Goal: Task Accomplishment & Management: Complete application form

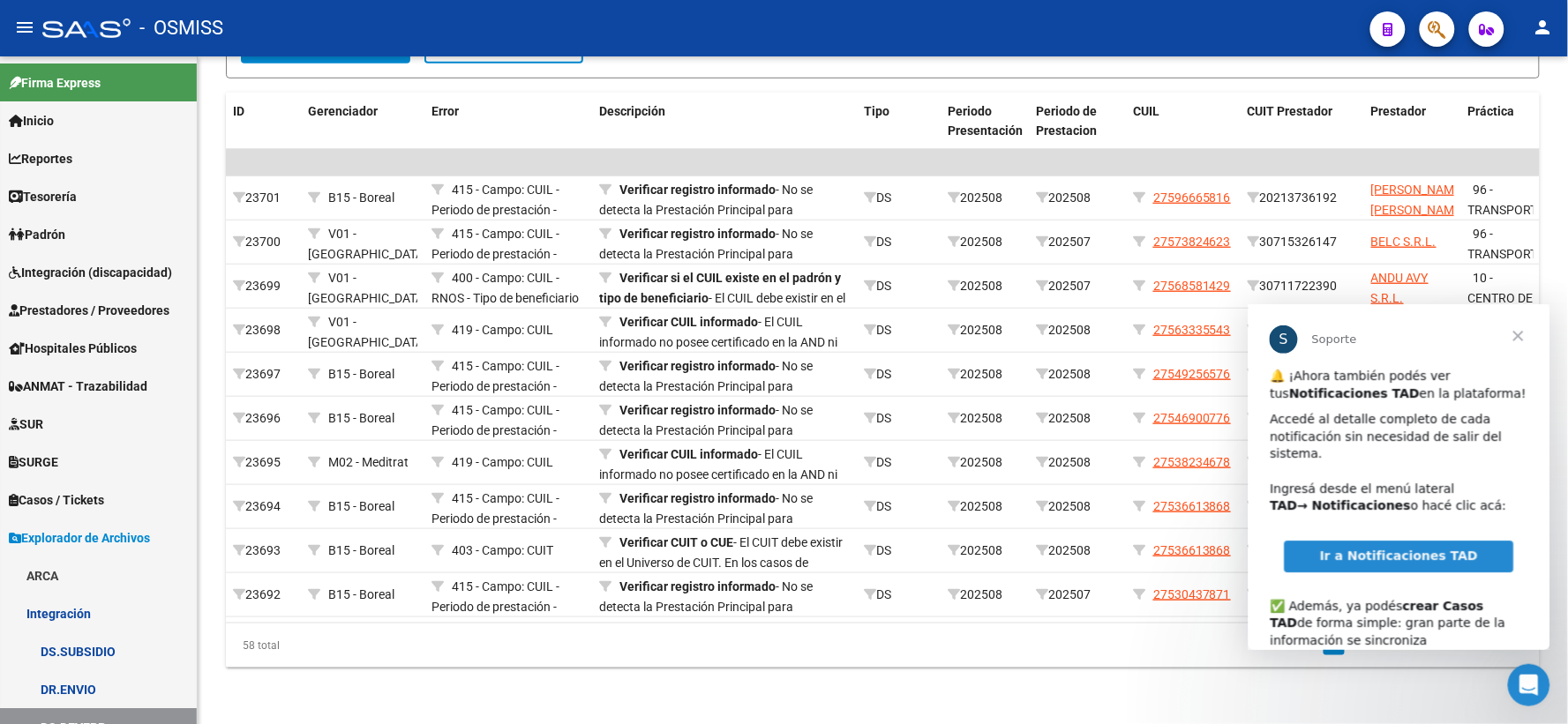
click at [1384, 549] on span "Ir a Notificaciones TAD" at bounding box center [1397, 554] width 158 height 14
click at [1516, 336] on span "Cerrar" at bounding box center [1517, 334] width 63 height 63
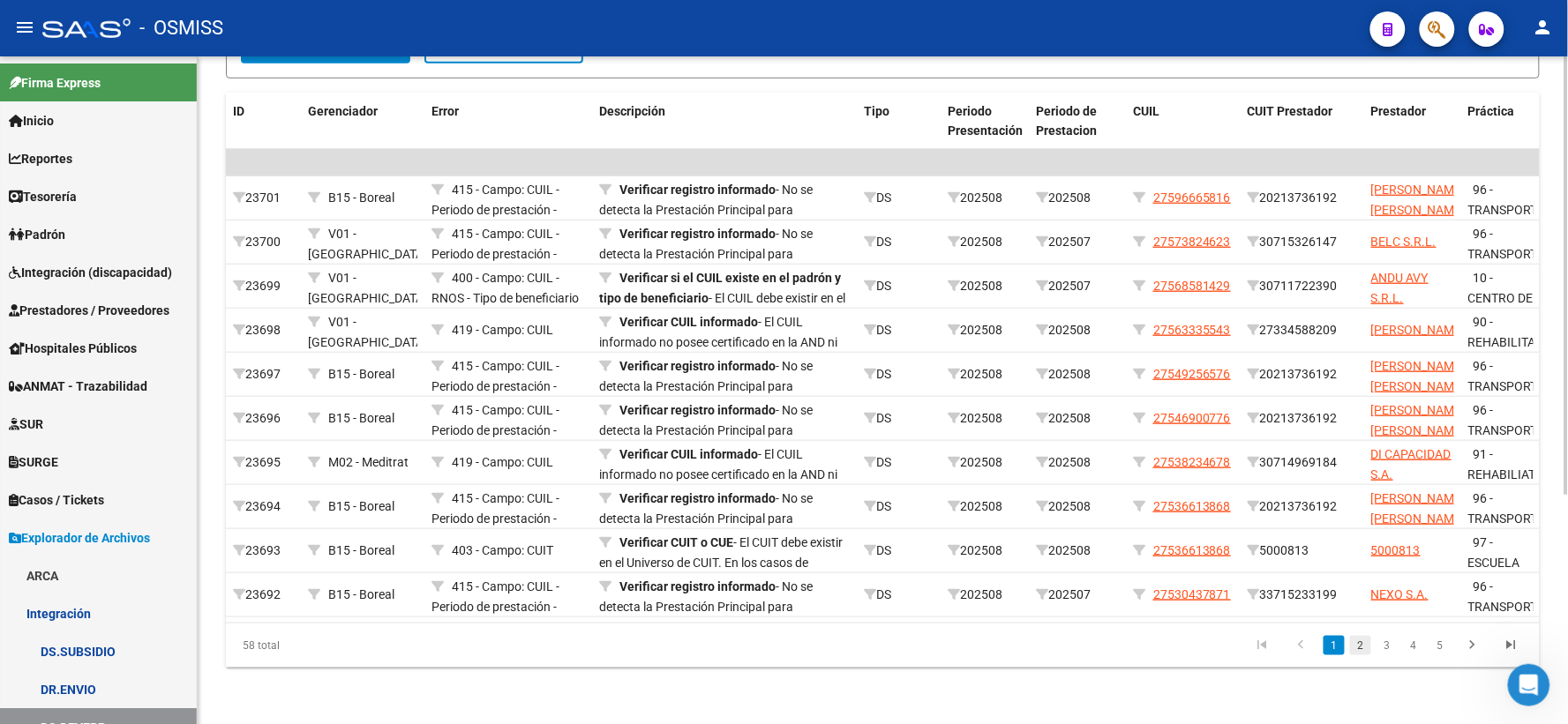
click at [1363, 645] on link "2" at bounding box center [1360, 645] width 21 height 20
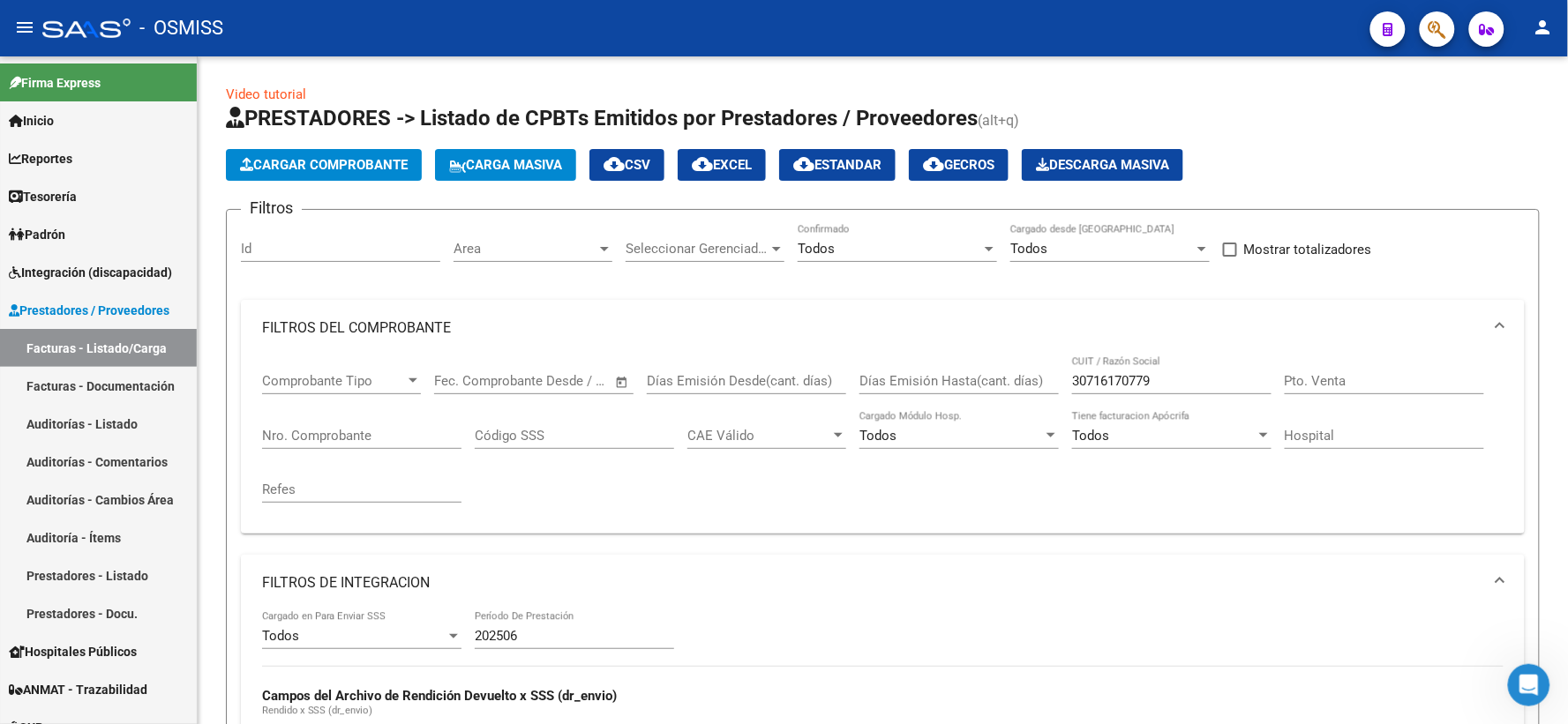
scroll to position [0, 1852]
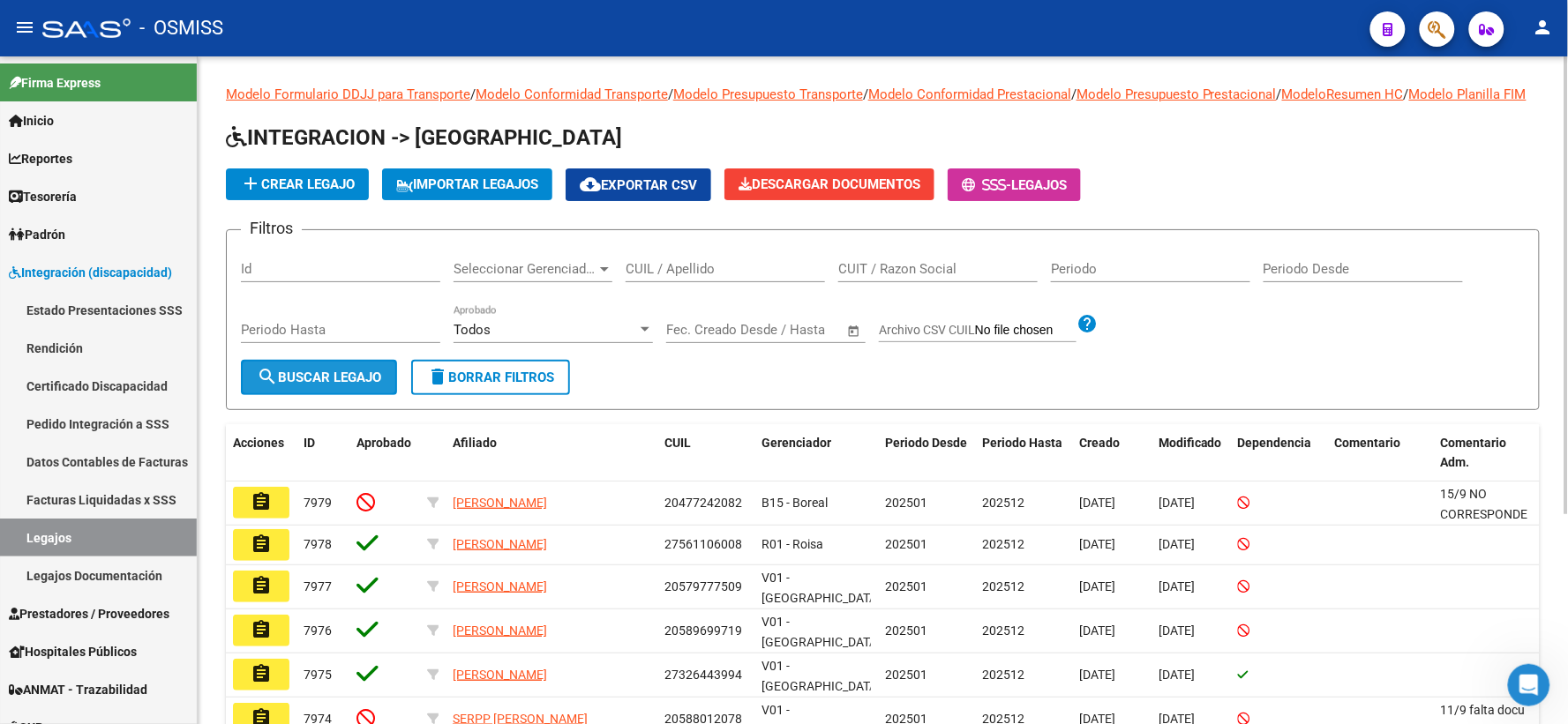
click at [315, 384] on button "search Buscar Legajo" at bounding box center [318, 377] width 156 height 35
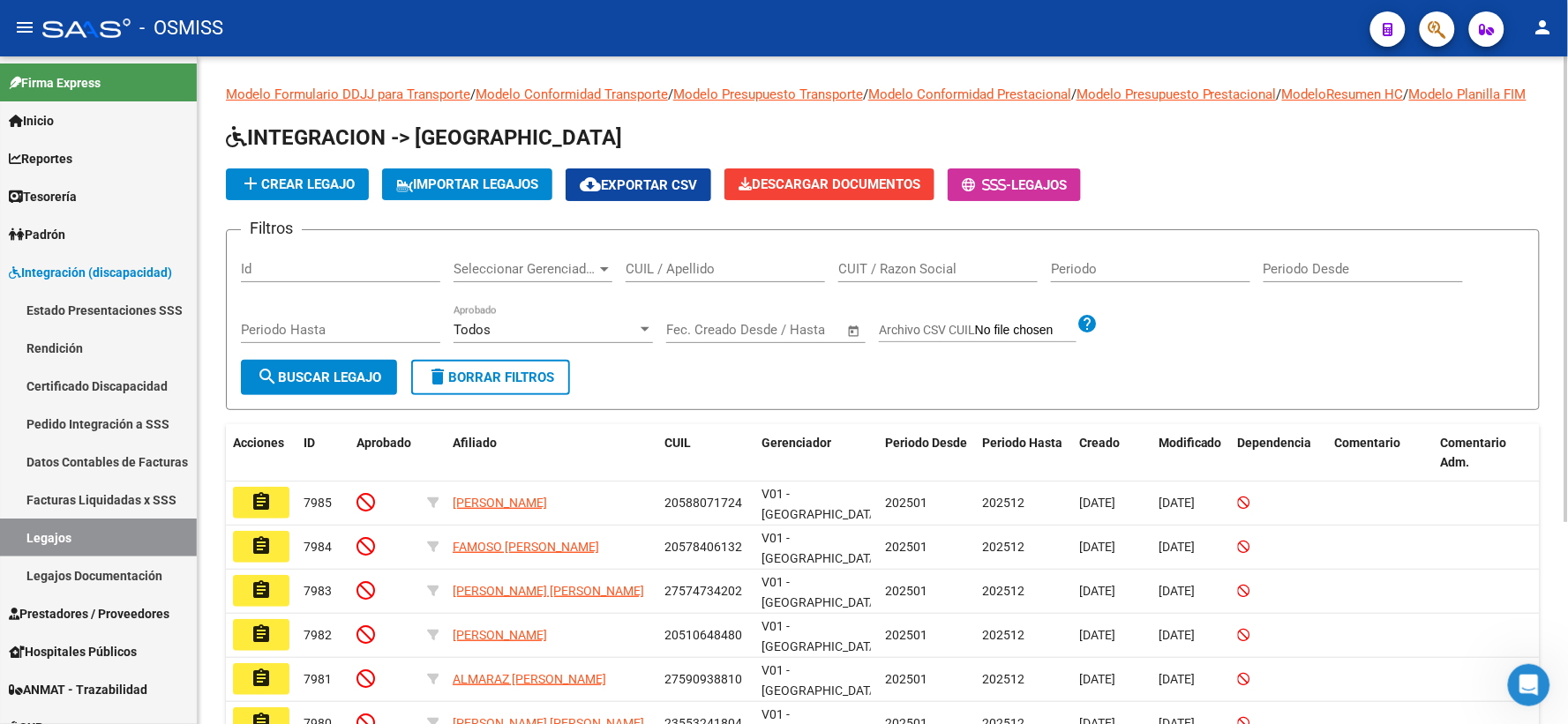
scroll to position [98, 0]
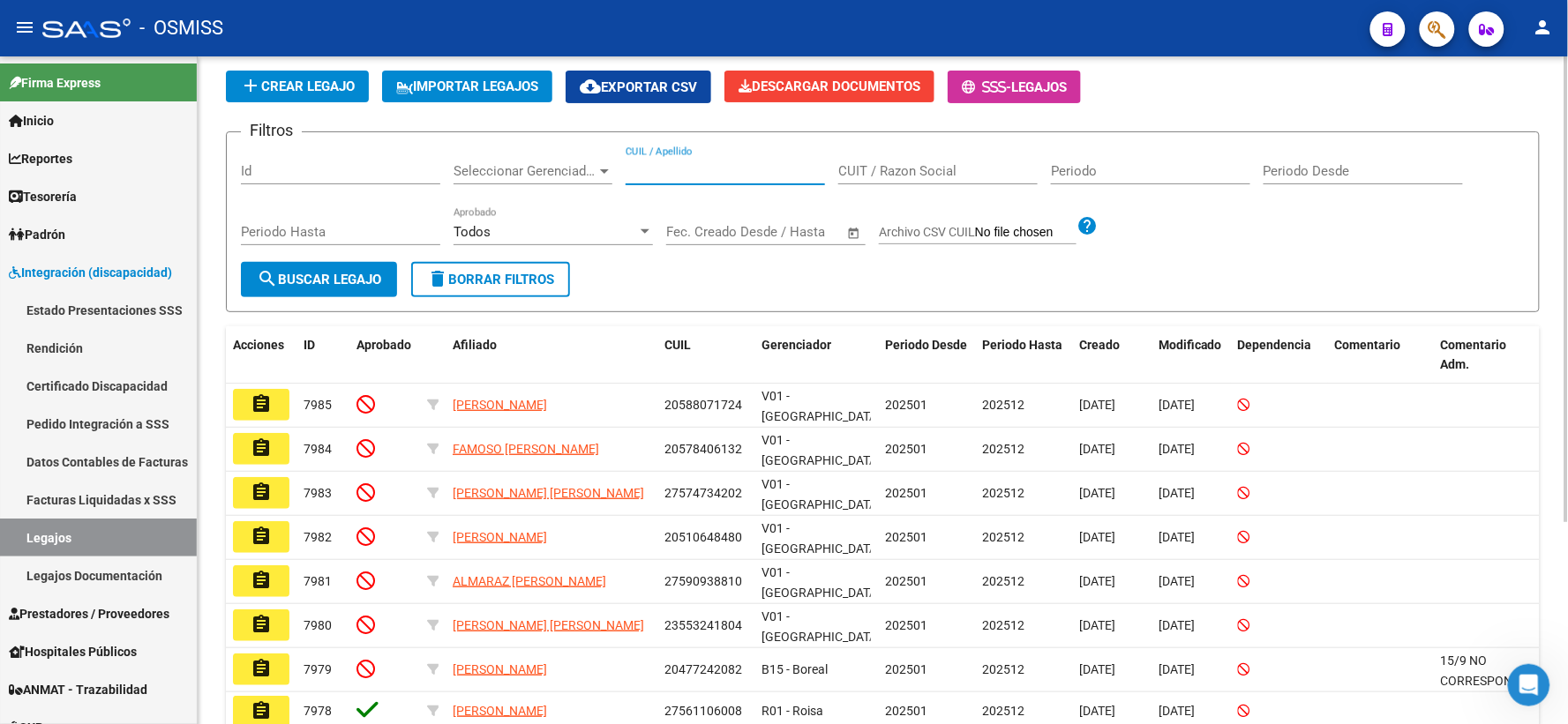
click at [672, 179] on input "CUIL / Apellido" at bounding box center [724, 171] width 199 height 16
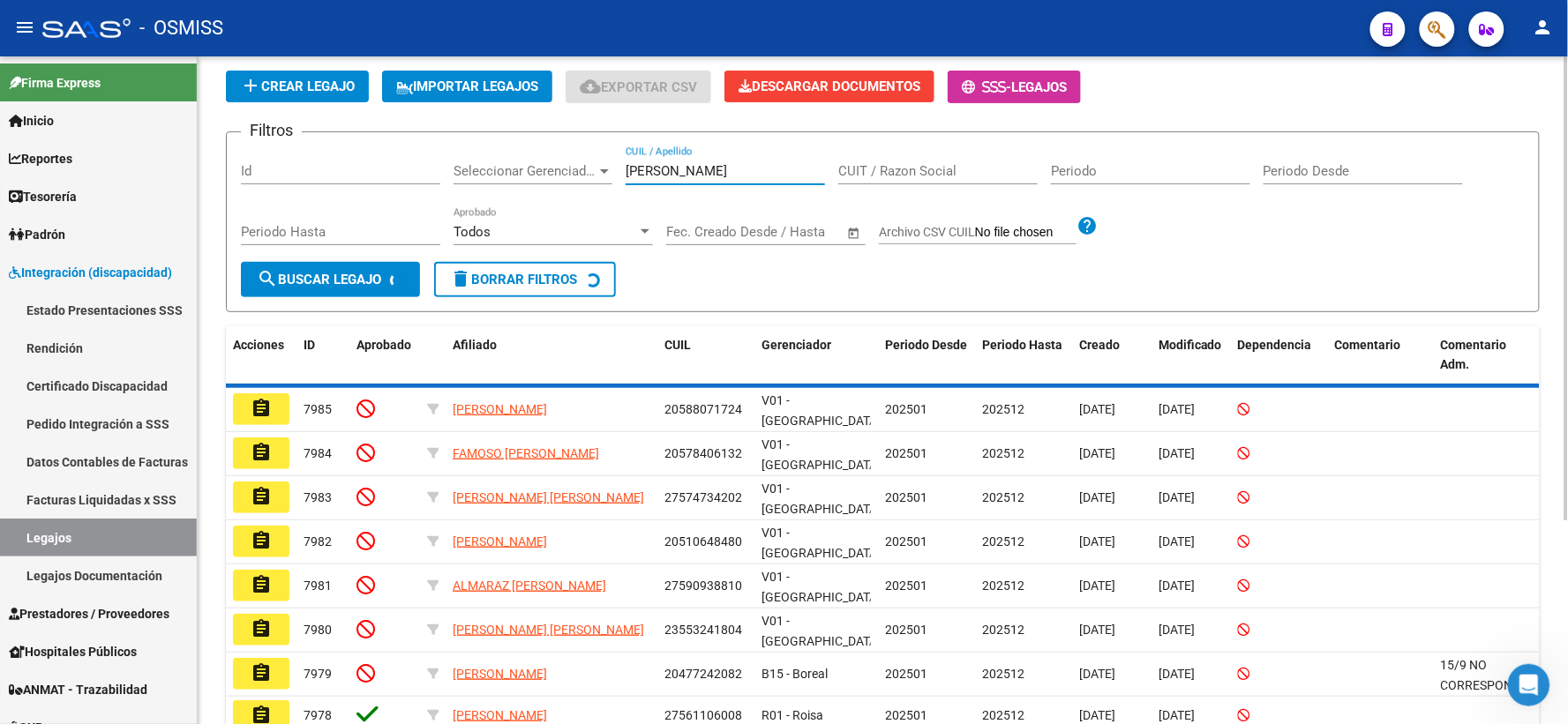
scroll to position [0, 0]
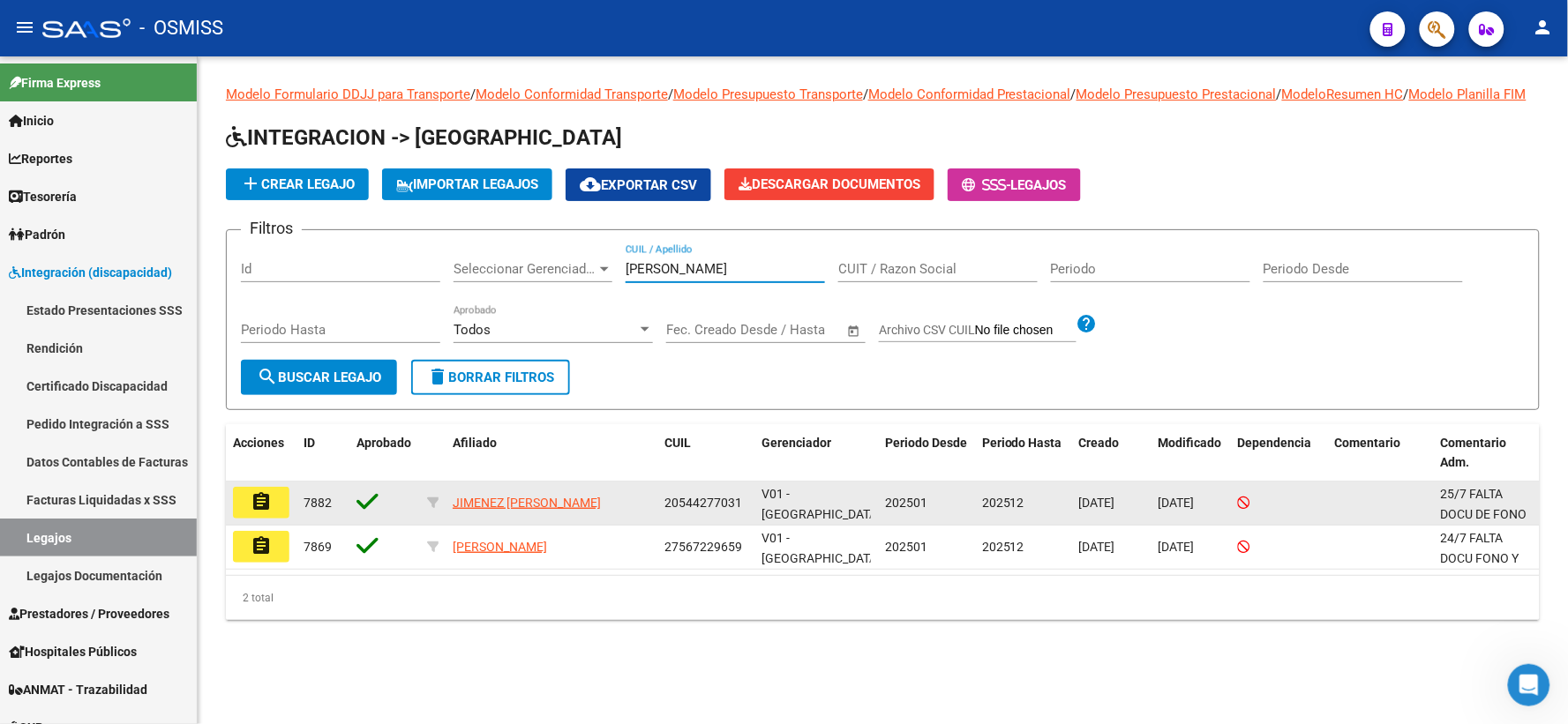
type input "jimenez jaime"
click at [261, 513] on mat-icon "assignment" at bounding box center [261, 501] width 21 height 21
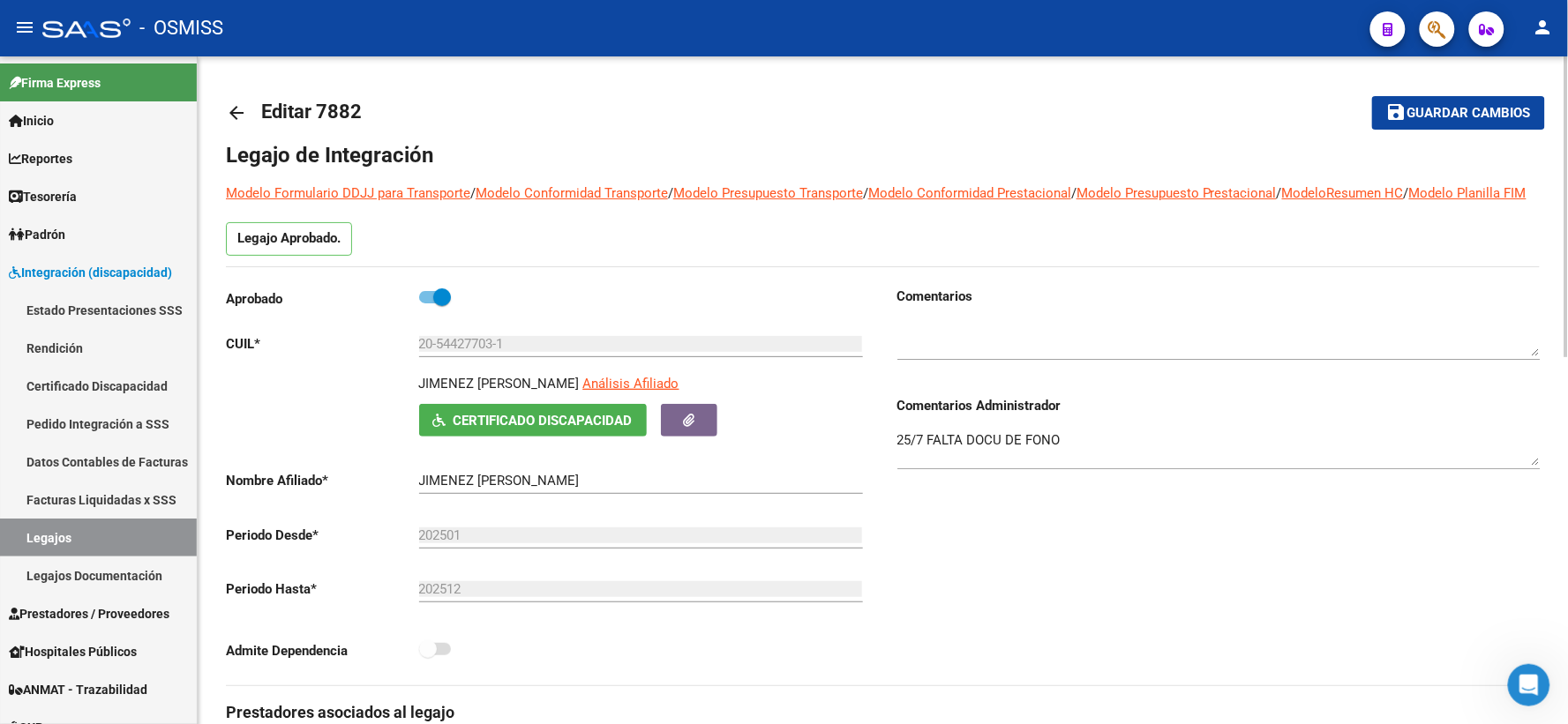
click at [236, 110] on mat-icon "arrow_back" at bounding box center [236, 112] width 21 height 21
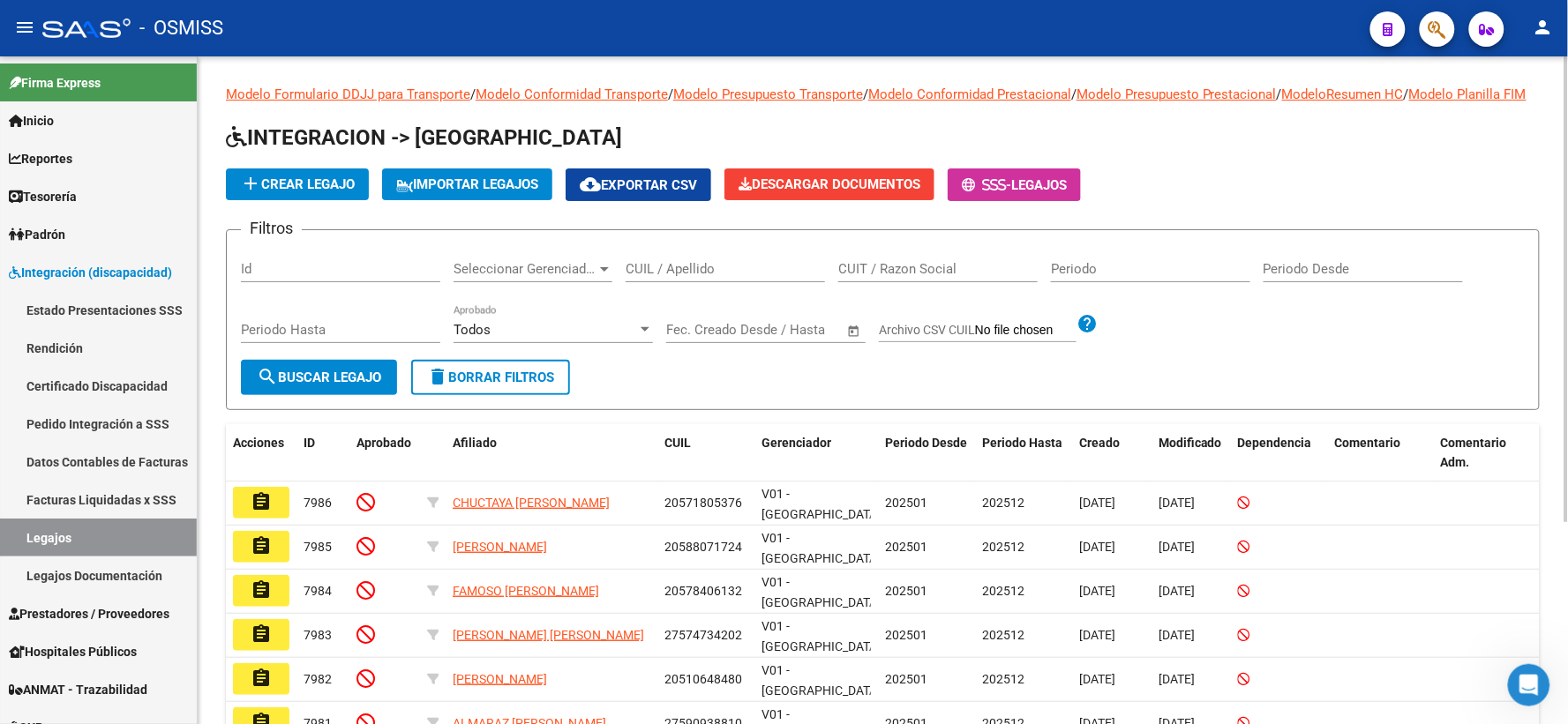
click at [687, 277] on input "CUIL / Apellido" at bounding box center [724, 268] width 199 height 16
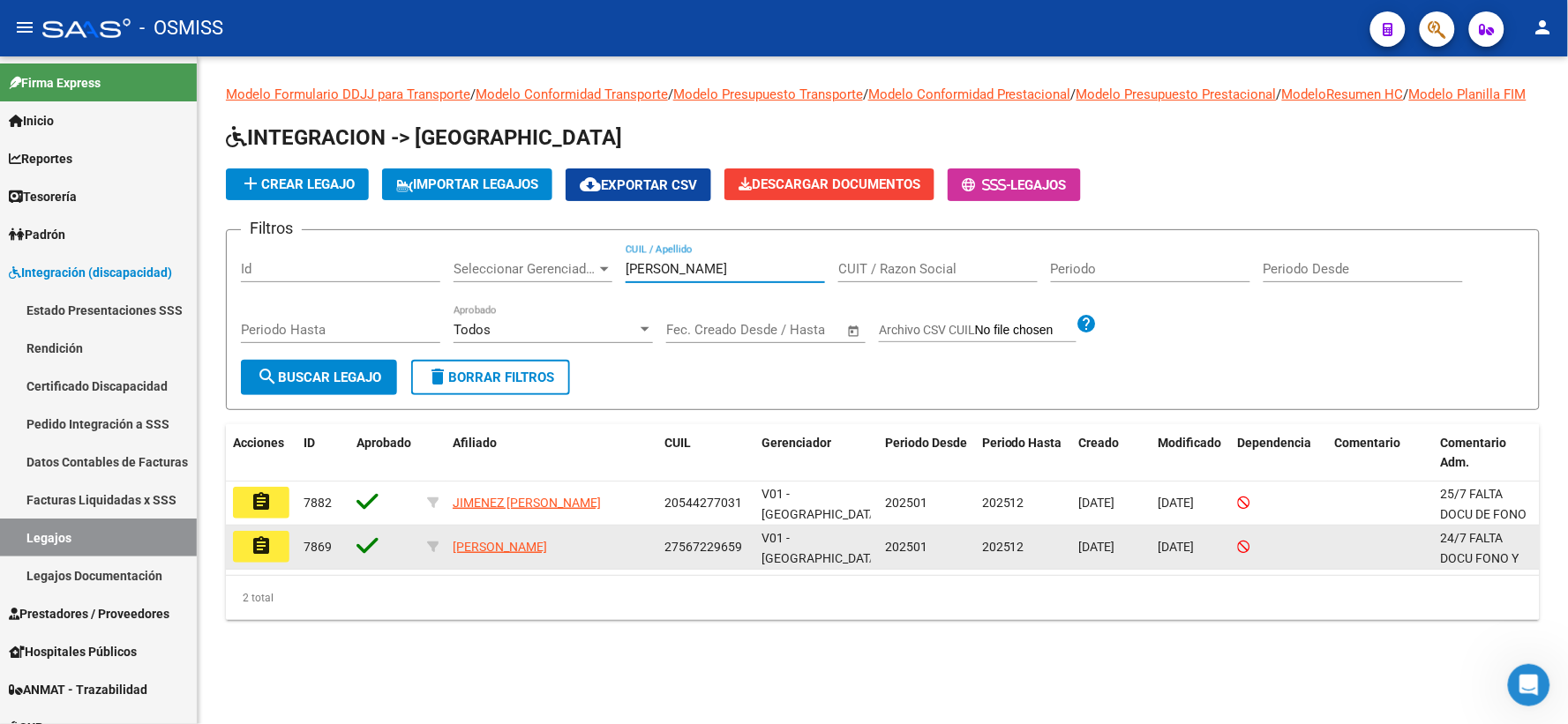
type input "jimenez jaime"
click at [250, 556] on mat-icon "assignment" at bounding box center [261, 546] width 21 height 21
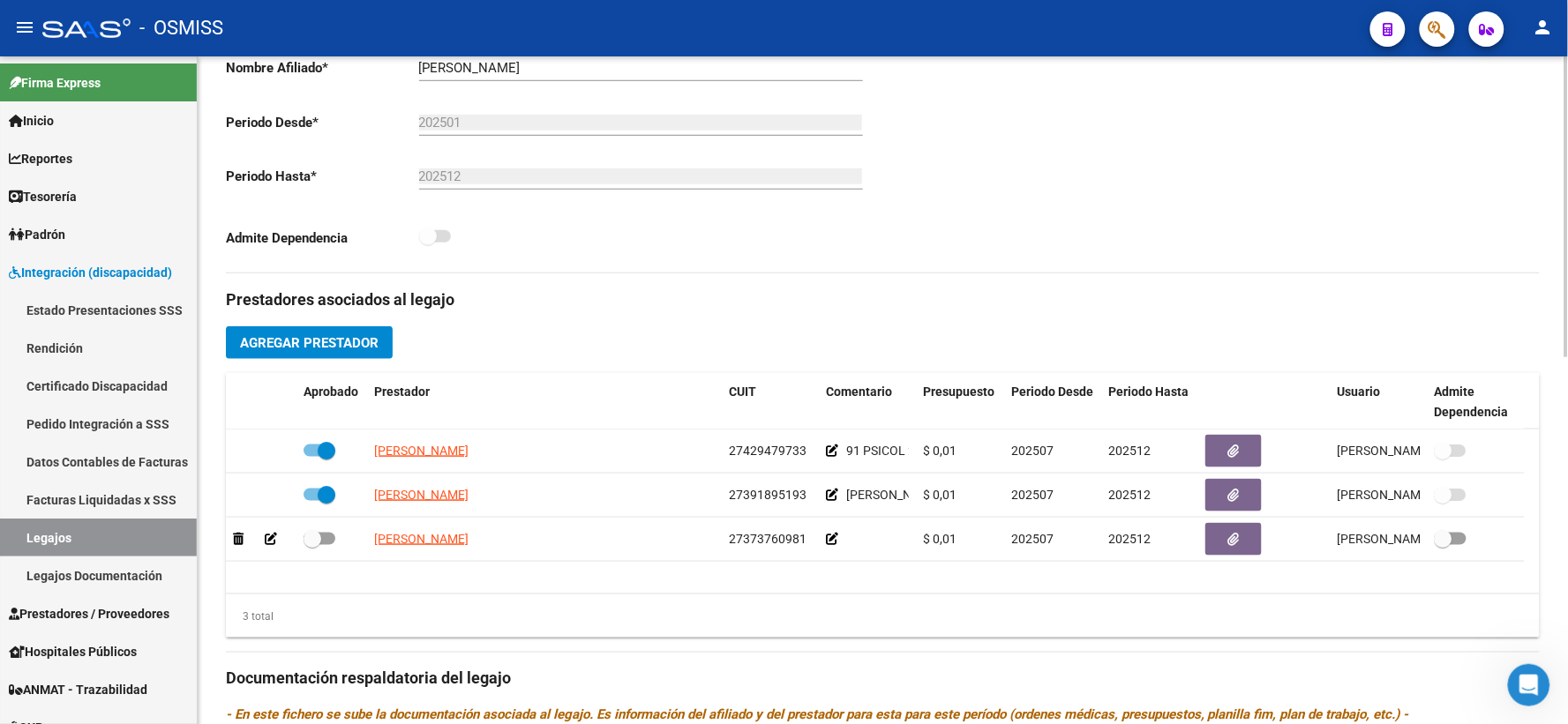
scroll to position [421, 0]
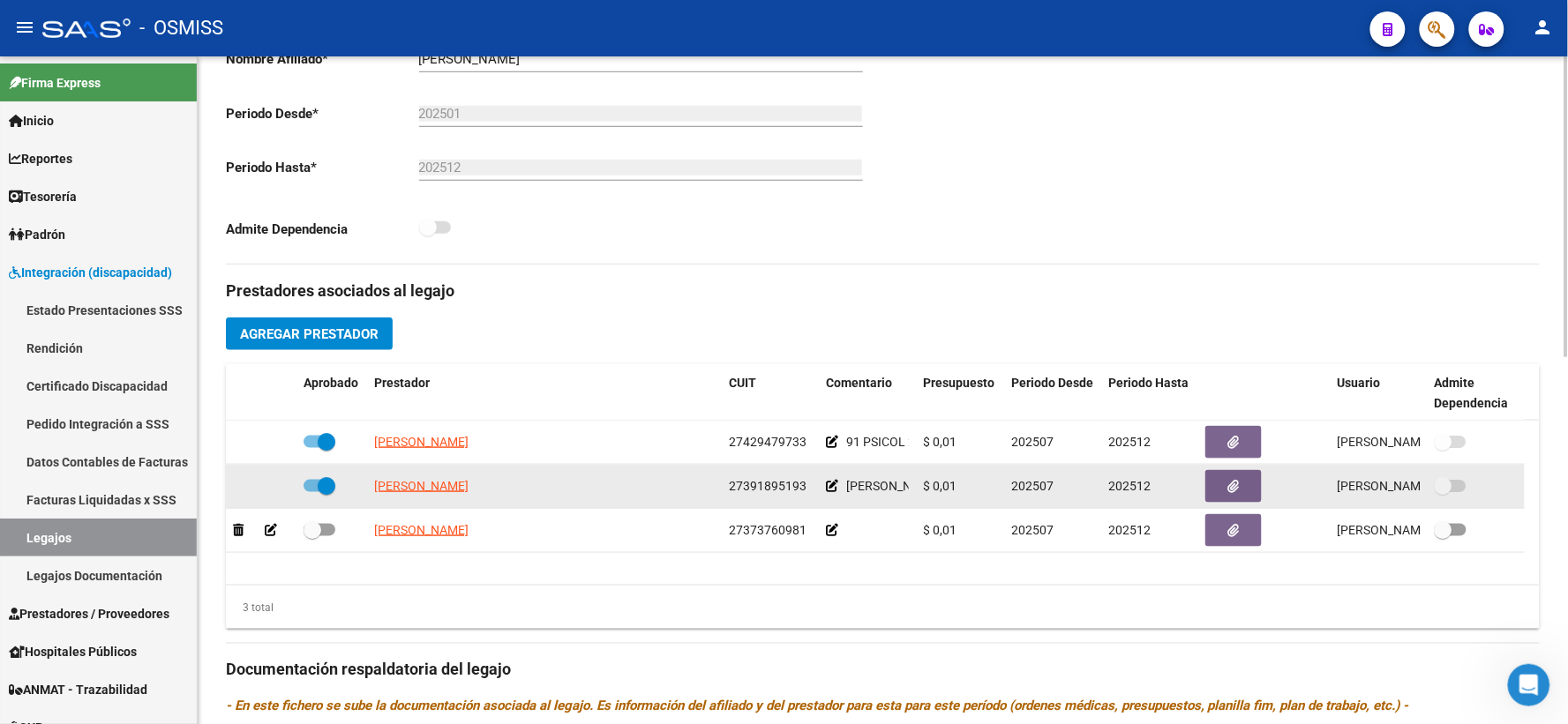
click at [836, 492] on icon at bounding box center [831, 485] width 12 height 12
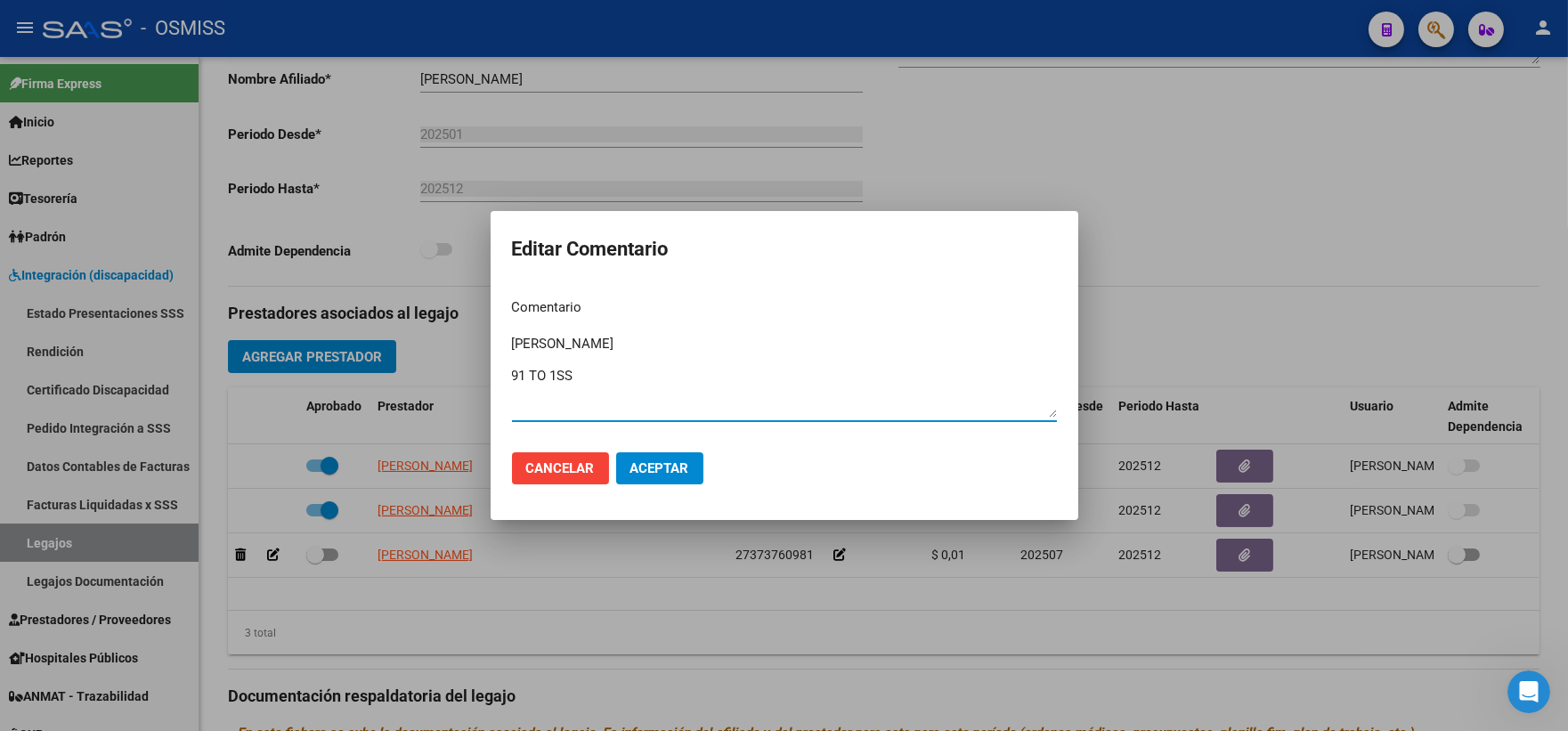
drag, startPoint x: 584, startPoint y: 375, endPoint x: 505, endPoint y: 371, distance: 79.1
click at [505, 371] on mat-dialog-content "Comentario JIMENEZ JAIME CIELO VICTORIA 91 TO 1SS Ingresar el comentario" at bounding box center [784, 361] width 587 height 154
click at [512, 340] on textarea "JIMENEZ JAIME CIELO VICTORIA" at bounding box center [784, 376] width 545 height 84
click at [512, 334] on textarea "JIMENEZ JAIME CIELO VICTORIA" at bounding box center [784, 376] width 545 height 84
paste textarea "91 TO 1SS"
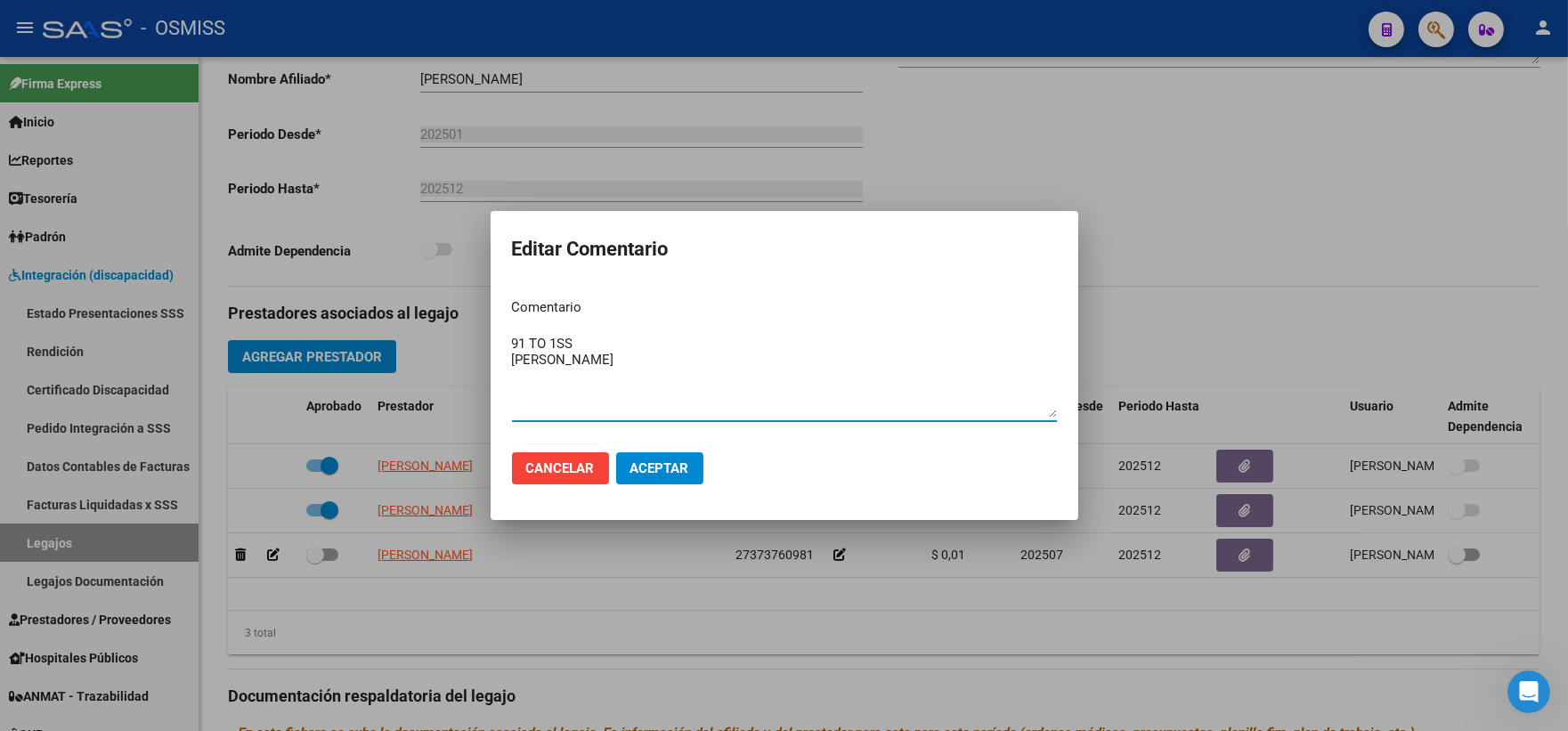
type textarea "91 TO 1SS JIMENEZ JAIME CIELO VICTORIA"
click at [653, 469] on span "Aceptar" at bounding box center [660, 468] width 59 height 16
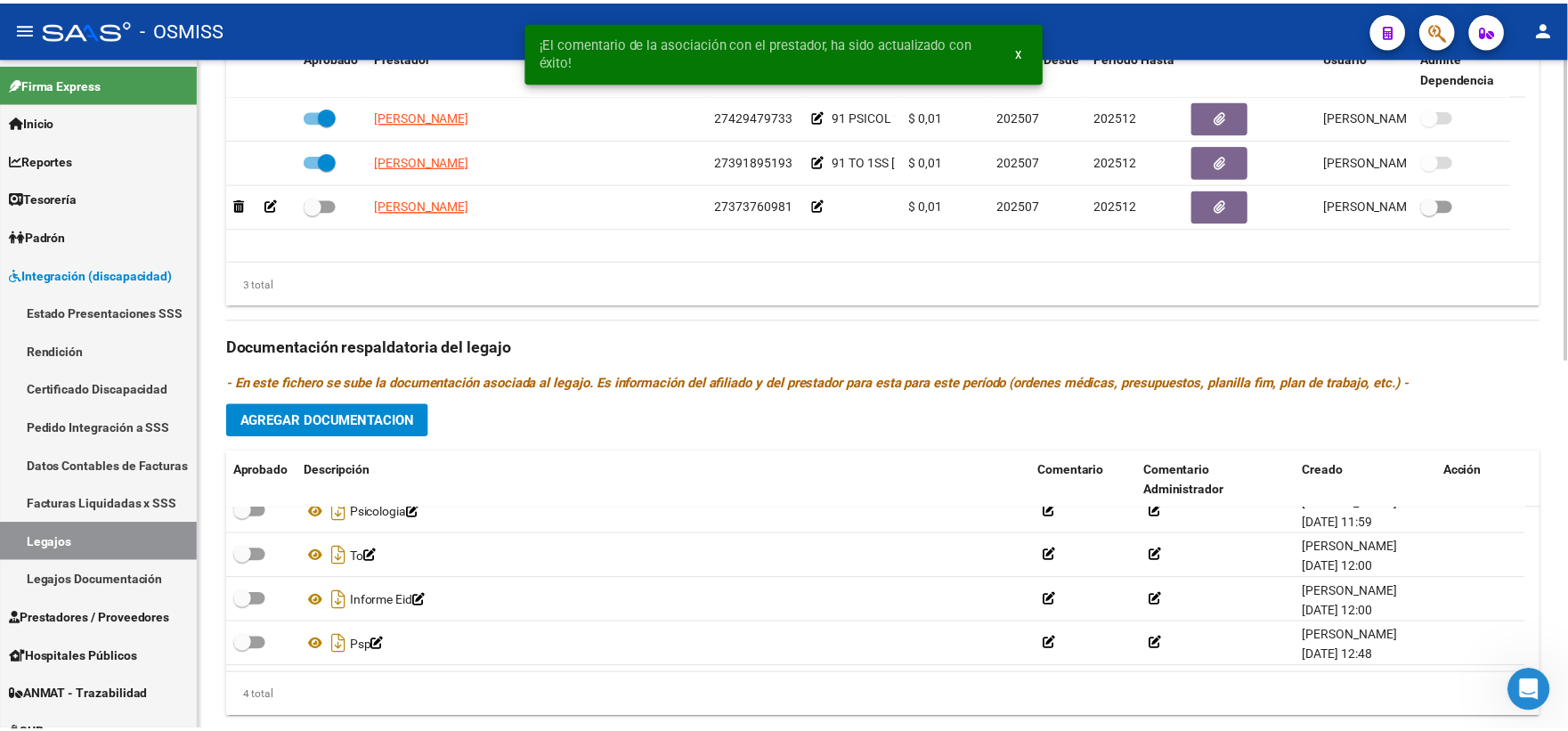
scroll to position [822, 0]
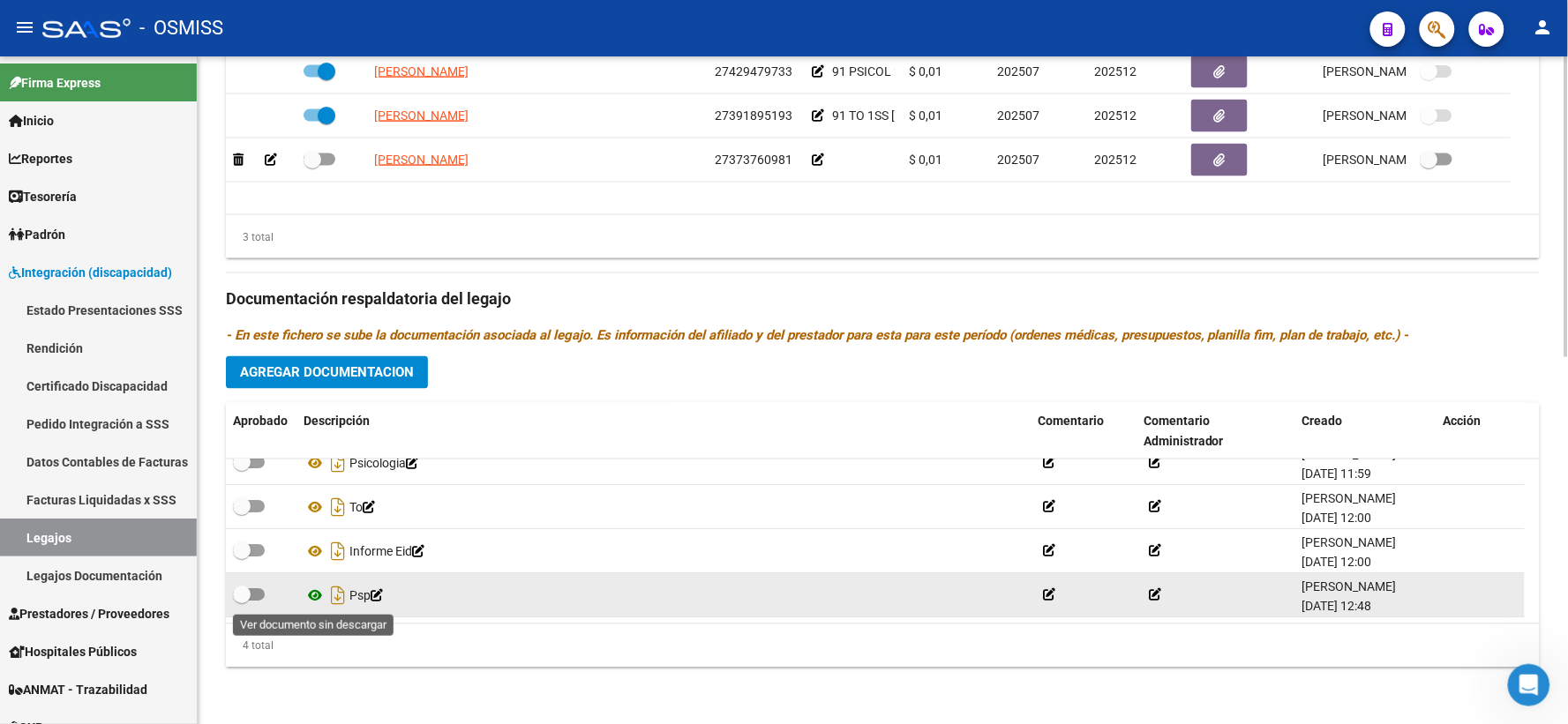
click at [314, 592] on icon at bounding box center [315, 596] width 23 height 21
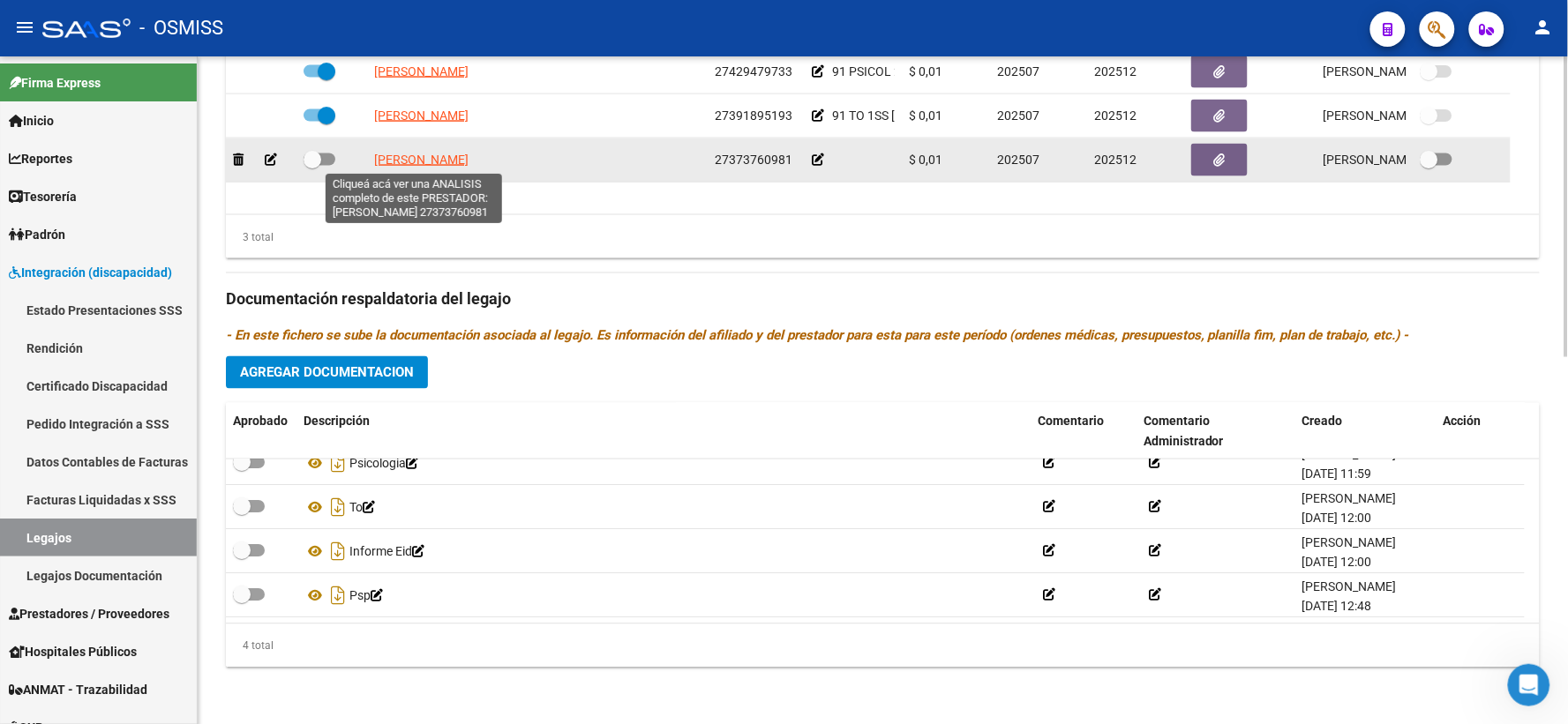
click at [416, 159] on span "SESTO LAURA" at bounding box center [421, 160] width 94 height 14
type textarea "27373760981"
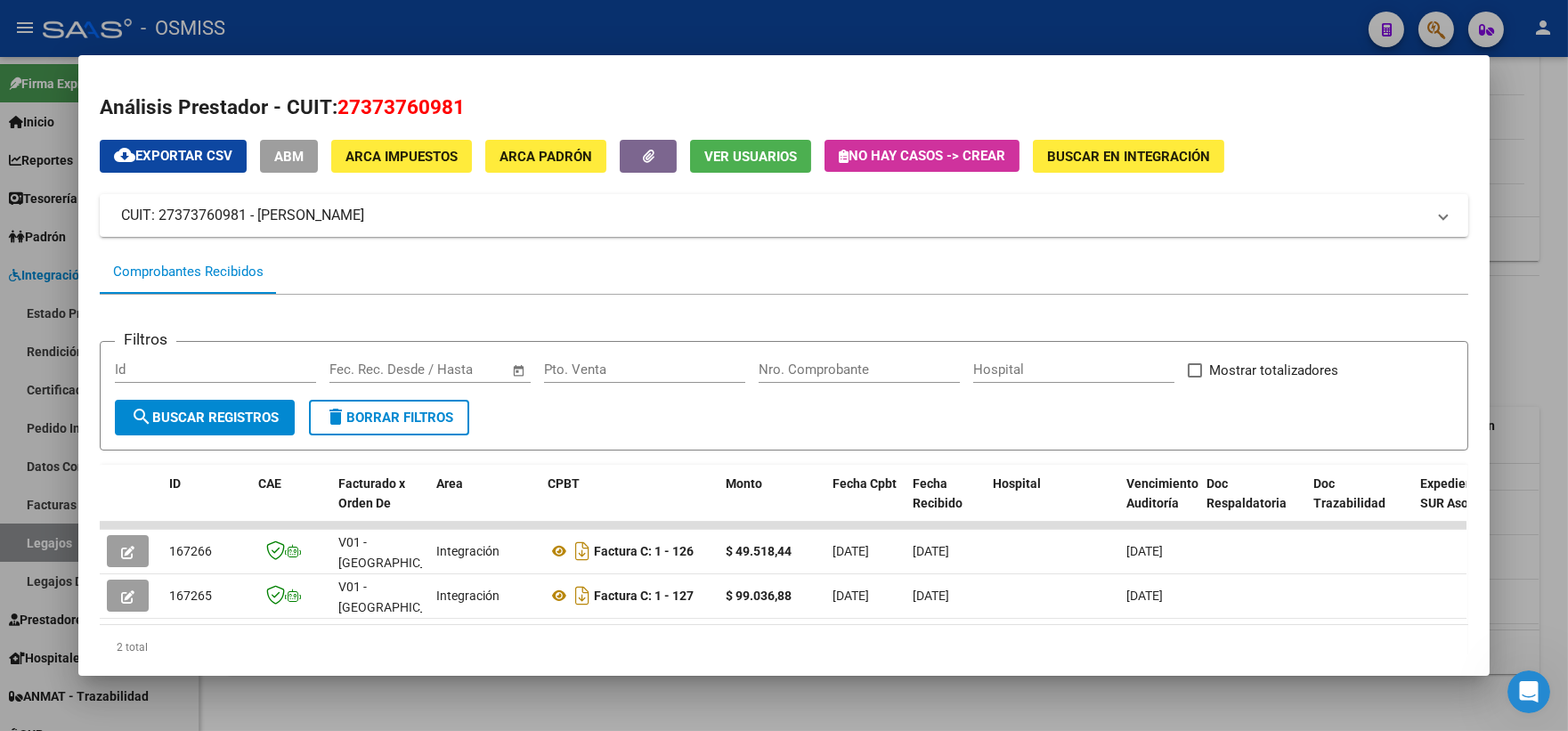
click at [1522, 341] on div at bounding box center [784, 365] width 1568 height 731
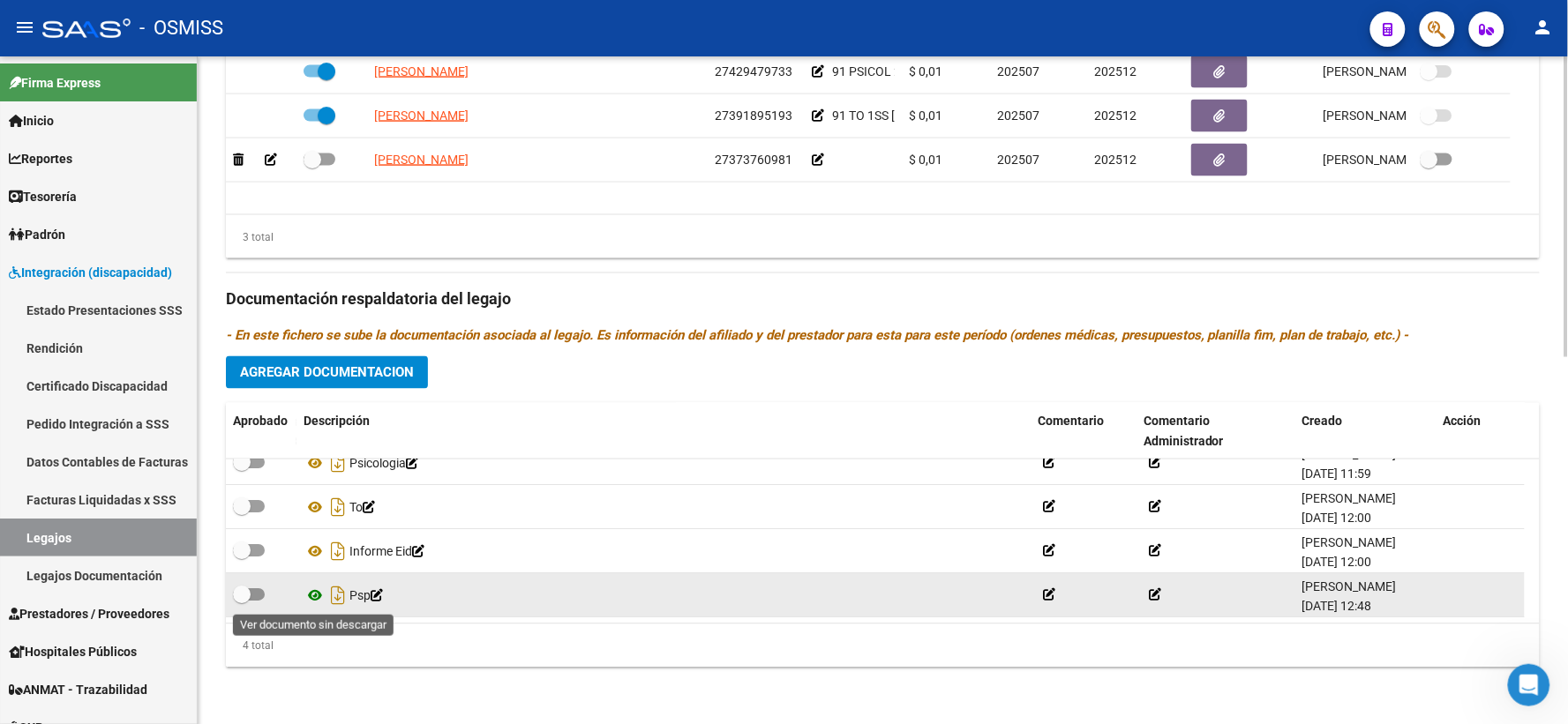
click at [314, 594] on icon at bounding box center [315, 596] width 23 height 21
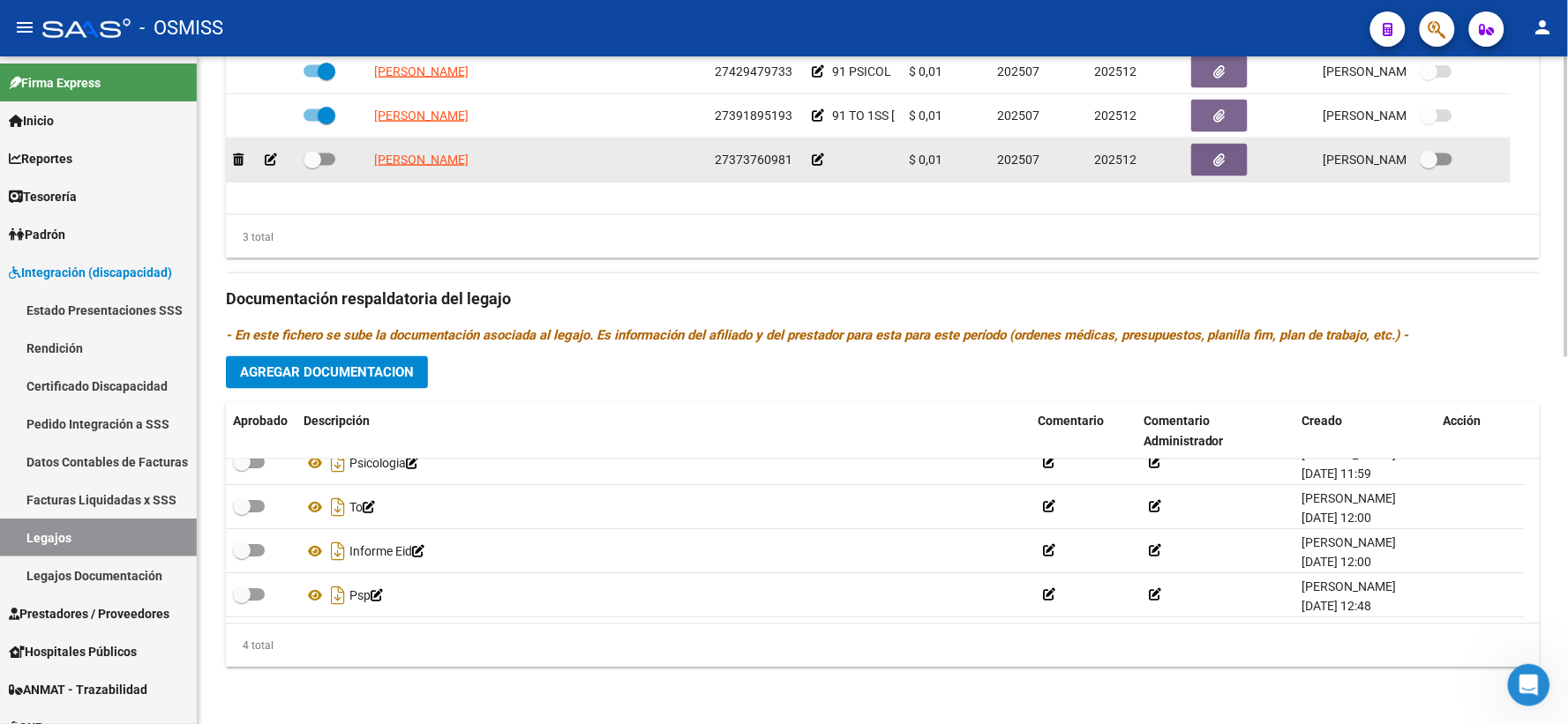
click at [815, 159] on icon at bounding box center [817, 160] width 12 height 12
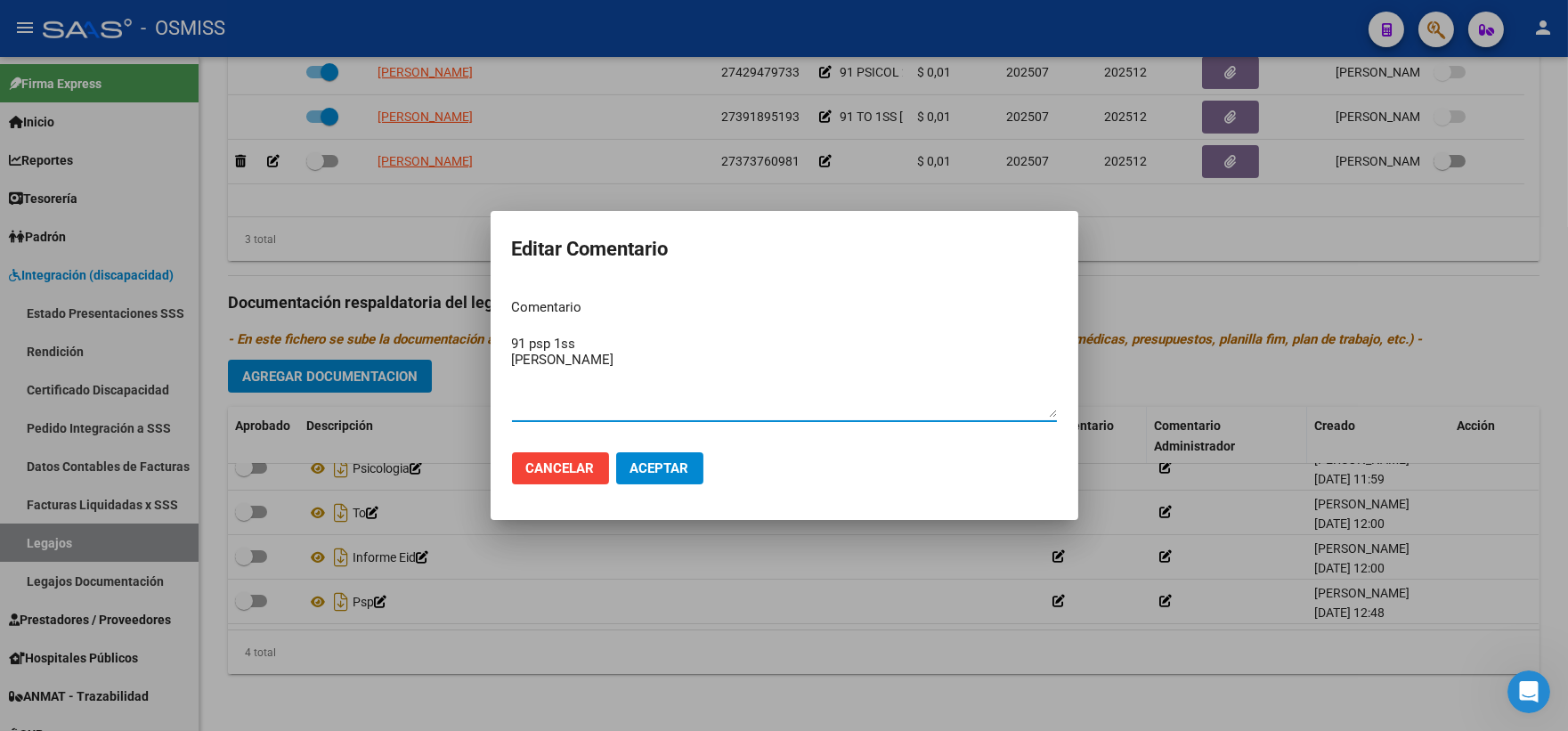
type textarea "91 psp 1ss jimenez jaime cielo"
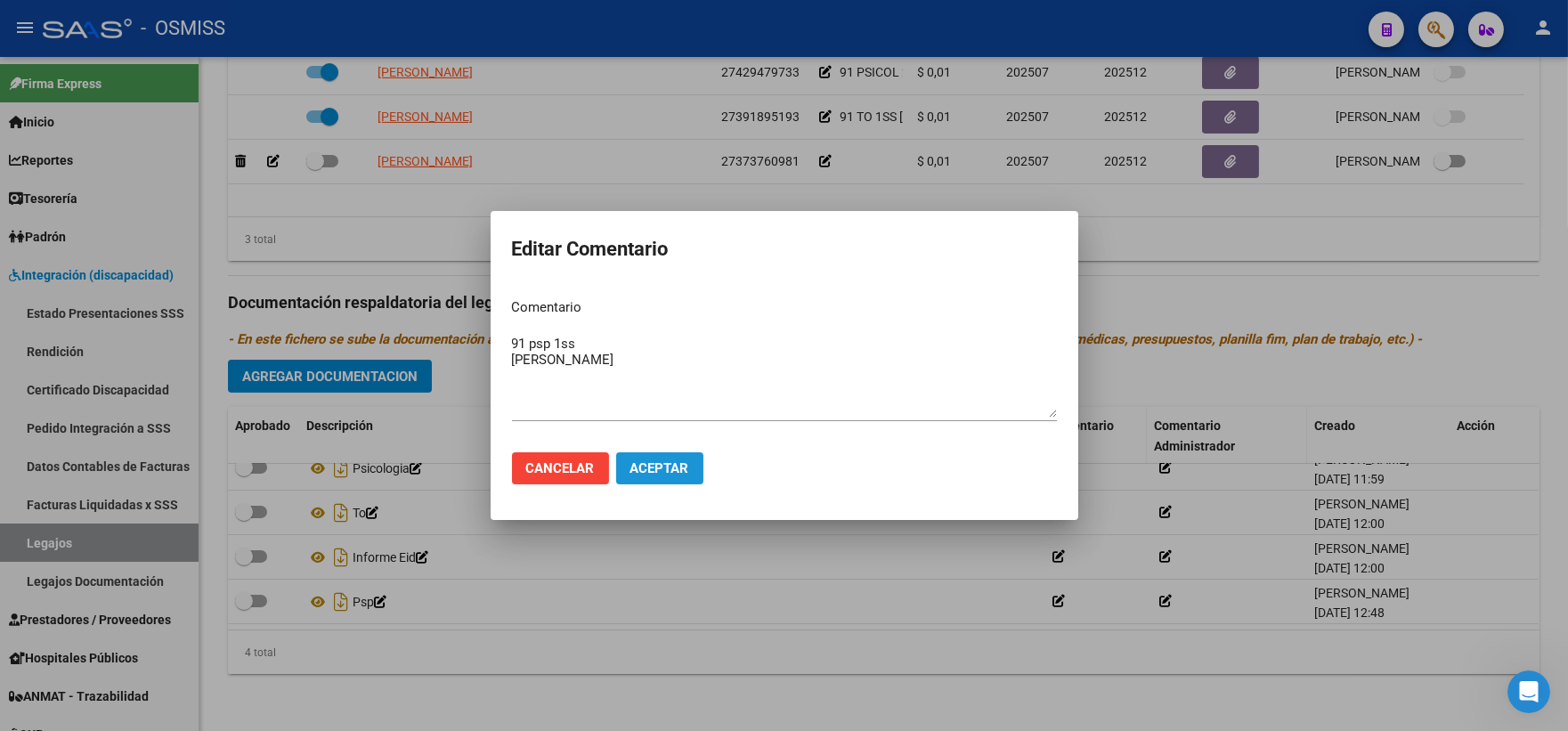
click at [648, 460] on span "Aceptar" at bounding box center [660, 468] width 59 height 16
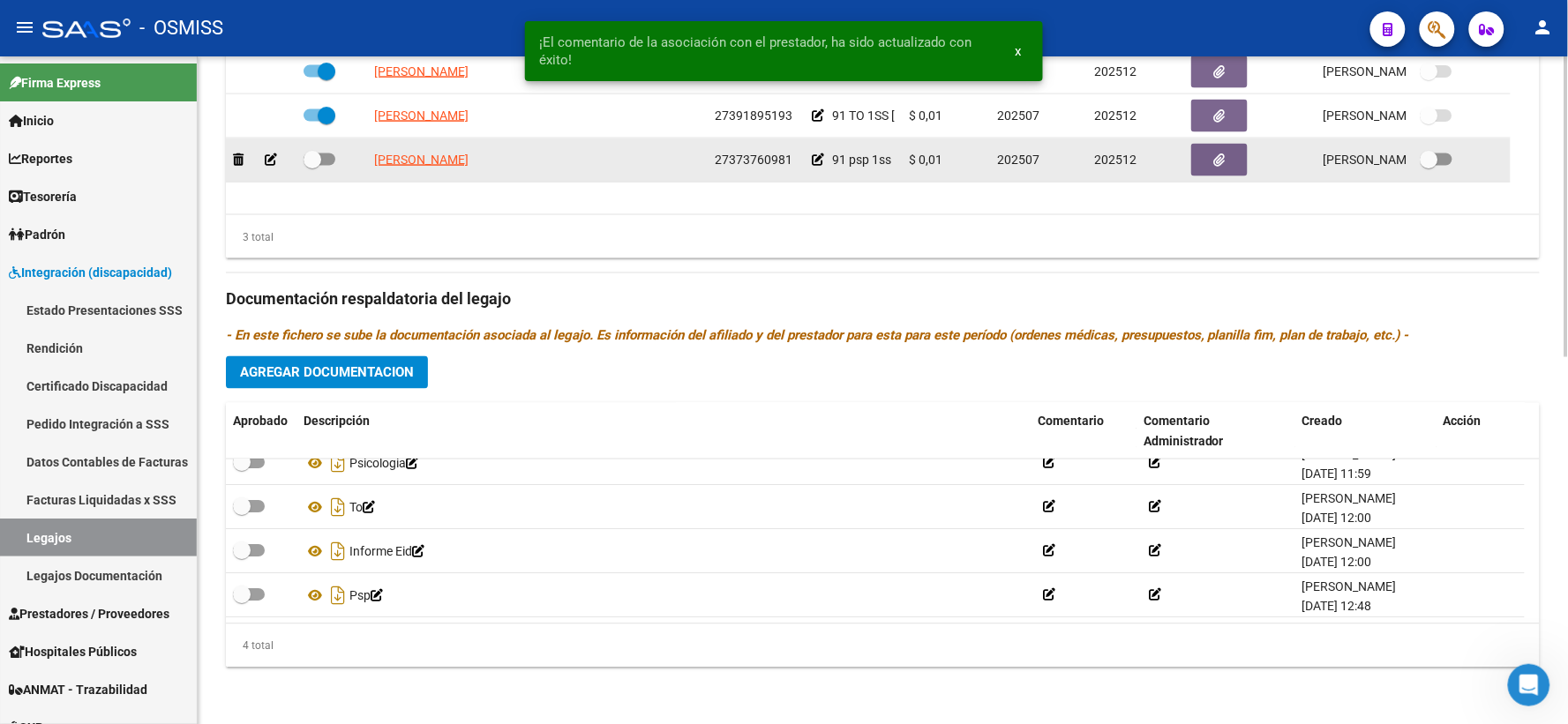
click at [310, 157] on span at bounding box center [312, 160] width 18 height 18
click at [312, 166] on input "checkbox" at bounding box center [312, 166] width 1 height 1
checkbox input "true"
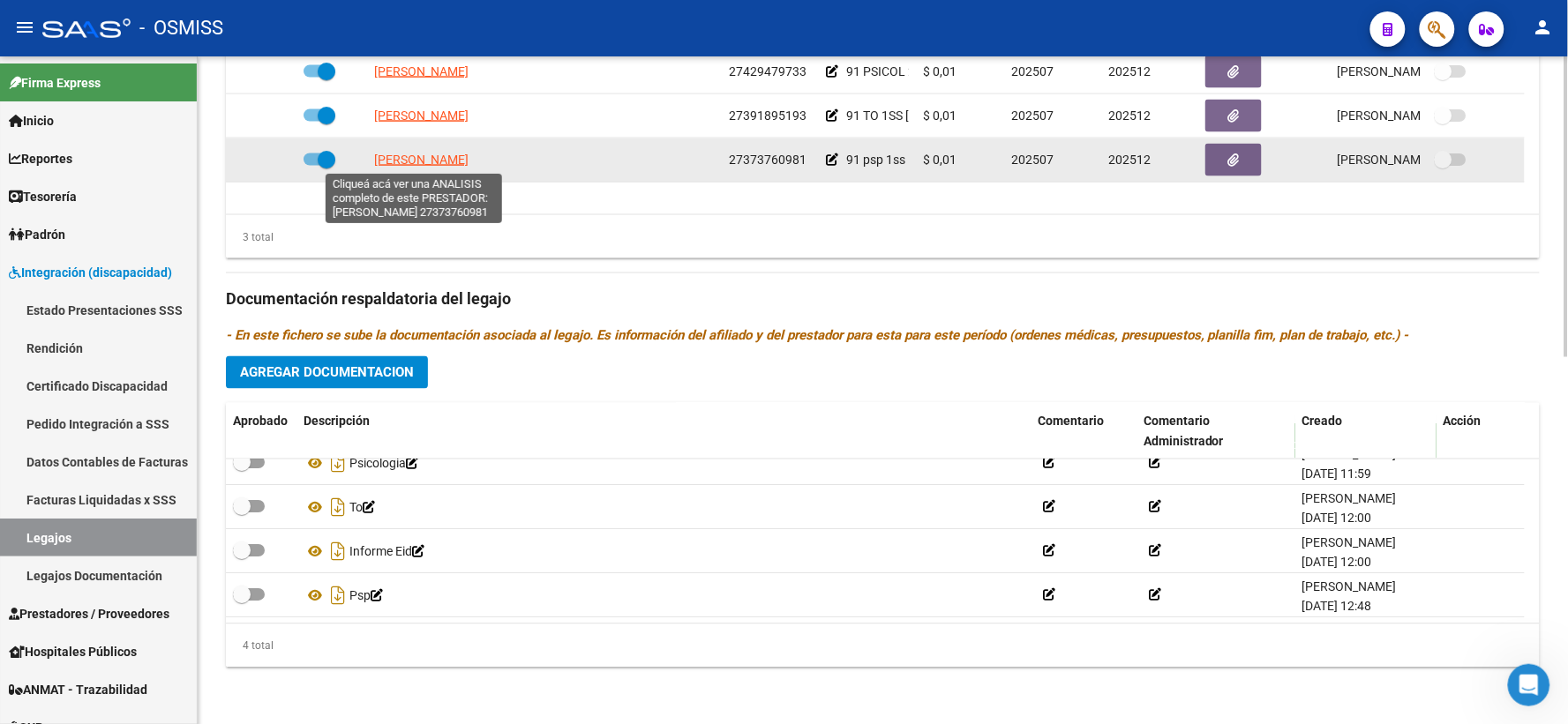
click at [419, 153] on span "SESTO LAURA" at bounding box center [421, 160] width 94 height 14
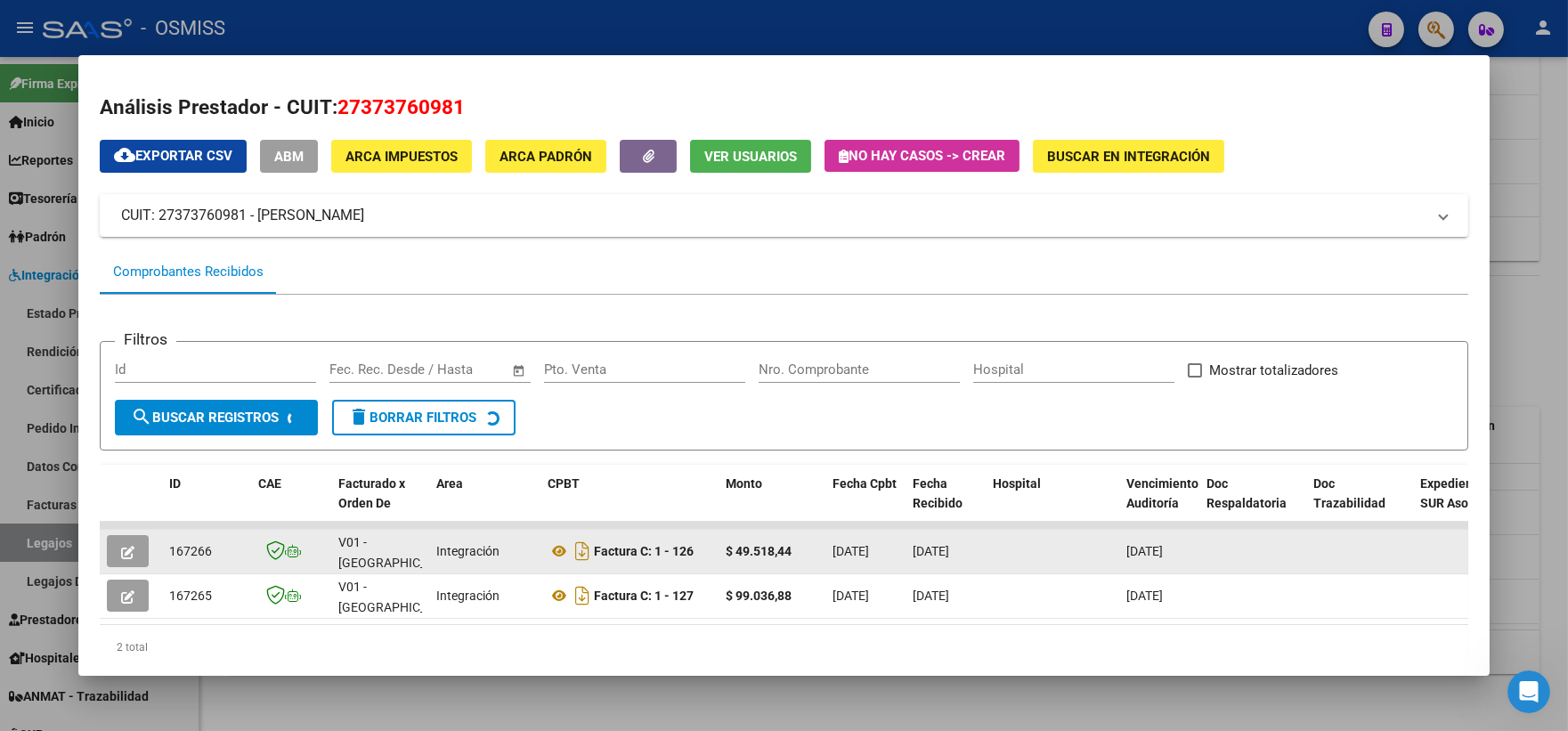
click at [107, 552] on button "button" at bounding box center [128, 551] width 42 height 32
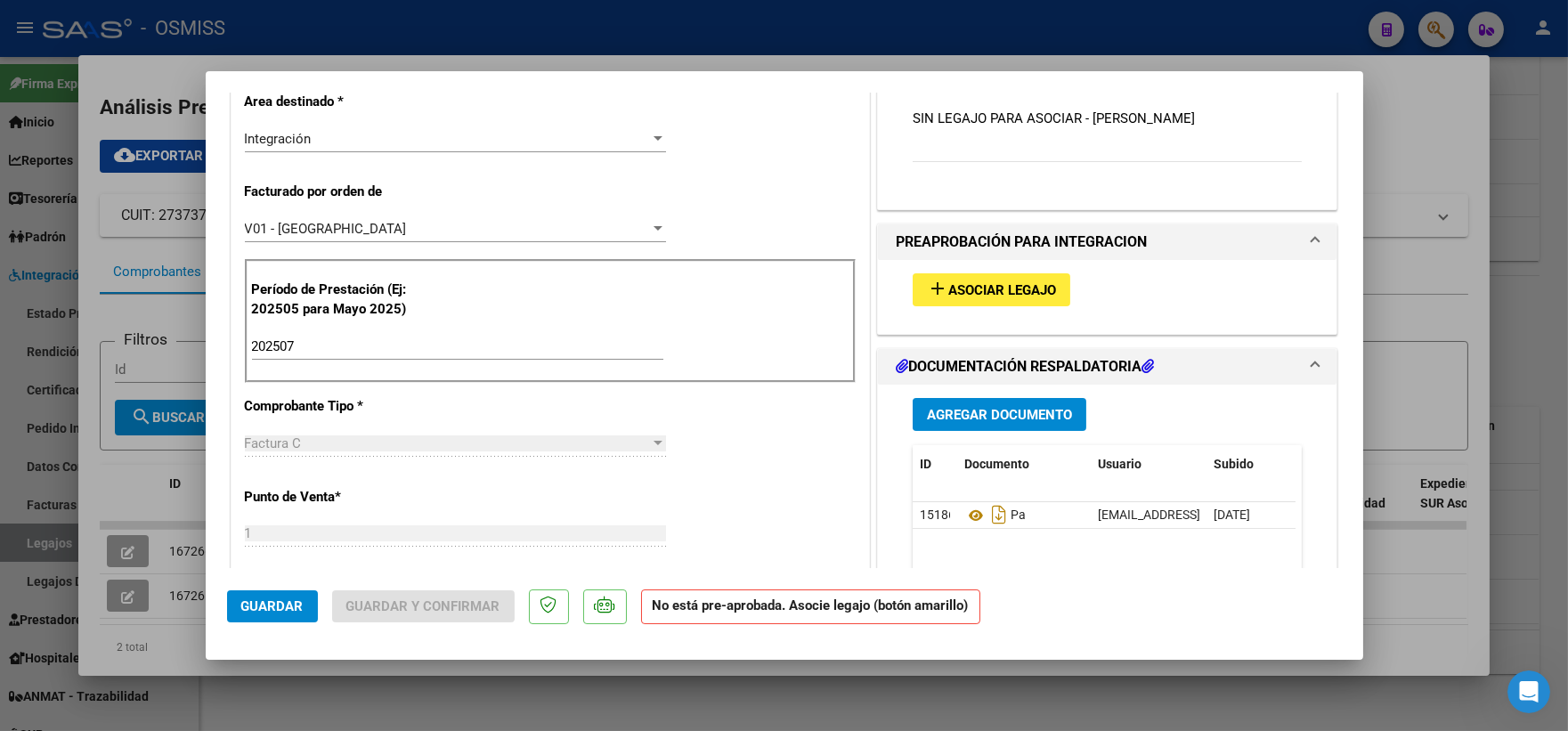
scroll to position [396, 0]
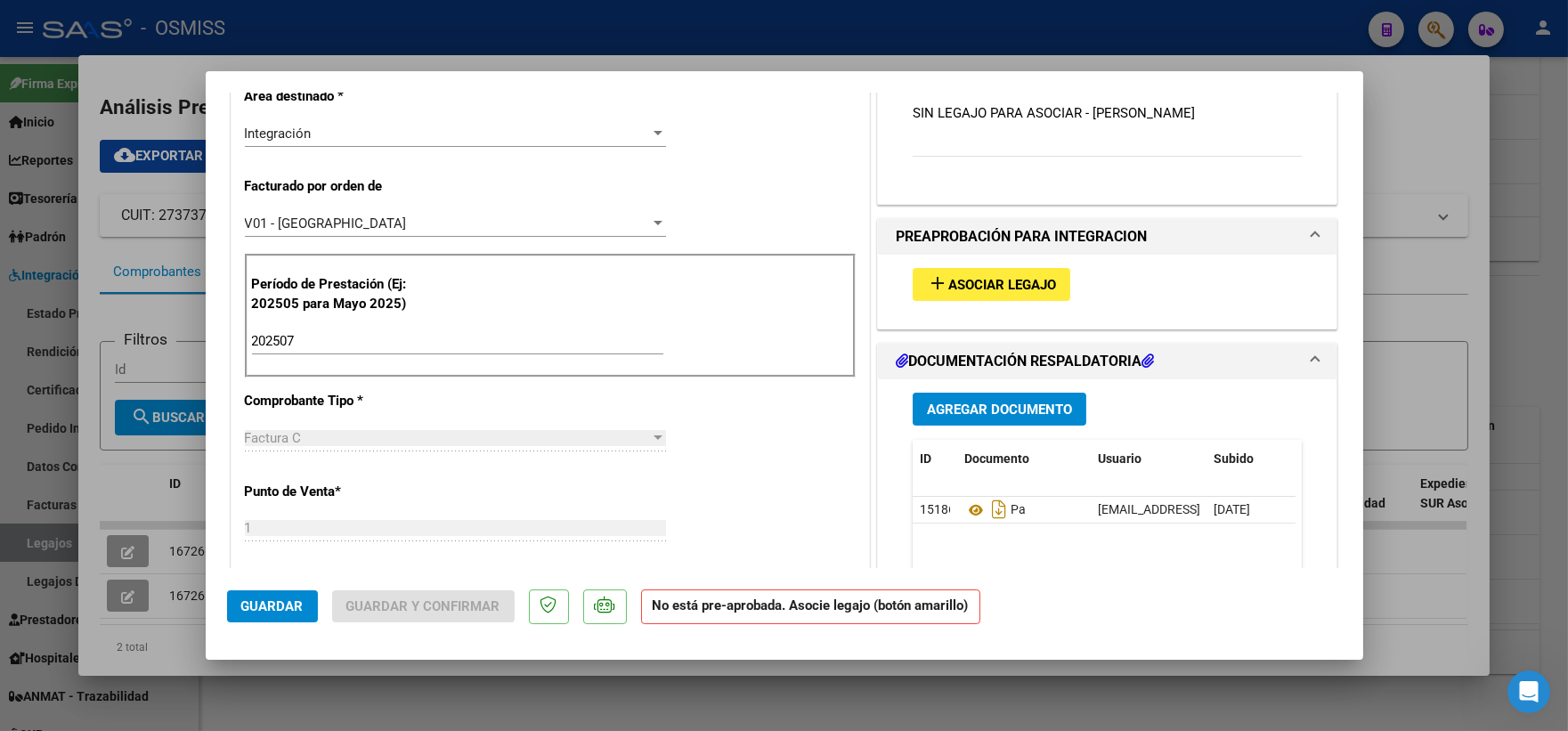
click at [972, 286] on span "Asociar Legajo" at bounding box center [1002, 284] width 108 height 16
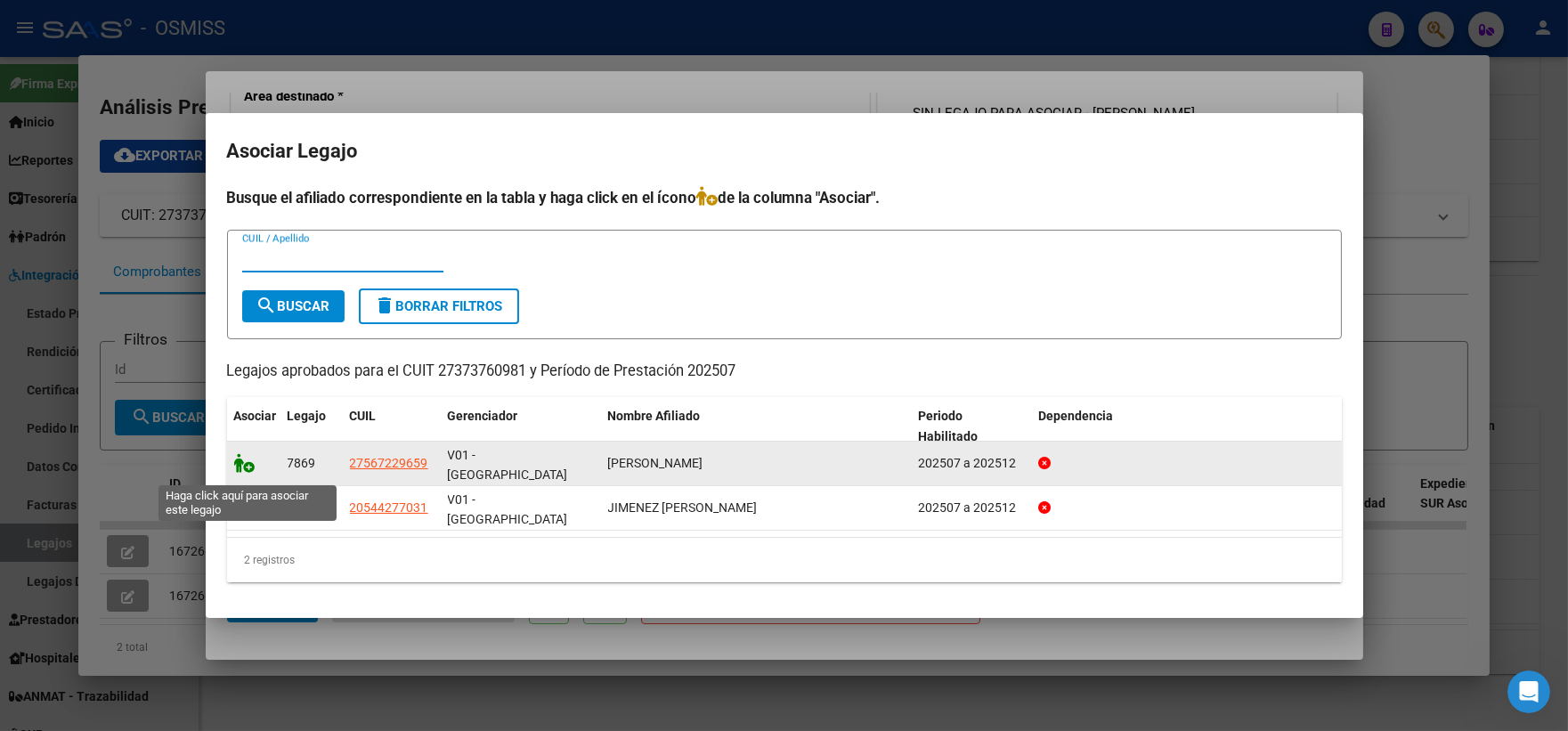
click at [243, 473] on icon at bounding box center [245, 462] width 21 height 20
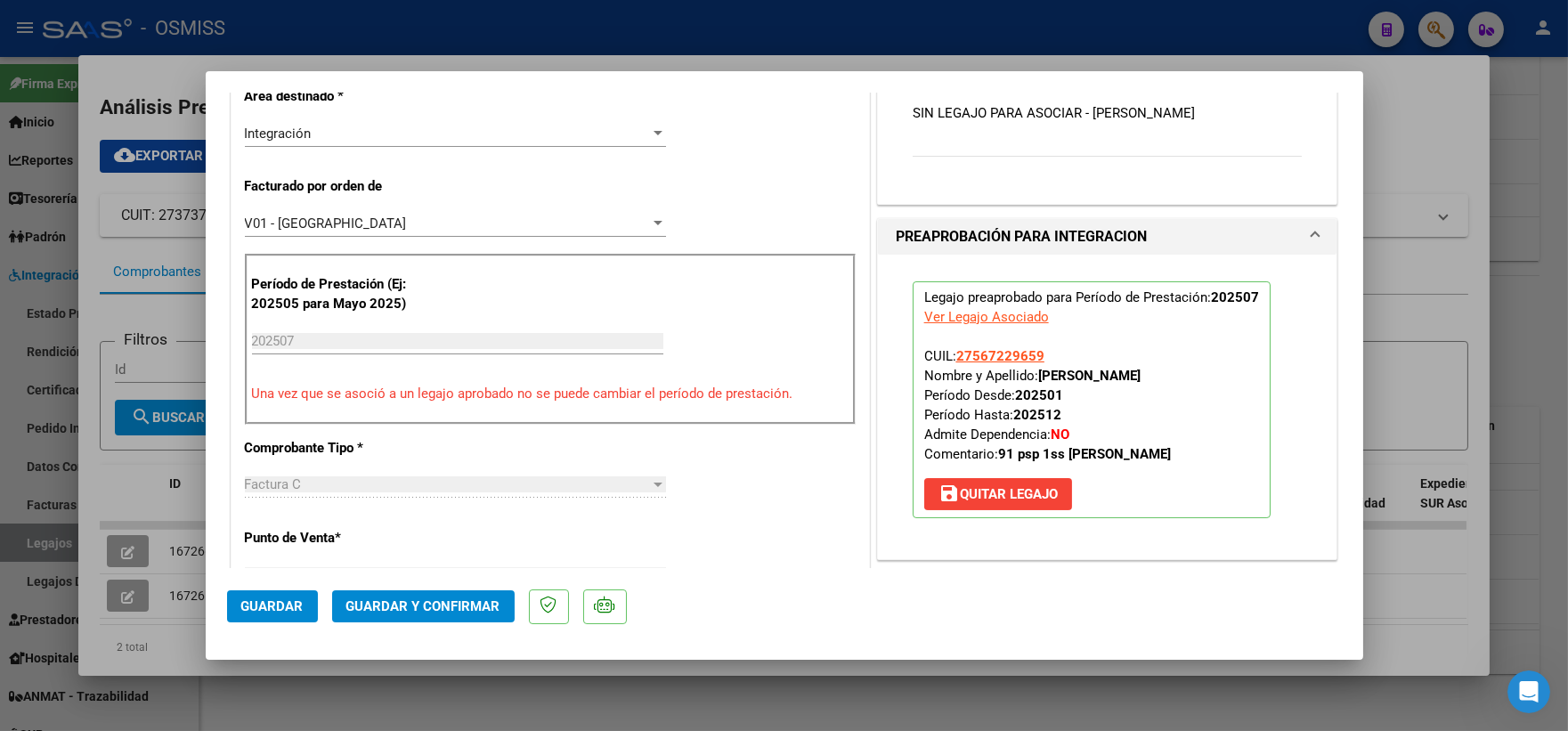
click at [245, 603] on span "Guardar" at bounding box center [272, 606] width 62 height 16
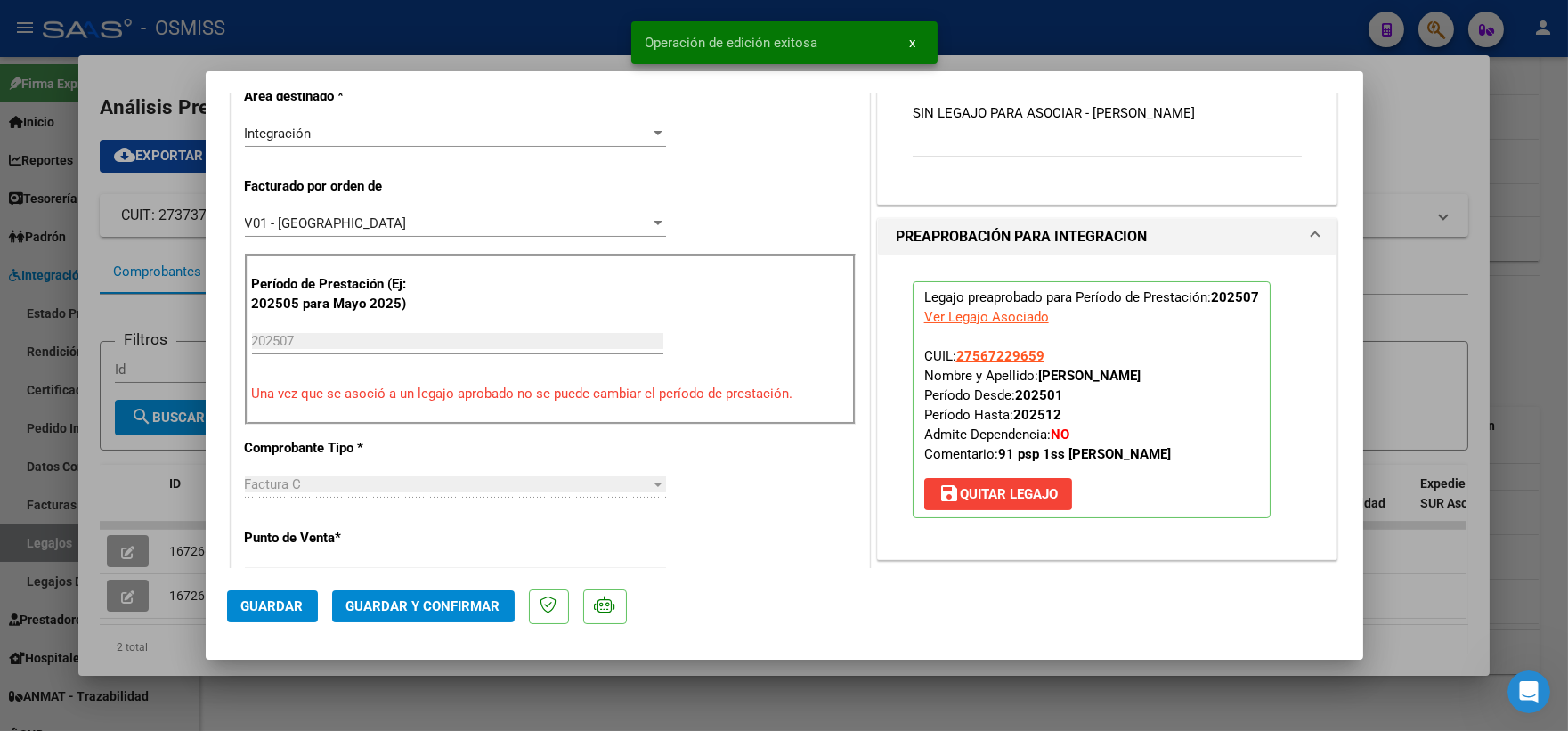
click at [128, 475] on div at bounding box center [784, 365] width 1568 height 731
type input "$ 0,00"
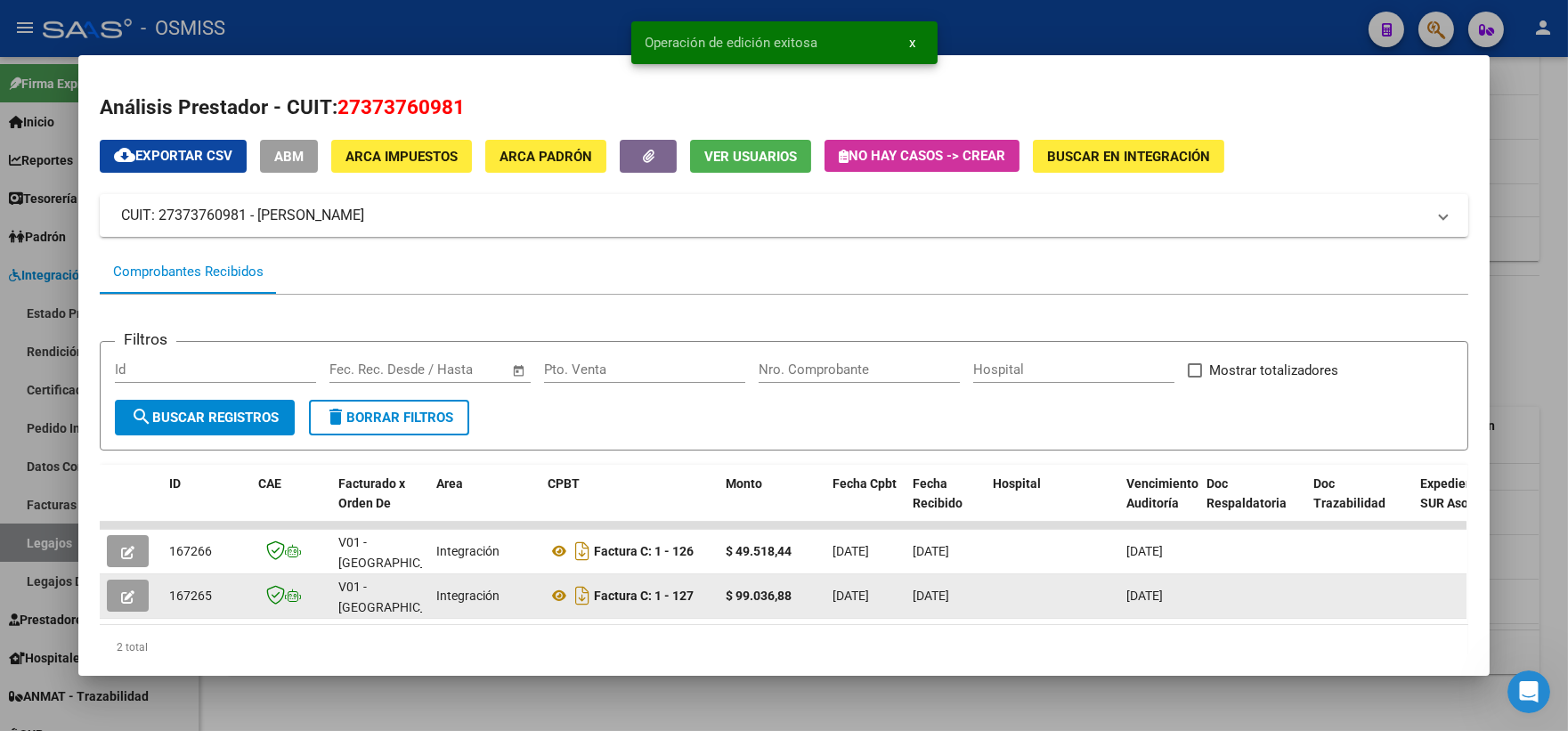
click at [121, 590] on icon "button" at bounding box center [128, 597] width 13 height 13
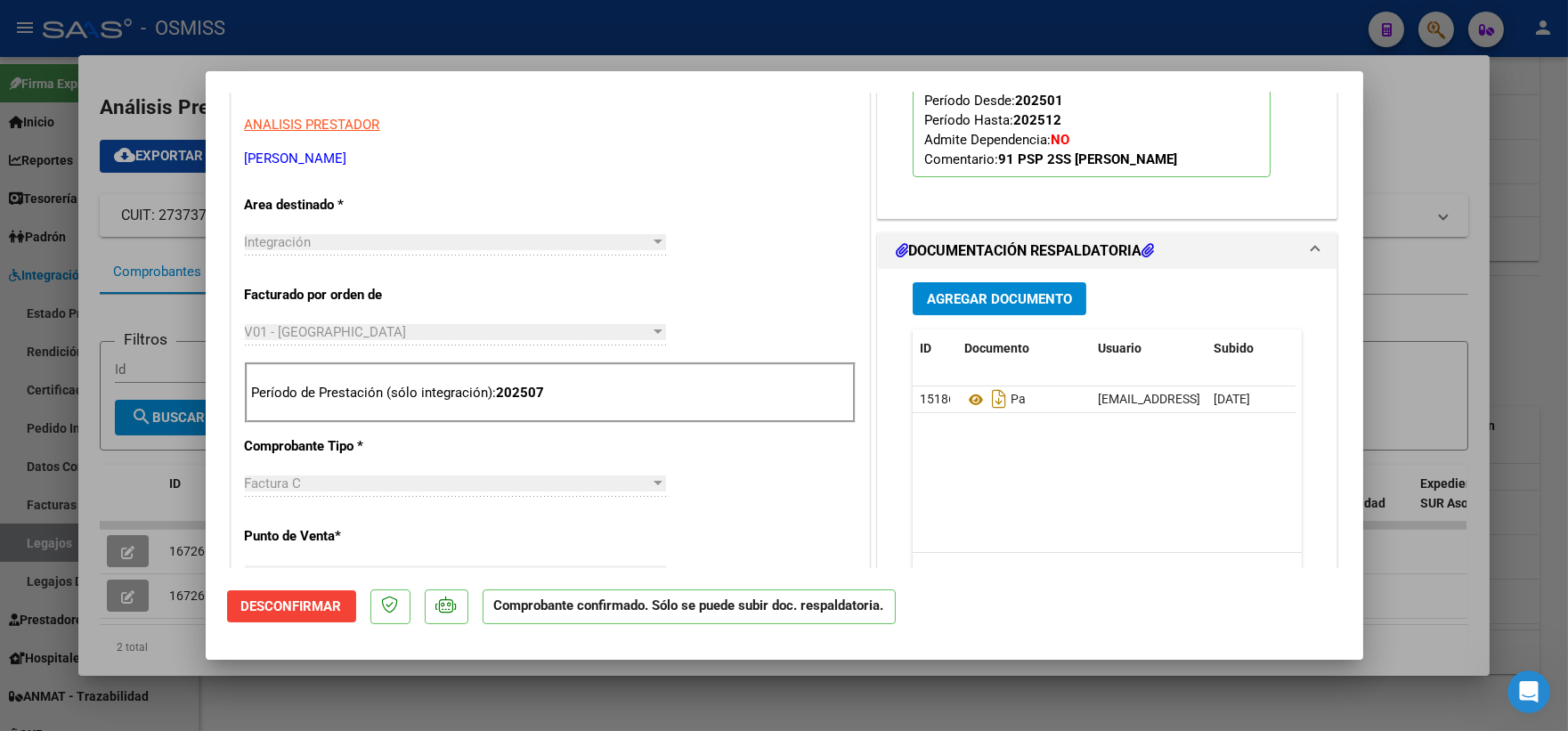
scroll to position [296, 0]
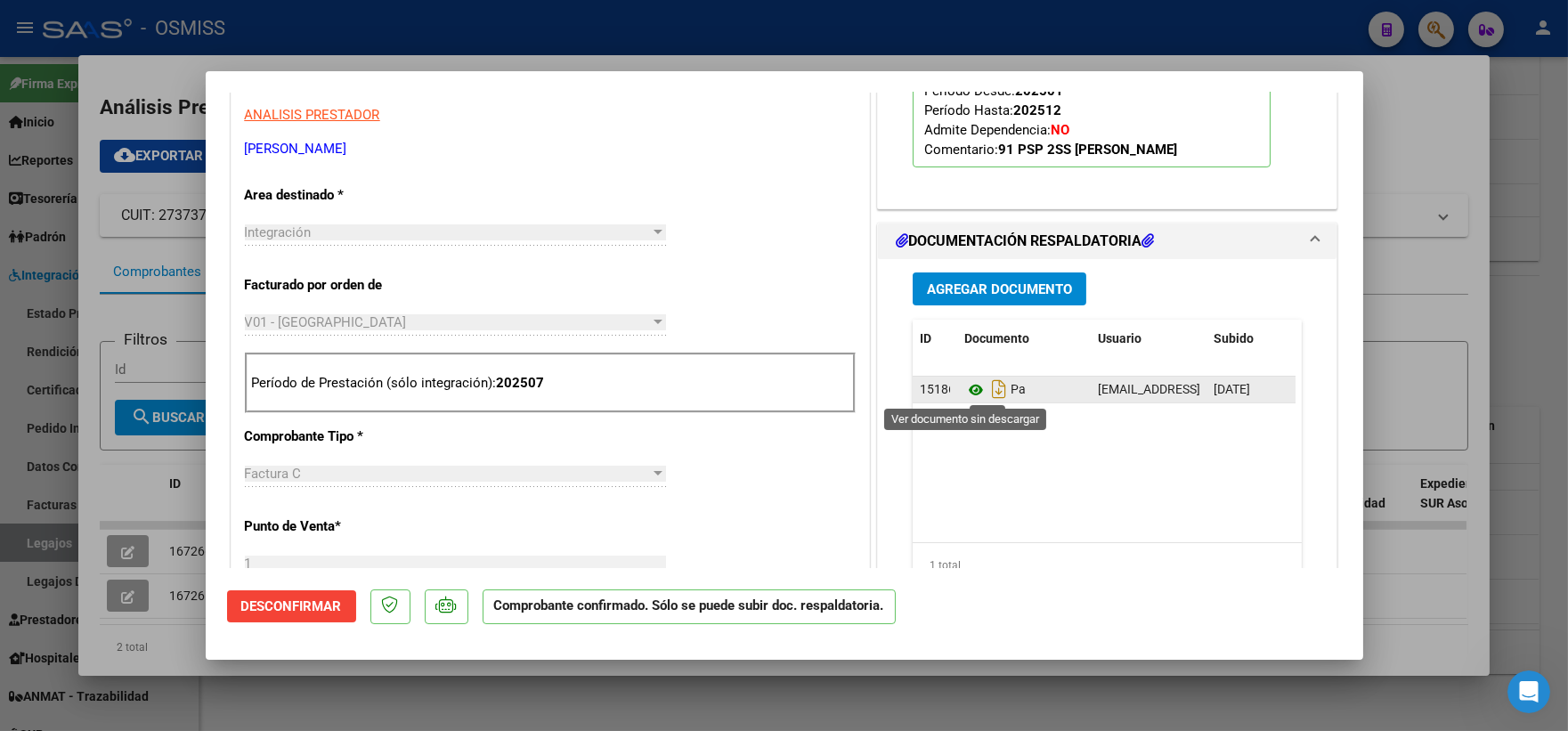
click at [967, 387] on icon at bounding box center [975, 390] width 23 height 21
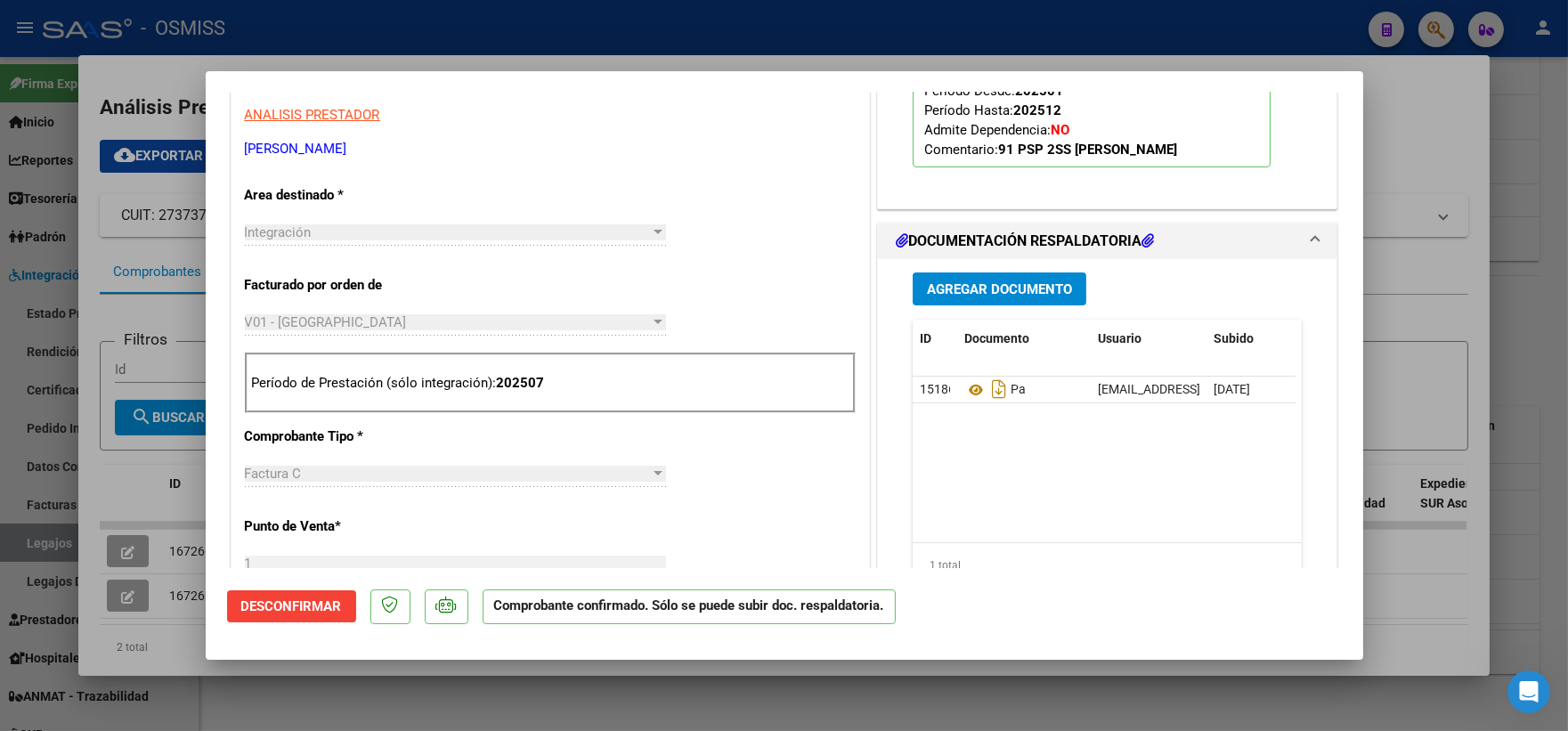
click at [1384, 261] on div at bounding box center [784, 365] width 1568 height 731
type input "$ 0,00"
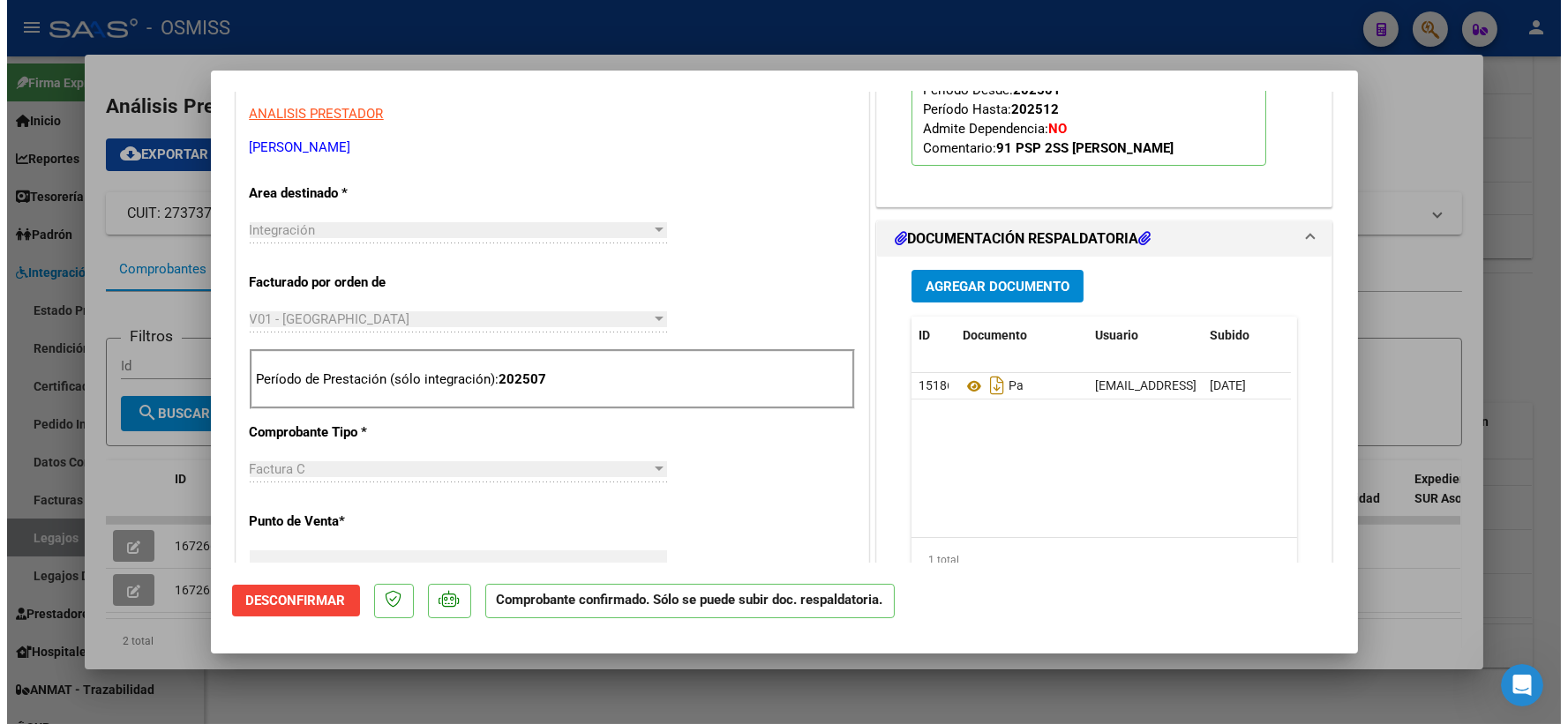
scroll to position [0, 0]
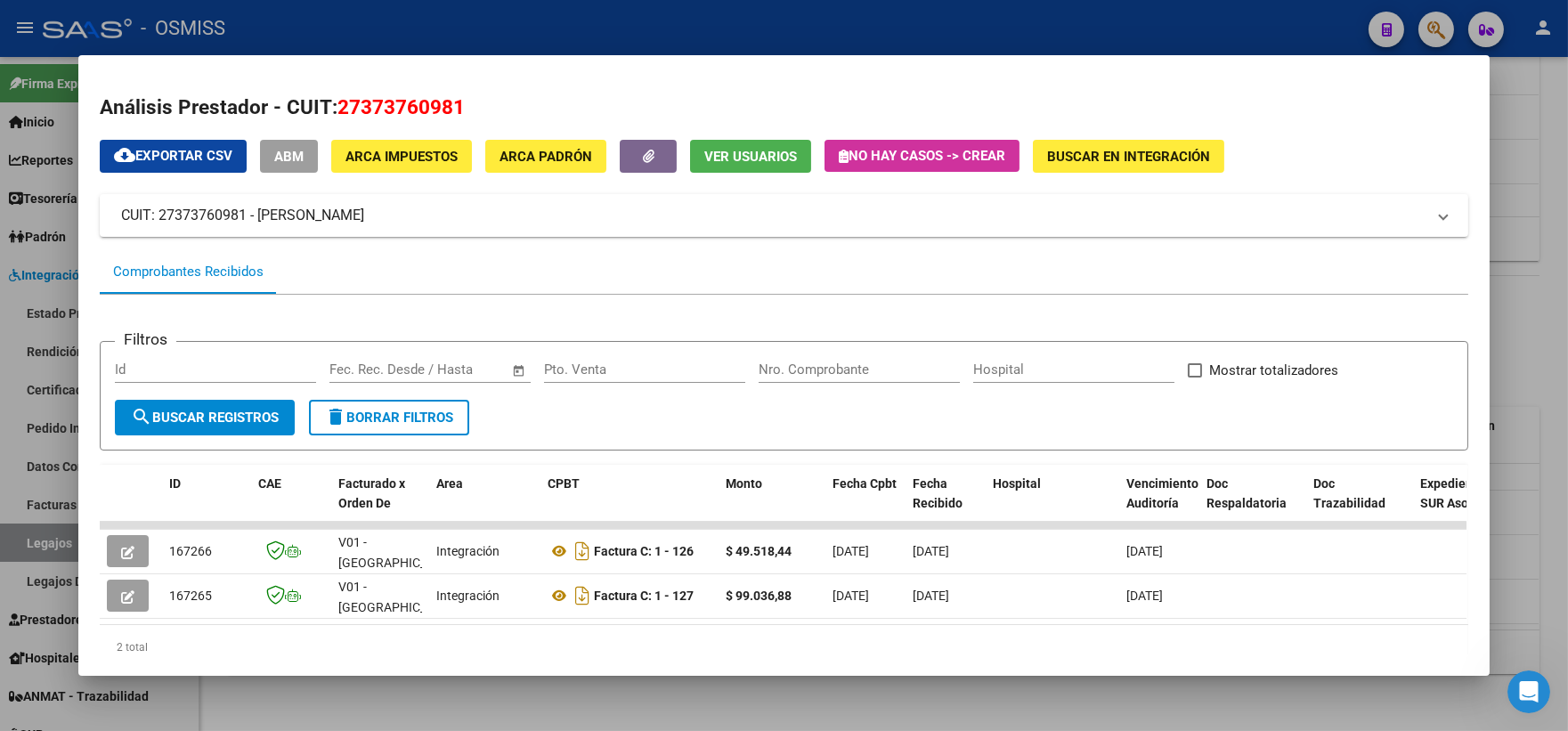
click at [1519, 301] on div at bounding box center [784, 365] width 1568 height 731
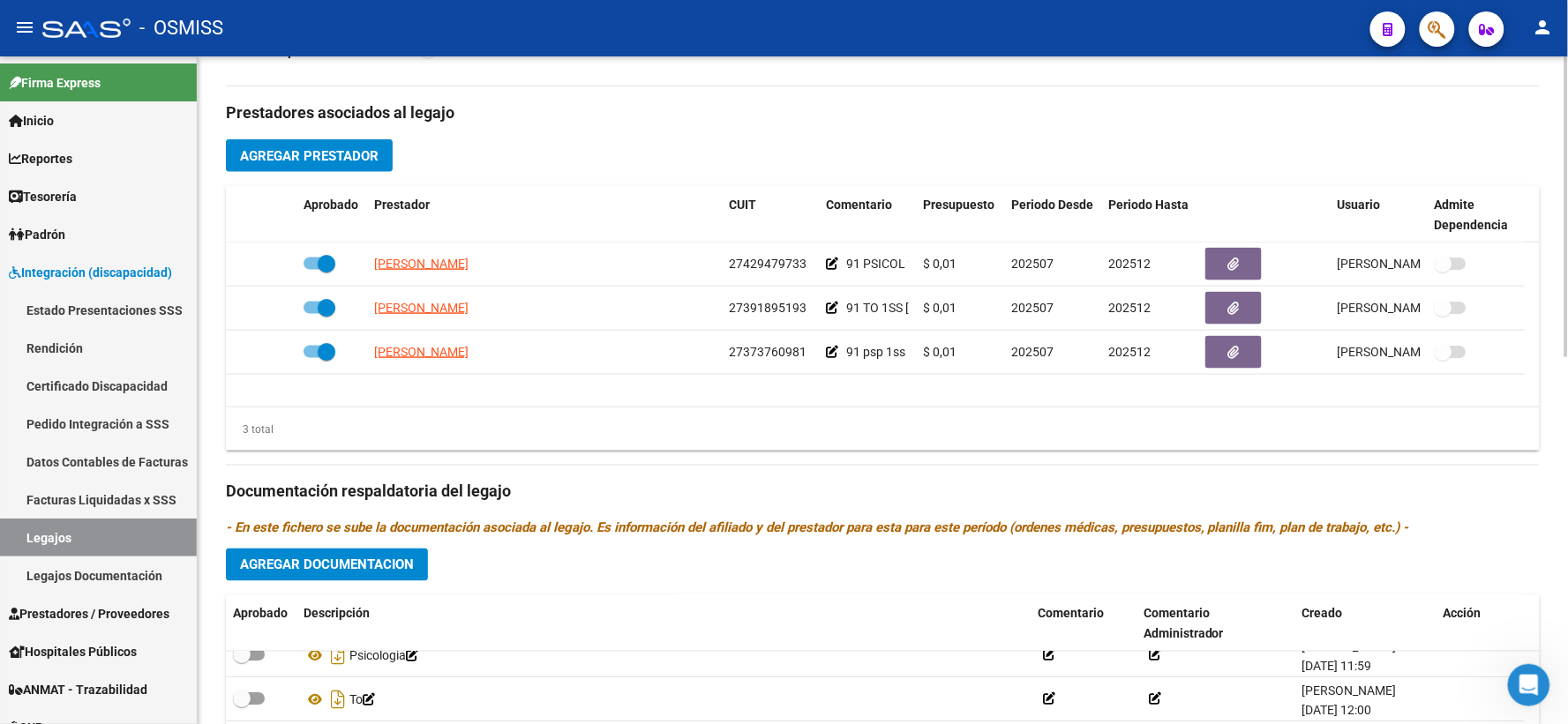
scroll to position [324, 0]
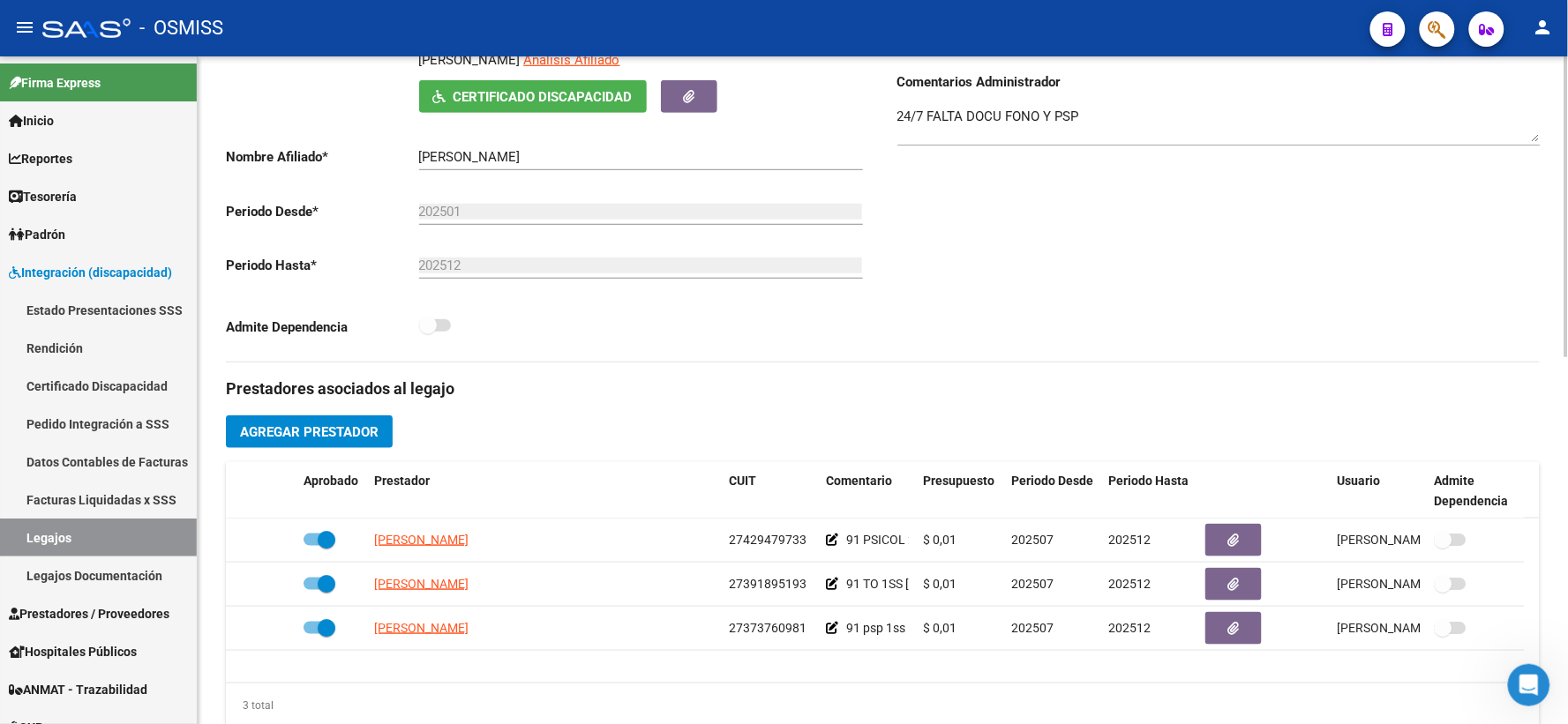
click at [897, 137] on textarea "24/7 FALTA DOCU FONO Y PSP" at bounding box center [1219, 124] width 643 height 35
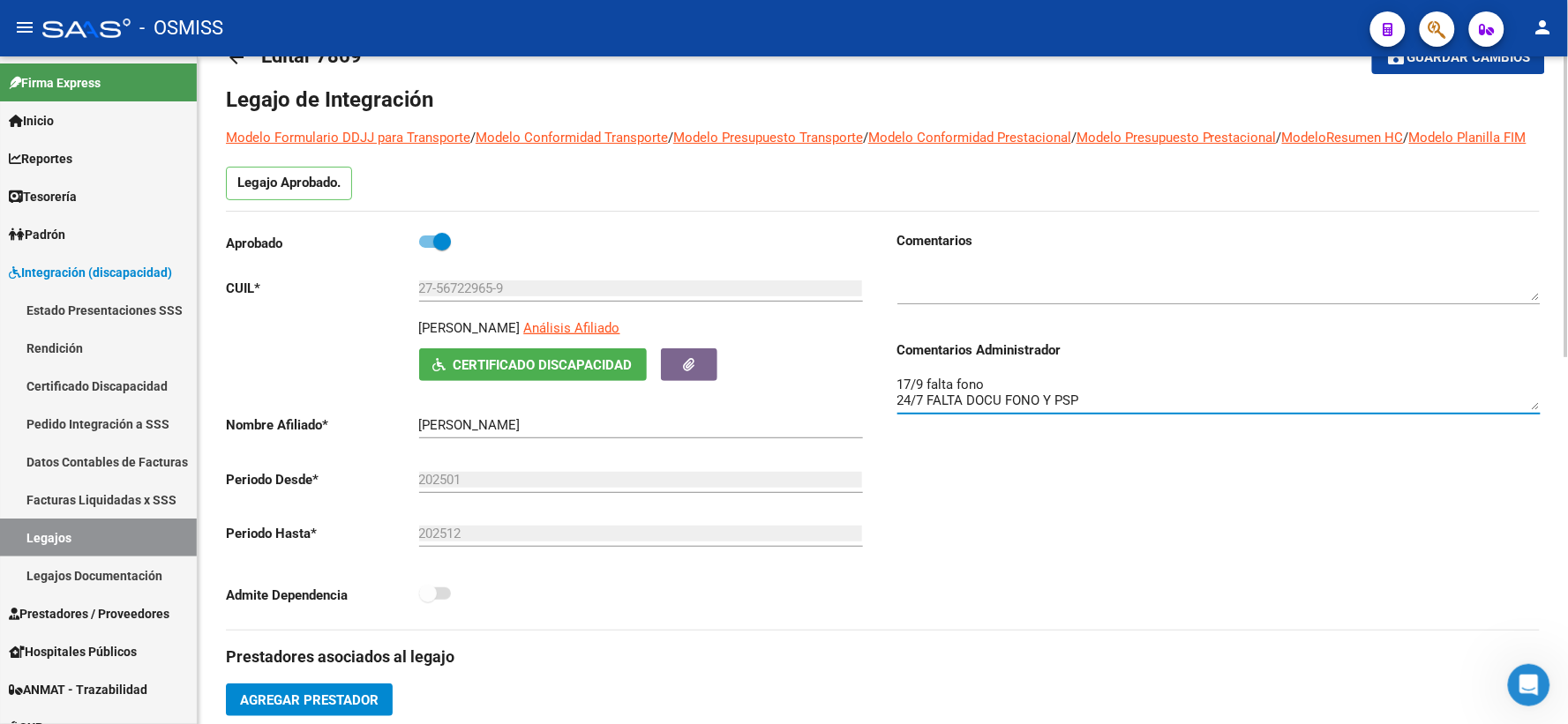
scroll to position [0, 0]
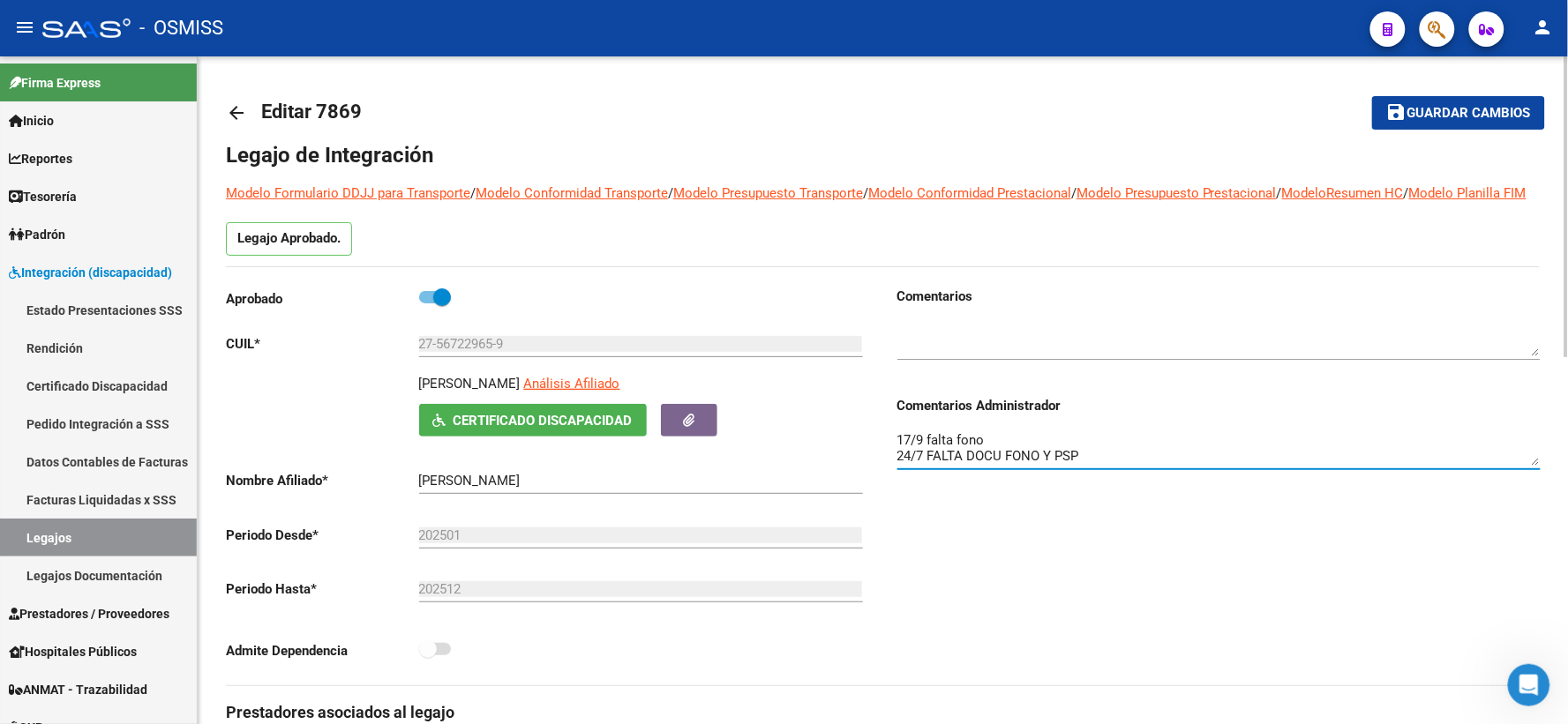
type textarea "17/9 falta fono 24/7 FALTA DOCU FONO Y PSP"
click at [1444, 99] on button "save Guardar cambios" at bounding box center [1457, 112] width 173 height 33
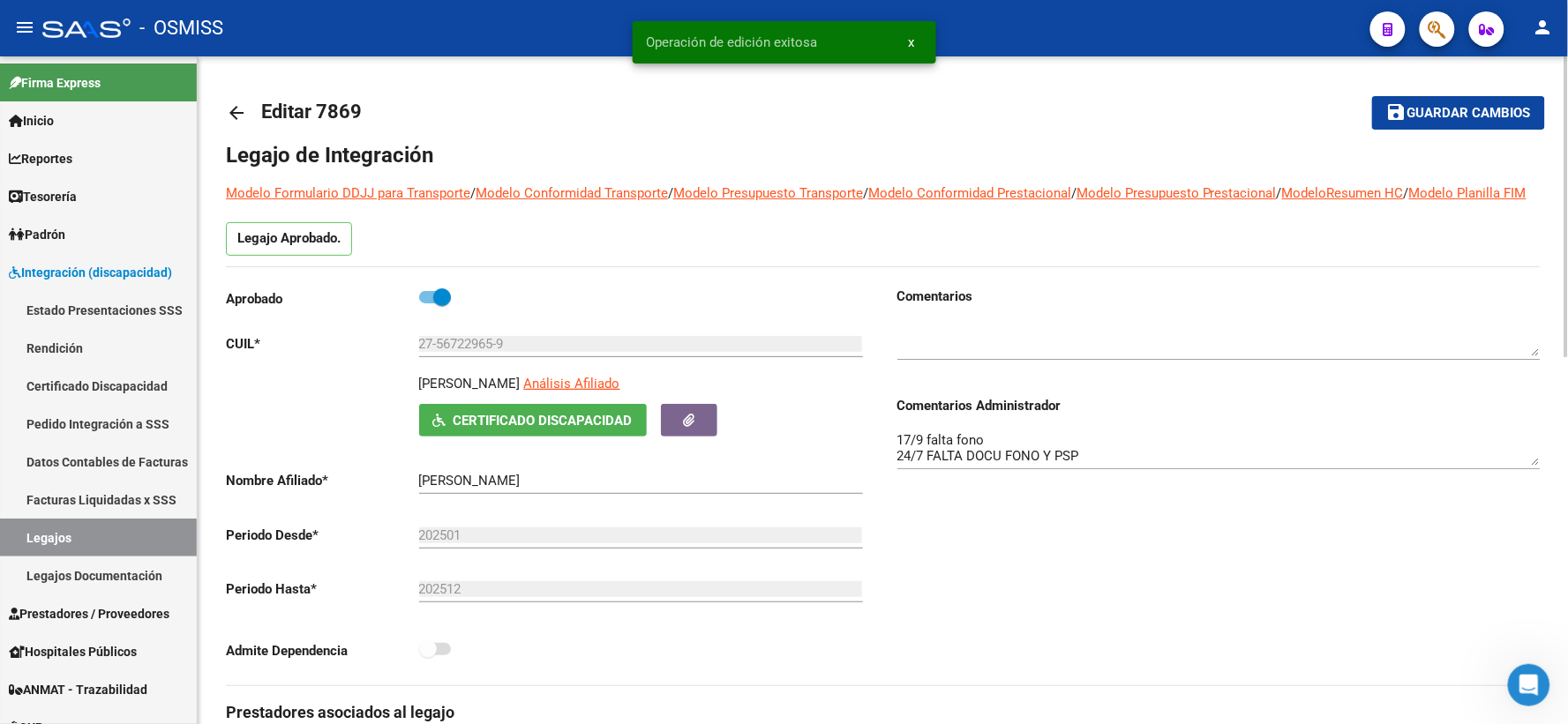
click at [238, 114] on mat-icon "arrow_back" at bounding box center [236, 112] width 21 height 21
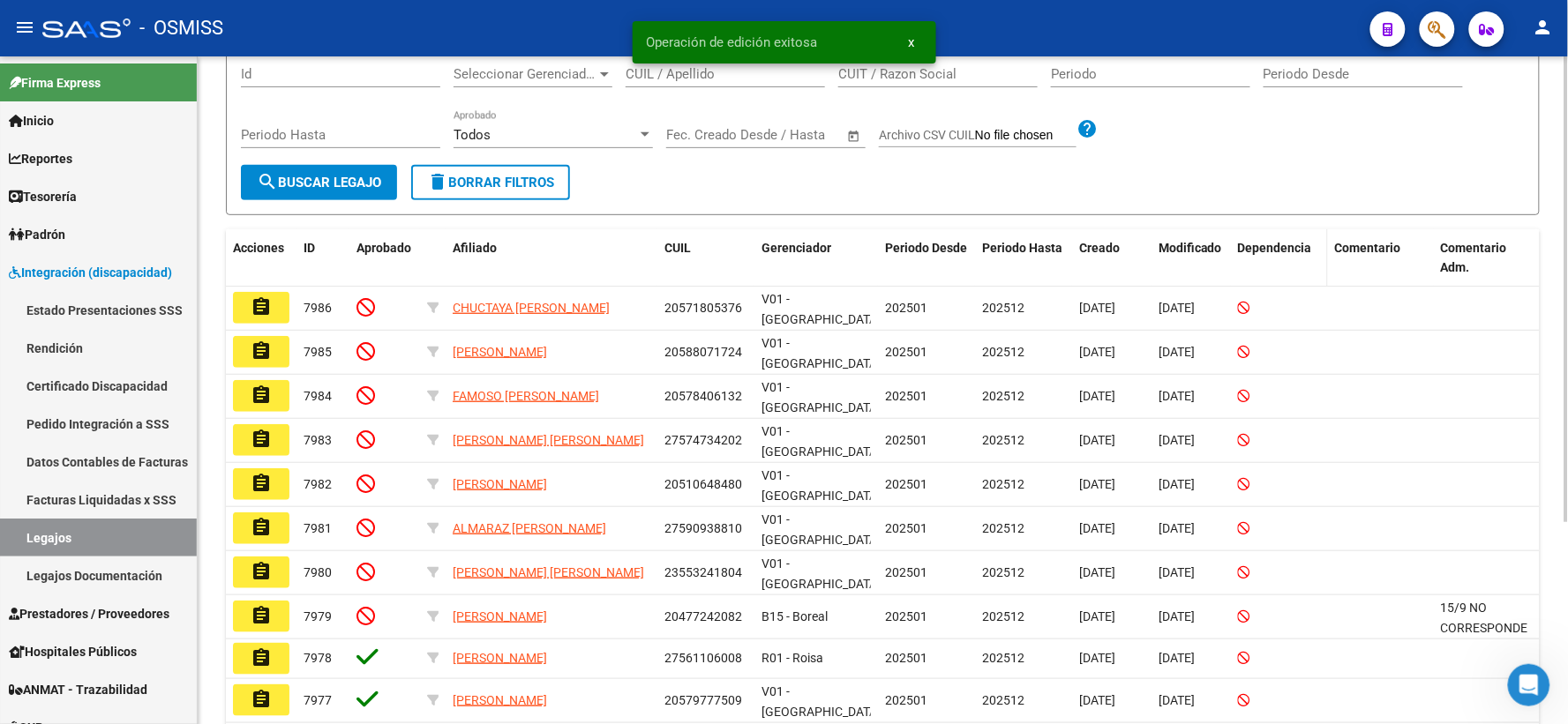
scroll to position [195, 0]
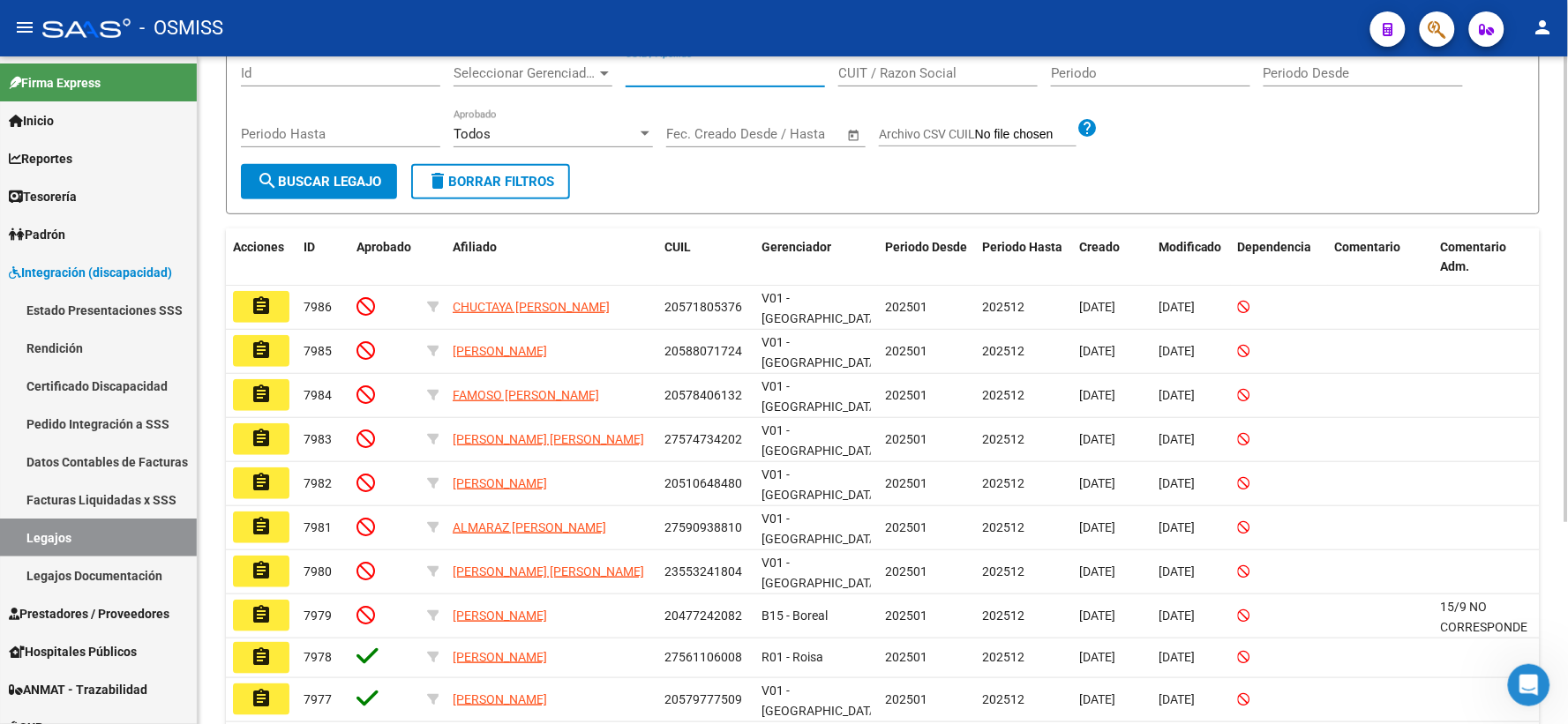
paste input "20486899965"
type input "20486899965"
click at [298, 190] on span "search Buscar Legajo" at bounding box center [319, 181] width 125 height 16
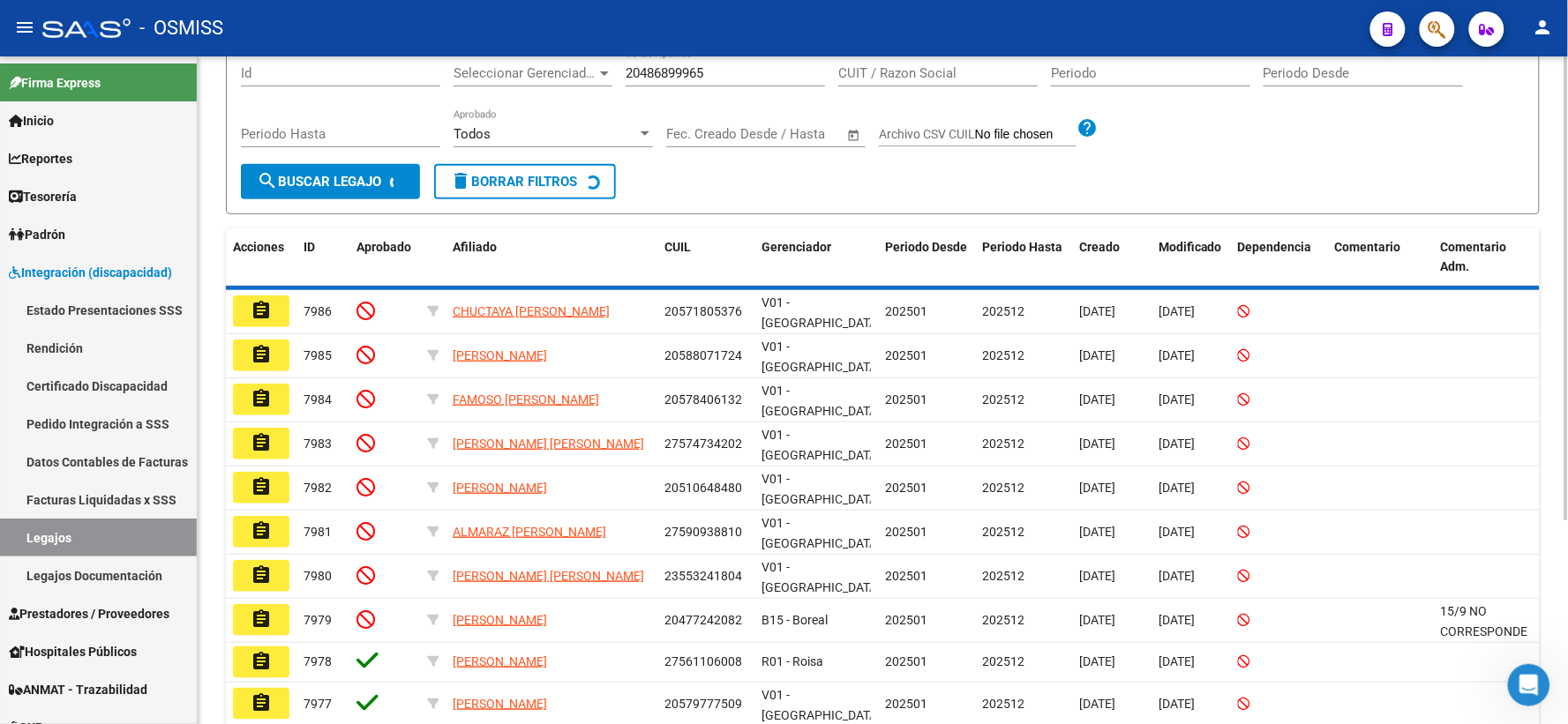
scroll to position [94, 0]
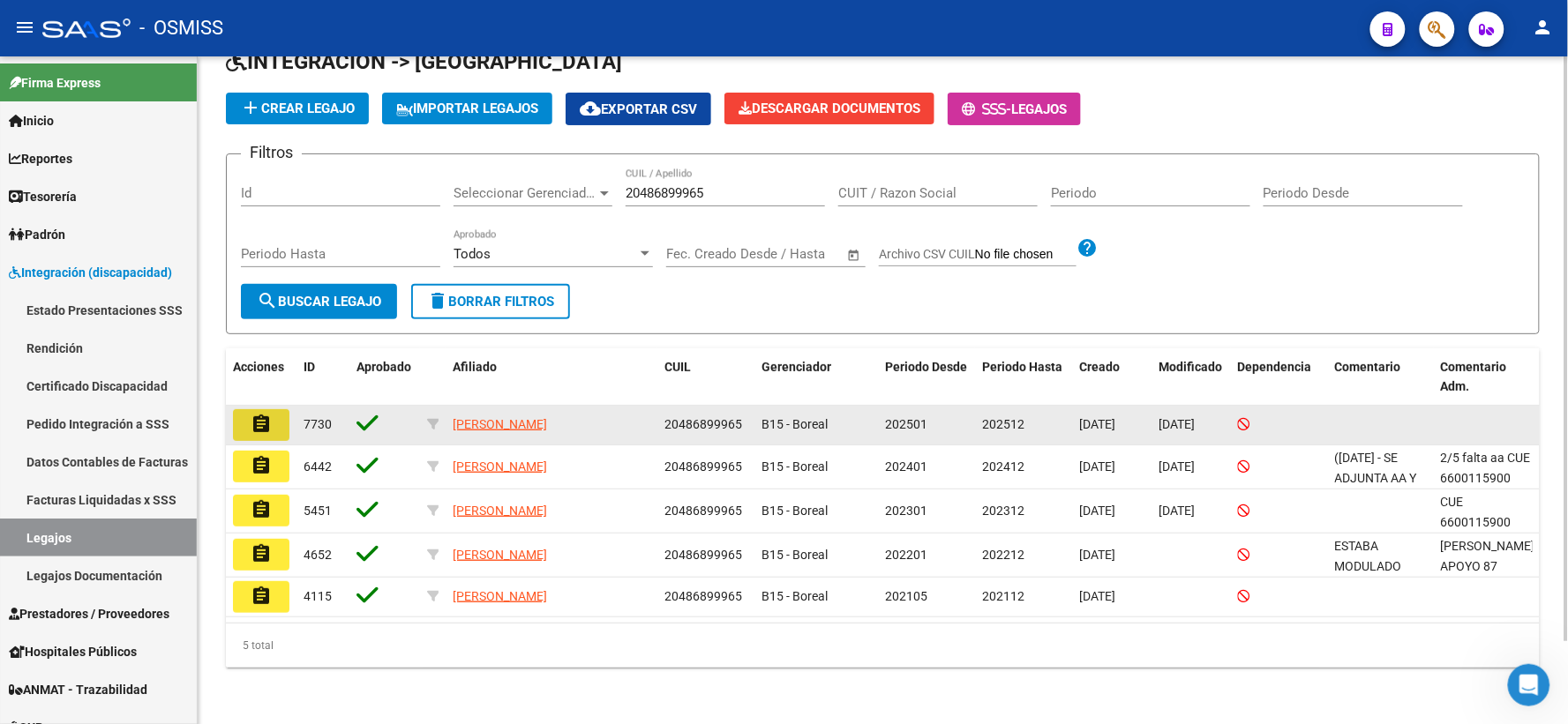
click at [246, 429] on button "assignment" at bounding box center [262, 425] width 57 height 32
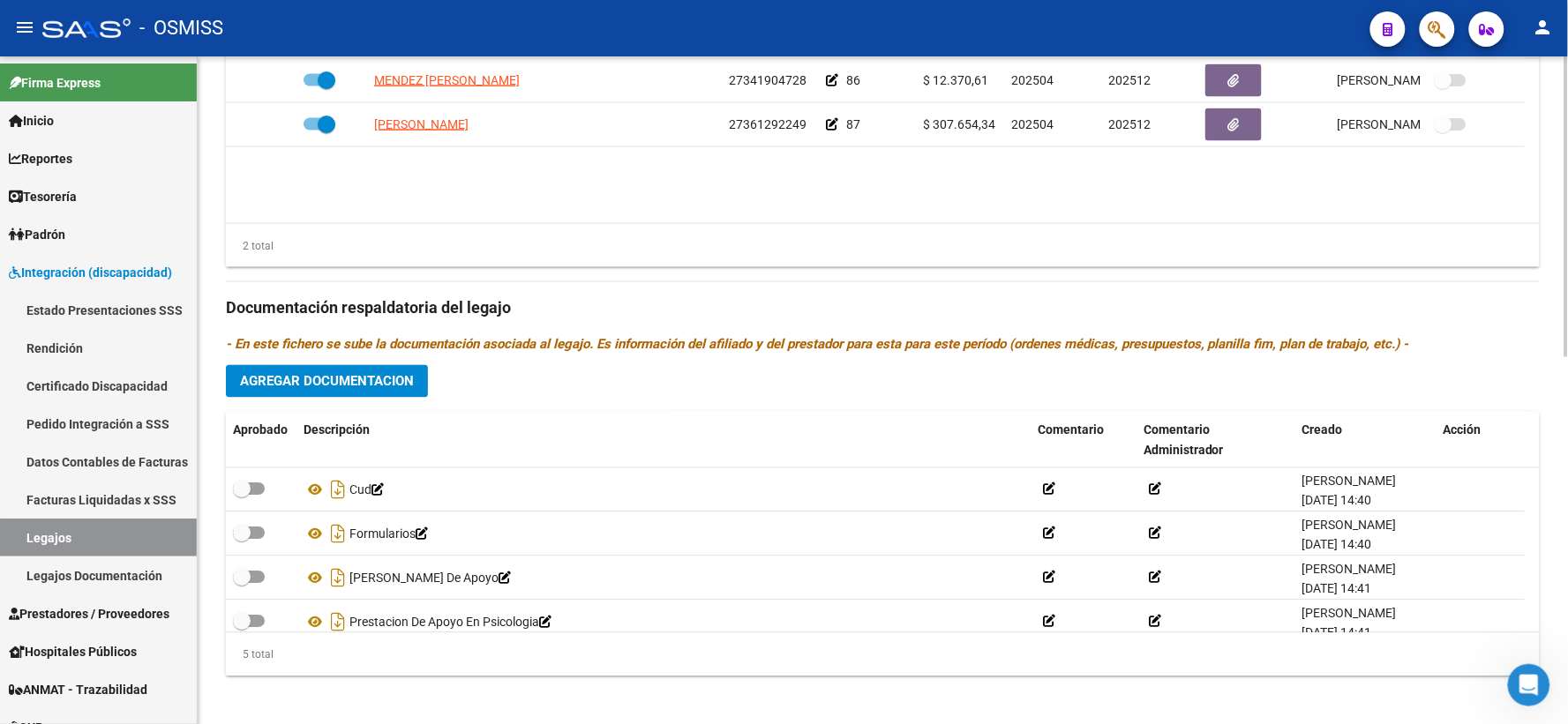
scroll to position [61, 0]
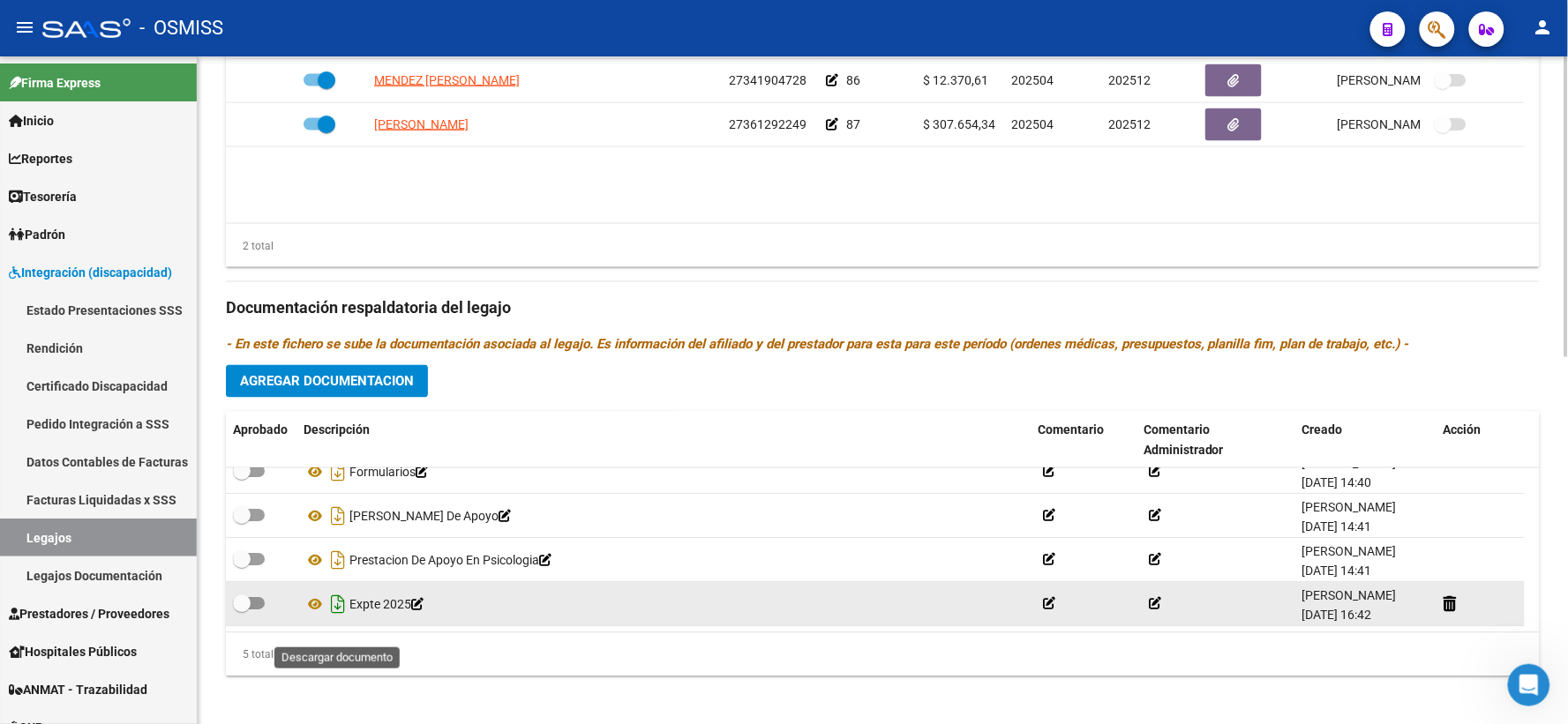
click at [335, 619] on icon "Descargar documento" at bounding box center [338, 605] width 23 height 28
click at [1513, 354] on p "- En este fichero se sube la documentación asociada al legajo. Es información d…" at bounding box center [882, 345] width 1314 height 20
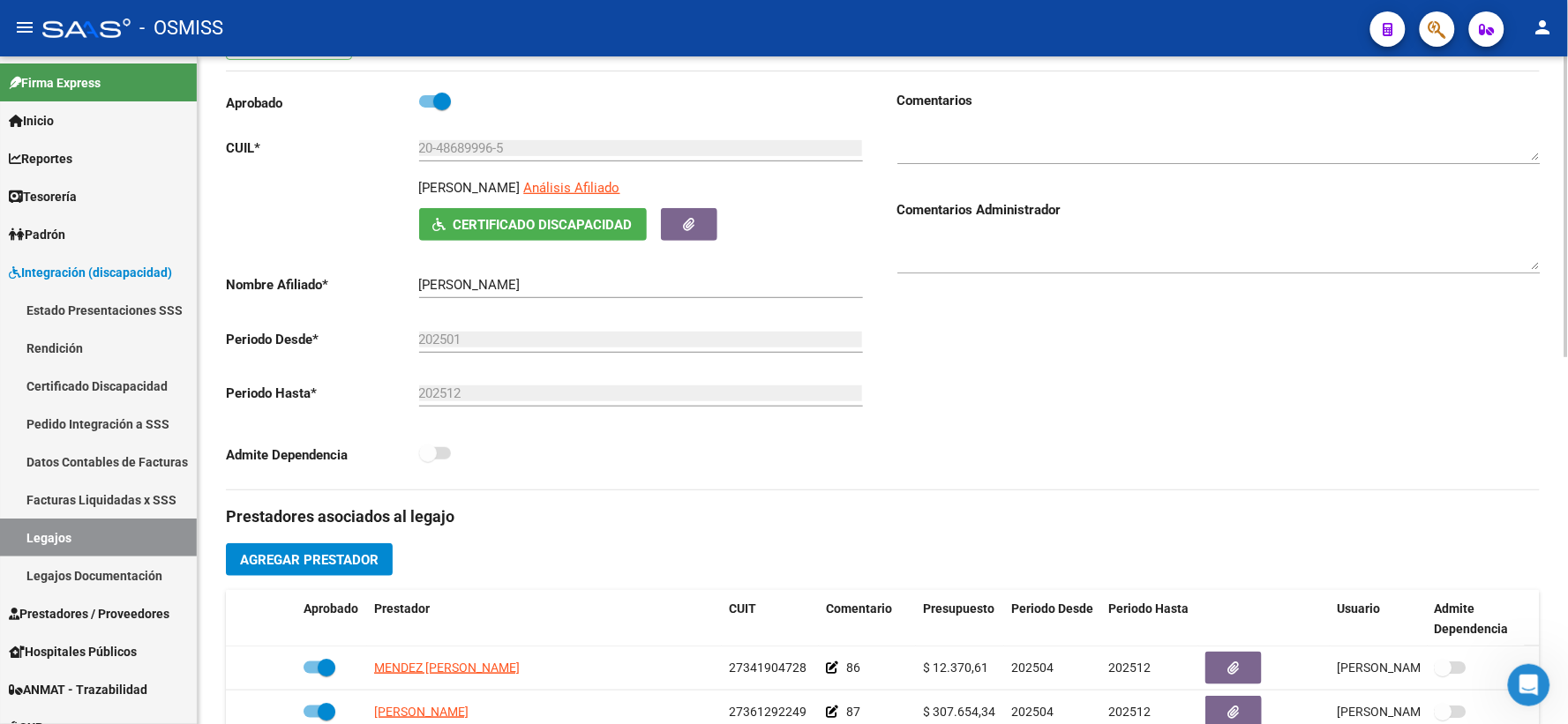
scroll to position [0, 0]
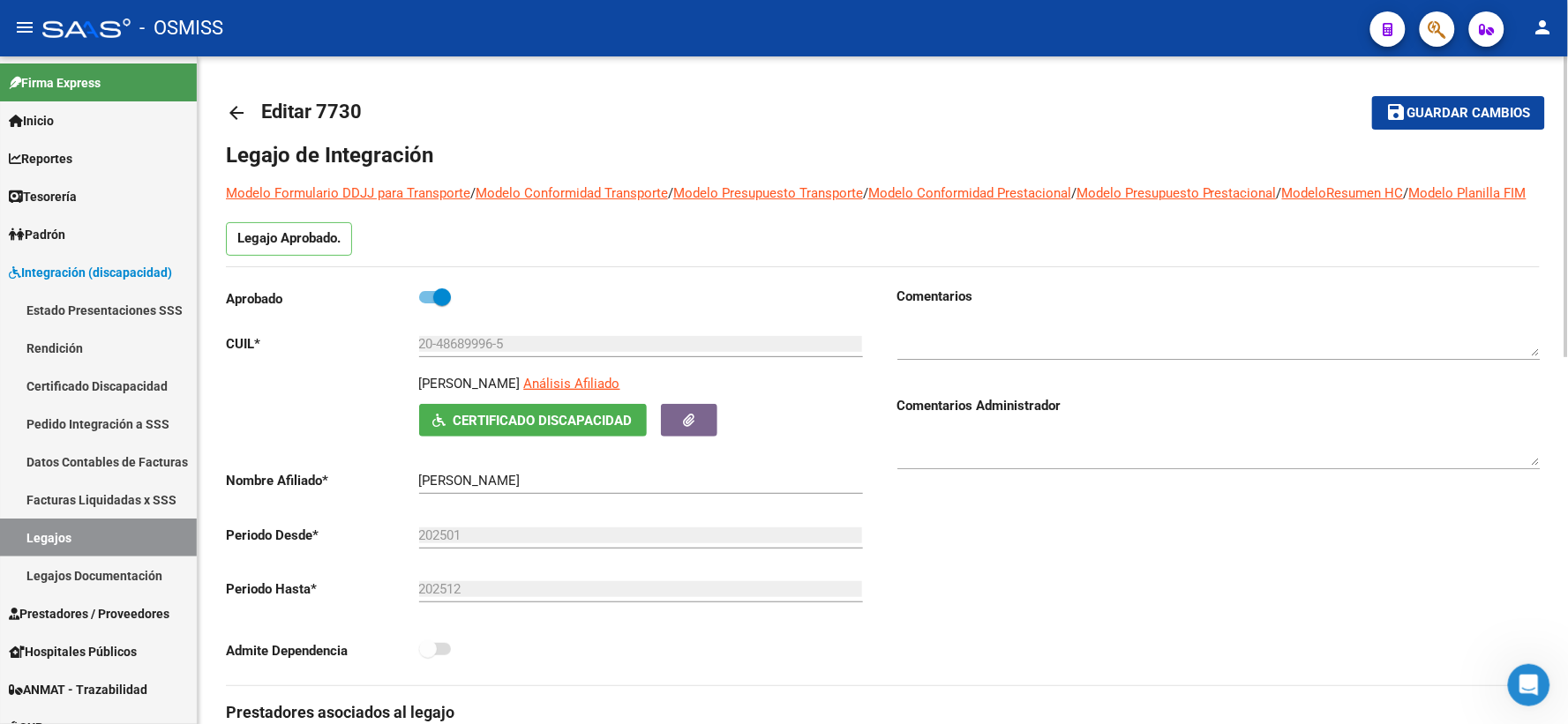
drag, startPoint x: 1408, startPoint y: 112, endPoint x: 1153, endPoint y: 116, distance: 255.0
click at [1383, 112] on button "save Guardar cambios" at bounding box center [1457, 112] width 173 height 33
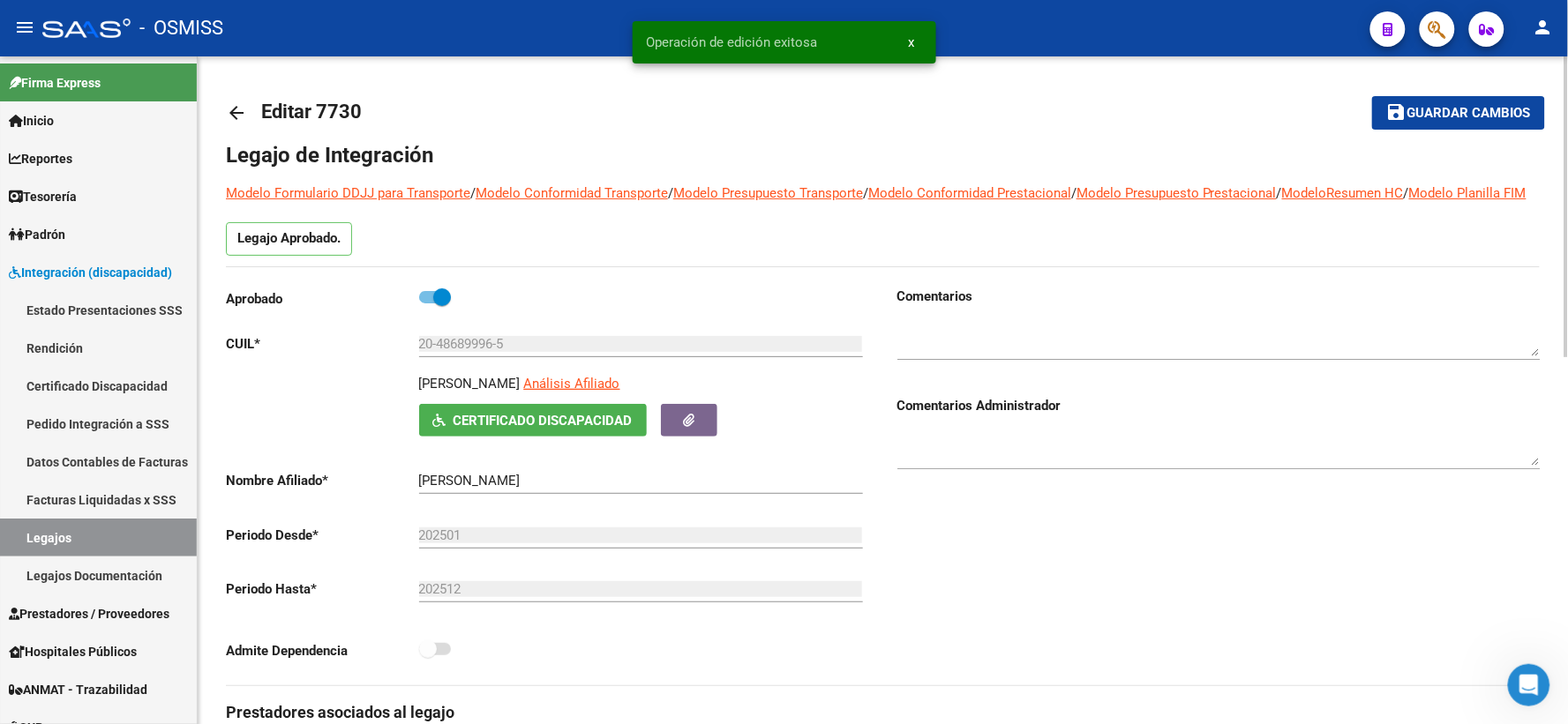
click at [231, 112] on mat-icon "arrow_back" at bounding box center [236, 112] width 21 height 21
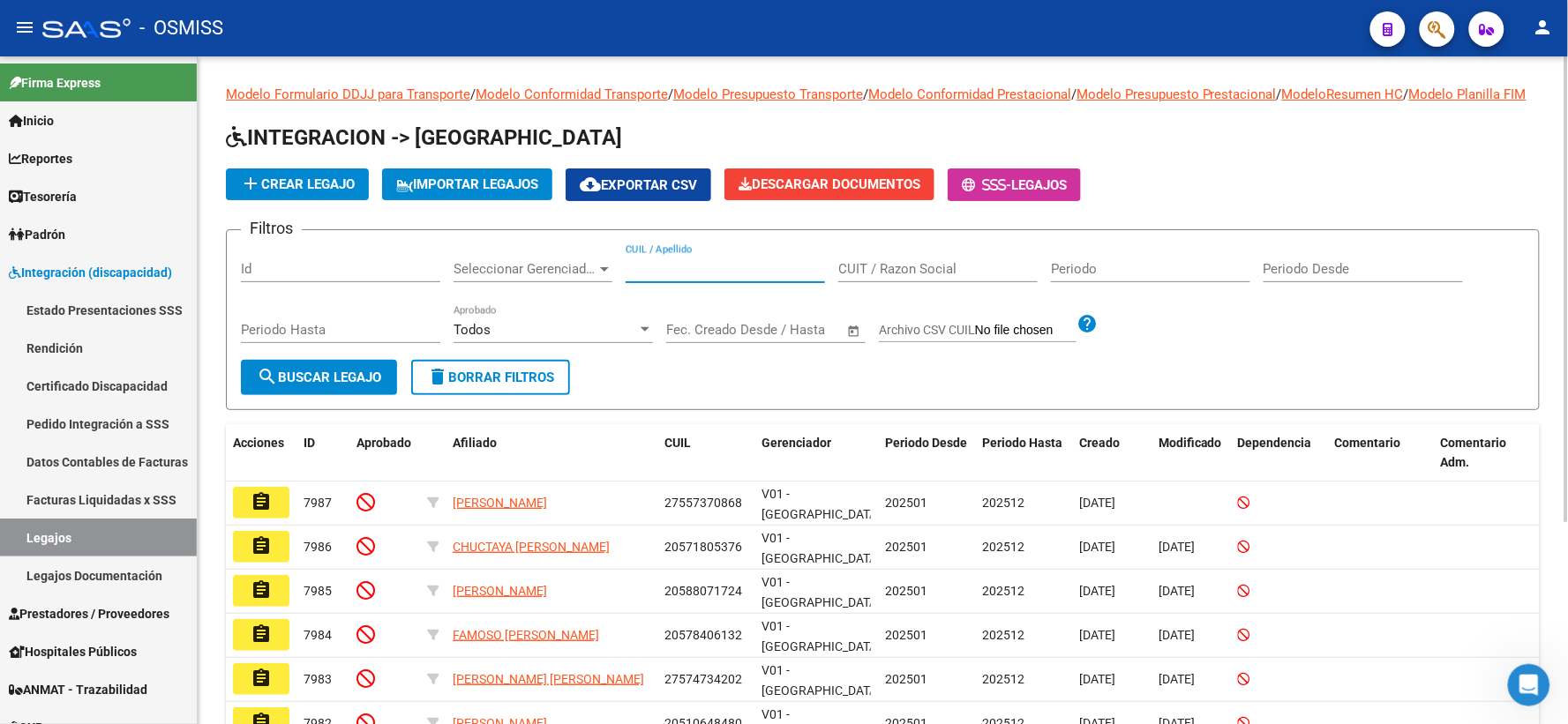
click at [661, 277] on input "CUIL / Apellido" at bounding box center [724, 268] width 199 height 16
paste input "27591417563"
type input "27591417563"
click at [301, 385] on span "search Buscar Legajo" at bounding box center [319, 377] width 125 height 16
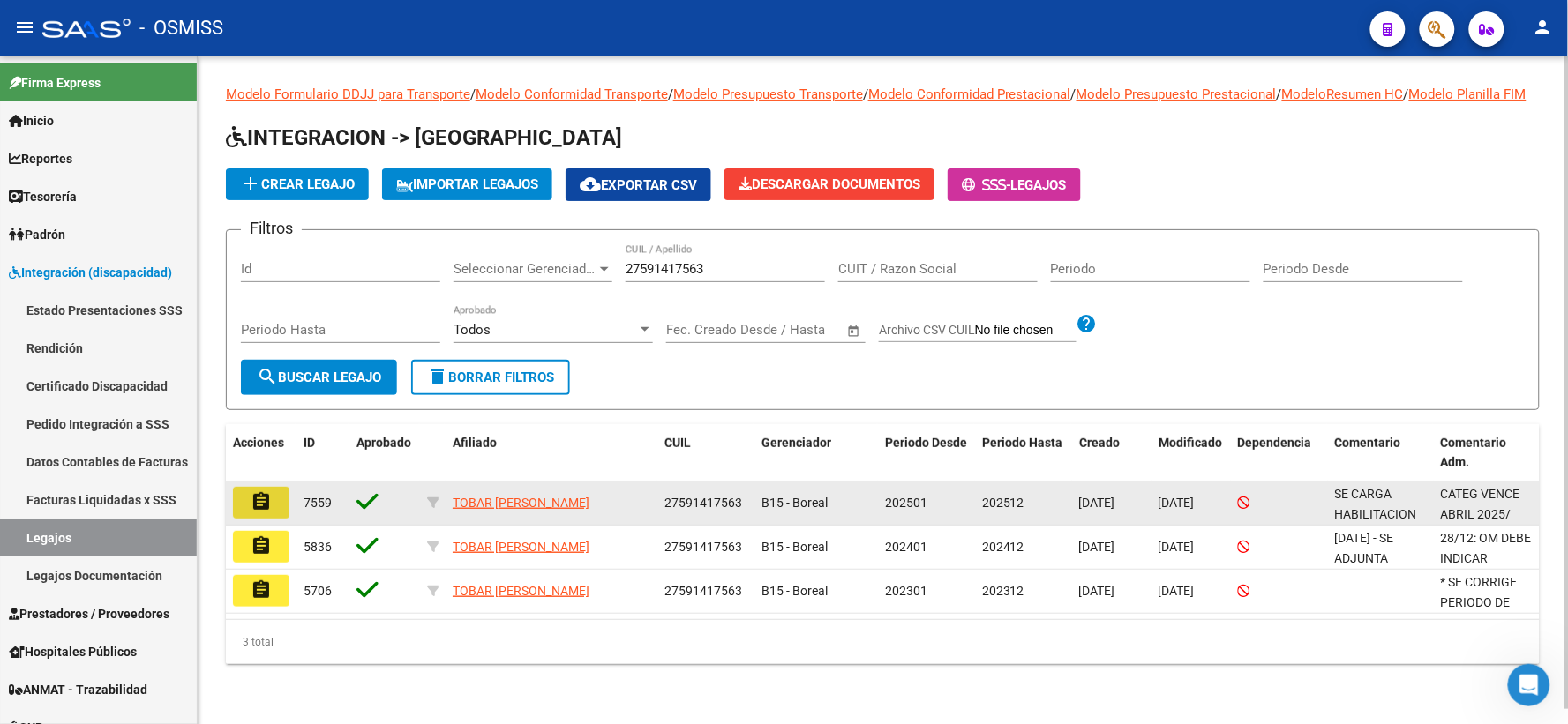
click at [258, 513] on mat-icon "assignment" at bounding box center [261, 501] width 21 height 21
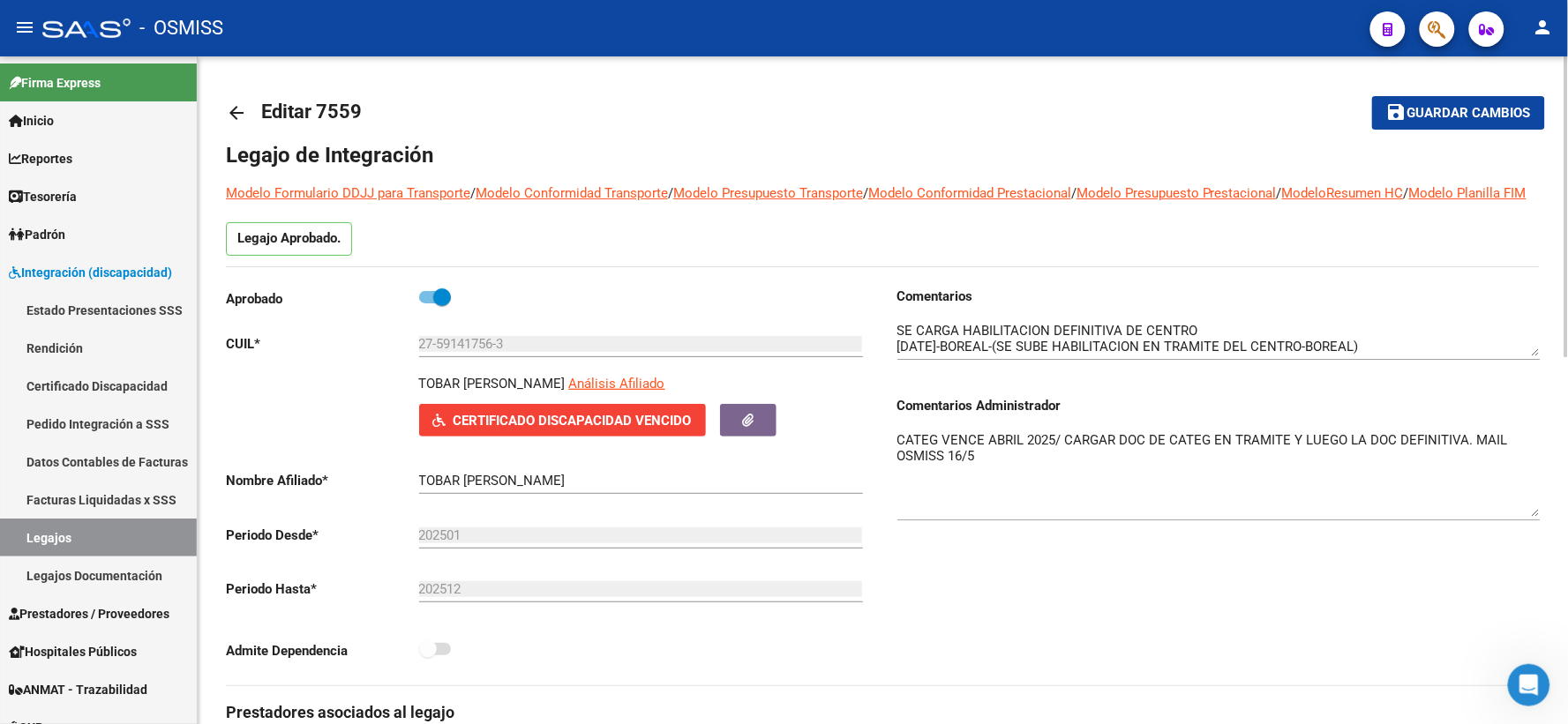
drag, startPoint x: 1539, startPoint y: 483, endPoint x: 1542, endPoint y: 535, distance: 52.1
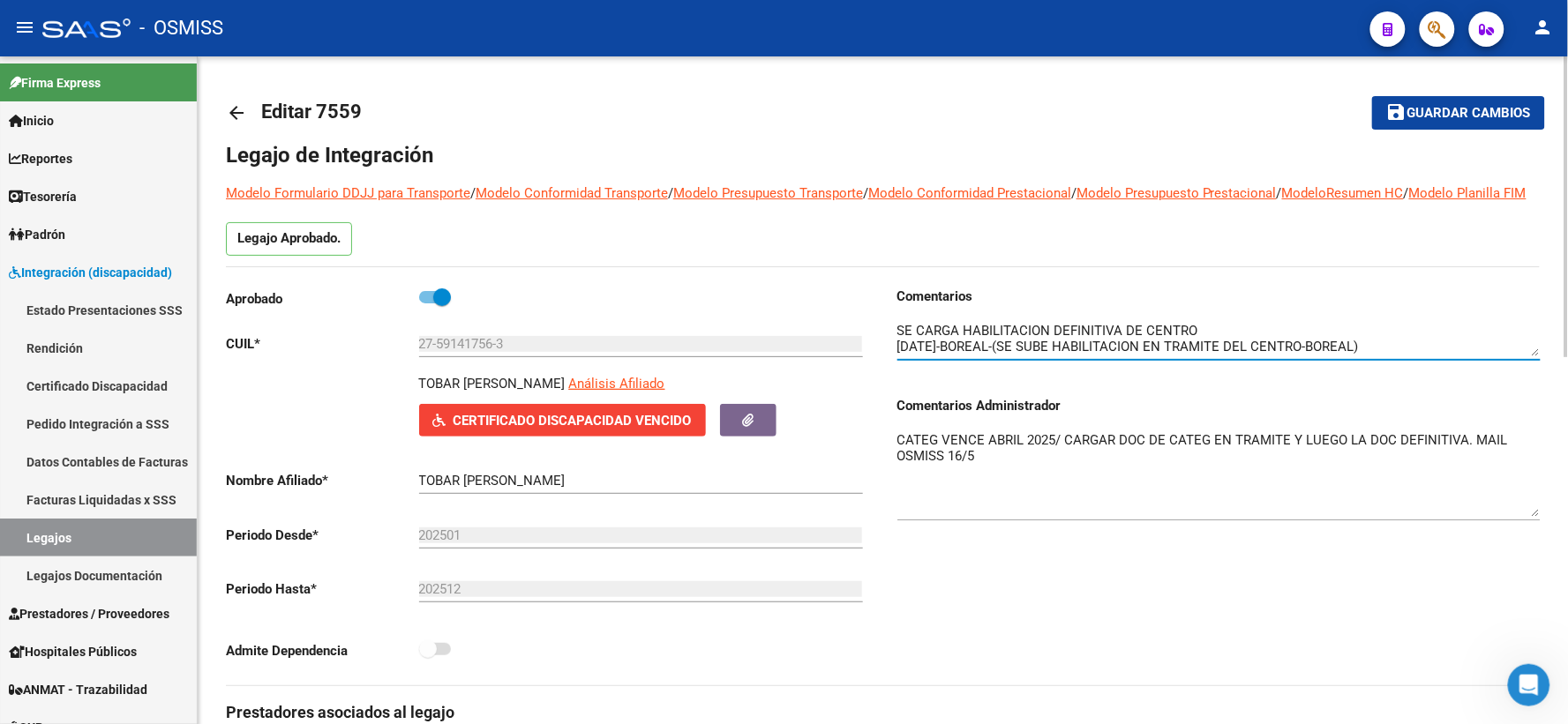
drag, startPoint x: 1540, startPoint y: 370, endPoint x: 1540, endPoint y: 403, distance: 33.0
click at [1540, 403] on div "Comentarios Comentarios Administrador CATEG VENCE ABRIL 2025/ CARGAR DOC DE CAT…" at bounding box center [1219, 412] width 643 height 250
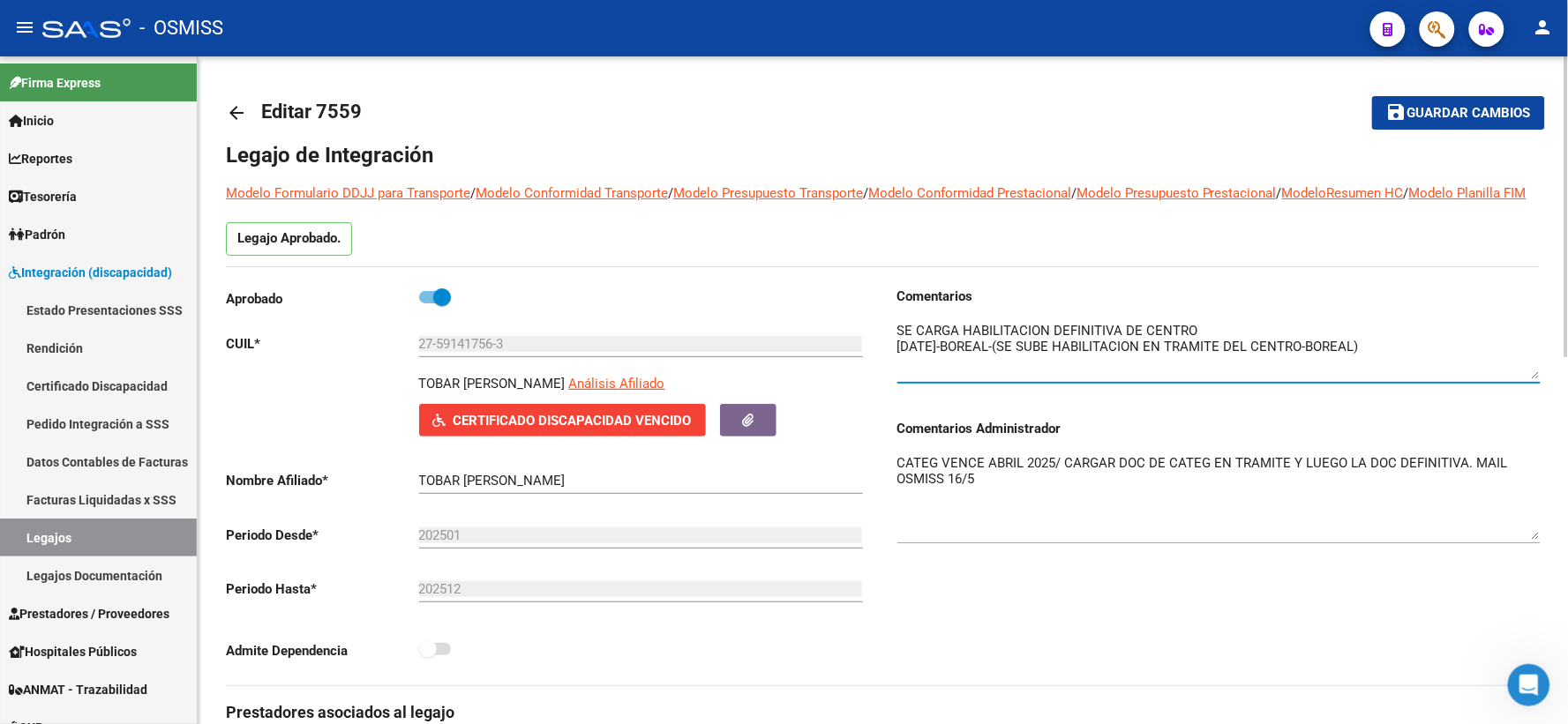
drag, startPoint x: 1535, startPoint y: 371, endPoint x: 1537, endPoint y: 394, distance: 23.1
click at [1537, 379] on textarea at bounding box center [1219, 350] width 643 height 59
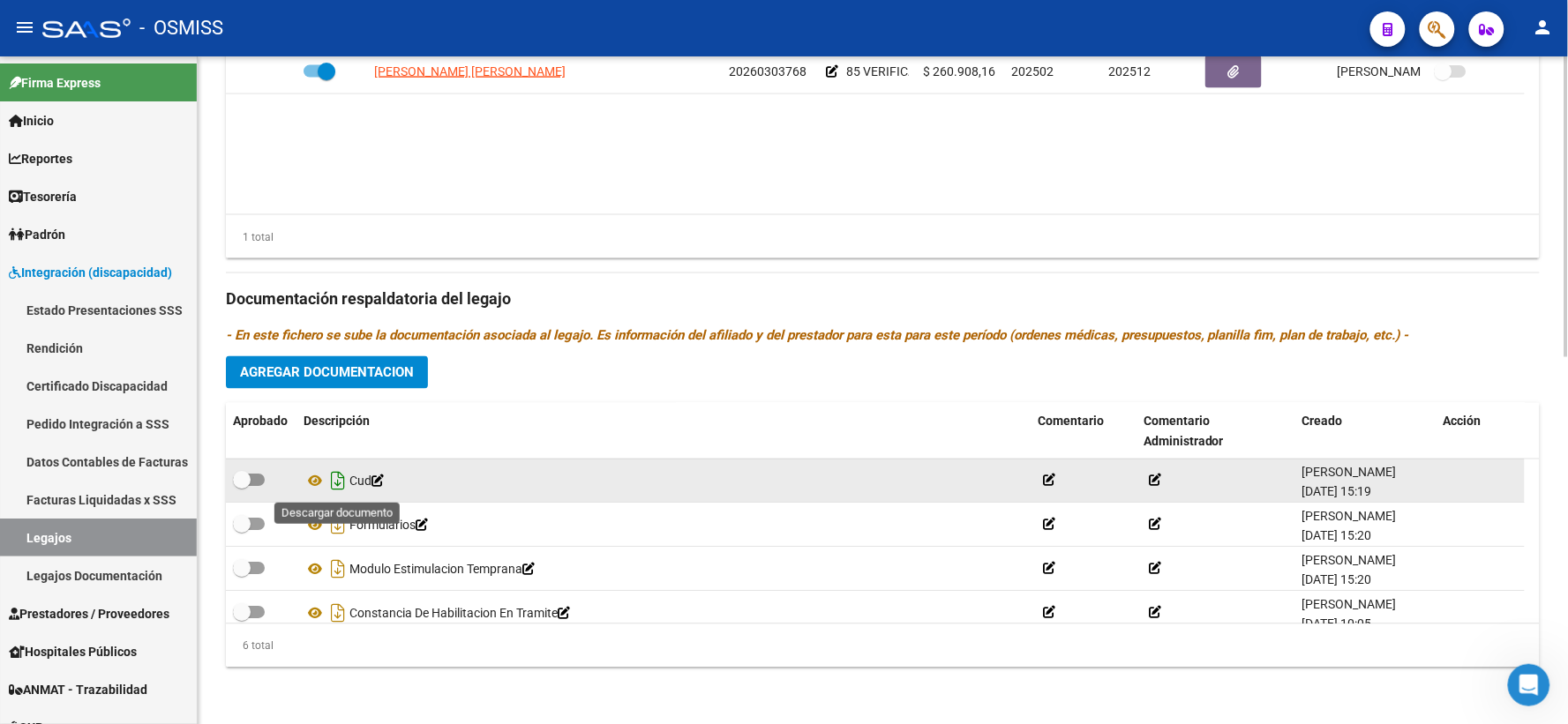
click at [331, 480] on icon "Descargar documento" at bounding box center [338, 481] width 23 height 28
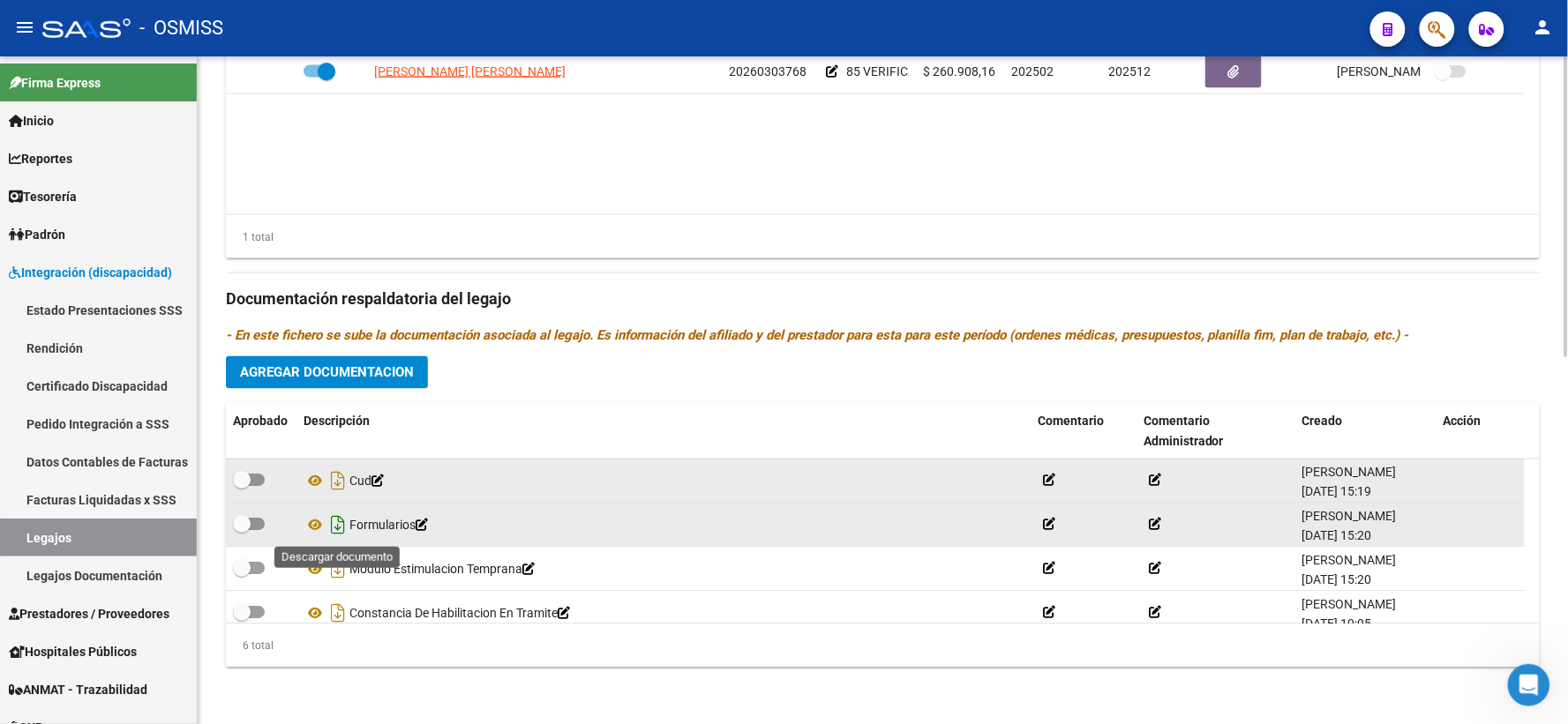
click at [336, 526] on icon "Descargar documento" at bounding box center [338, 526] width 23 height 28
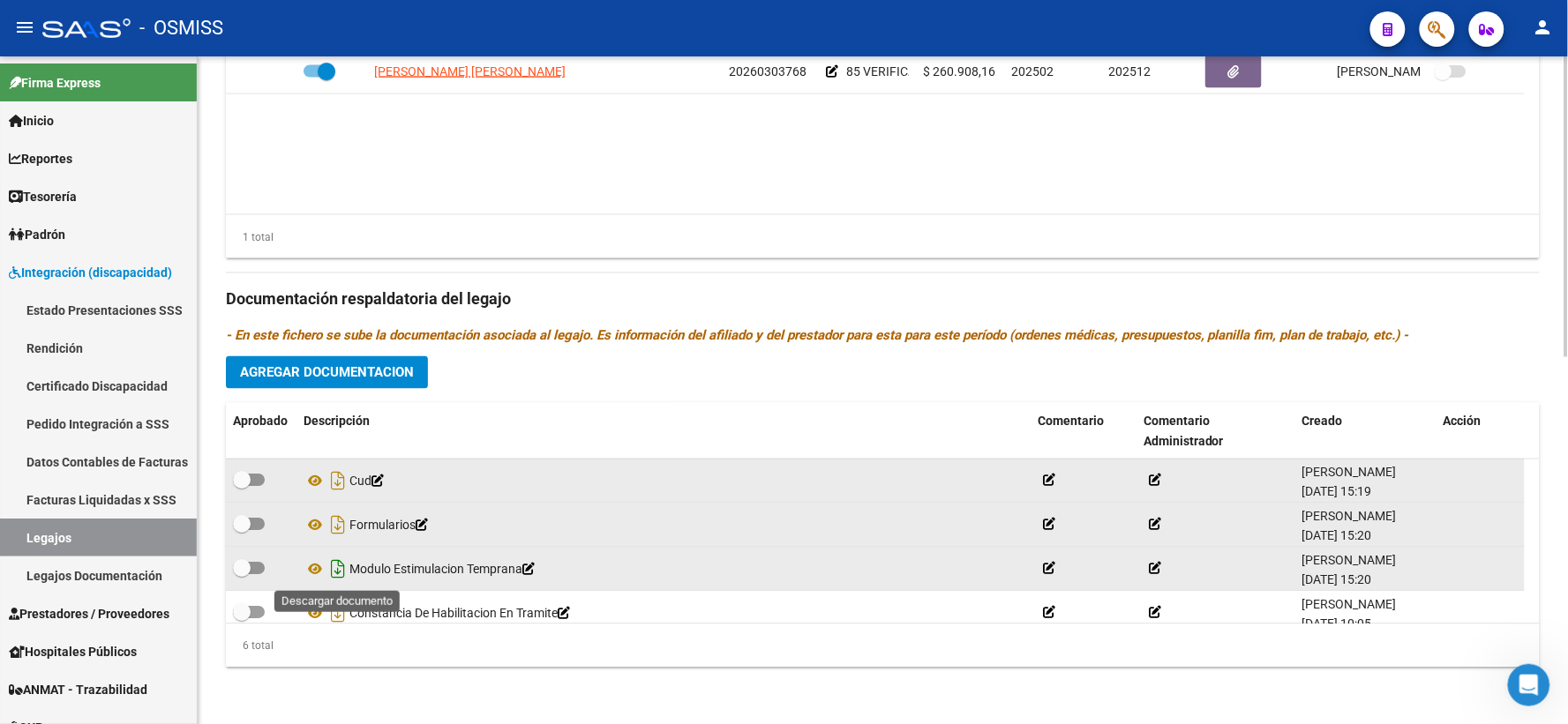
click at [337, 566] on icon "Descargar documento" at bounding box center [338, 569] width 23 height 28
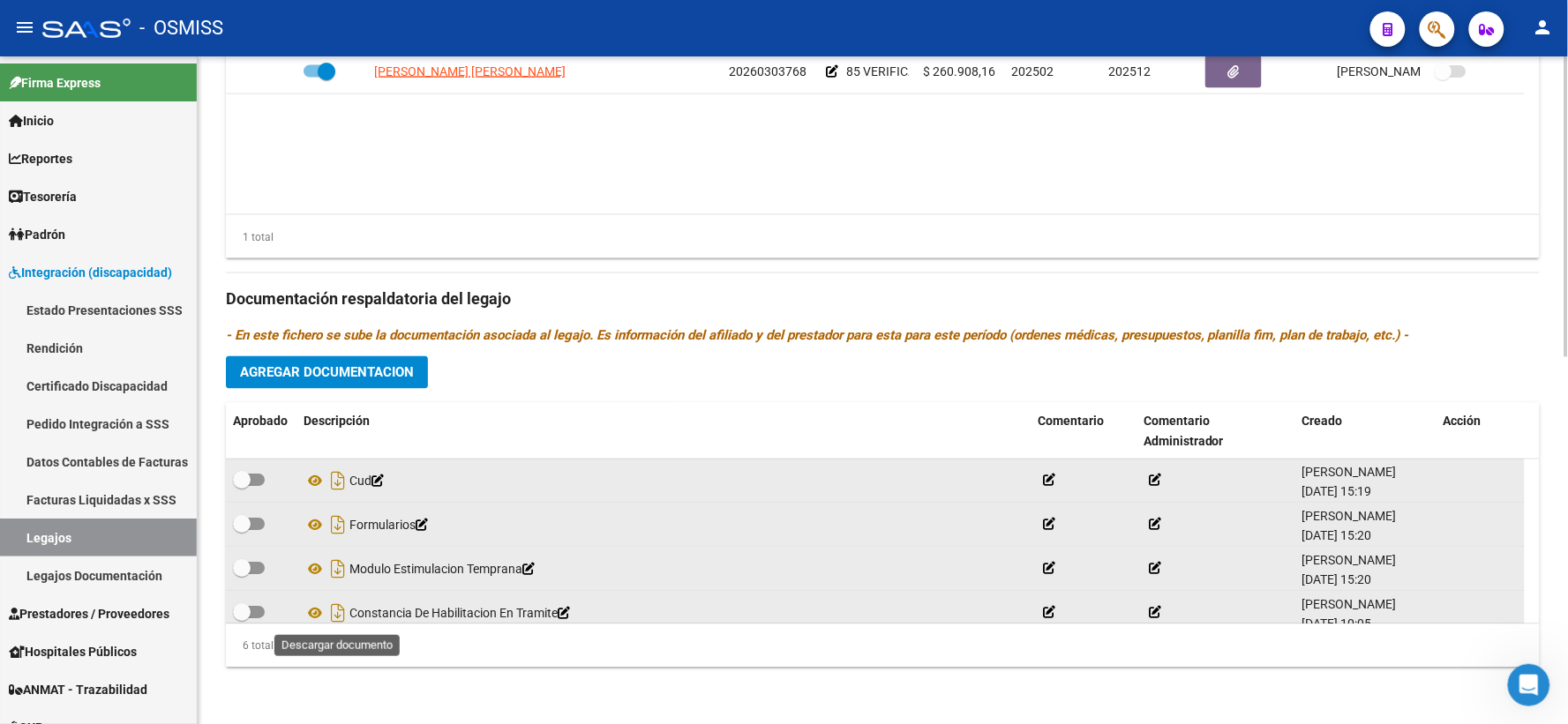
drag, startPoint x: 337, startPoint y: 610, endPoint x: 368, endPoint y: 603, distance: 31.8
click at [337, 610] on icon "Descargar documento" at bounding box center [338, 614] width 23 height 28
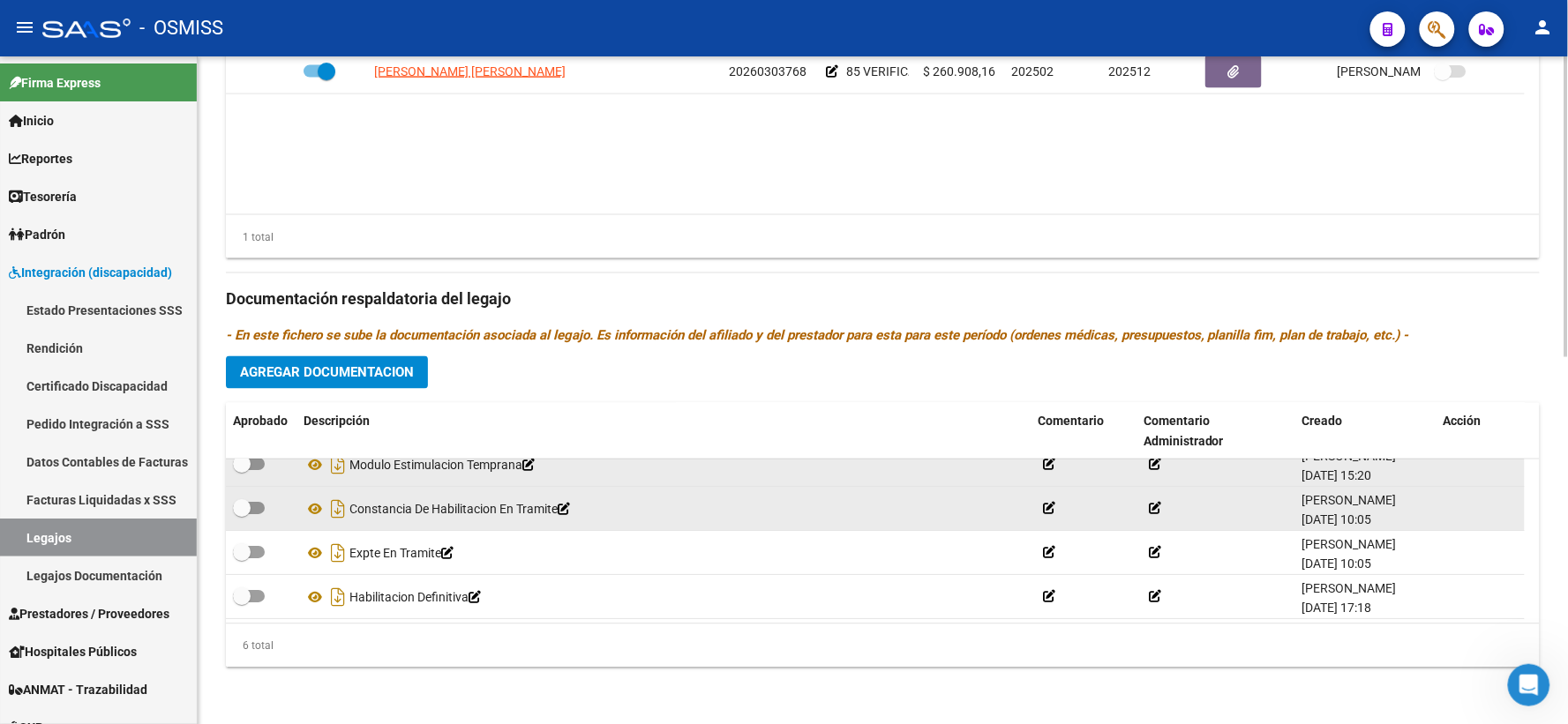
scroll to position [106, 0]
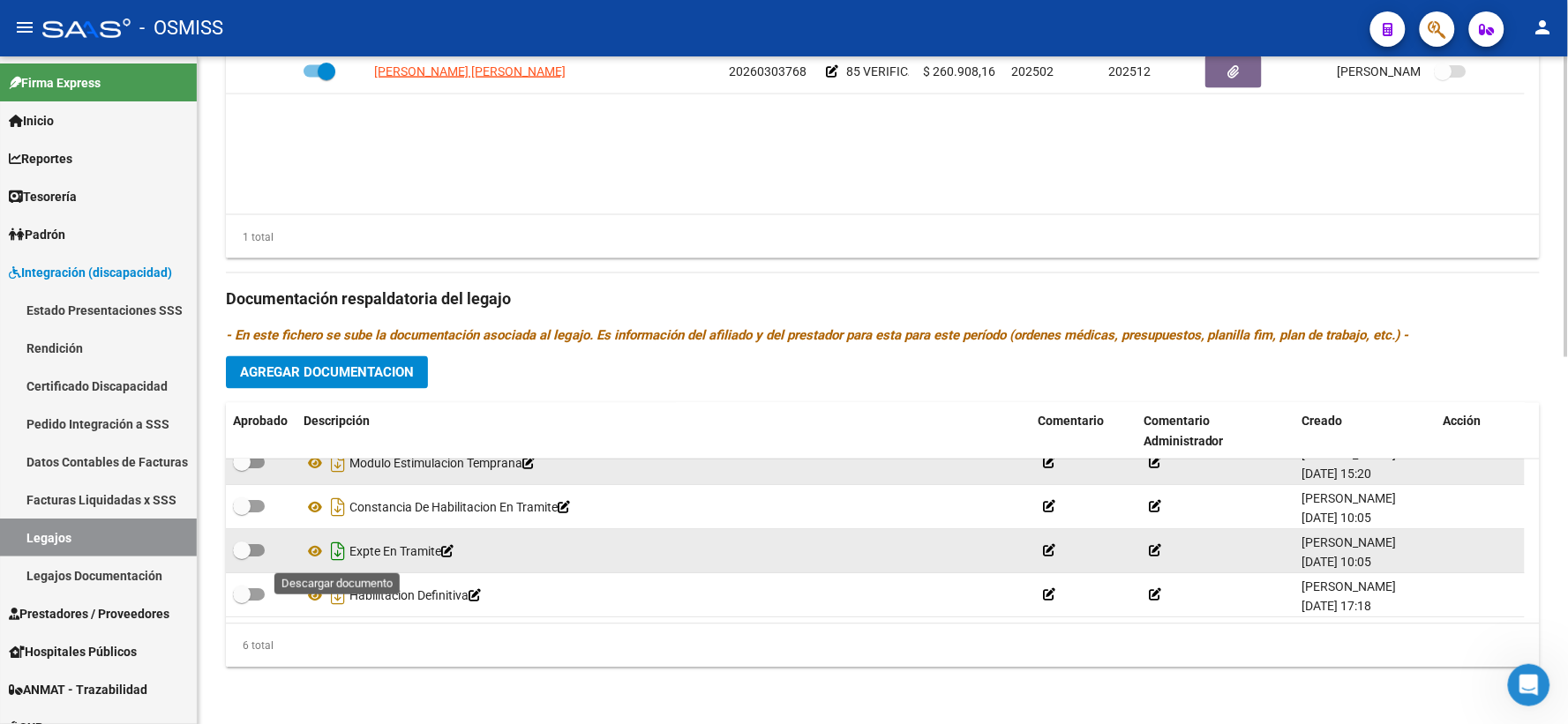
click at [342, 555] on icon "Descargar documento" at bounding box center [338, 552] width 23 height 28
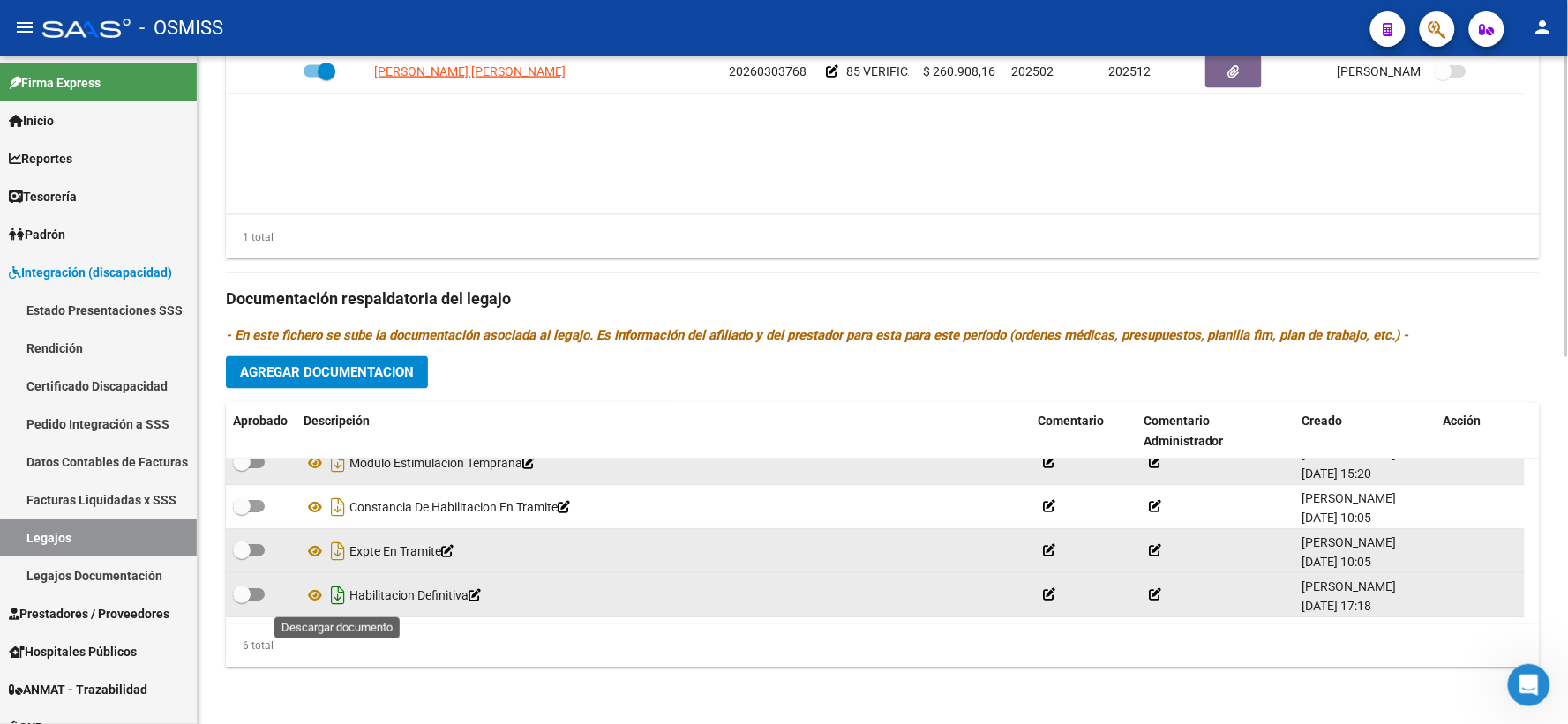
click at [338, 594] on icon "Descargar documento" at bounding box center [338, 596] width 23 height 28
click at [344, 375] on span "Agregar Documentacion" at bounding box center [327, 373] width 174 height 16
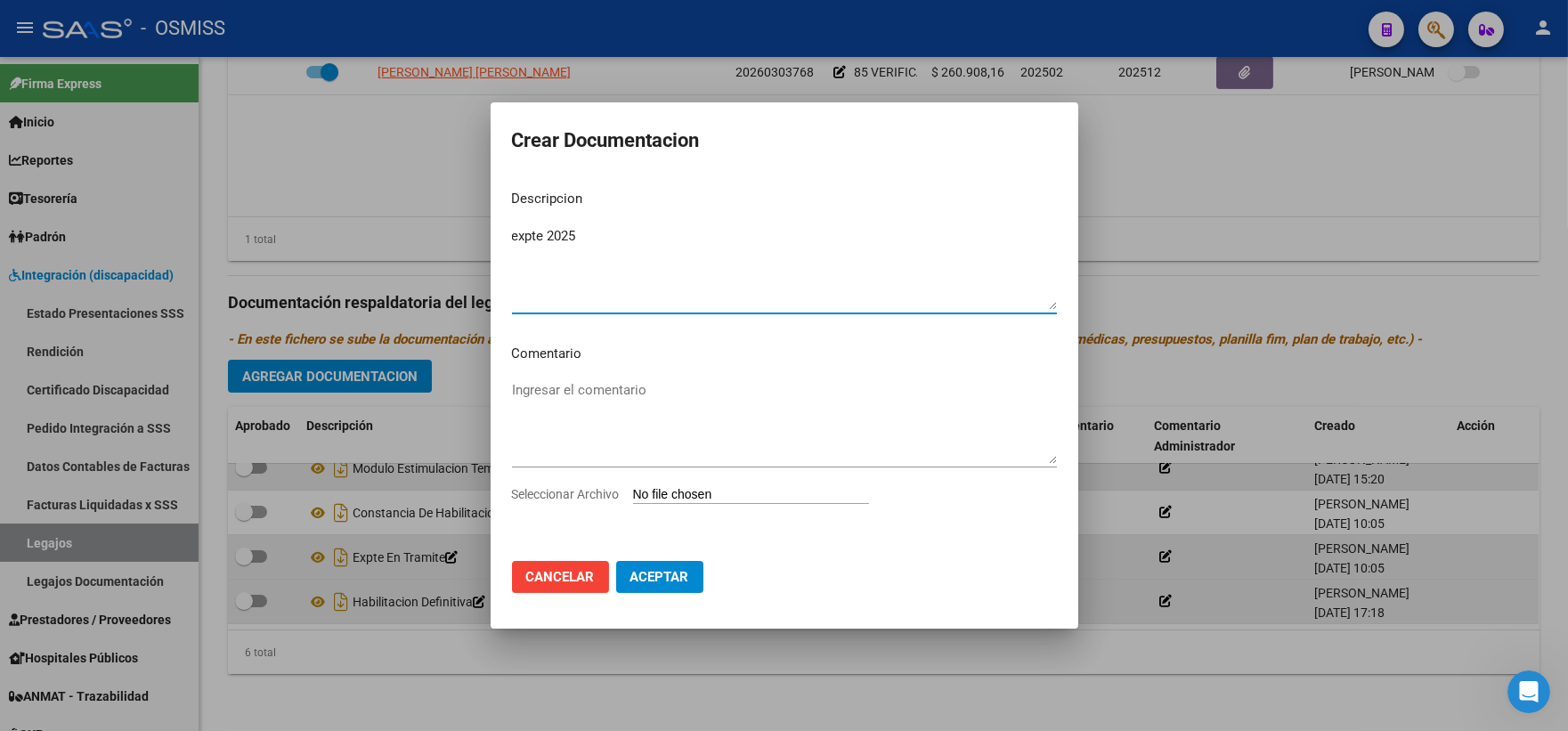
type textarea "expte 2025"
type input "C:\fakepath\ilovepdf_merged_compressed - 2025-09-17T103651.424.pdf"
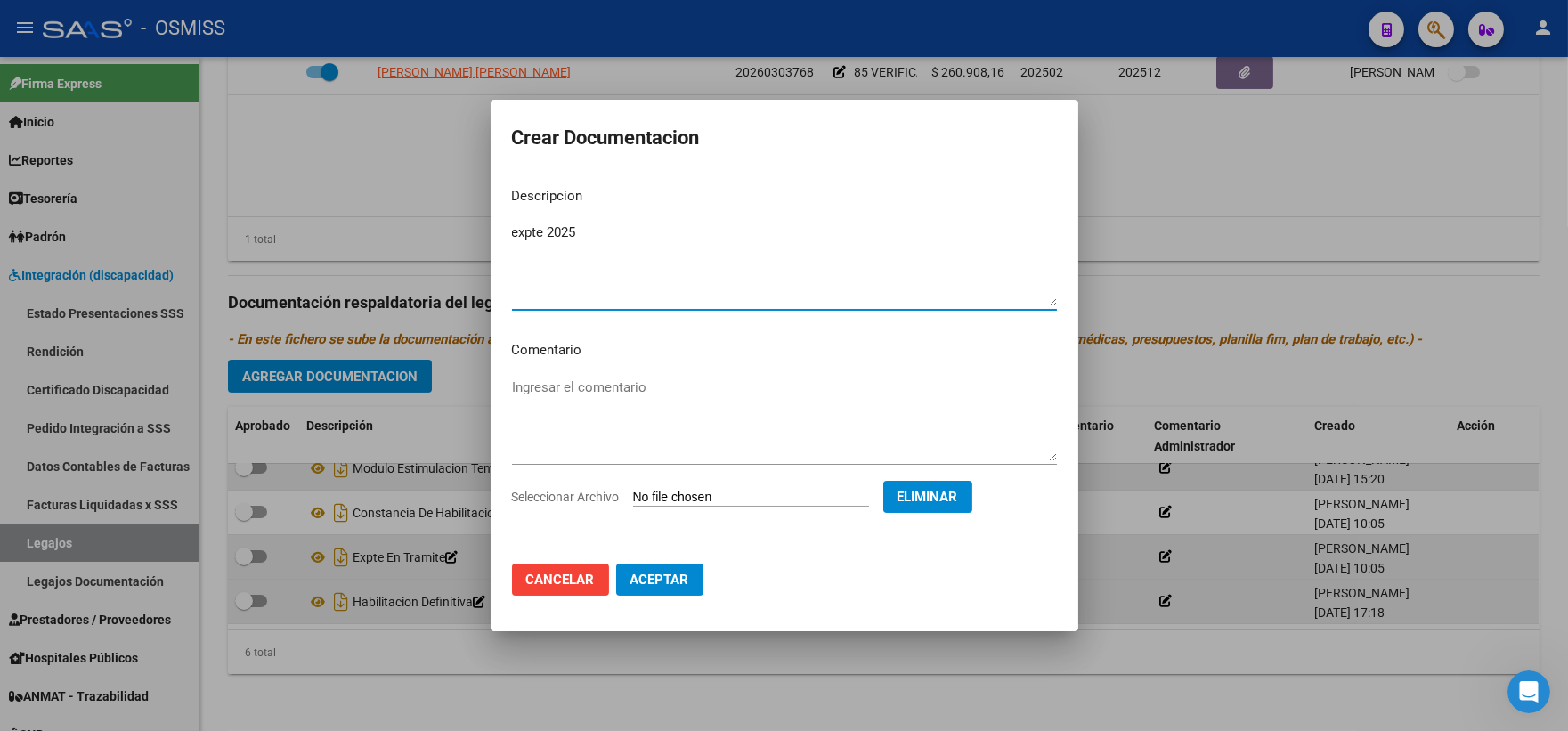
click at [669, 571] on button "Aceptar" at bounding box center [660, 579] width 88 height 32
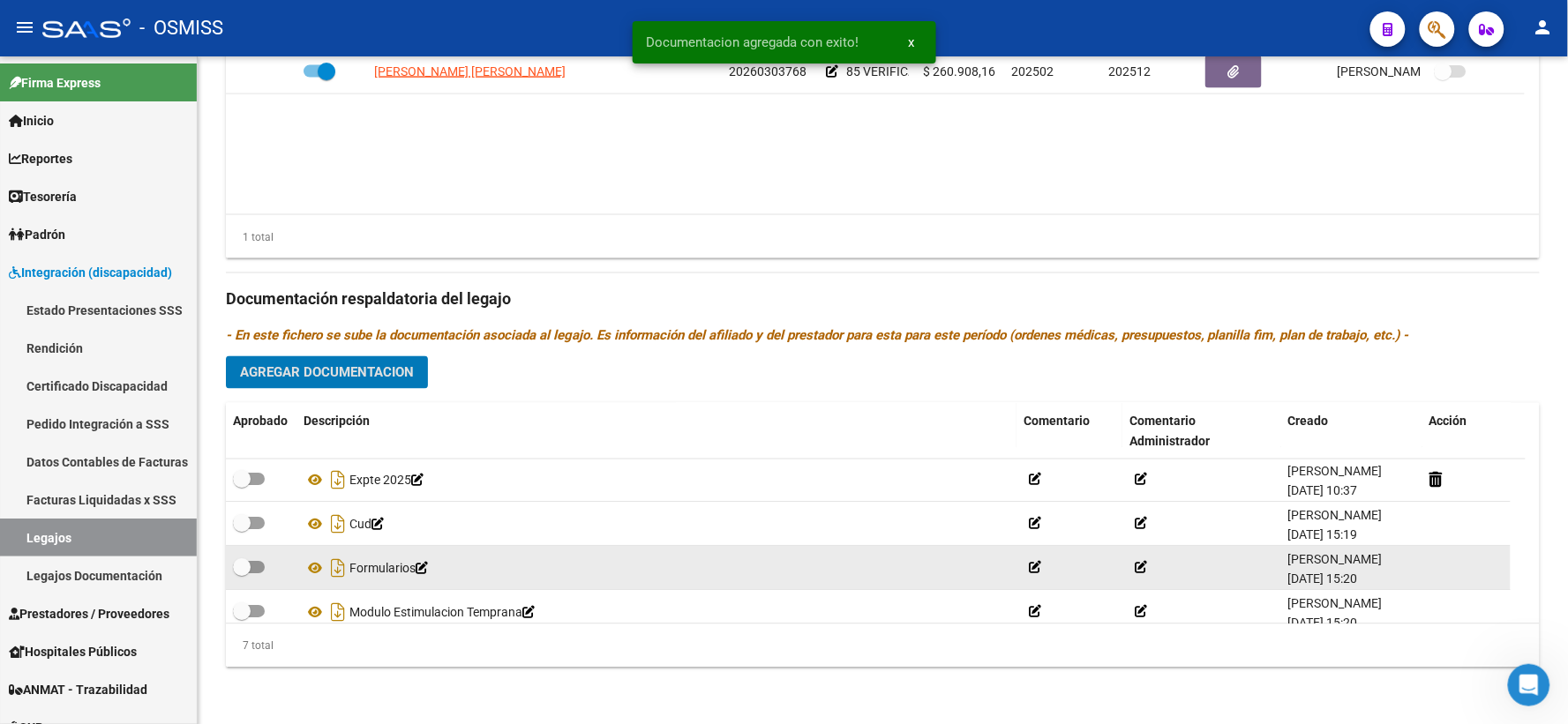
scroll to position [0, 0]
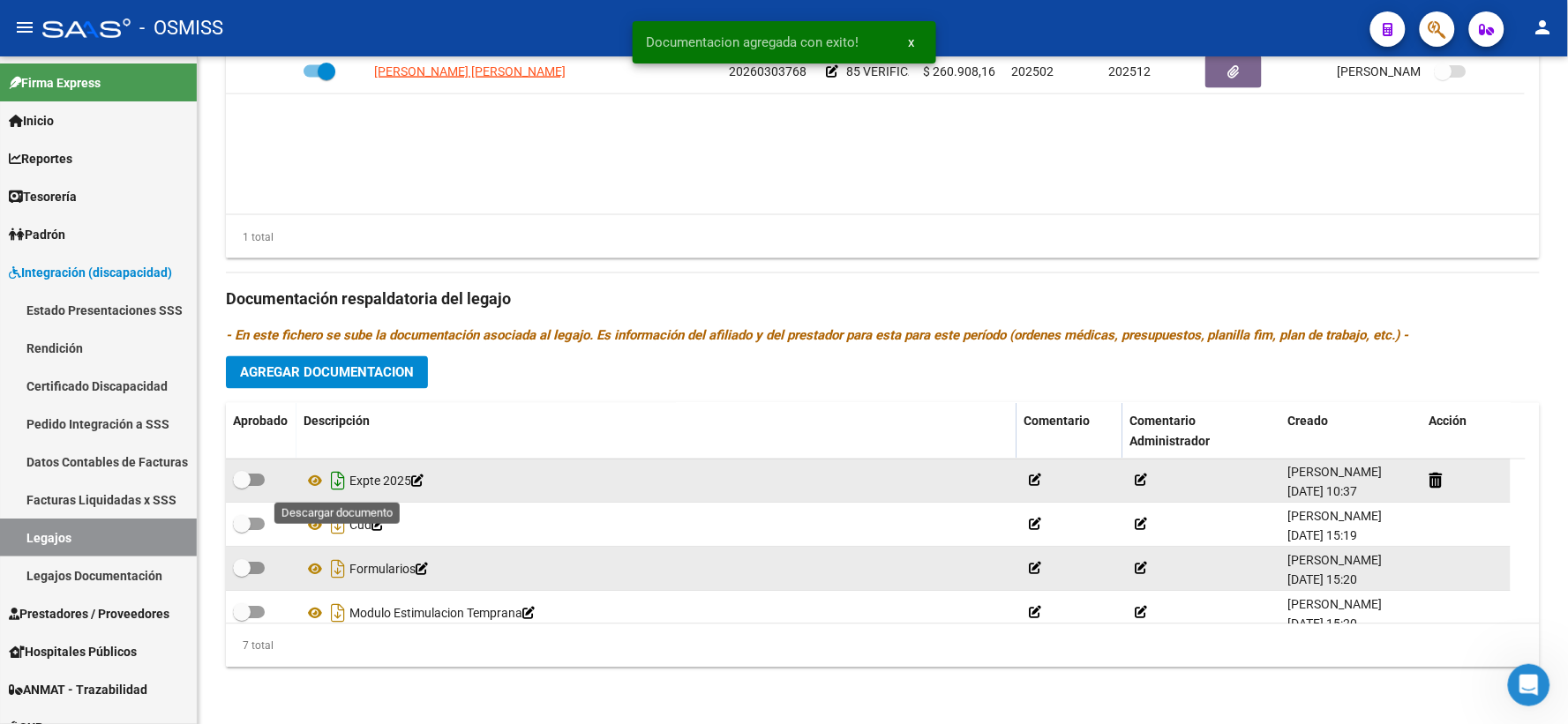
click at [331, 483] on icon "Descargar documento" at bounding box center [338, 481] width 23 height 28
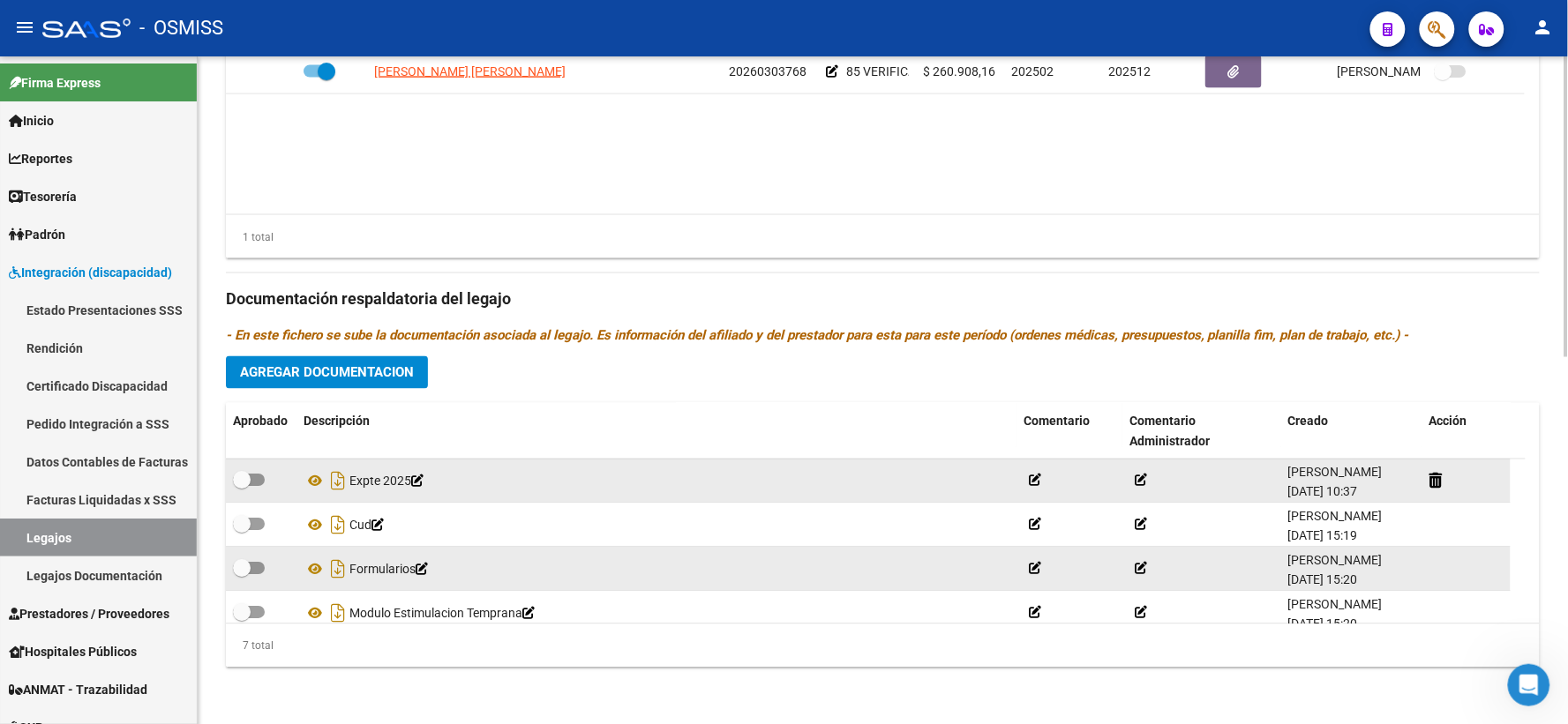
click at [1531, 335] on p "- En este fichero se sube la documentación asociada al legajo. Es información d…" at bounding box center [882, 336] width 1314 height 20
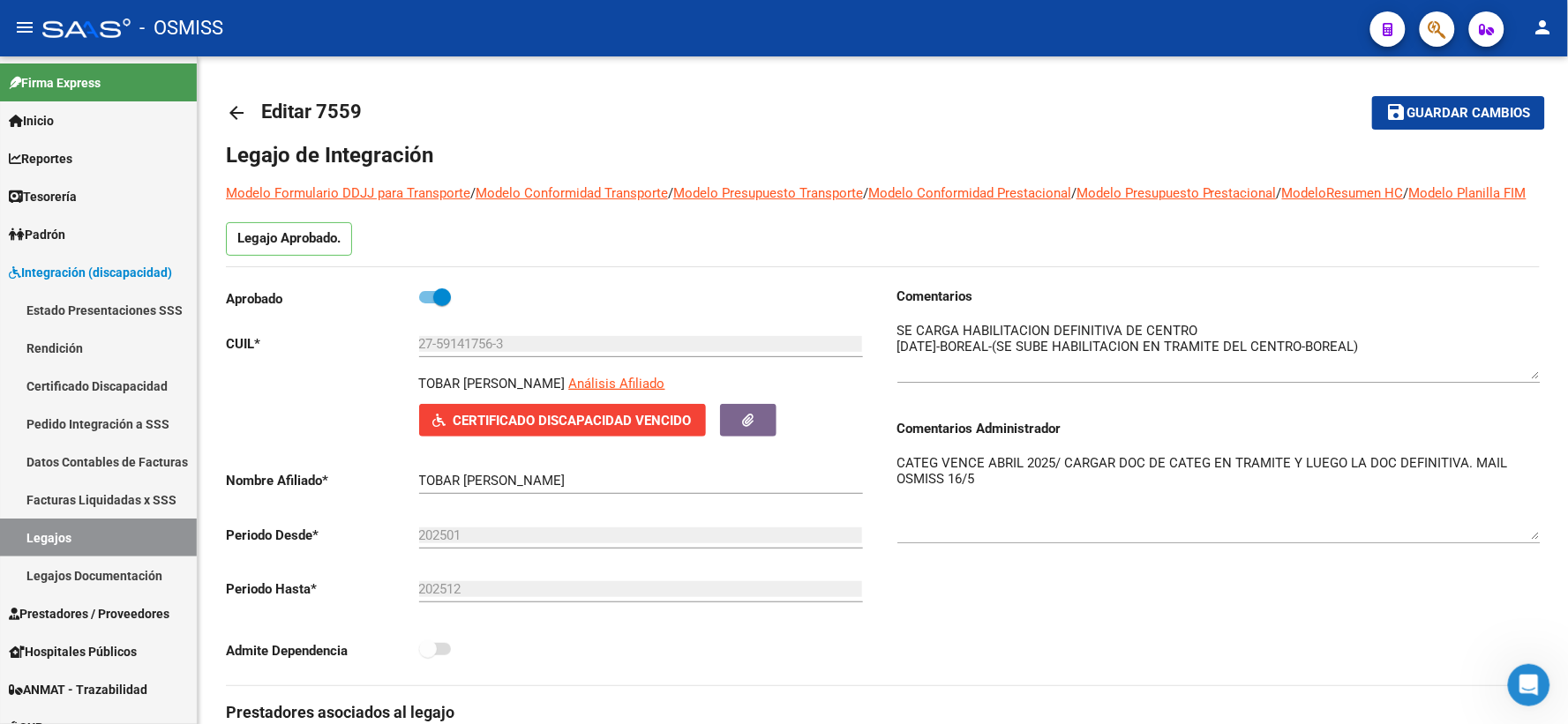
drag, startPoint x: 1456, startPoint y: 109, endPoint x: 1378, endPoint y: 233, distance: 146.5
click at [1457, 110] on span "Guardar cambios" at bounding box center [1469, 113] width 124 height 16
click at [233, 109] on mat-icon "arrow_back" at bounding box center [236, 112] width 21 height 21
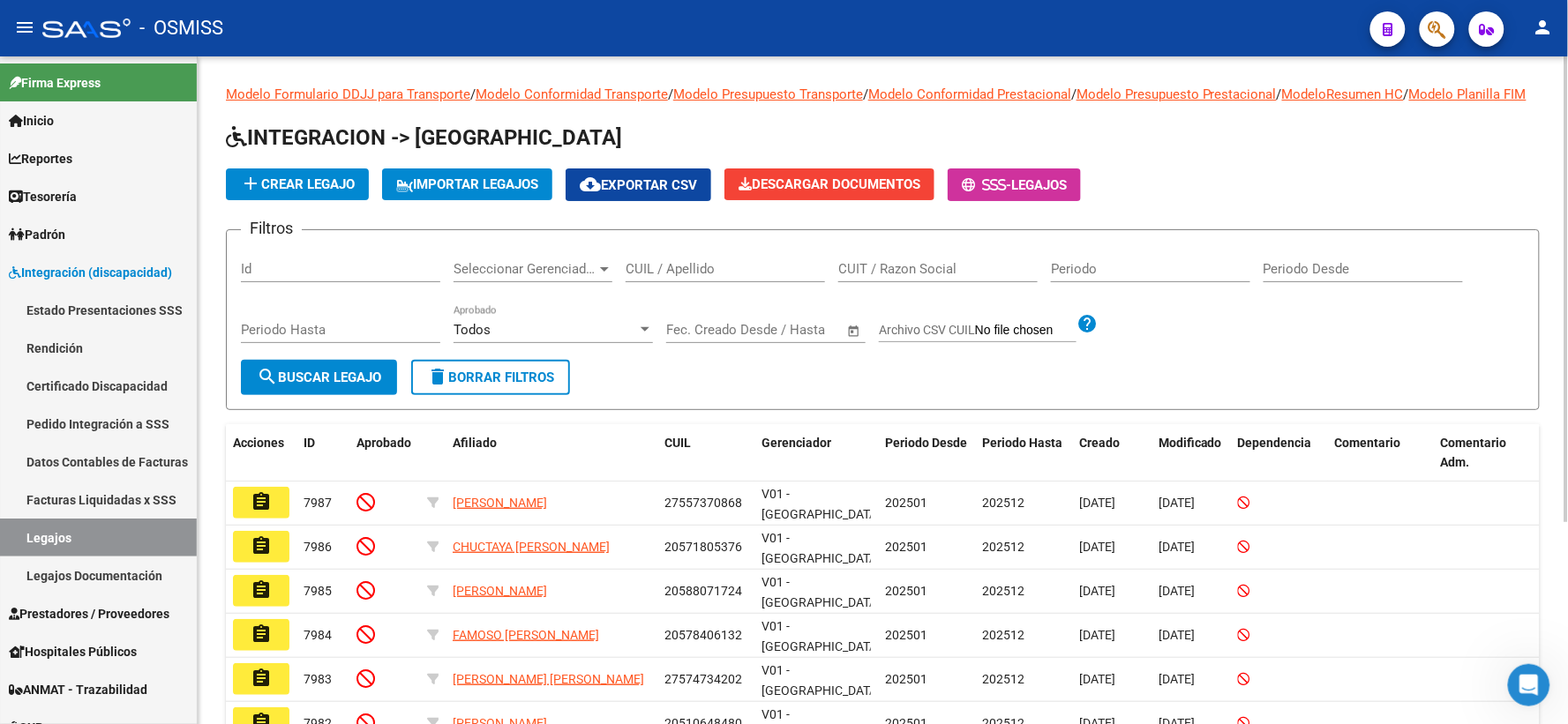
click at [671, 277] on input "CUIL / Apellido" at bounding box center [724, 268] width 199 height 16
paste input "27583967090"
type input "27583967090"
click at [262, 384] on mat-icon "search" at bounding box center [267, 377] width 21 height 21
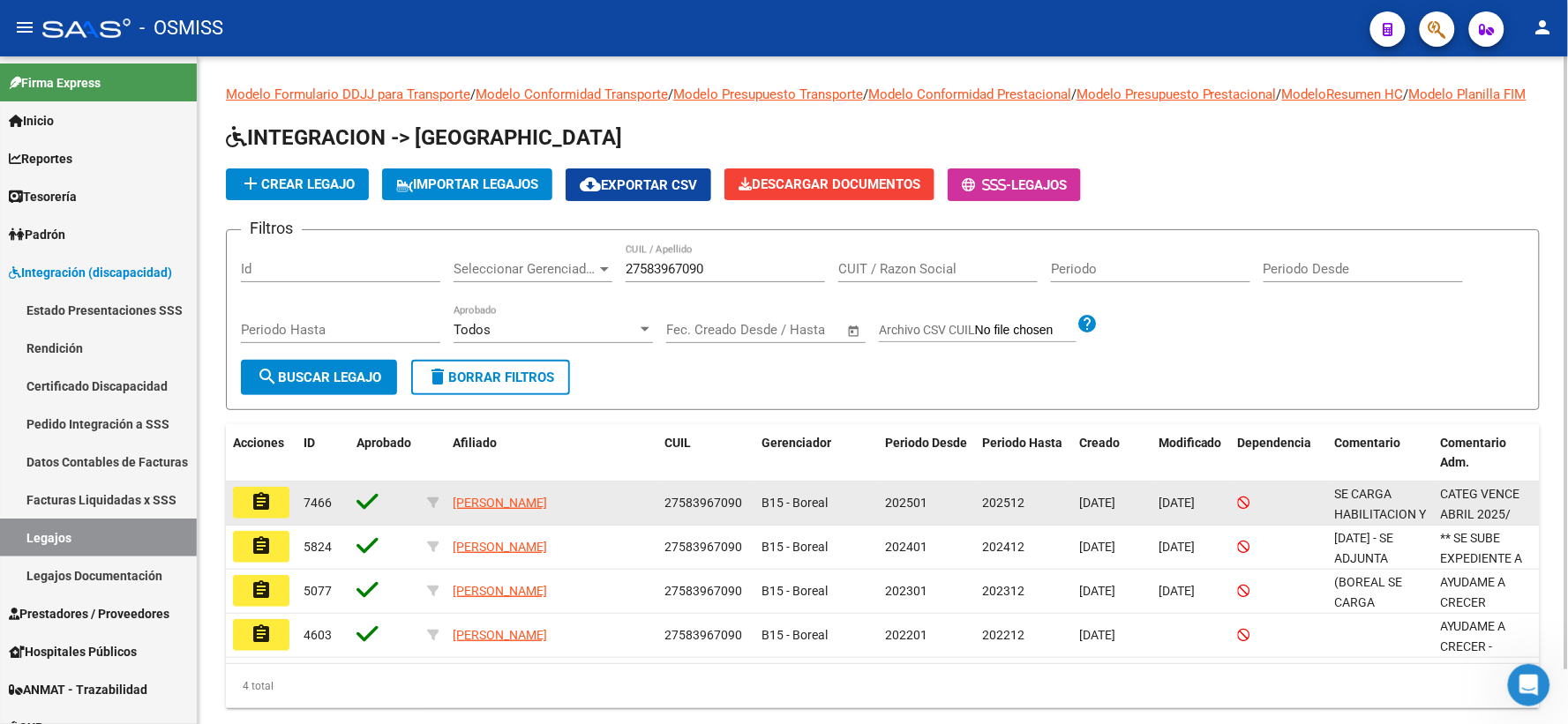
click at [263, 513] on mat-icon "assignment" at bounding box center [261, 501] width 21 height 21
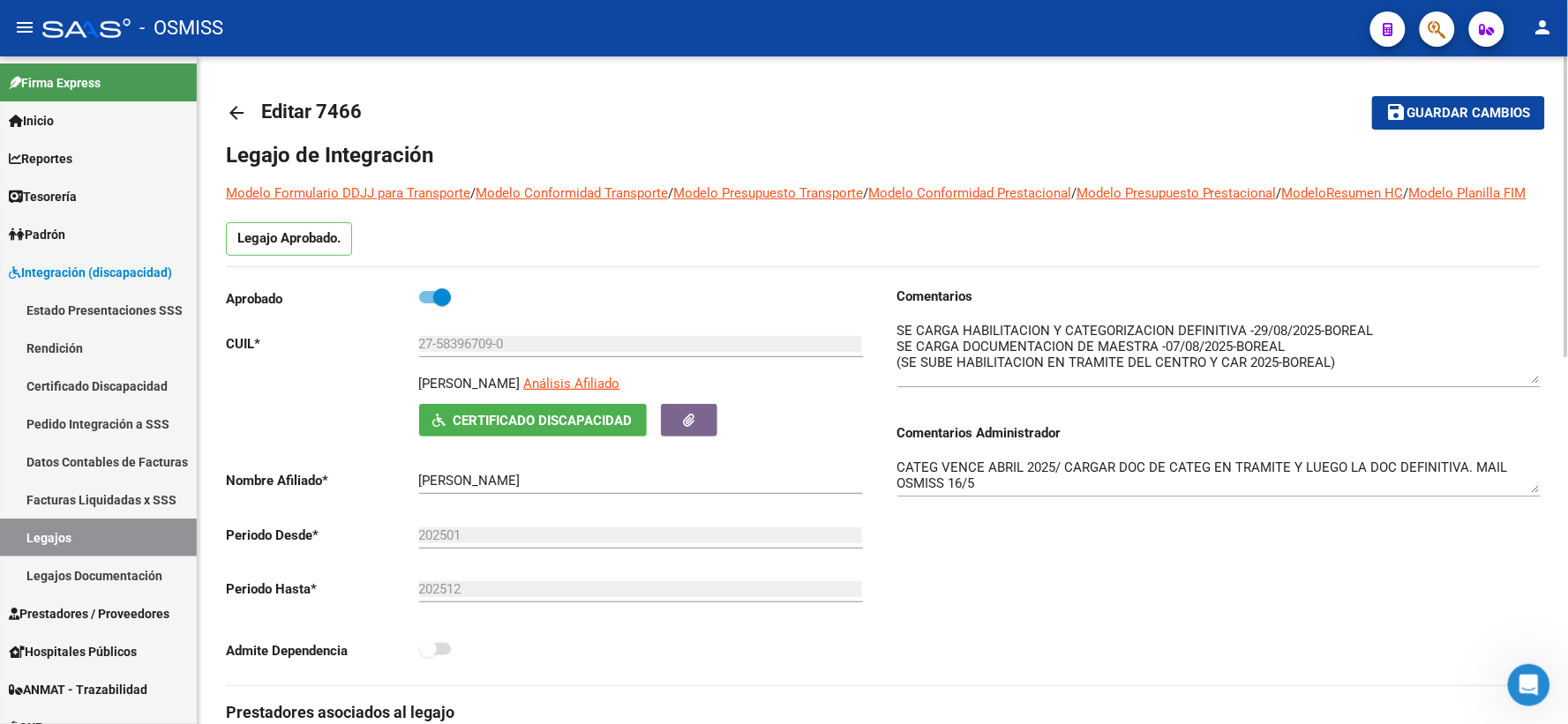
drag, startPoint x: 1537, startPoint y: 371, endPoint x: 1540, endPoint y: 398, distance: 27.2
click at [1540, 383] on textarea at bounding box center [1219, 352] width 643 height 62
drag, startPoint x: 1529, startPoint y: 508, endPoint x: 1541, endPoint y: 536, distance: 30.5
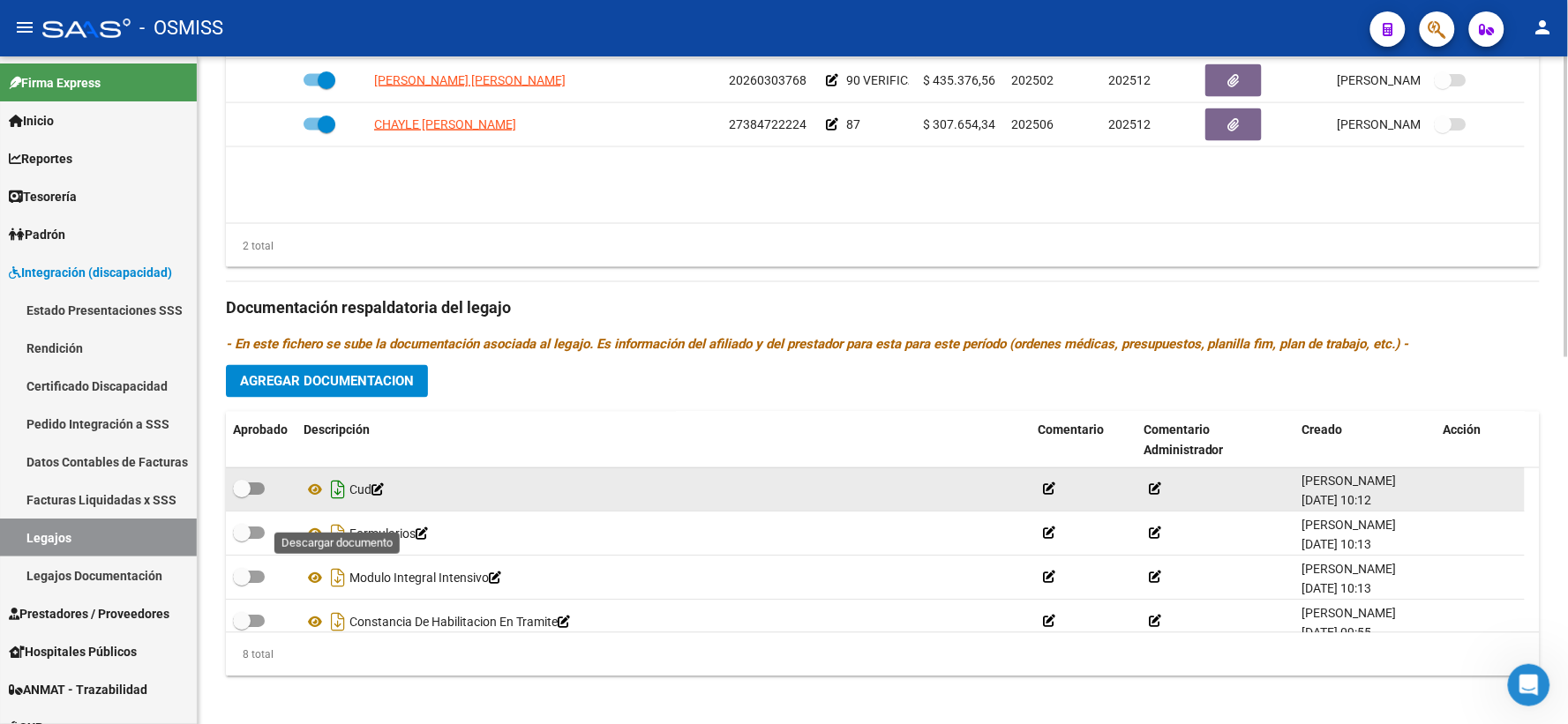
click at [336, 504] on icon "Descargar documento" at bounding box center [338, 490] width 23 height 28
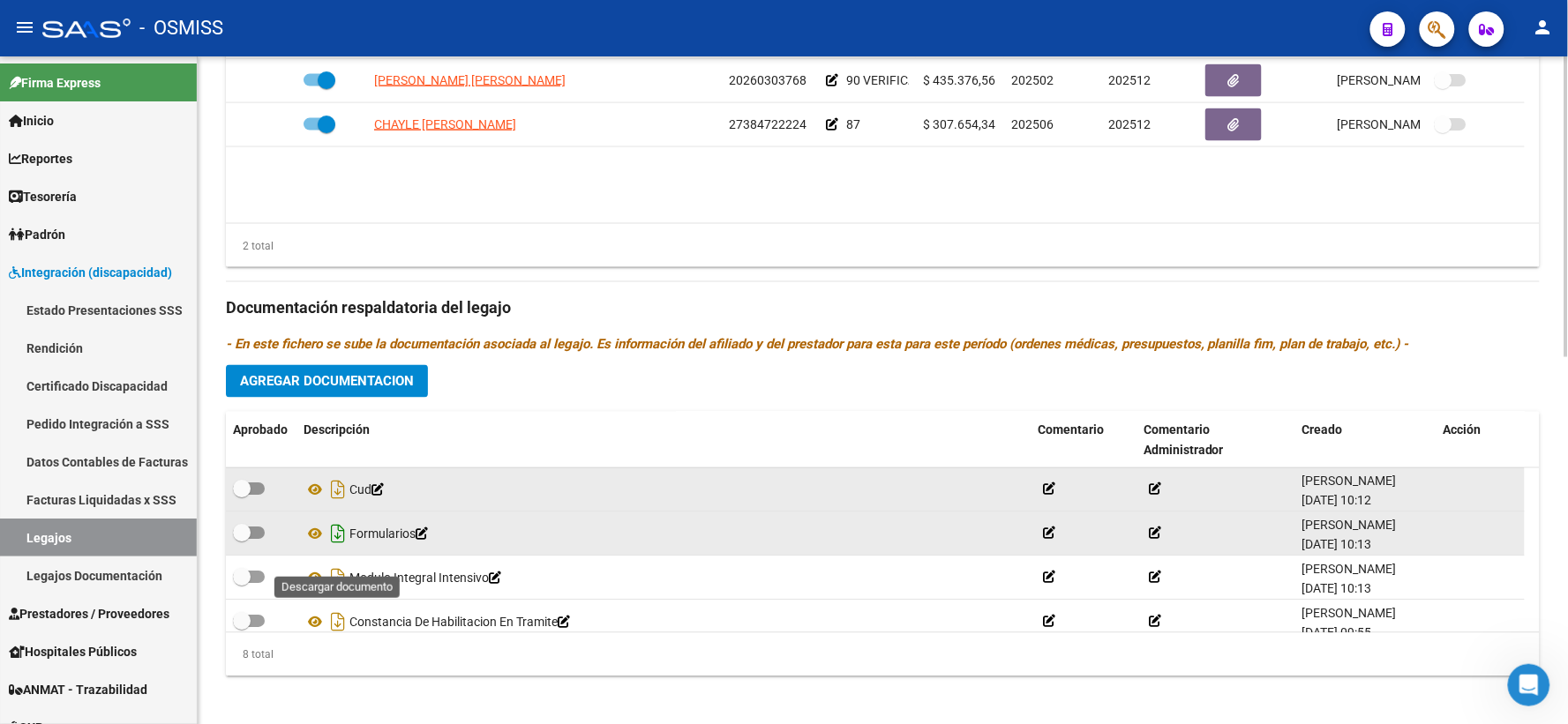
click at [333, 548] on icon "Descargar documento" at bounding box center [338, 534] width 23 height 28
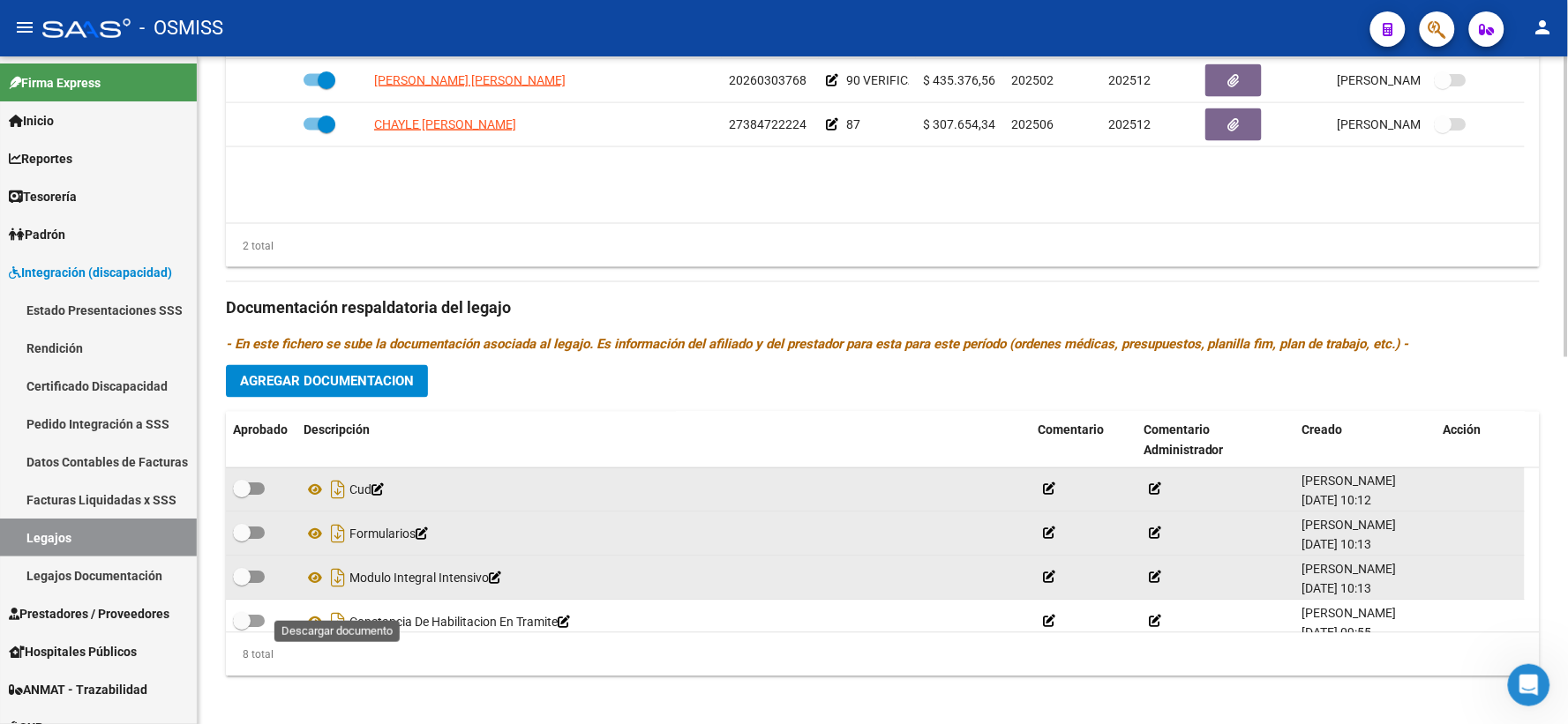
drag, startPoint x: 332, startPoint y: 593, endPoint x: 332, endPoint y: 620, distance: 27.0
click at [332, 593] on icon "Descargar documento" at bounding box center [338, 579] width 23 height 28
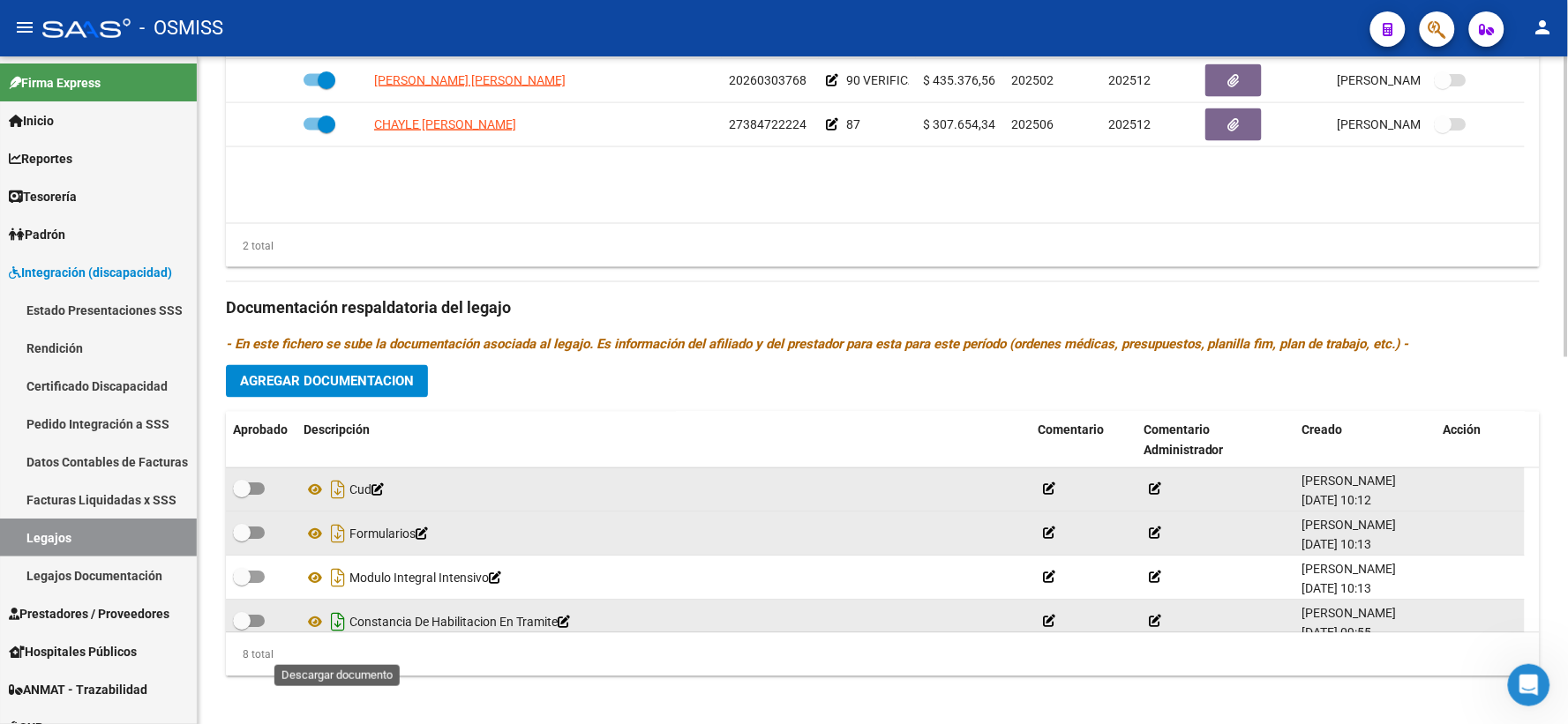
drag, startPoint x: 332, startPoint y: 638, endPoint x: 358, endPoint y: 638, distance: 26.0
click at [332, 636] on icon "Descargar documento" at bounding box center [338, 622] width 23 height 28
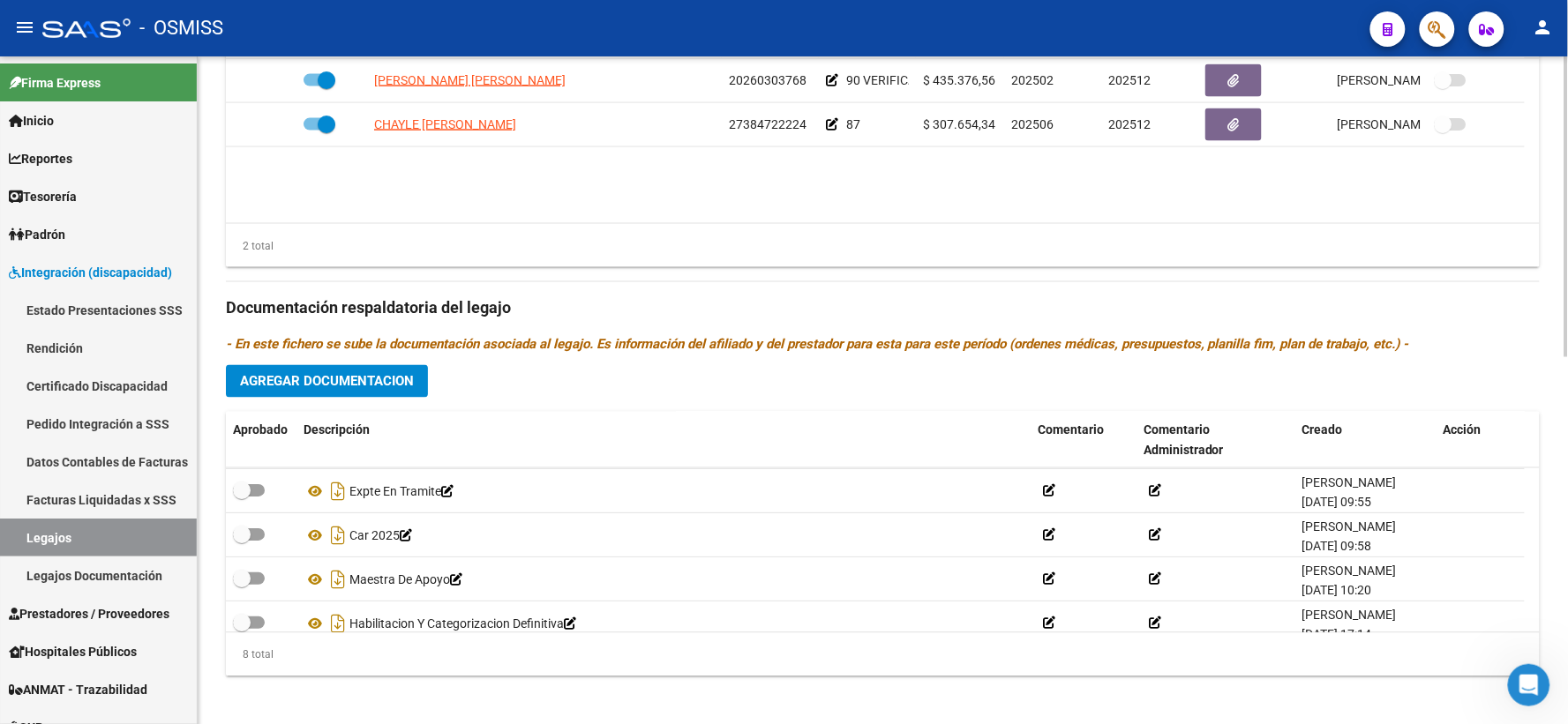
scroll to position [194, 0]
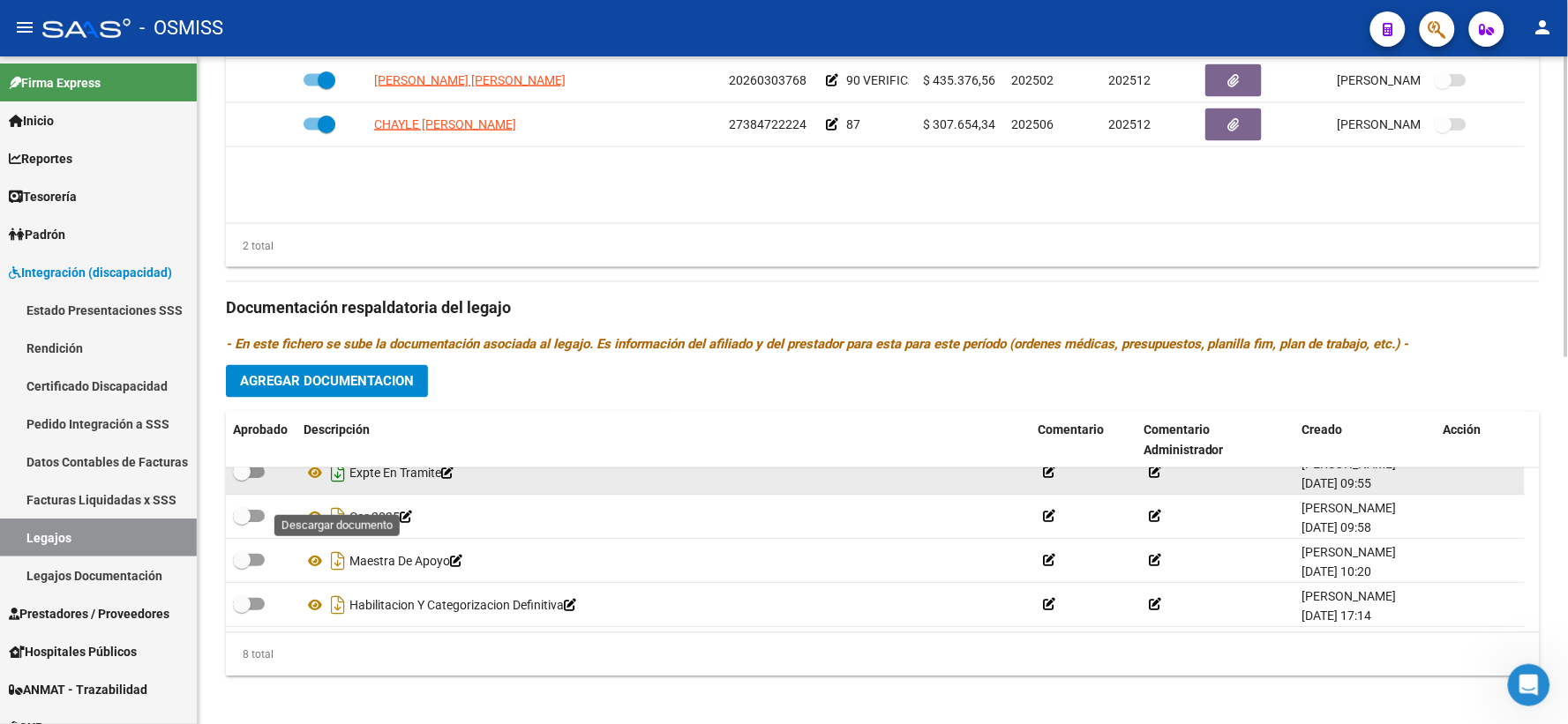
click at [340, 487] on icon "Descargar documento" at bounding box center [338, 473] width 23 height 28
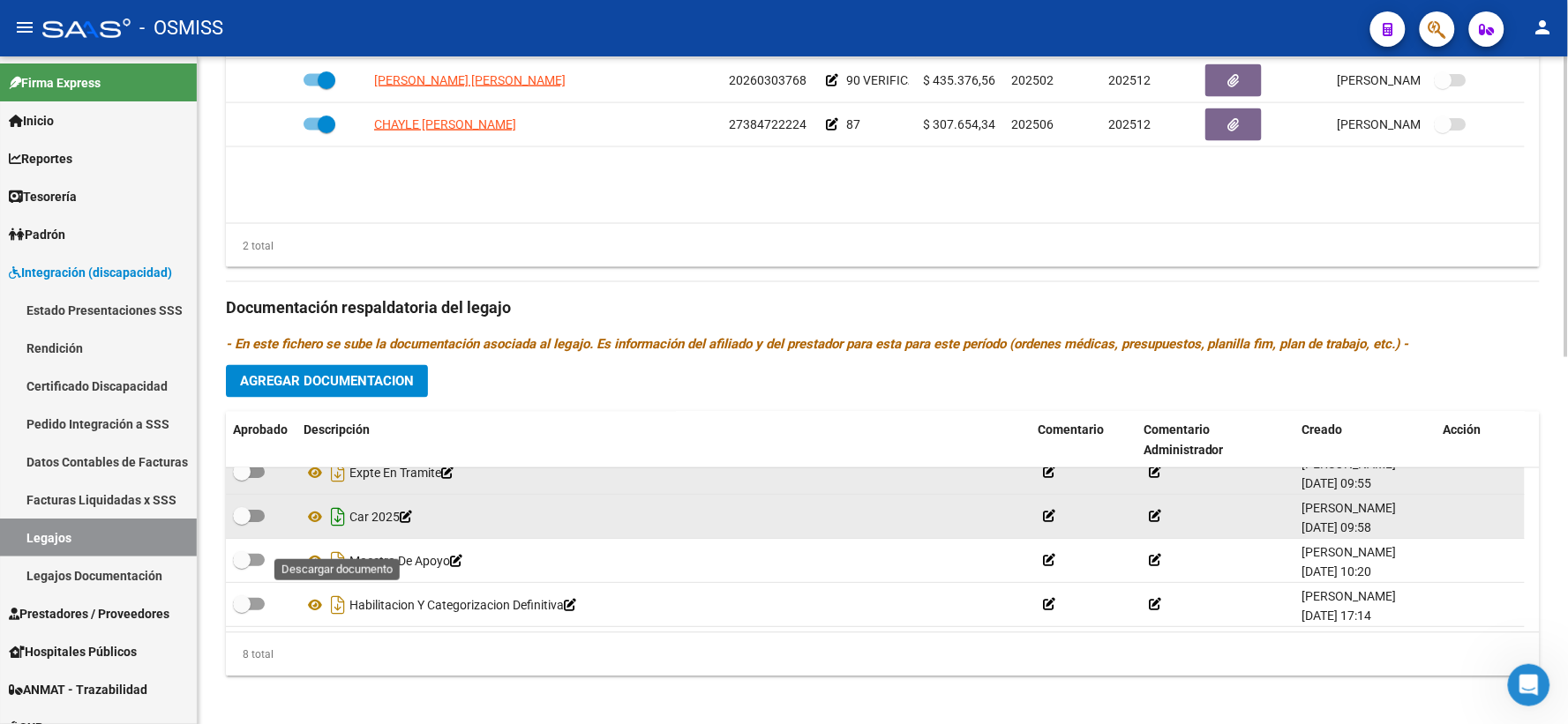
click at [332, 530] on icon "Descargar documento" at bounding box center [338, 516] width 23 height 28
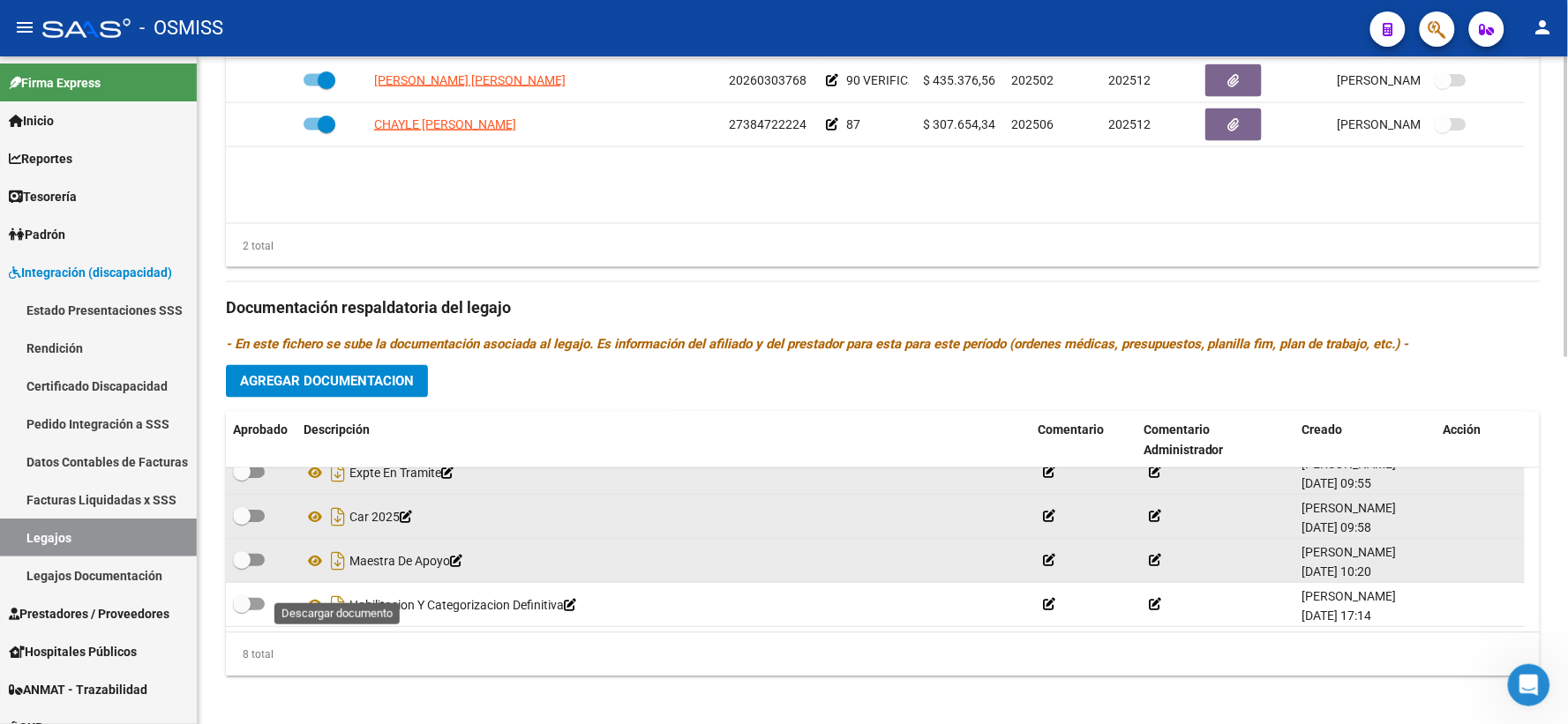
drag, startPoint x: 339, startPoint y: 580, endPoint x: 340, endPoint y: 593, distance: 13.0
click at [339, 575] on icon "Descargar documento" at bounding box center [338, 561] width 23 height 28
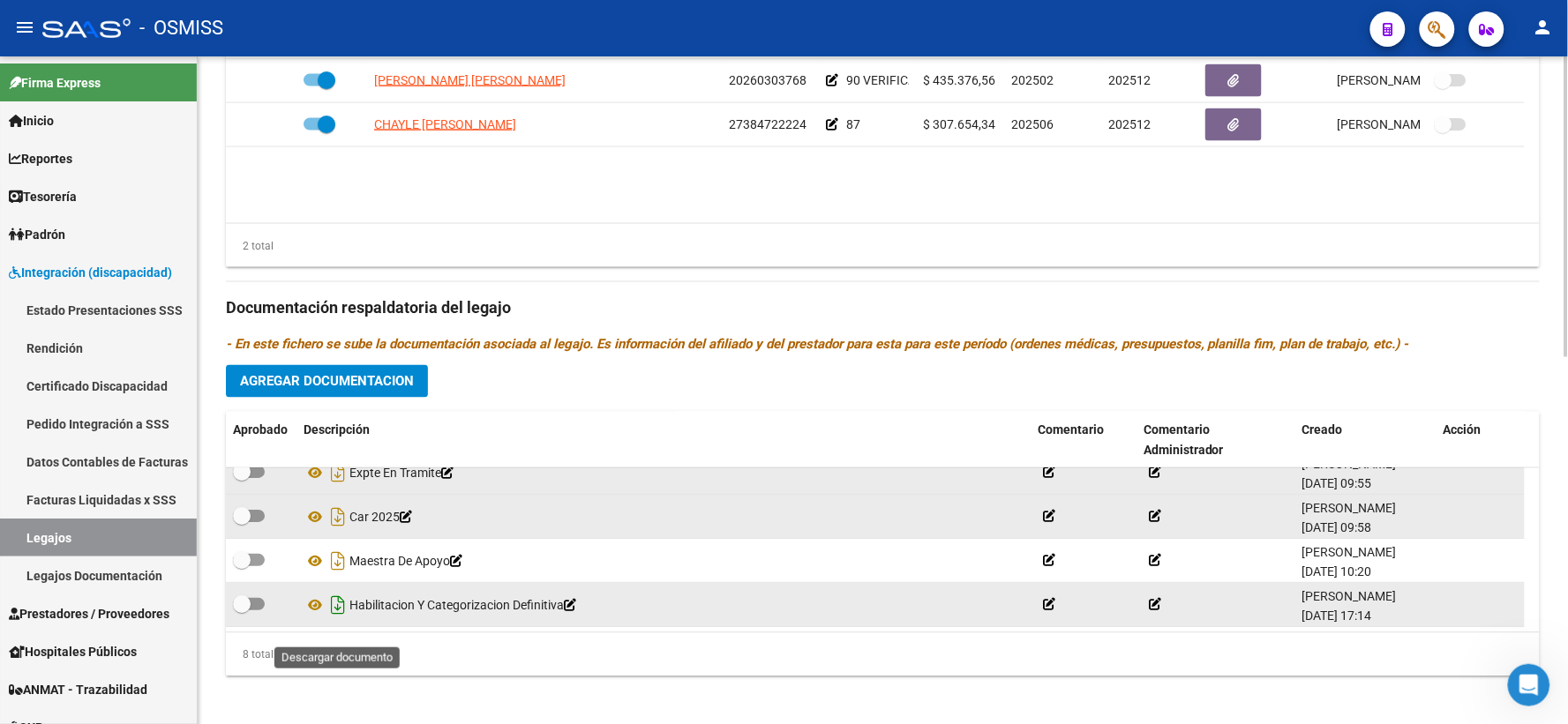
click at [338, 619] on icon "Descargar documento" at bounding box center [338, 605] width 23 height 28
click at [271, 390] on span "Agregar Documentacion" at bounding box center [327, 381] width 174 height 16
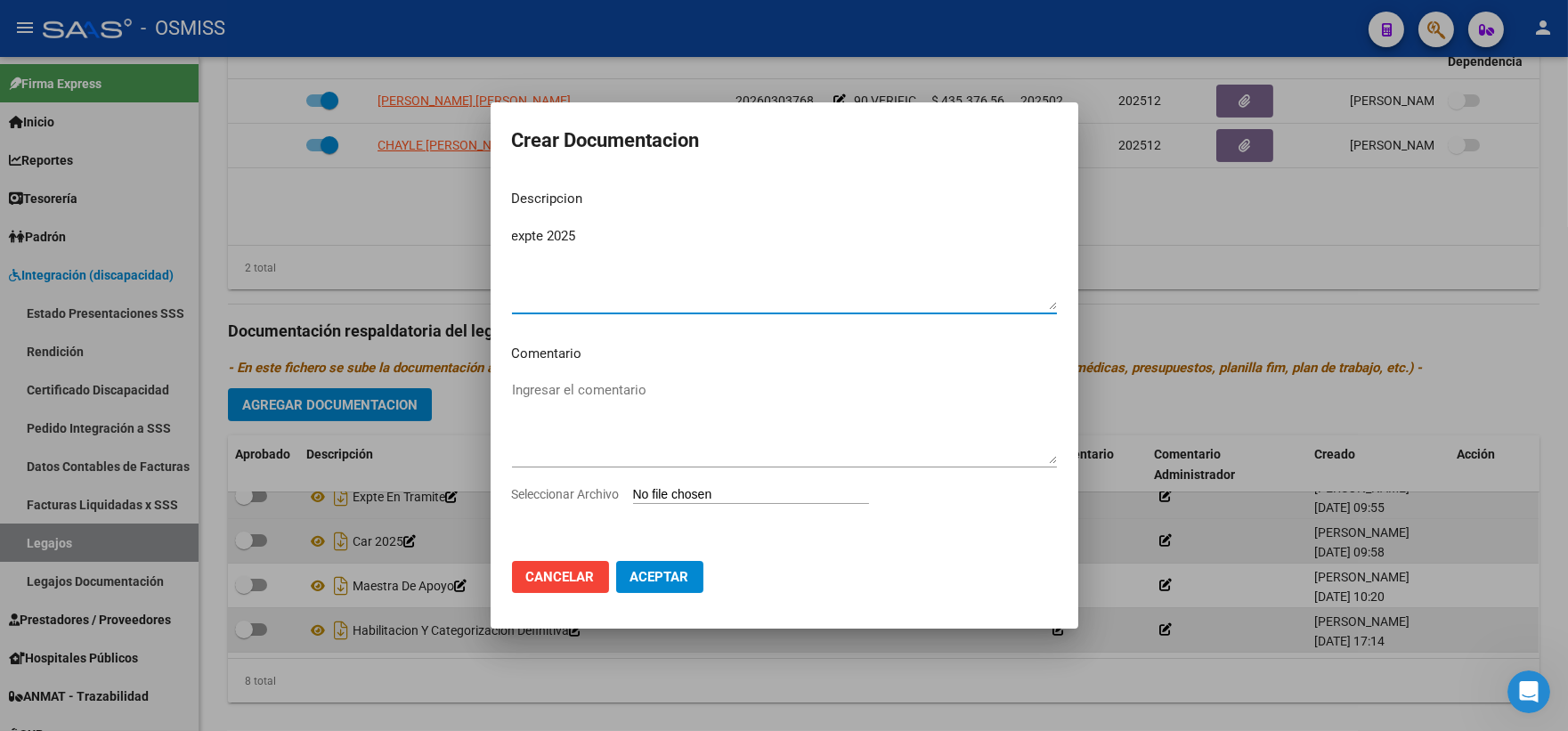
type textarea "expte 2025"
type input "C:\fakepath\ilovepdf_merged_compressed - 2025-09-17T103846.106.pdf"
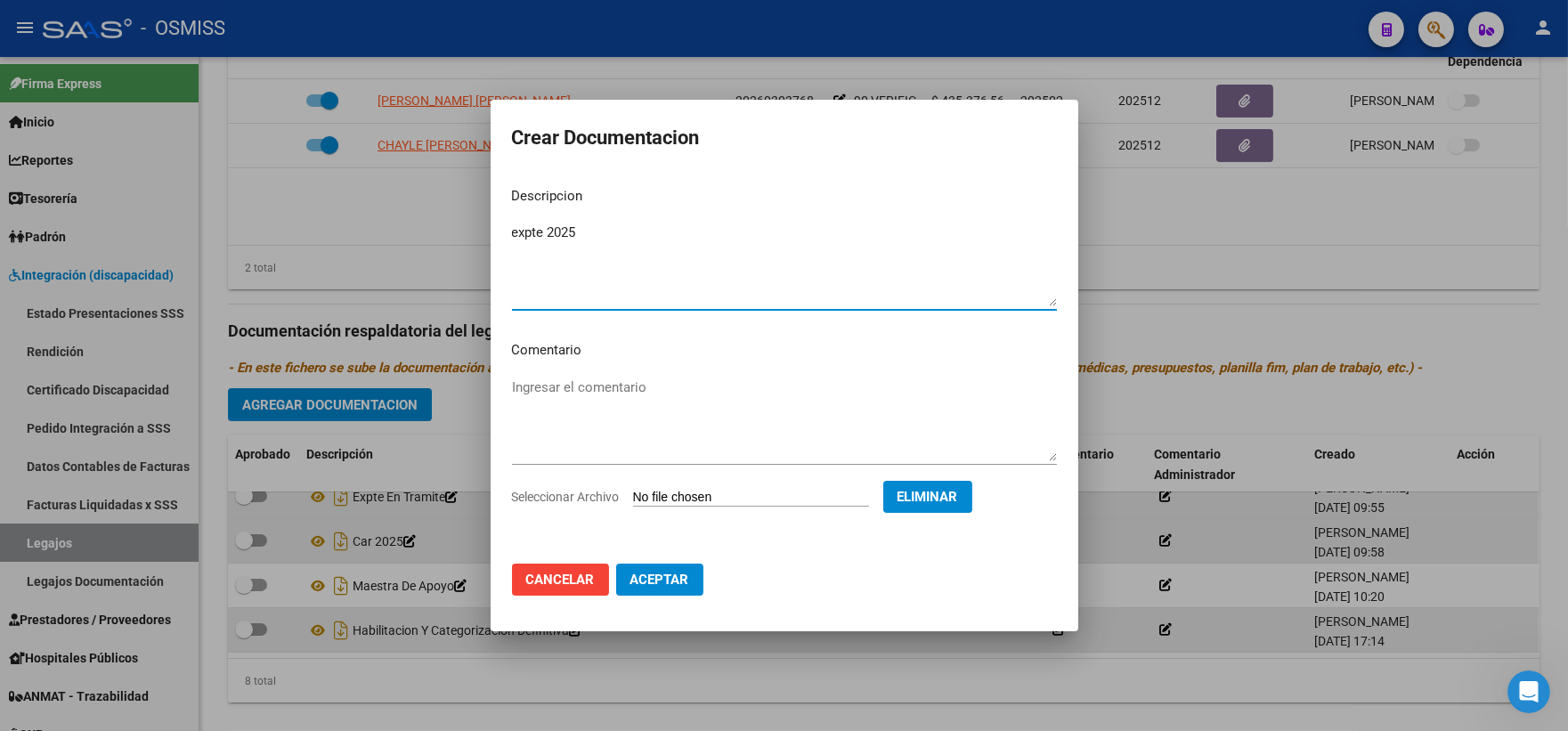
click at [691, 579] on button "Aceptar" at bounding box center [660, 579] width 88 height 32
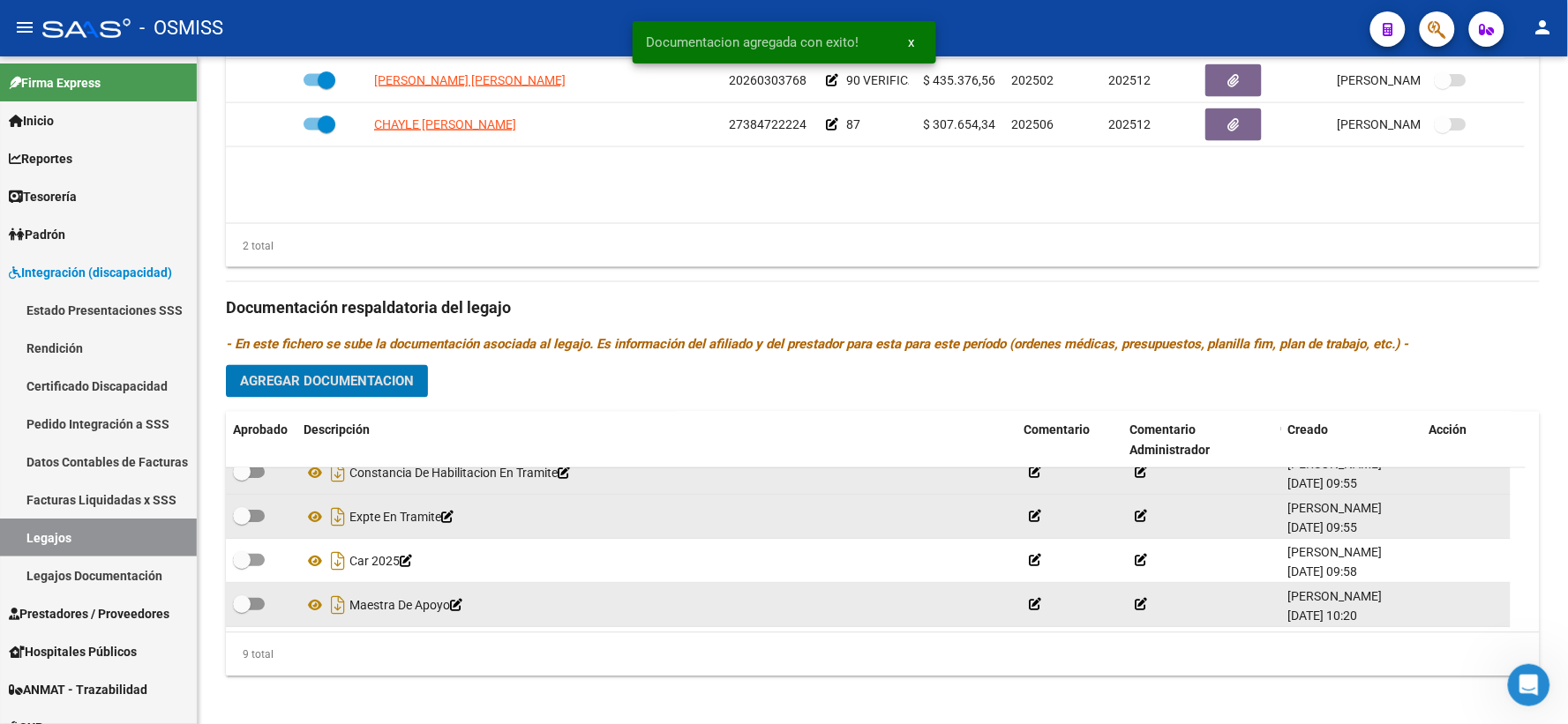
scroll to position [0, 0]
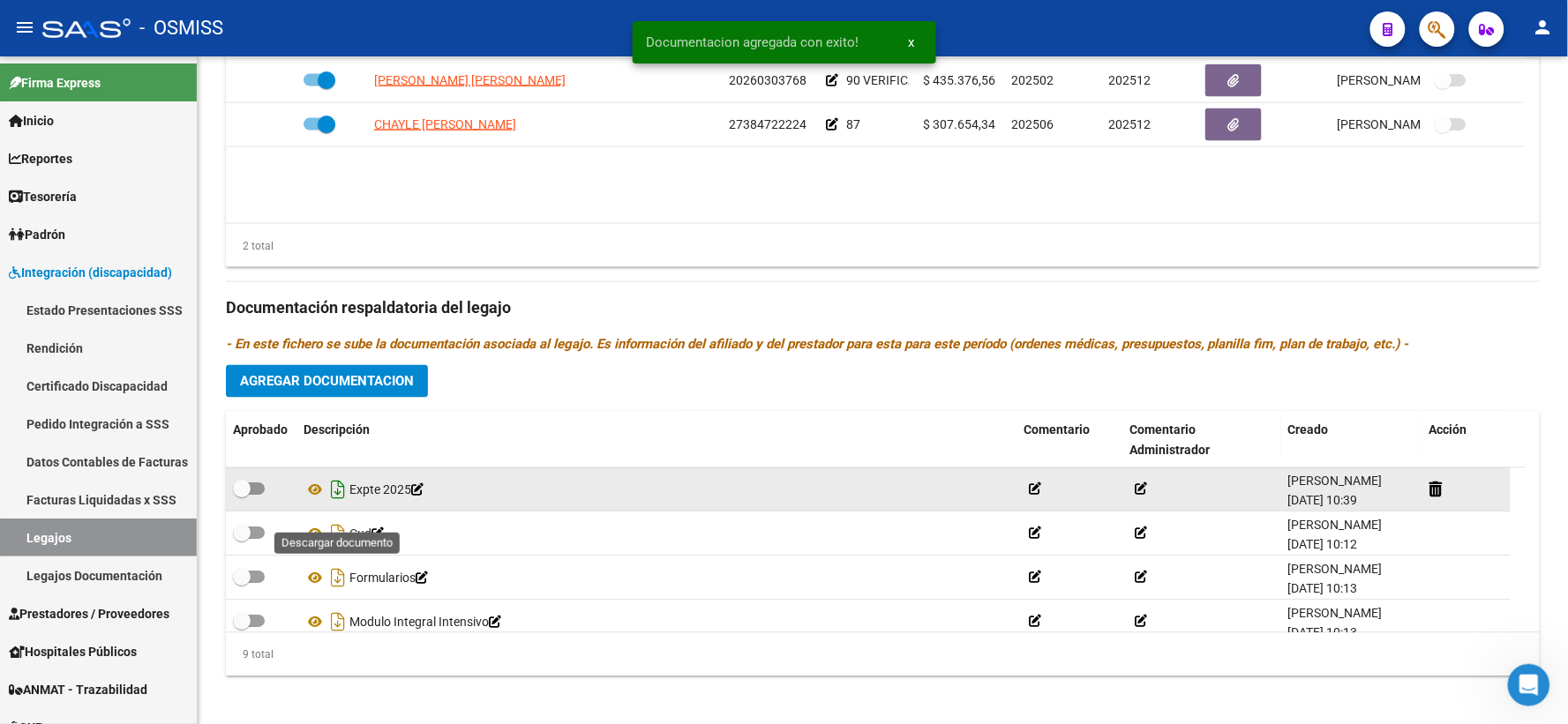
click at [340, 504] on icon "Descargar documento" at bounding box center [338, 490] width 23 height 28
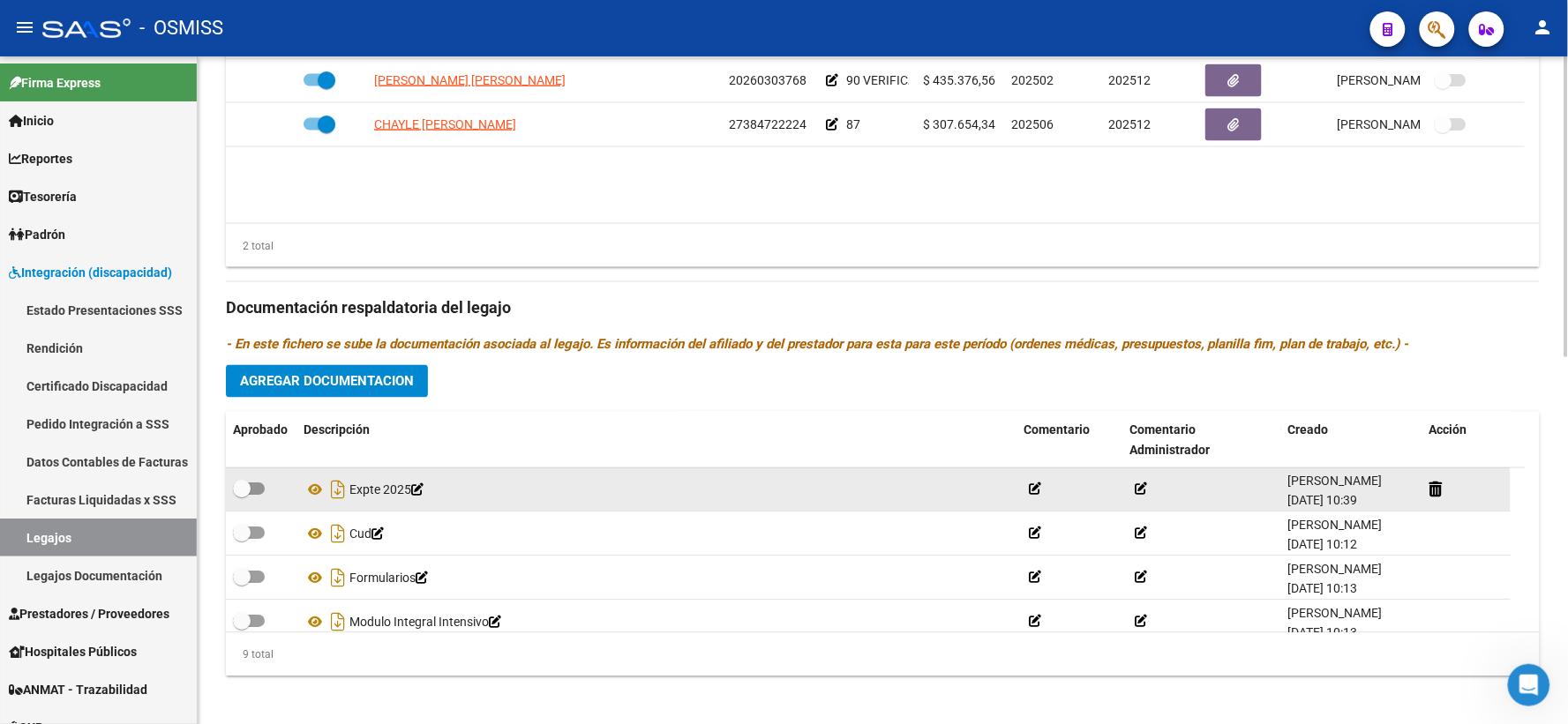
click at [1535, 353] on div "Prestadores asociados al legajo Agregar Prestador Aprobado Prestador CUIT Comen…" at bounding box center [882, 296] width 1314 height 787
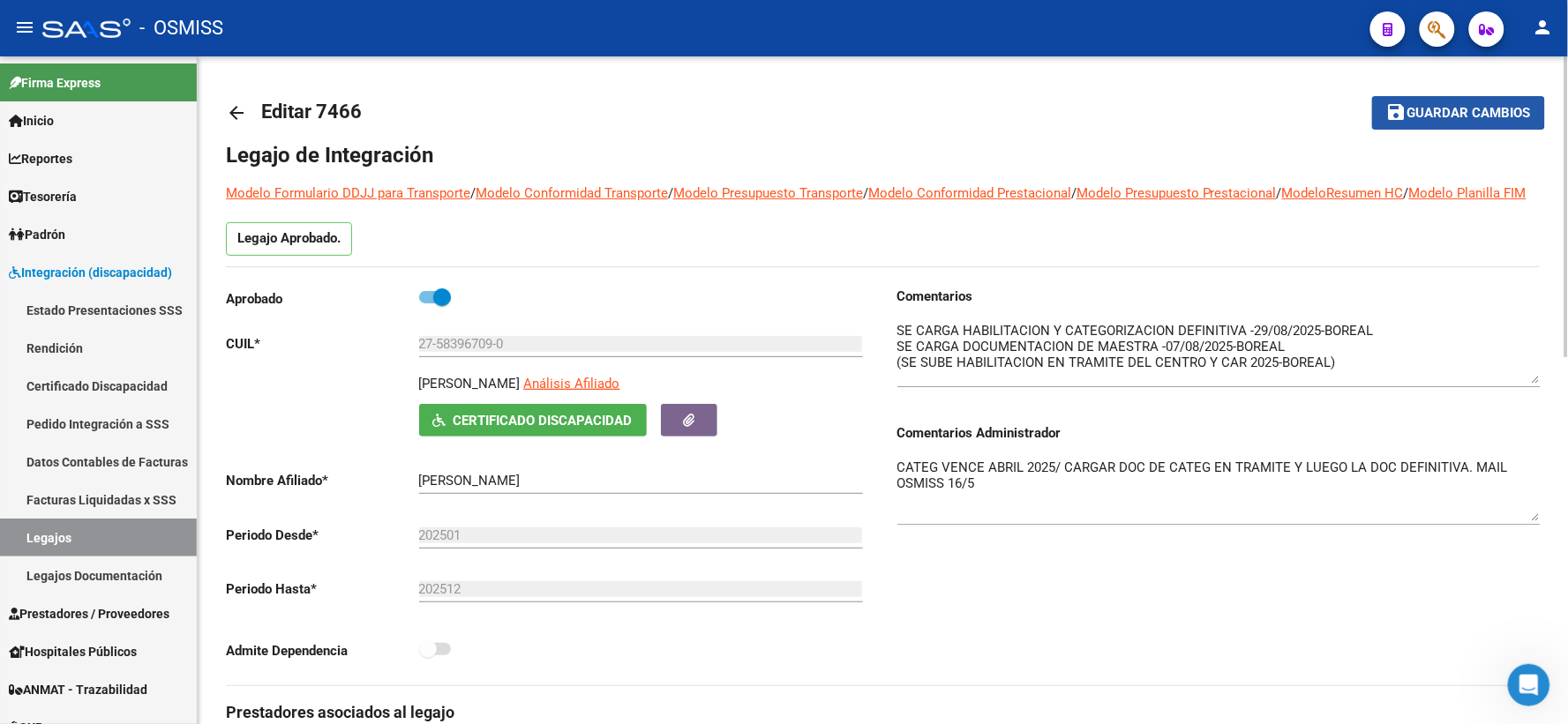
click at [1448, 110] on span "Guardar cambios" at bounding box center [1469, 113] width 124 height 16
click at [233, 104] on mat-icon "arrow_back" at bounding box center [236, 112] width 21 height 21
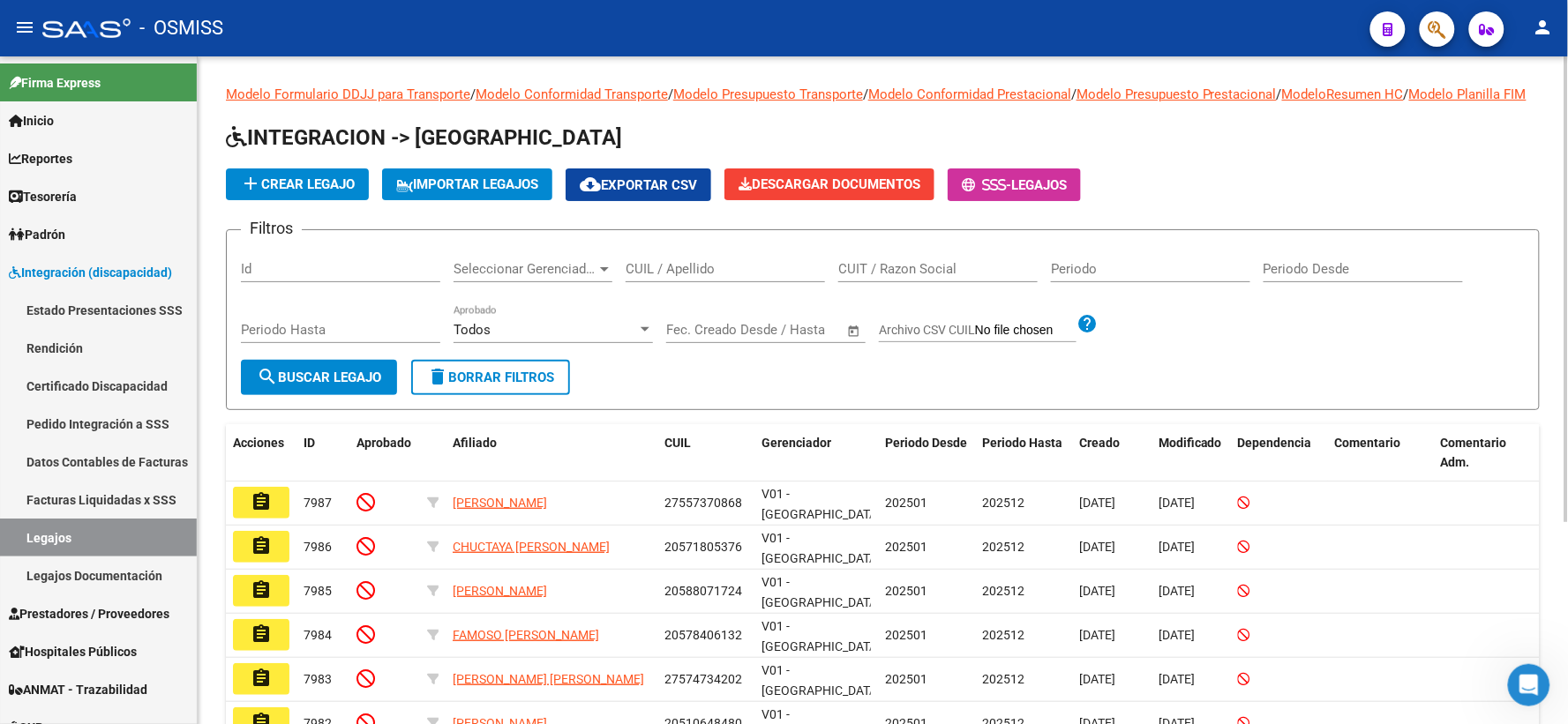
click at [734, 277] on input "CUIL / Apellido" at bounding box center [724, 268] width 199 height 16
paste input "27583452252"
type input "27583452252"
click at [340, 384] on button "search Buscar Legajo" at bounding box center [318, 377] width 156 height 35
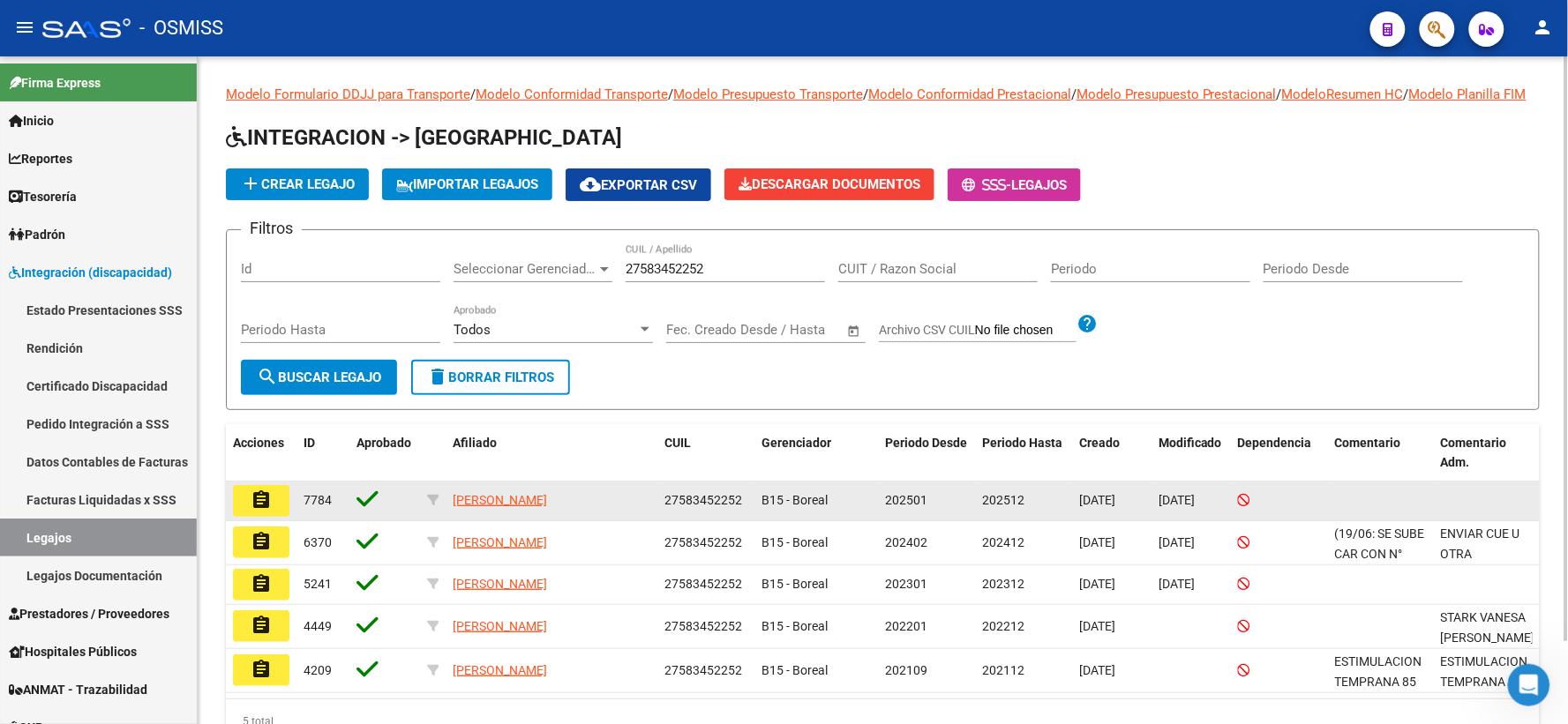
click at [260, 511] on mat-icon "assignment" at bounding box center [261, 499] width 21 height 21
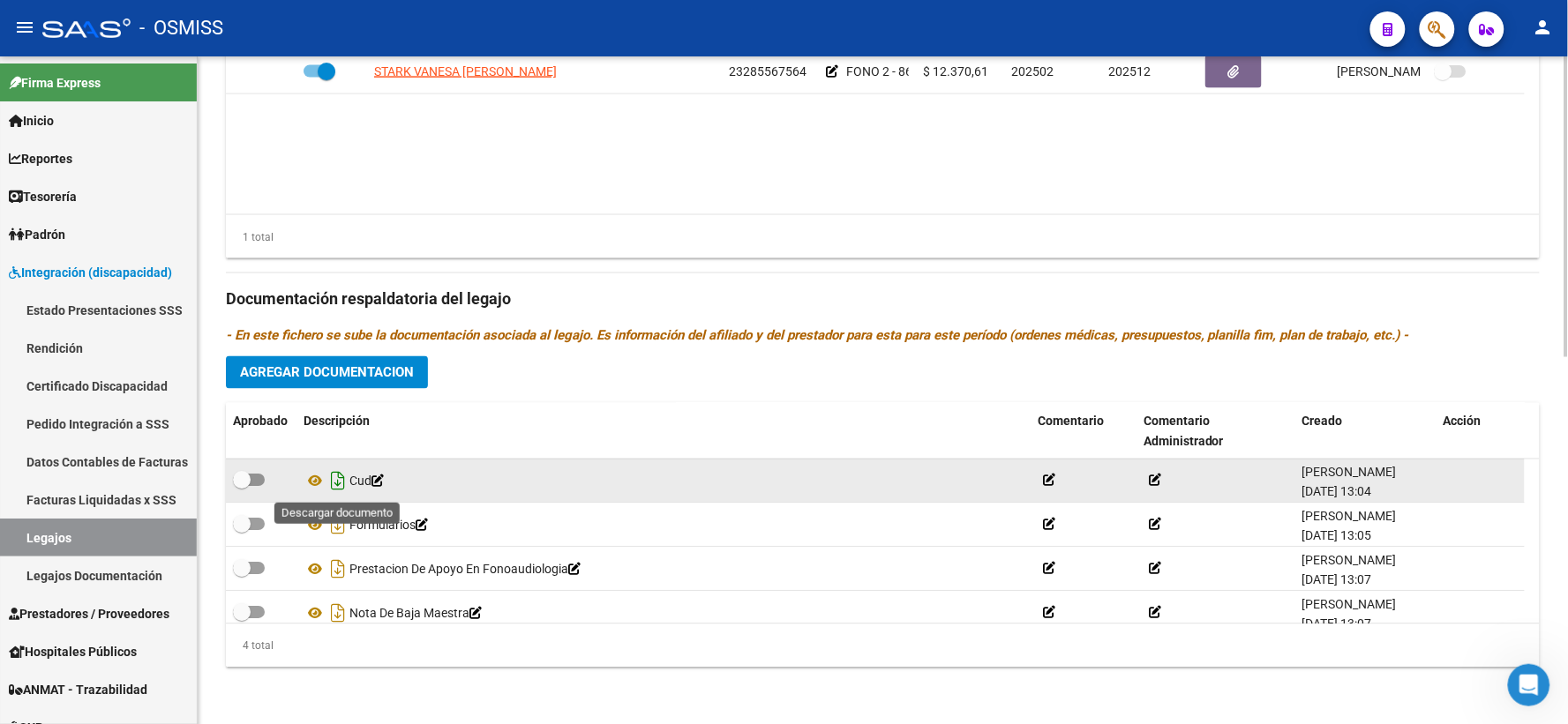
click at [340, 483] on icon "Descargar documento" at bounding box center [338, 481] width 23 height 28
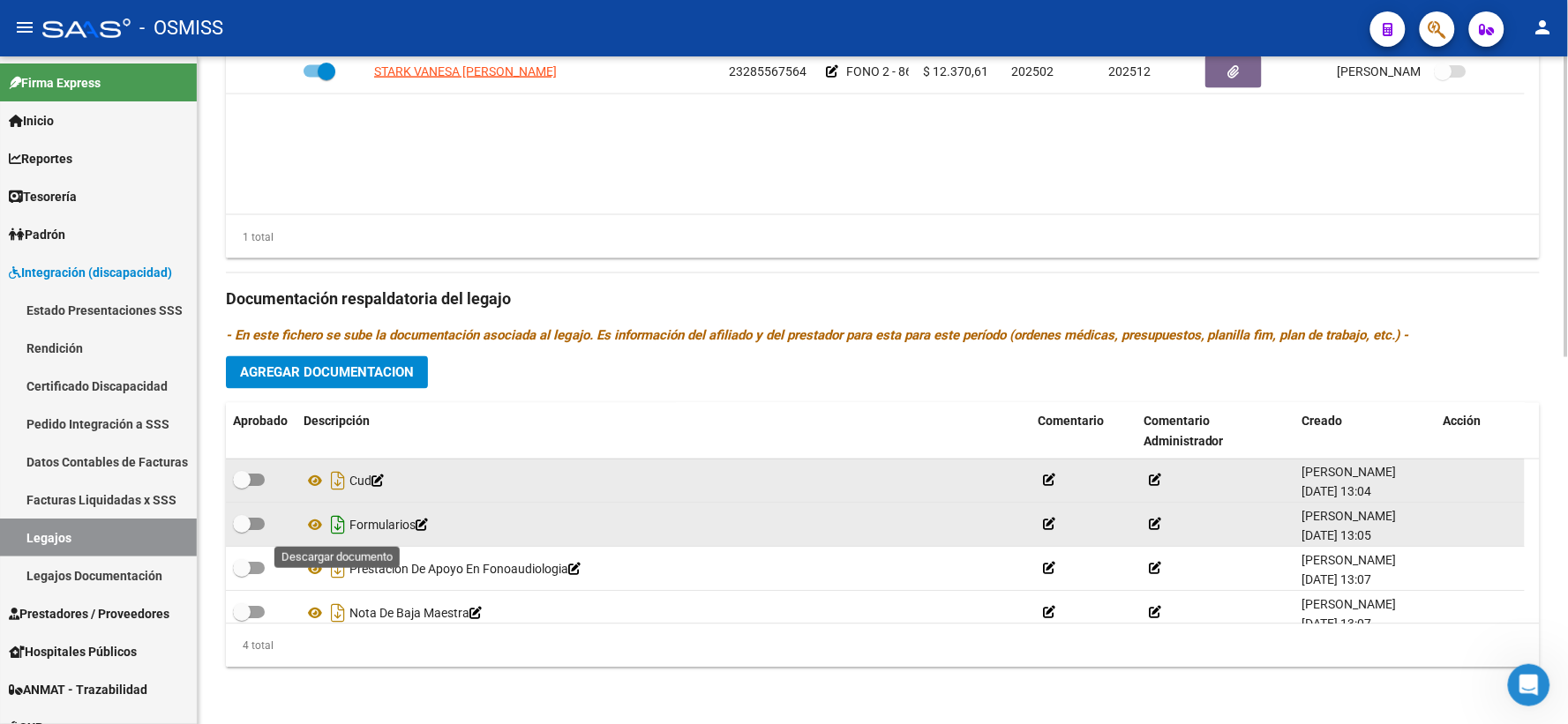
click at [338, 523] on icon "Descargar documento" at bounding box center [338, 526] width 23 height 28
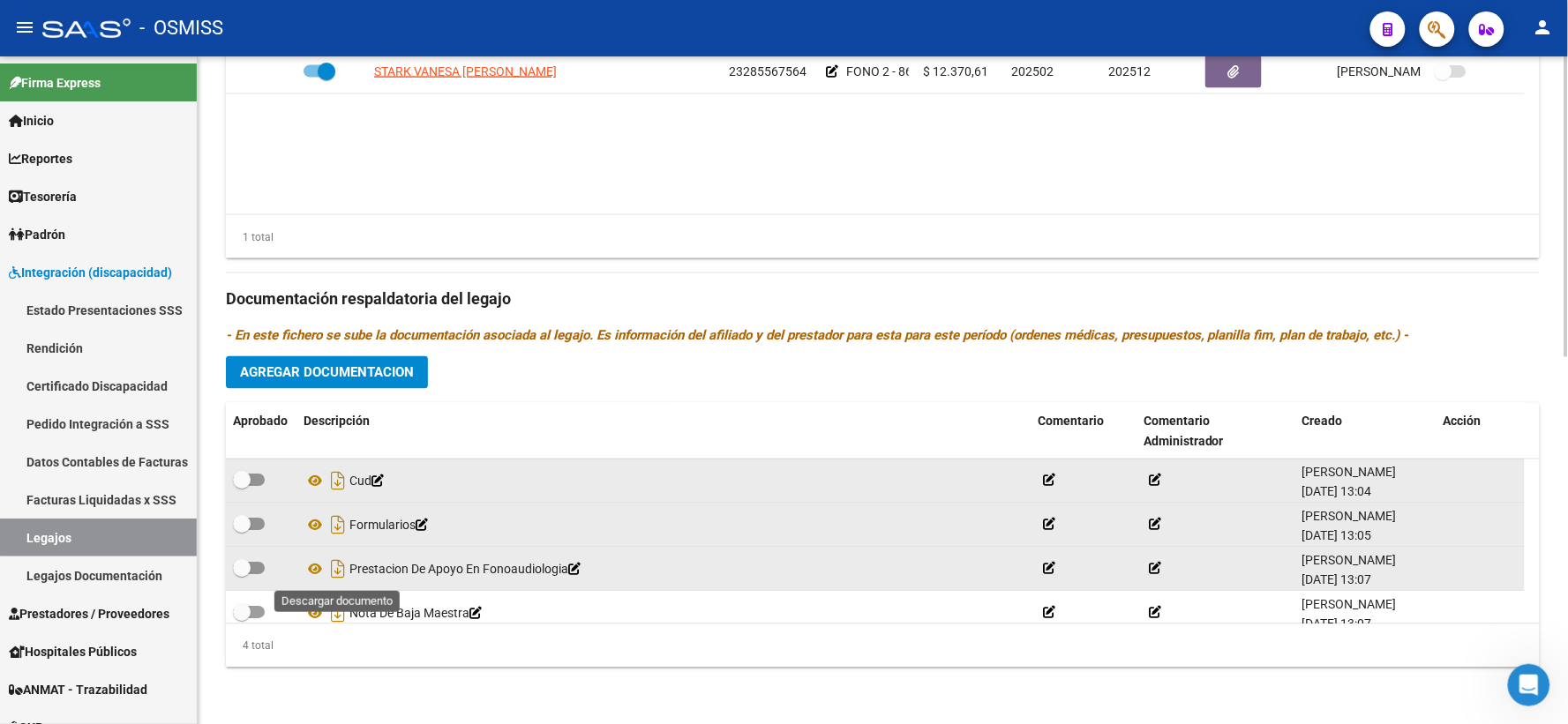
drag, startPoint x: 333, startPoint y: 564, endPoint x: 382, endPoint y: 567, distance: 49.1
click at [333, 564] on icon "Descargar documento" at bounding box center [338, 569] width 23 height 28
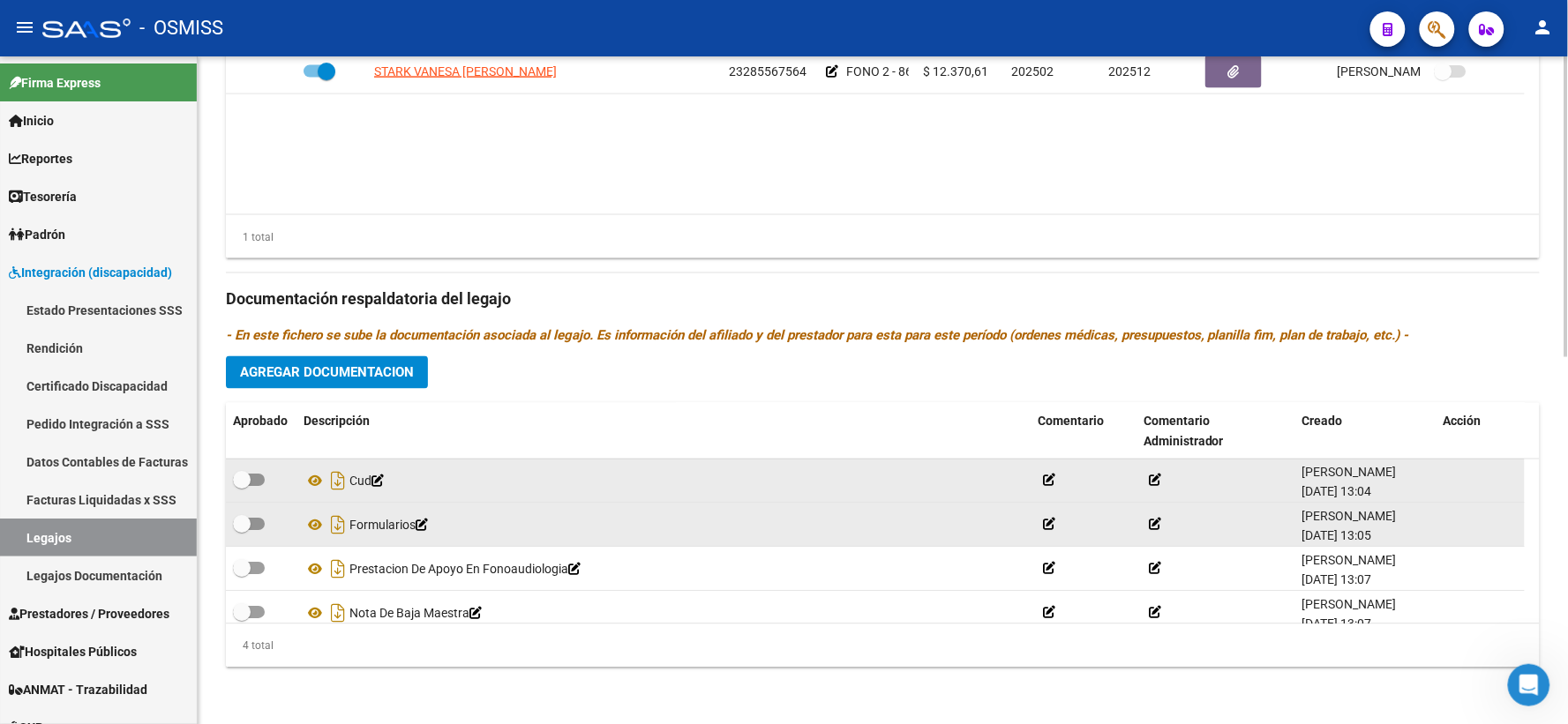
click at [349, 362] on button "Agregar Documentacion" at bounding box center [327, 372] width 202 height 33
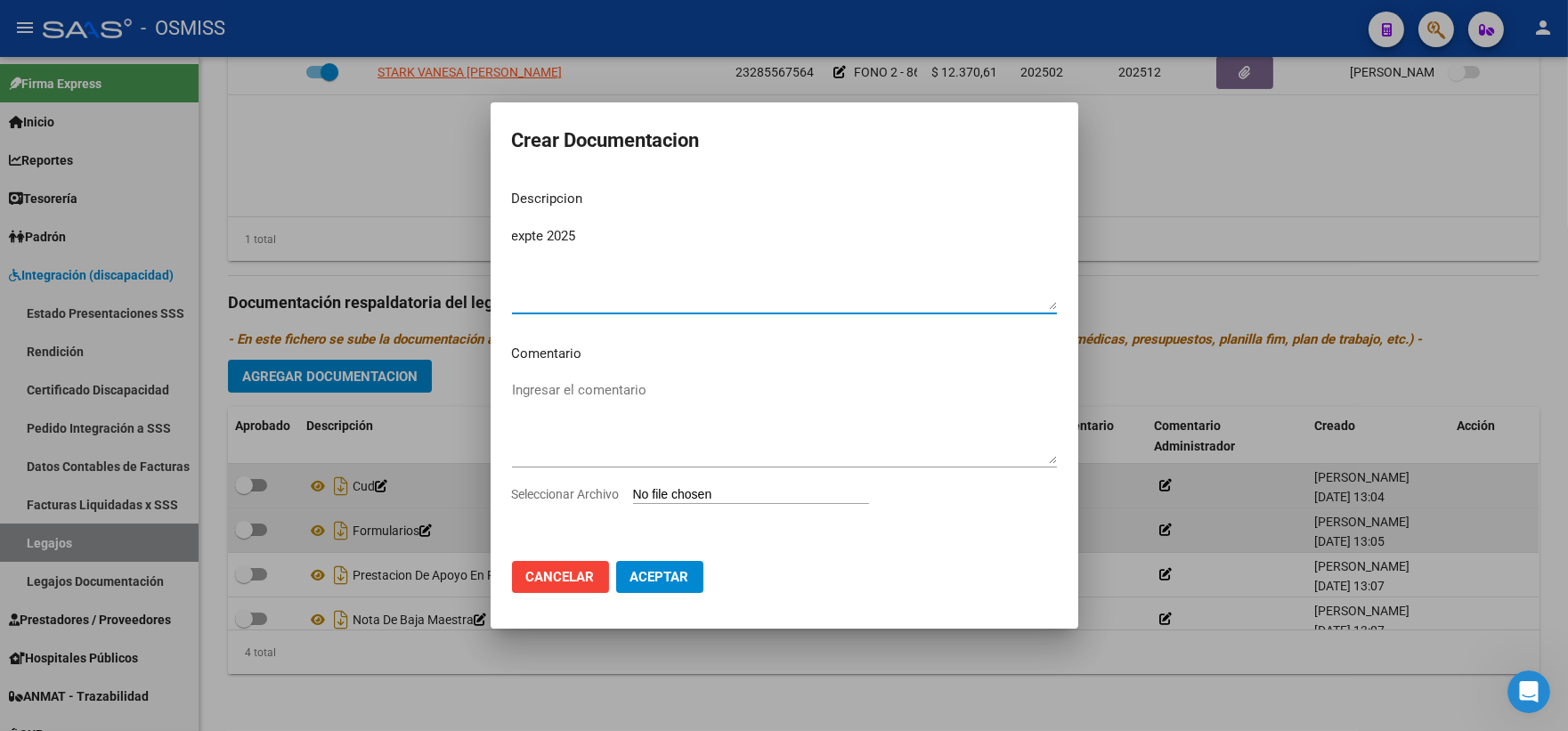
type textarea "expte 2025"
type input "C:\fakepath\ilovepdf_merged_compressed - 2025-09-17T104017.082.pdf"
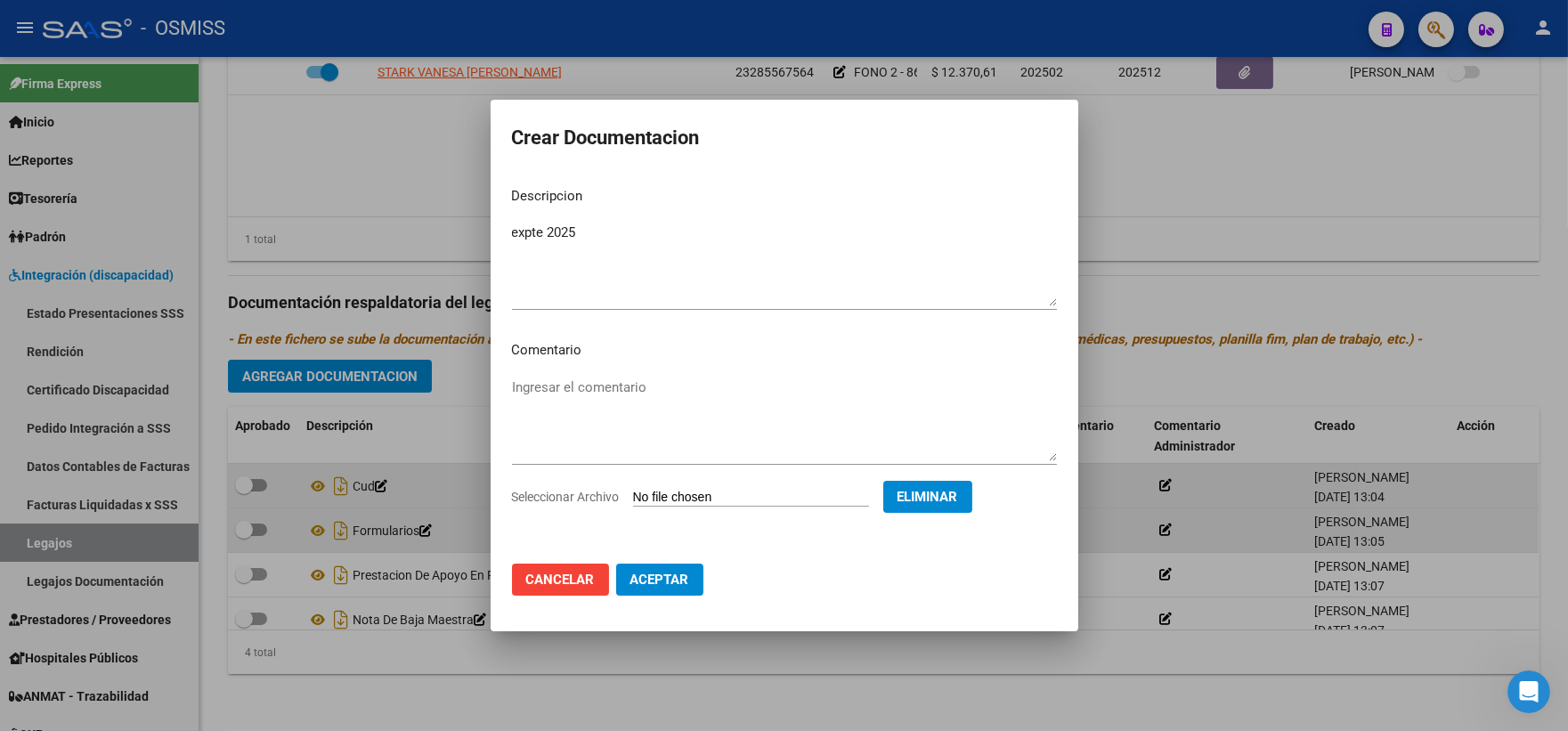
click at [655, 579] on span "Aceptar" at bounding box center [660, 579] width 59 height 16
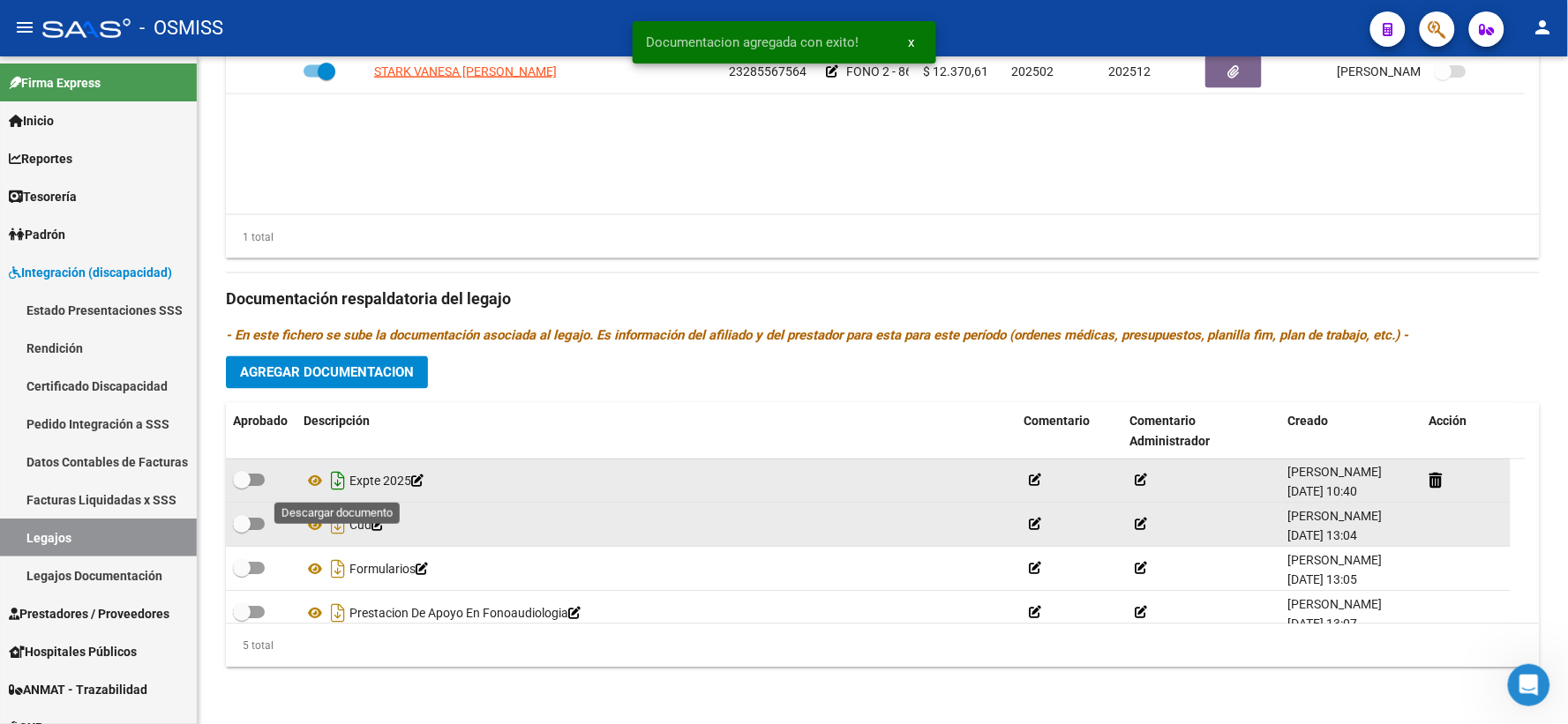
click at [335, 482] on icon "Descargar documento" at bounding box center [338, 481] width 23 height 28
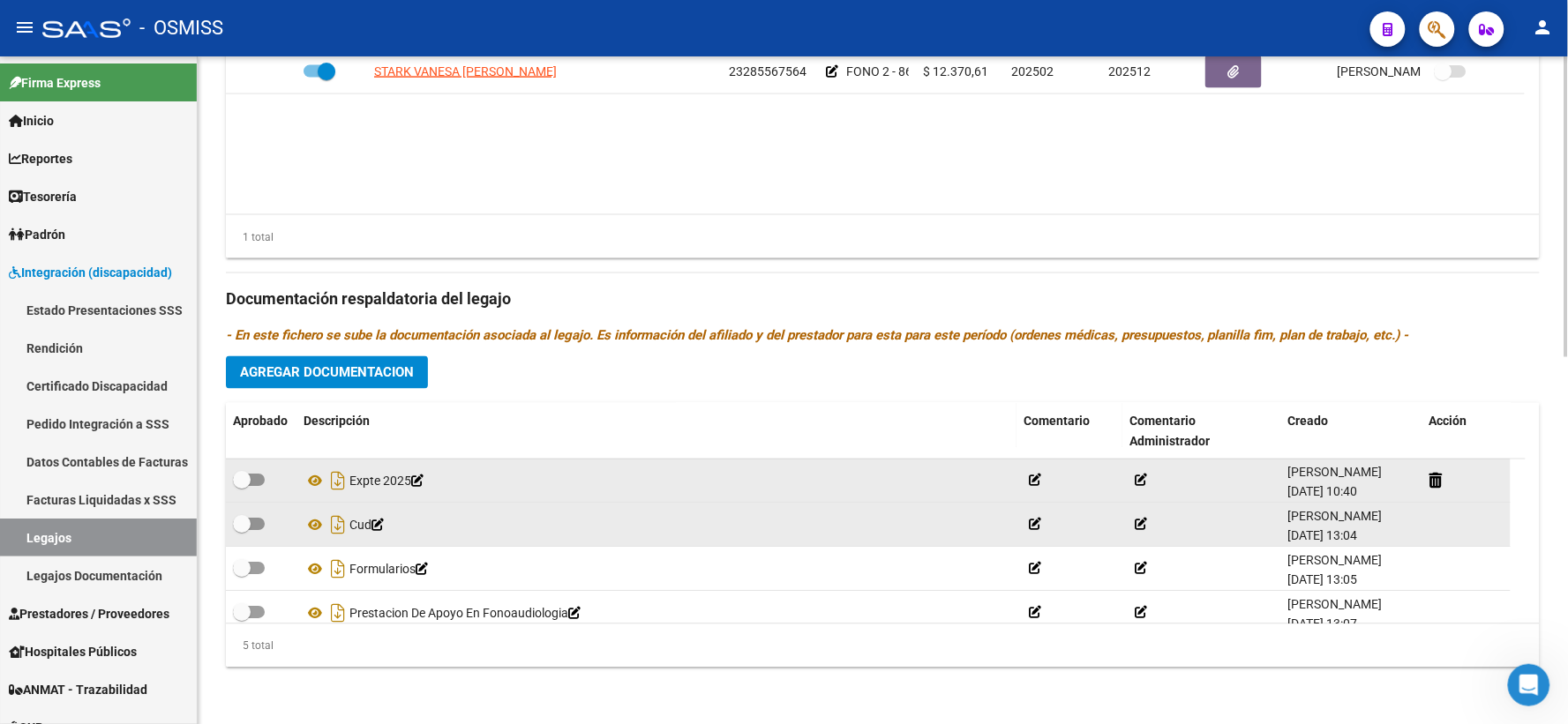
click at [1518, 362] on div "Prestadores asociados al legajo Agregar Prestador Aprobado Prestador CUIT Comen…" at bounding box center [882, 288] width 1314 height 787
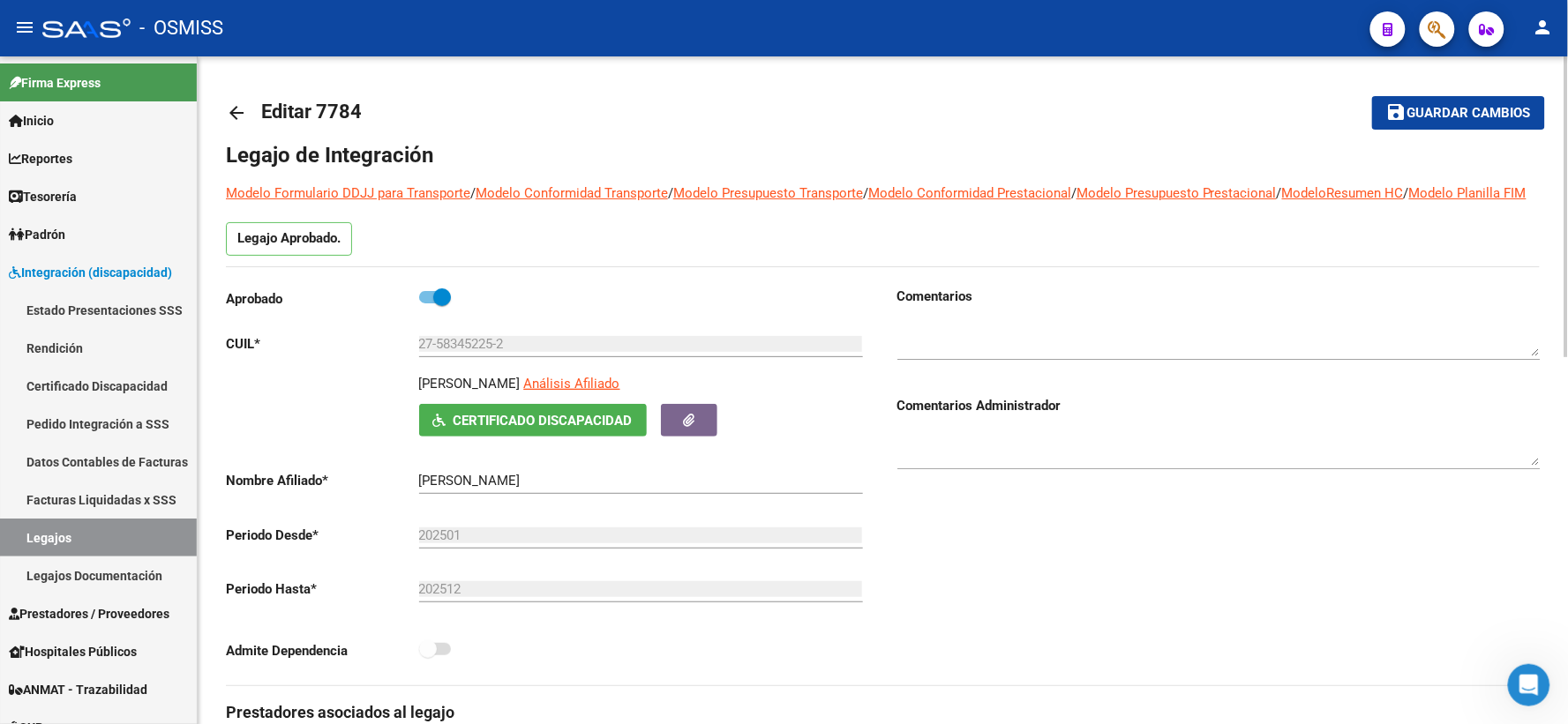
click at [1435, 98] on button "save Guardar cambios" at bounding box center [1457, 112] width 173 height 33
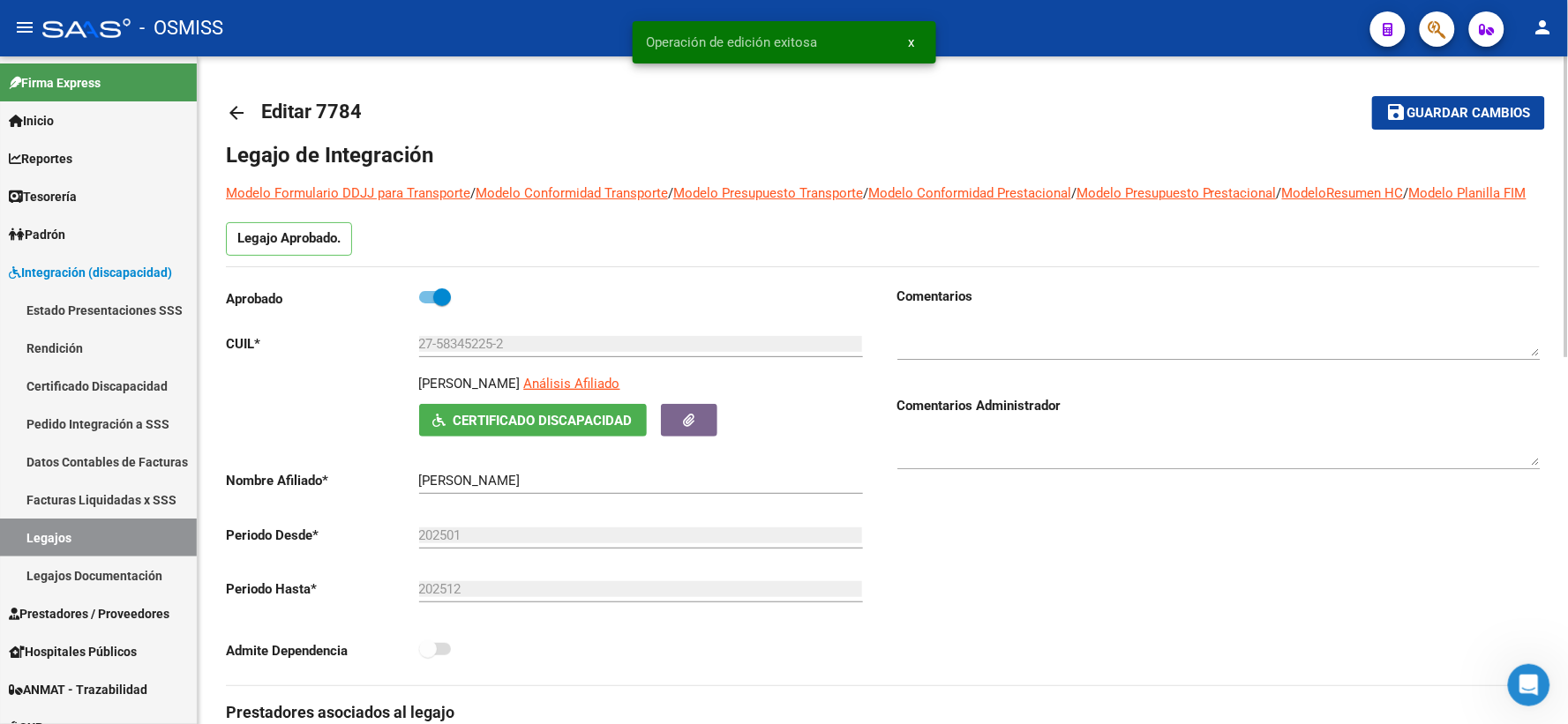
click at [239, 109] on mat-icon "arrow_back" at bounding box center [236, 112] width 21 height 21
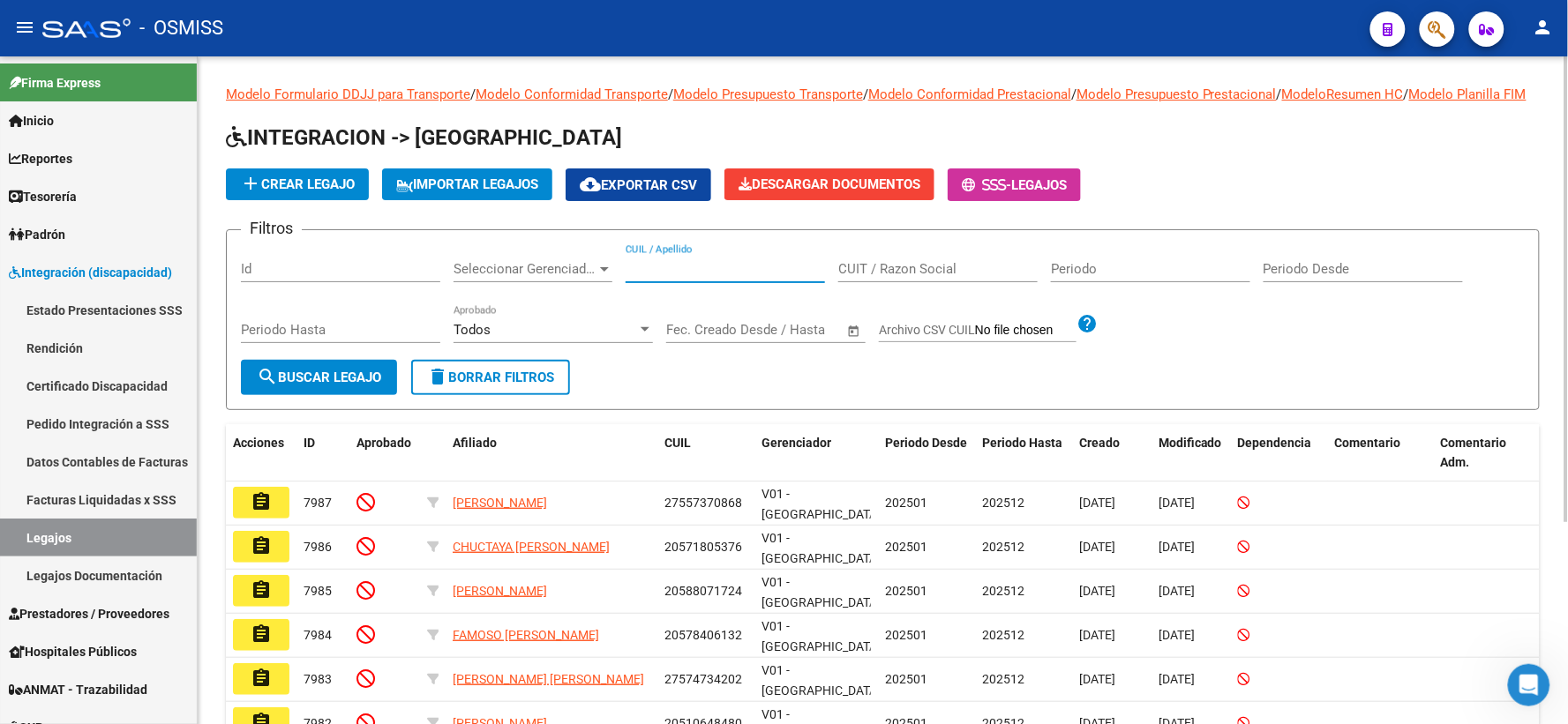
click at [687, 277] on input "CUIL / Apellido" at bounding box center [724, 268] width 199 height 16
paste input "27557902436"
type input "27557902436"
click at [367, 385] on span "search Buscar Legajo" at bounding box center [319, 377] width 125 height 16
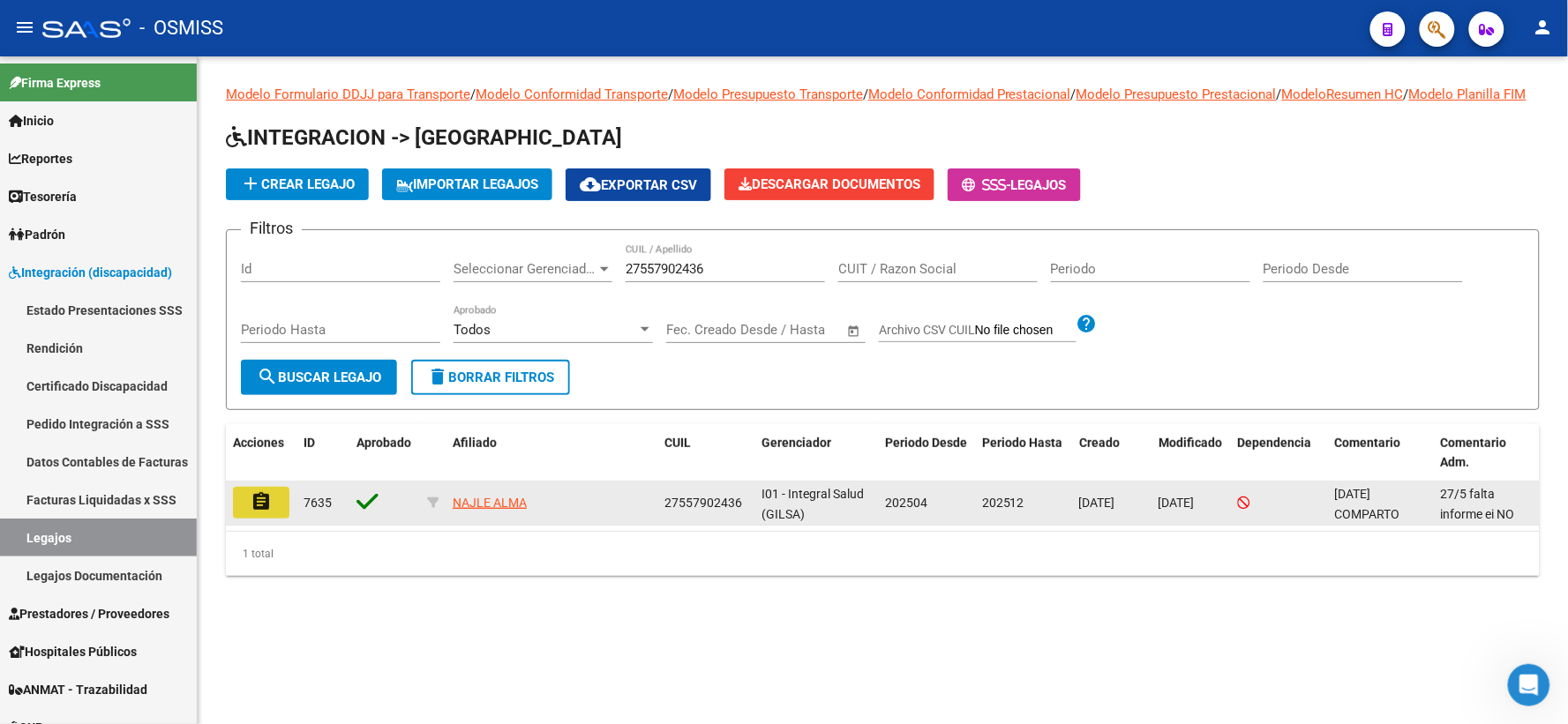
click at [272, 518] on button "assignment" at bounding box center [262, 503] width 57 height 32
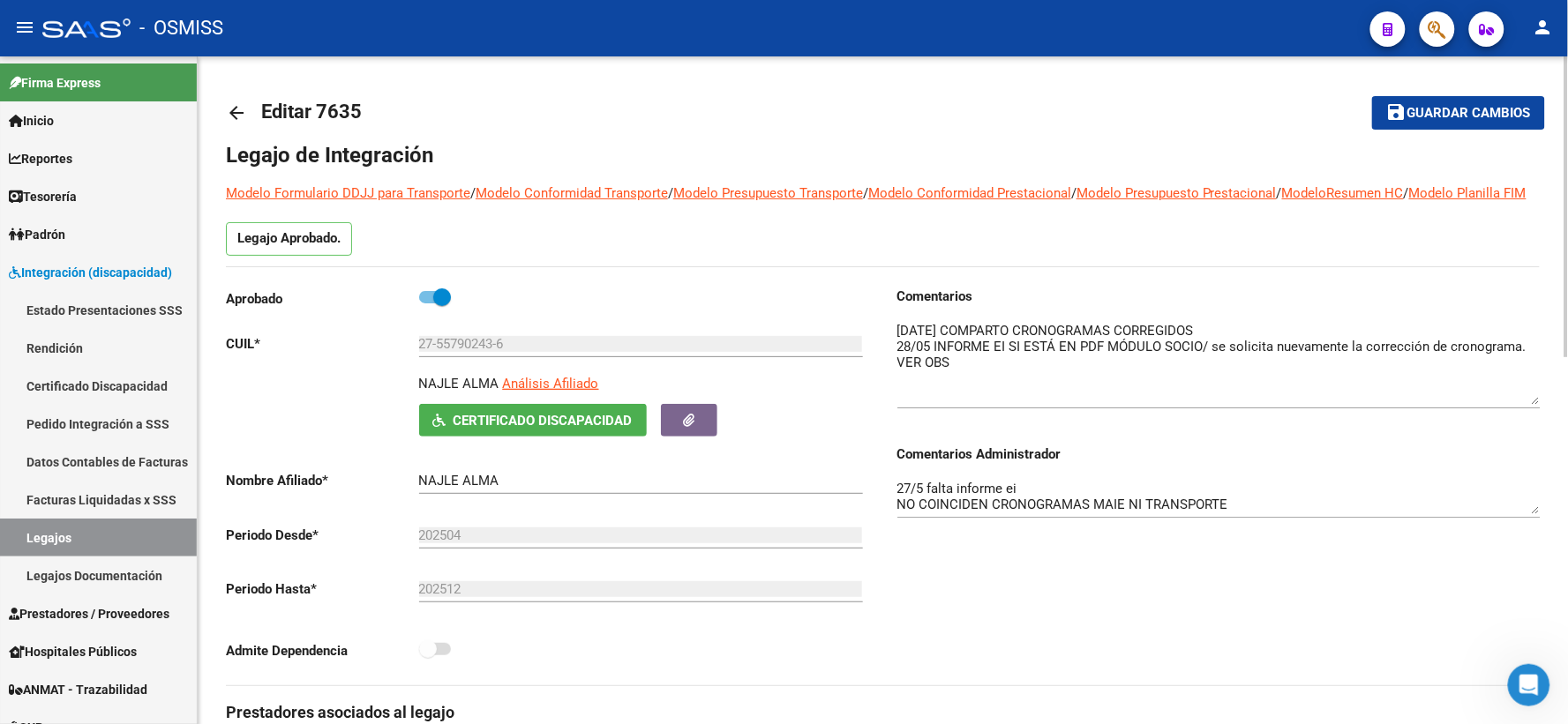
drag, startPoint x: 1537, startPoint y: 372, endPoint x: 1536, endPoint y: 420, distance: 48.0
click at [1536, 405] on textarea at bounding box center [1219, 362] width 643 height 84
drag, startPoint x: 1471, startPoint y: 115, endPoint x: 640, endPoint y: 164, distance: 832.4
click at [1470, 114] on span "Guardar cambios" at bounding box center [1469, 113] width 124 height 16
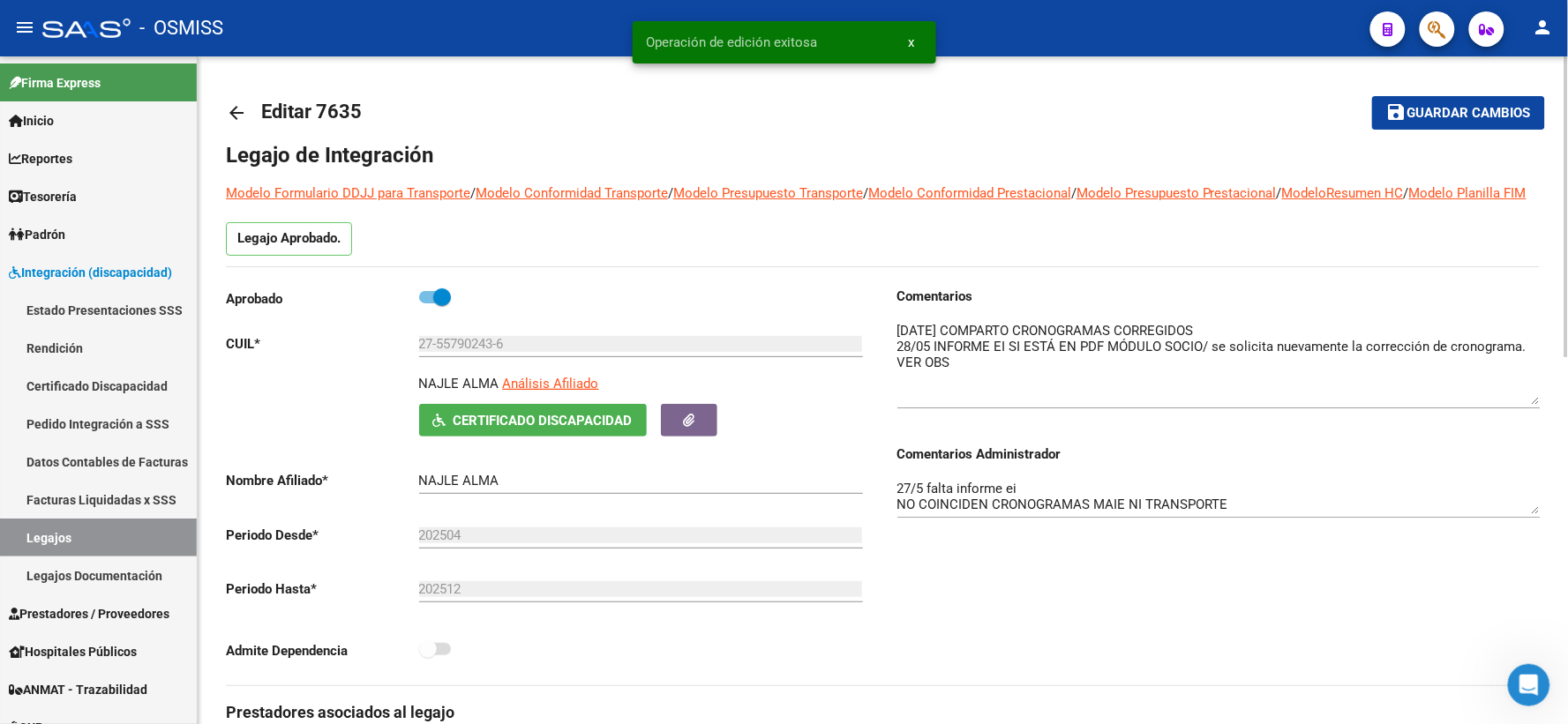
click at [244, 114] on mat-icon "arrow_back" at bounding box center [236, 112] width 21 height 21
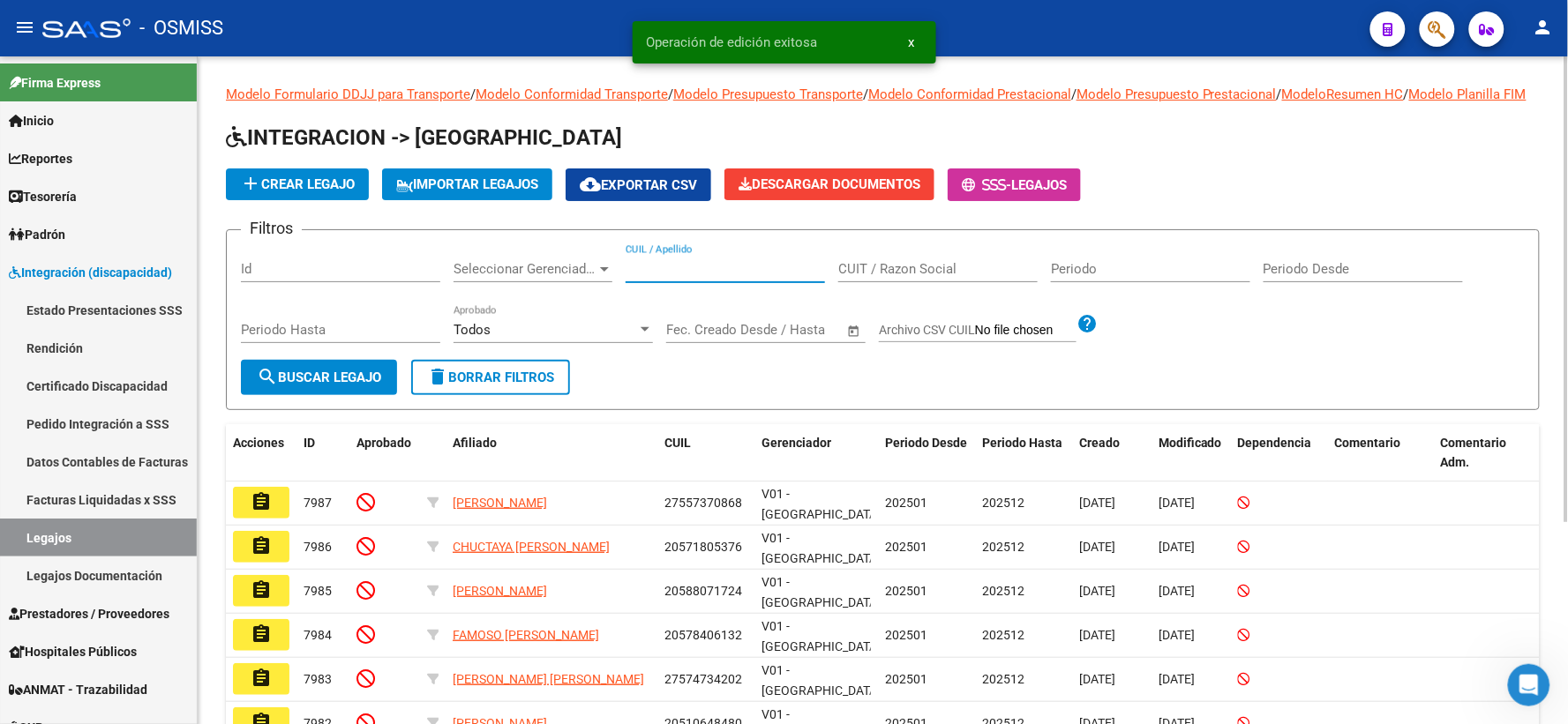
paste input "20574798850"
type input "20574798850"
click at [332, 385] on span "search Buscar Legajo" at bounding box center [319, 377] width 125 height 16
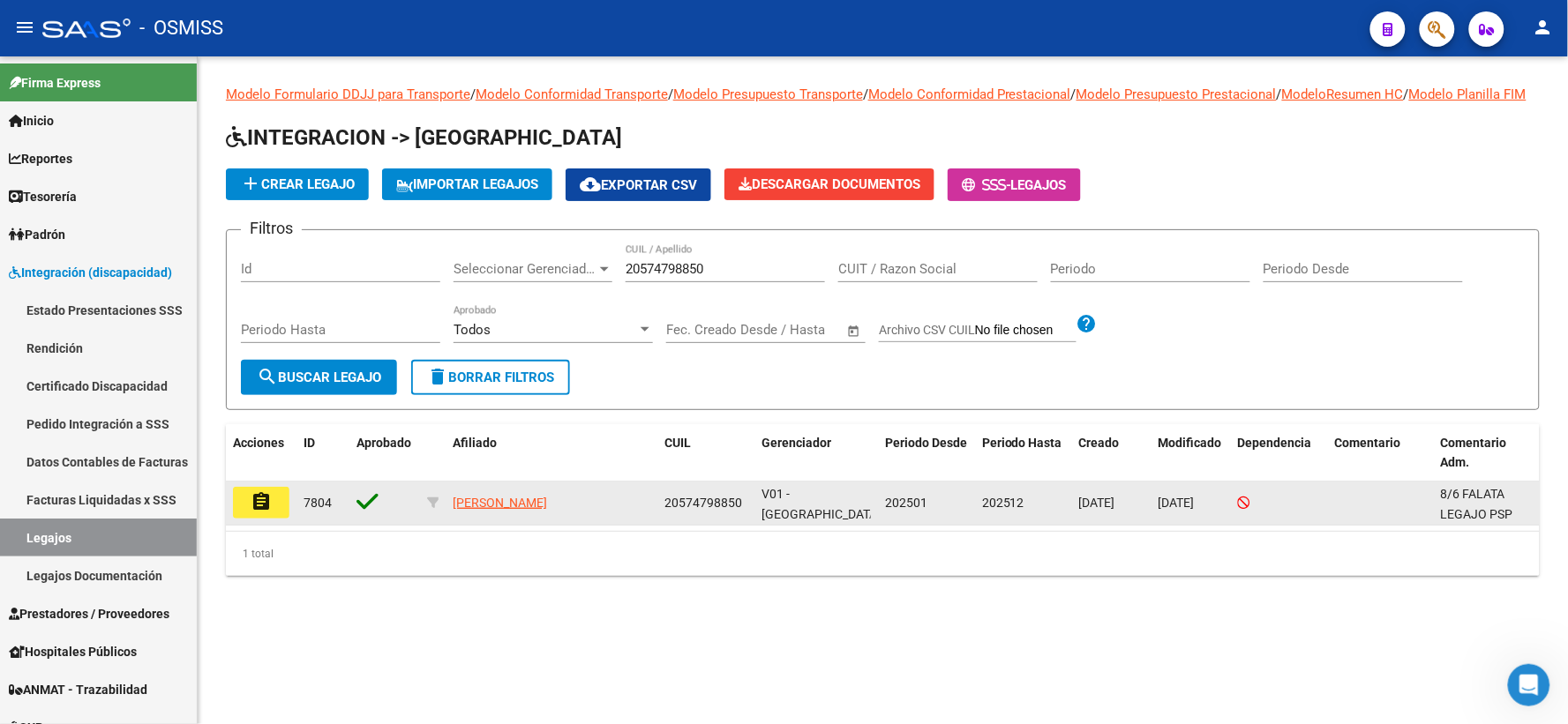
click at [251, 513] on mat-icon "assignment" at bounding box center [261, 501] width 21 height 21
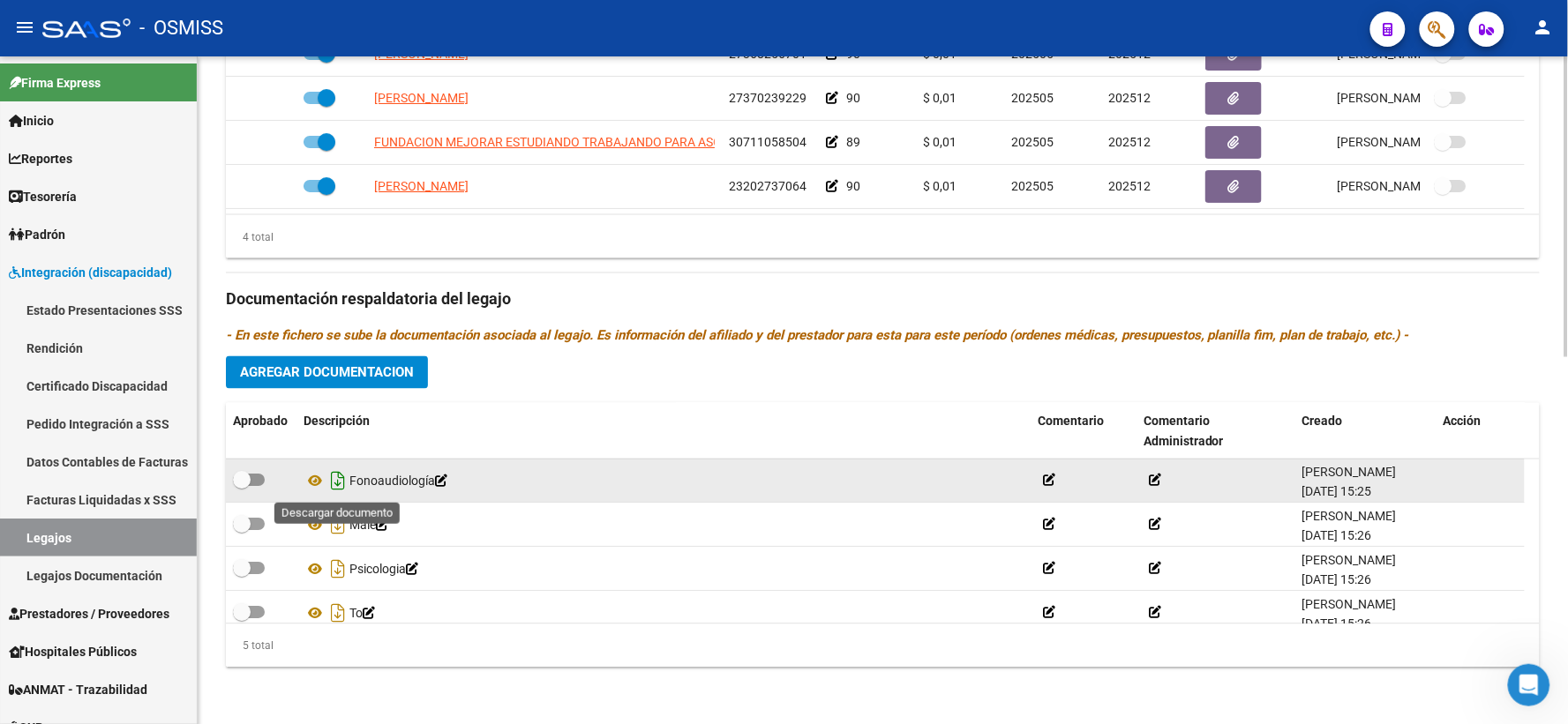
click at [340, 480] on icon "Descargar documento" at bounding box center [338, 481] width 23 height 28
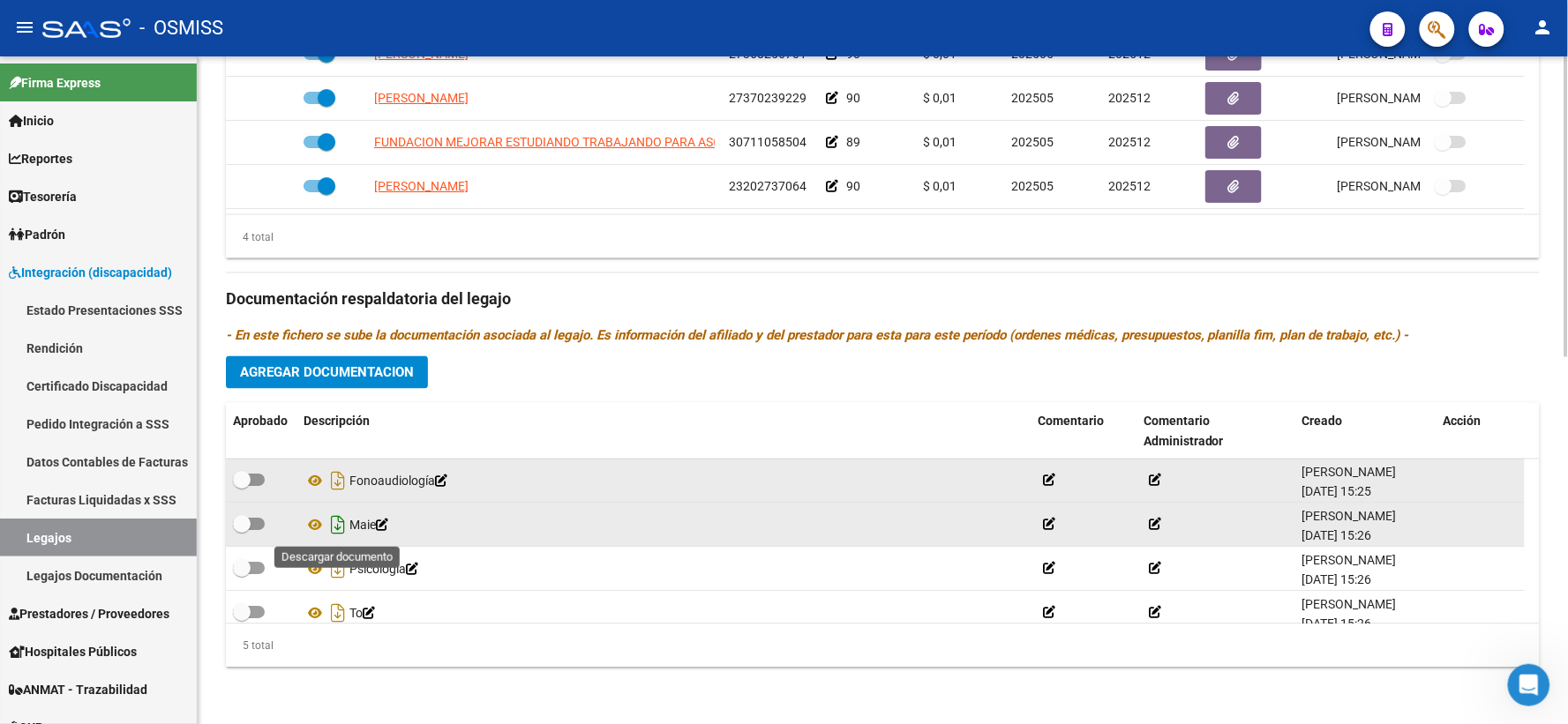
click at [337, 524] on icon "Descargar documento" at bounding box center [338, 526] width 23 height 28
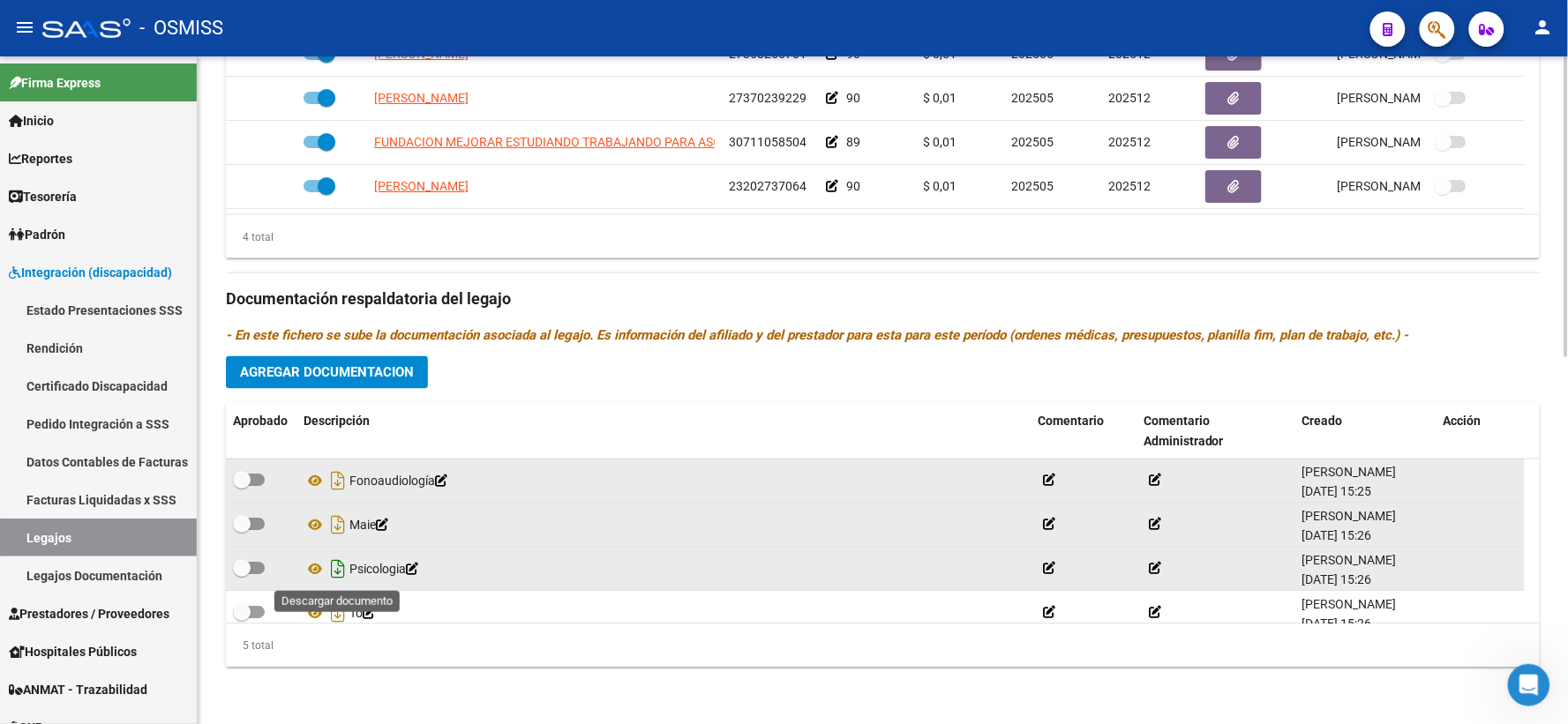
click at [337, 566] on icon "Descargar documento" at bounding box center [338, 569] width 23 height 28
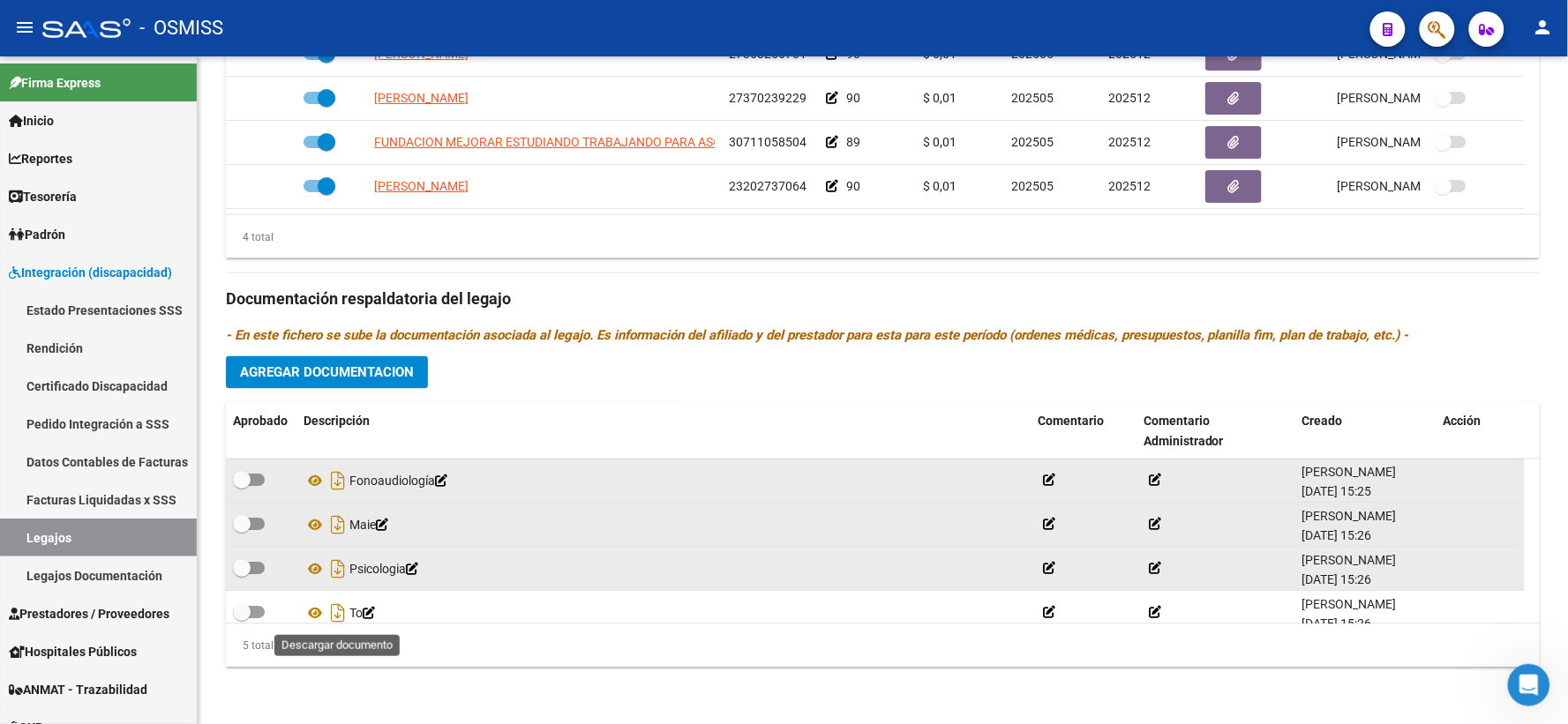
drag, startPoint x: 333, startPoint y: 608, endPoint x: 418, endPoint y: 575, distance: 91.2
click at [333, 608] on icon "Descargar documento" at bounding box center [338, 614] width 23 height 28
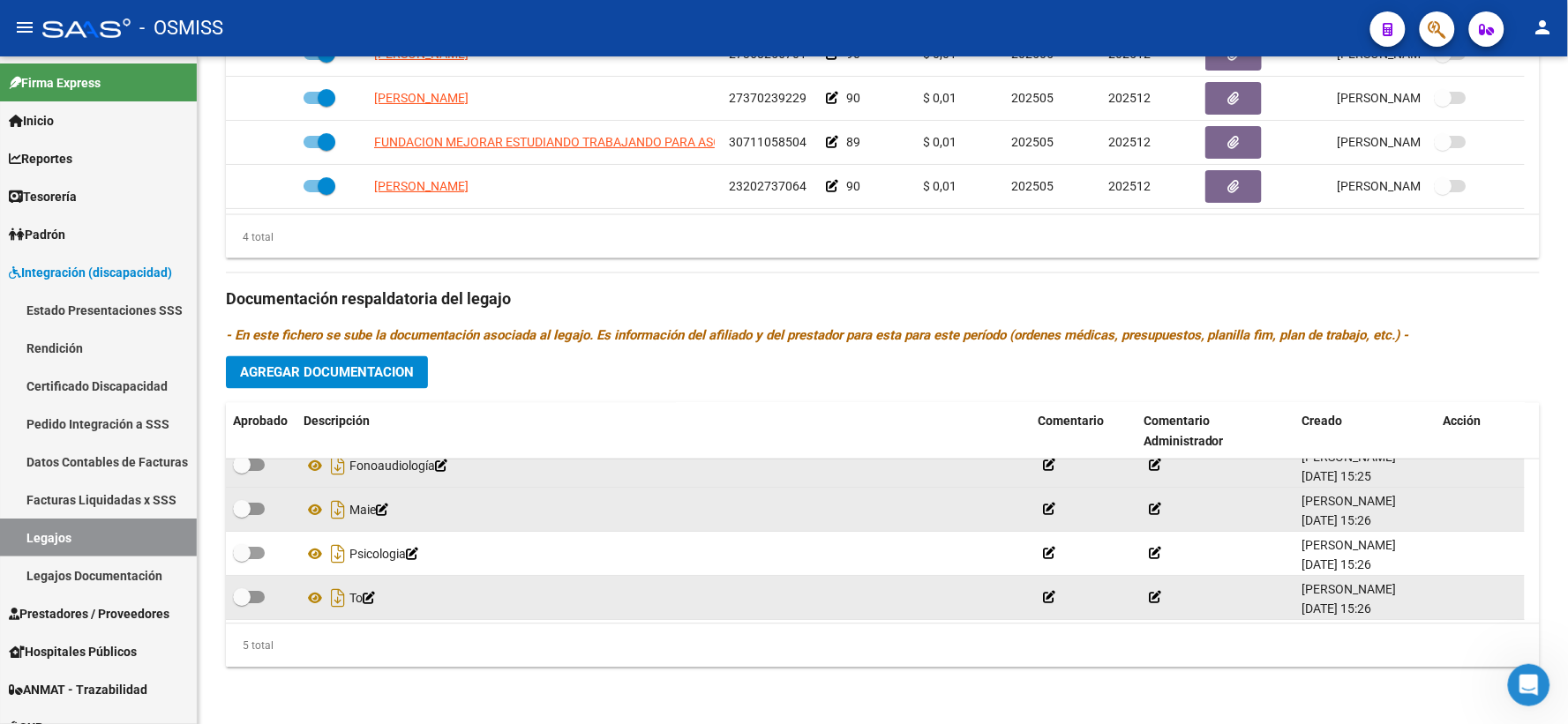
scroll to position [61, 0]
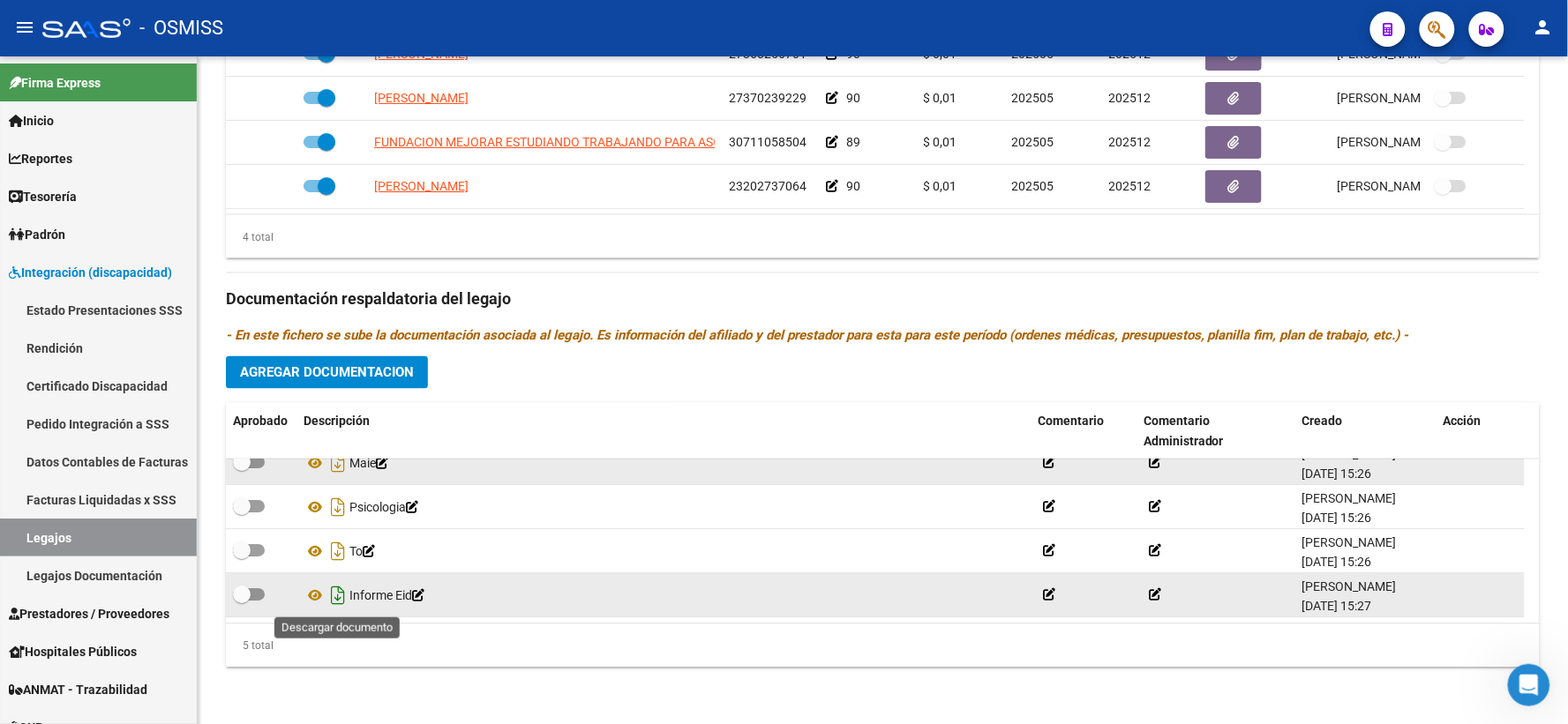
click at [333, 598] on icon "Descargar documento" at bounding box center [338, 596] width 23 height 28
click at [394, 376] on span "Agregar Documentacion" at bounding box center [327, 373] width 174 height 16
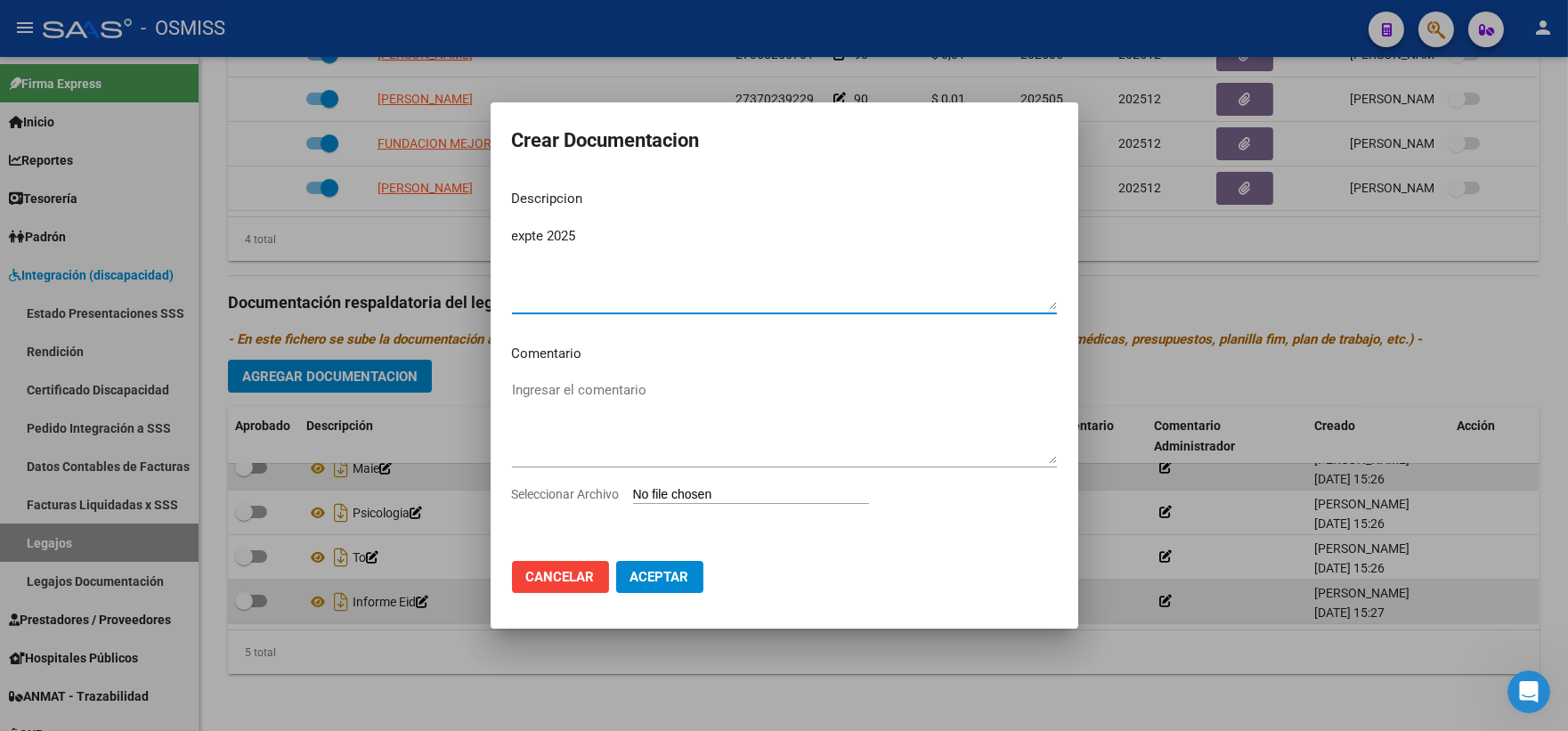
type textarea "expte 2025"
type input "C:\fakepath\ilovepdf_merged (11).pdf"
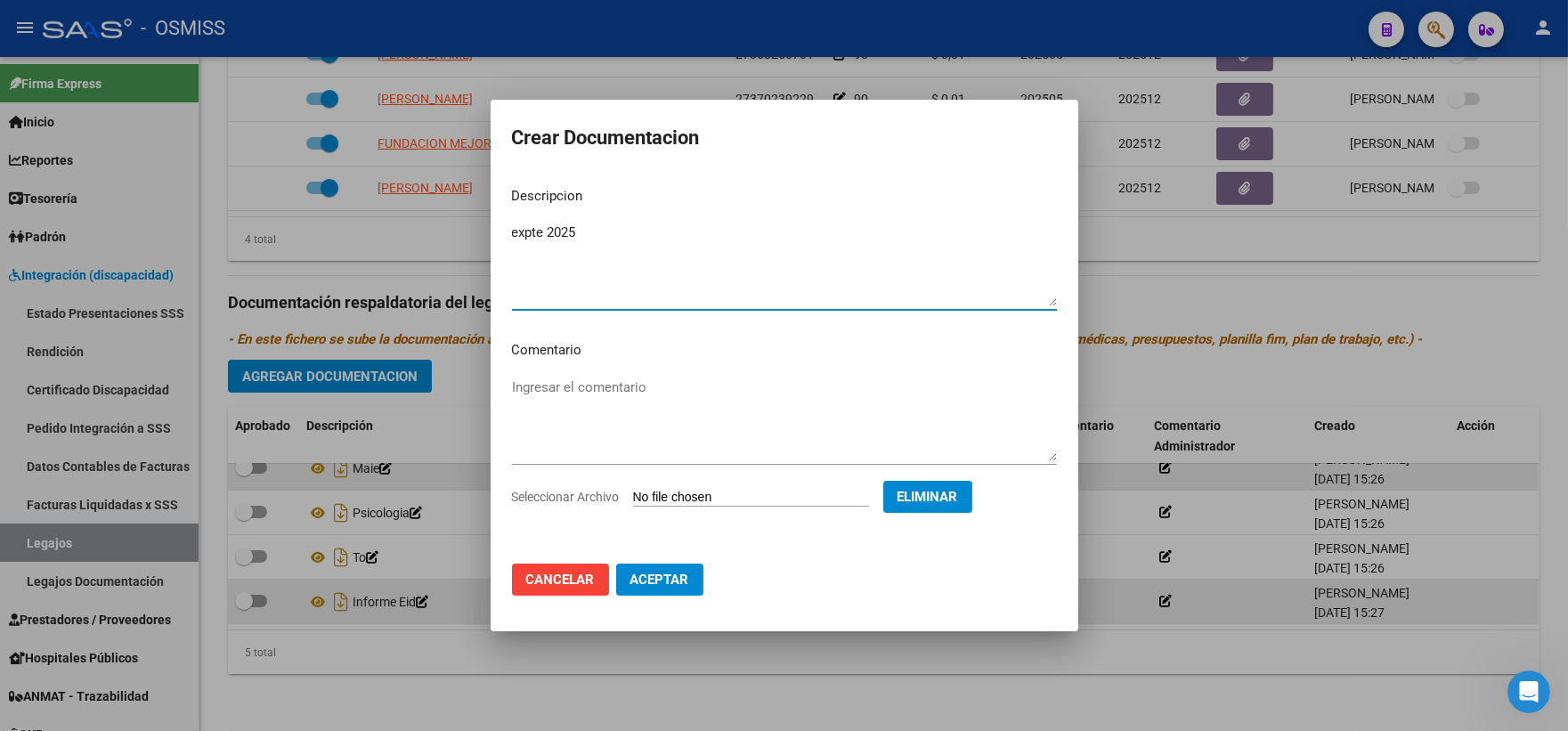
click at [657, 583] on span "Aceptar" at bounding box center [660, 579] width 59 height 16
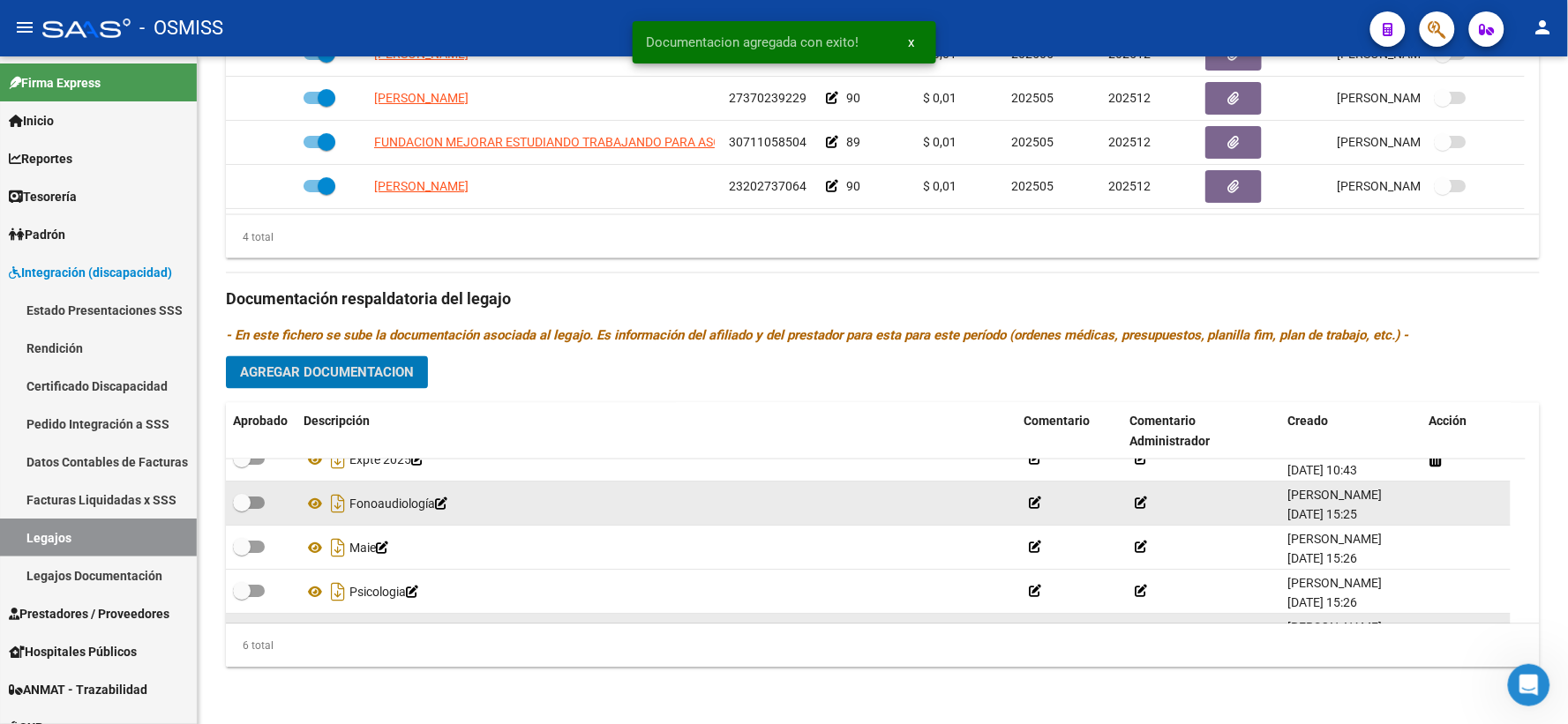
scroll to position [0, 0]
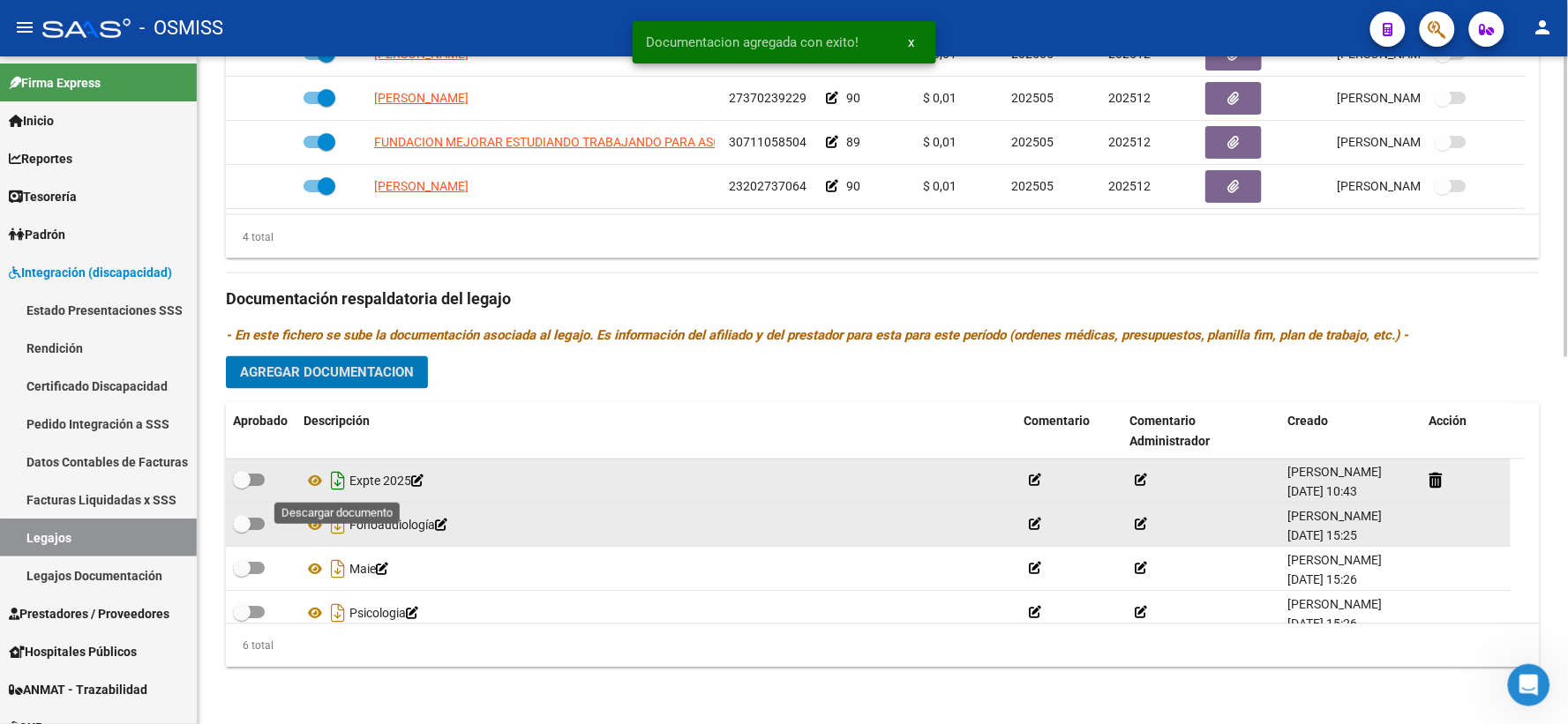
click at [336, 483] on icon "Descargar documento" at bounding box center [338, 481] width 23 height 28
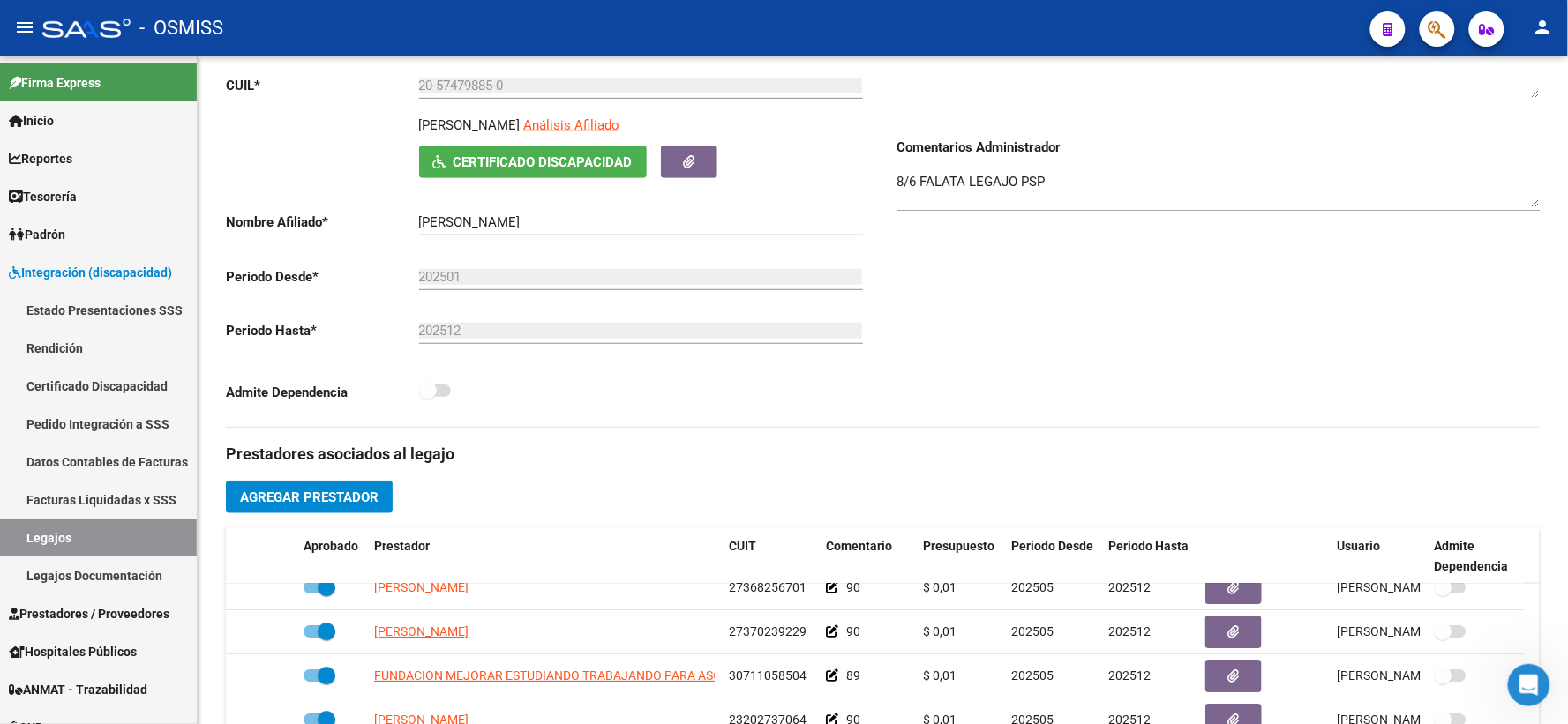
scroll to position [226, 0]
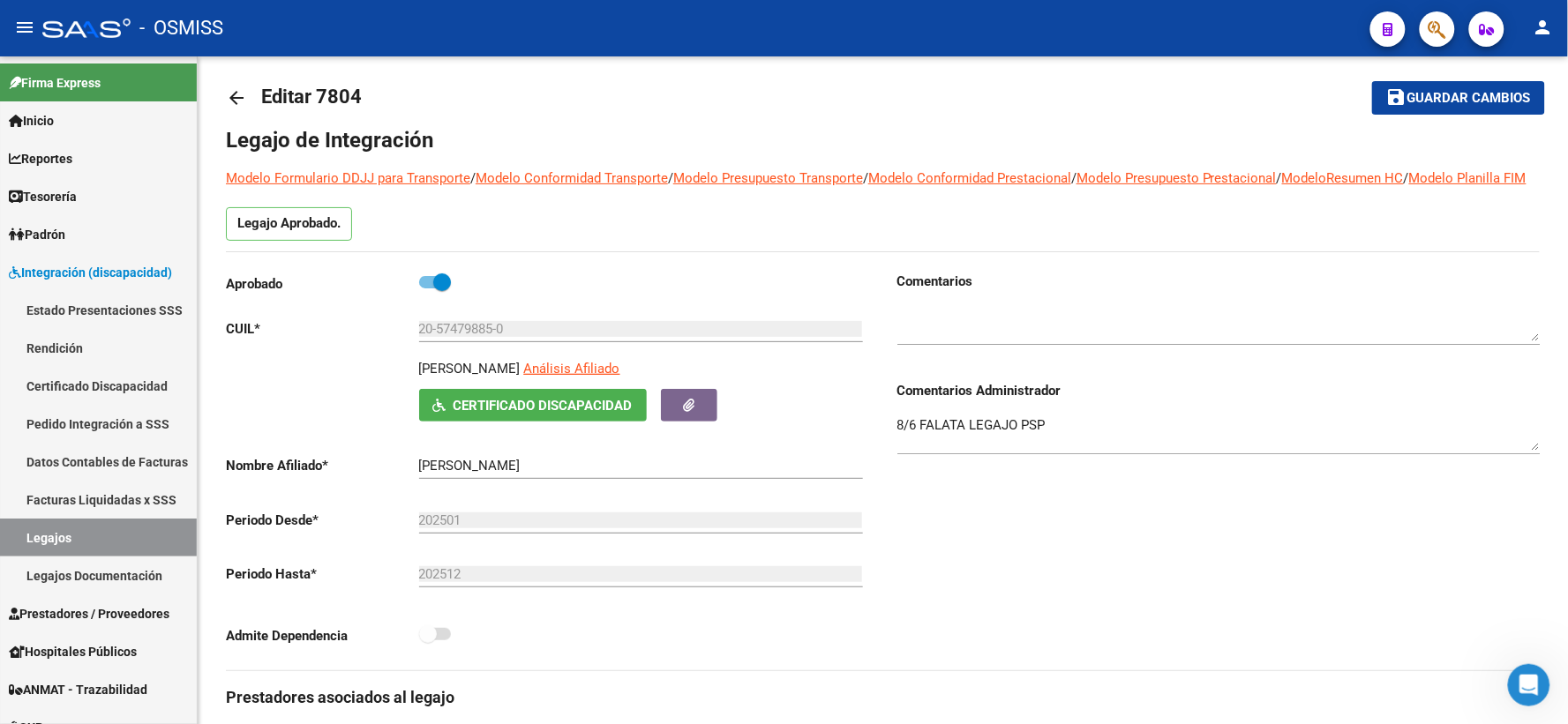
scroll to position [0, 0]
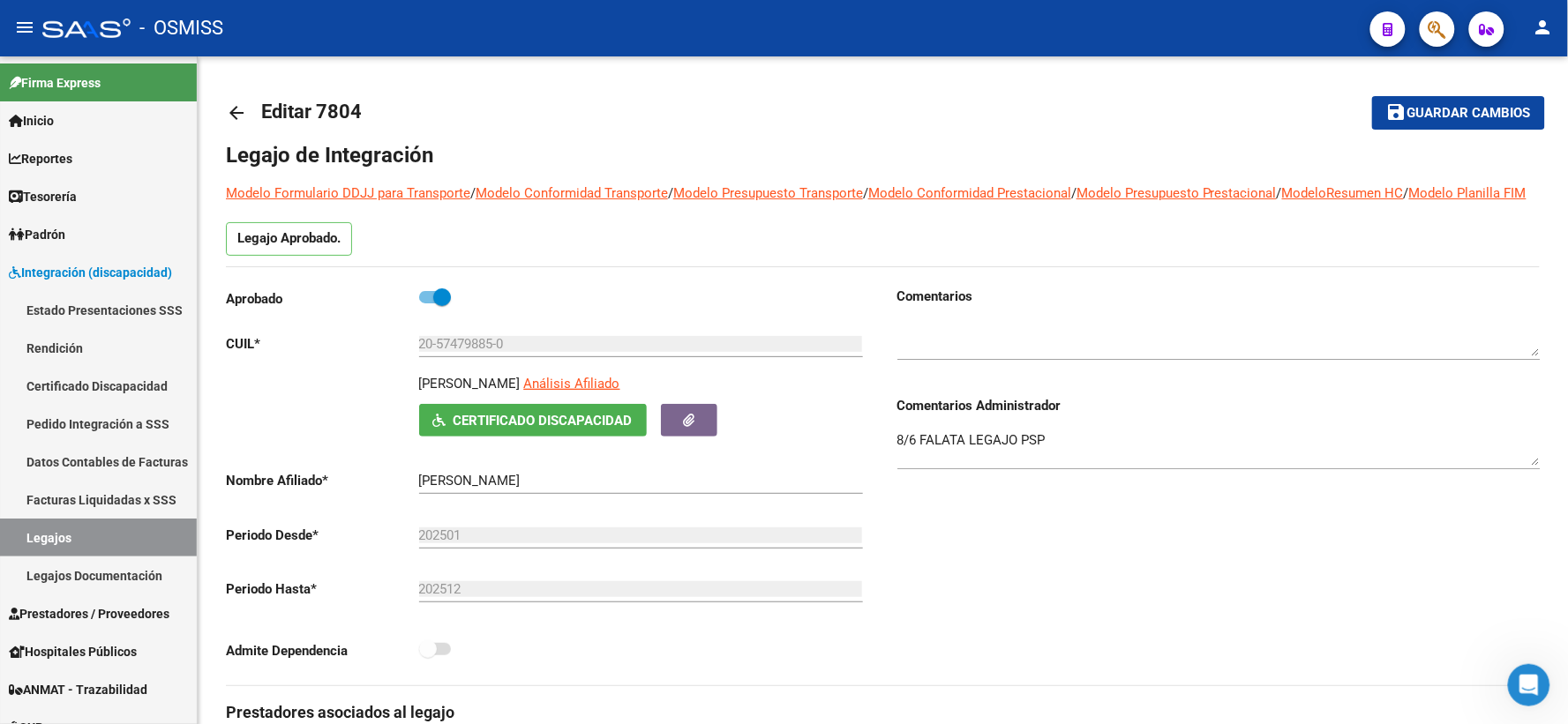
click at [1433, 119] on span "Guardar cambios" at bounding box center [1469, 113] width 124 height 16
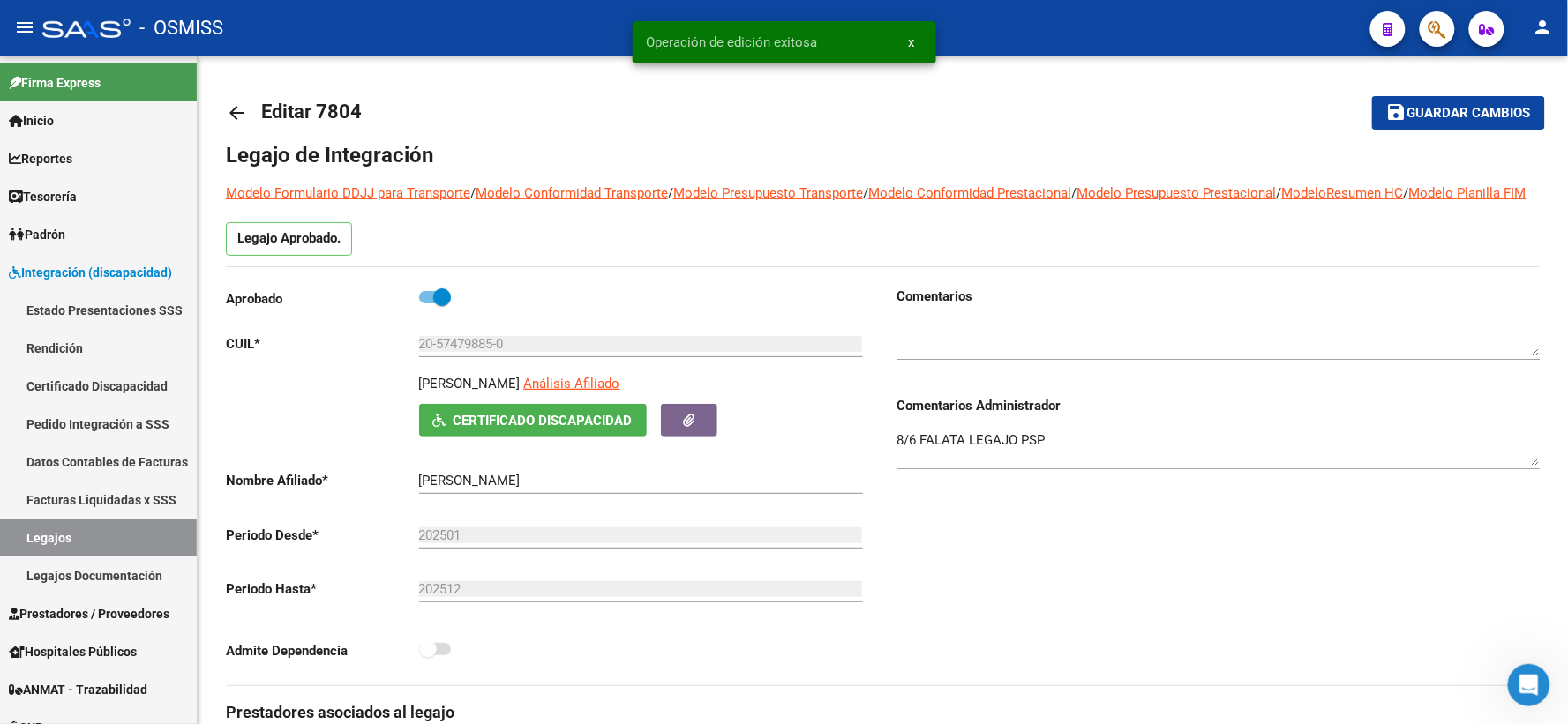
click at [233, 115] on mat-icon "arrow_back" at bounding box center [236, 112] width 21 height 21
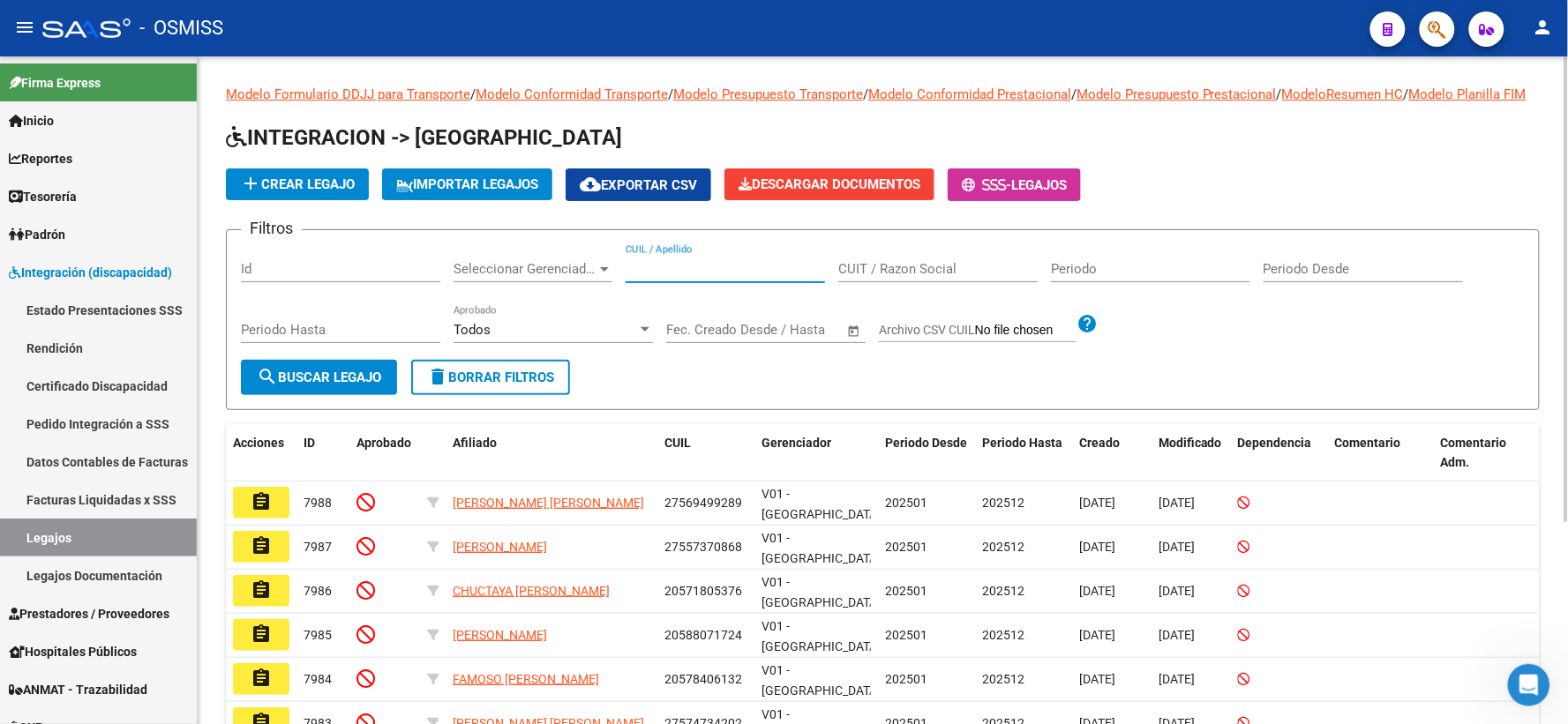
paste input "23581728859"
type input "23581728859"
click at [328, 385] on span "search Buscar Legajo" at bounding box center [319, 377] width 125 height 16
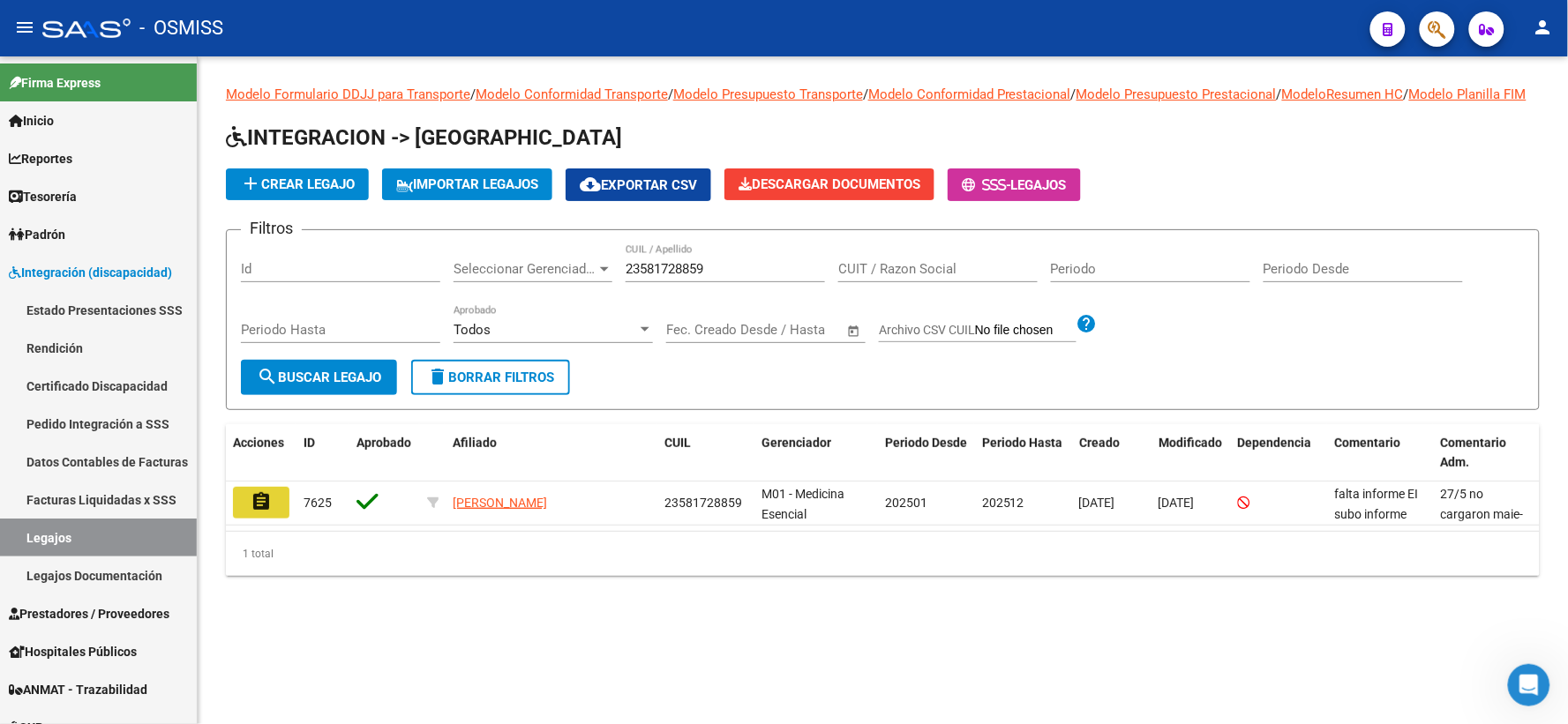
drag, startPoint x: 264, startPoint y: 514, endPoint x: 885, endPoint y: 469, distance: 622.6
click at [267, 513] on mat-icon "assignment" at bounding box center [261, 501] width 21 height 21
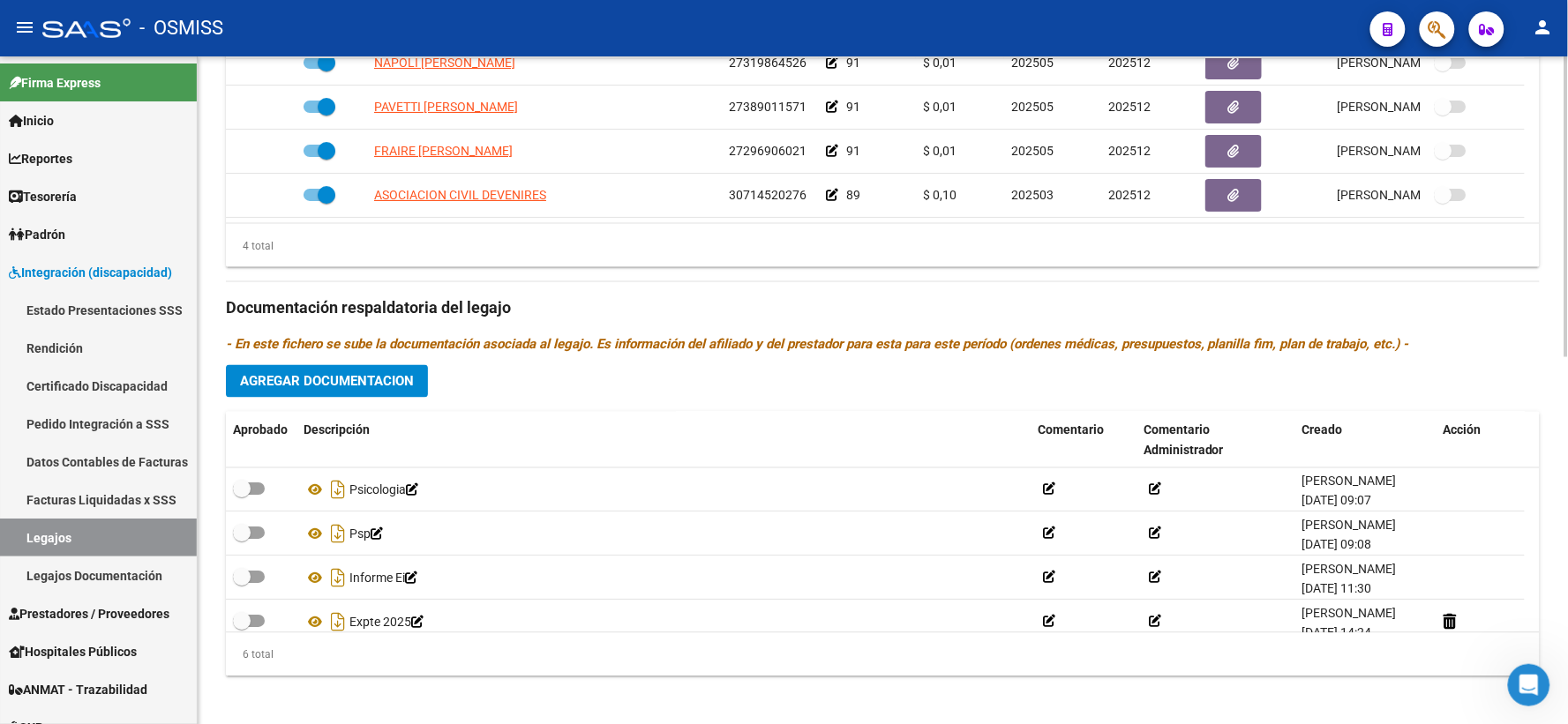
scroll to position [106, 0]
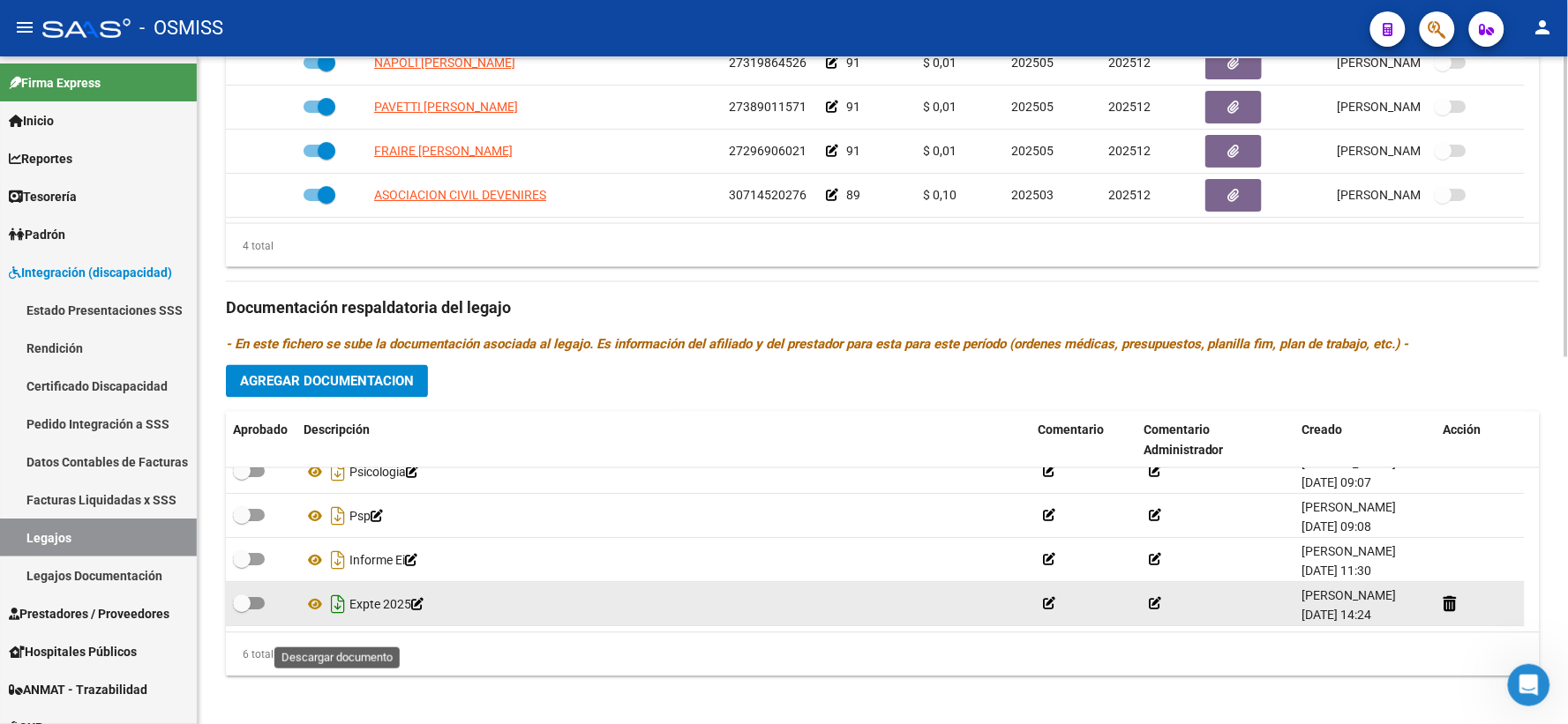
click at [338, 619] on icon "Descargar documento" at bounding box center [338, 605] width 23 height 28
click at [377, 289] on div "Prestadores asociados al legajo Agregar Prestador Aprobado Prestador CUIT Comen…" at bounding box center [882, 296] width 1314 height 787
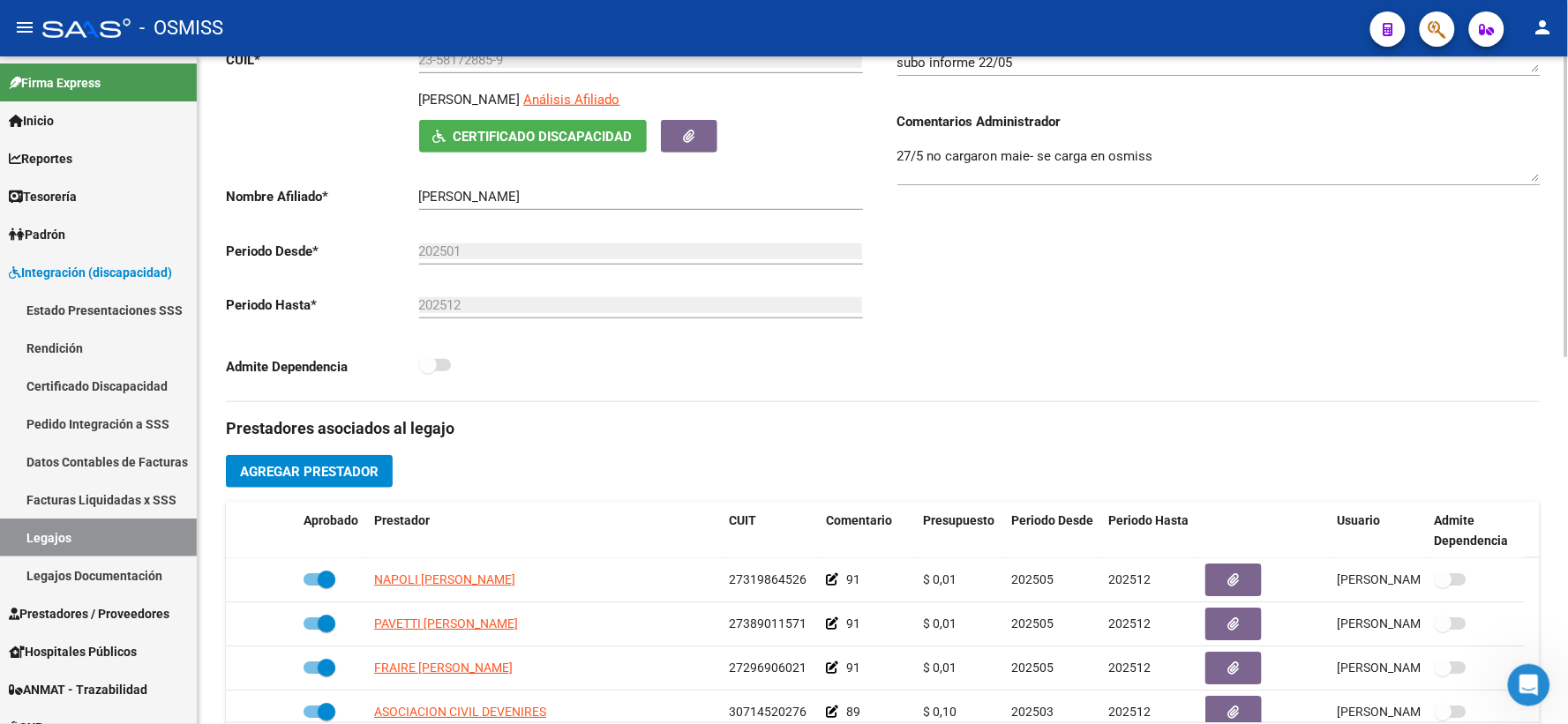
scroll to position [0, 0]
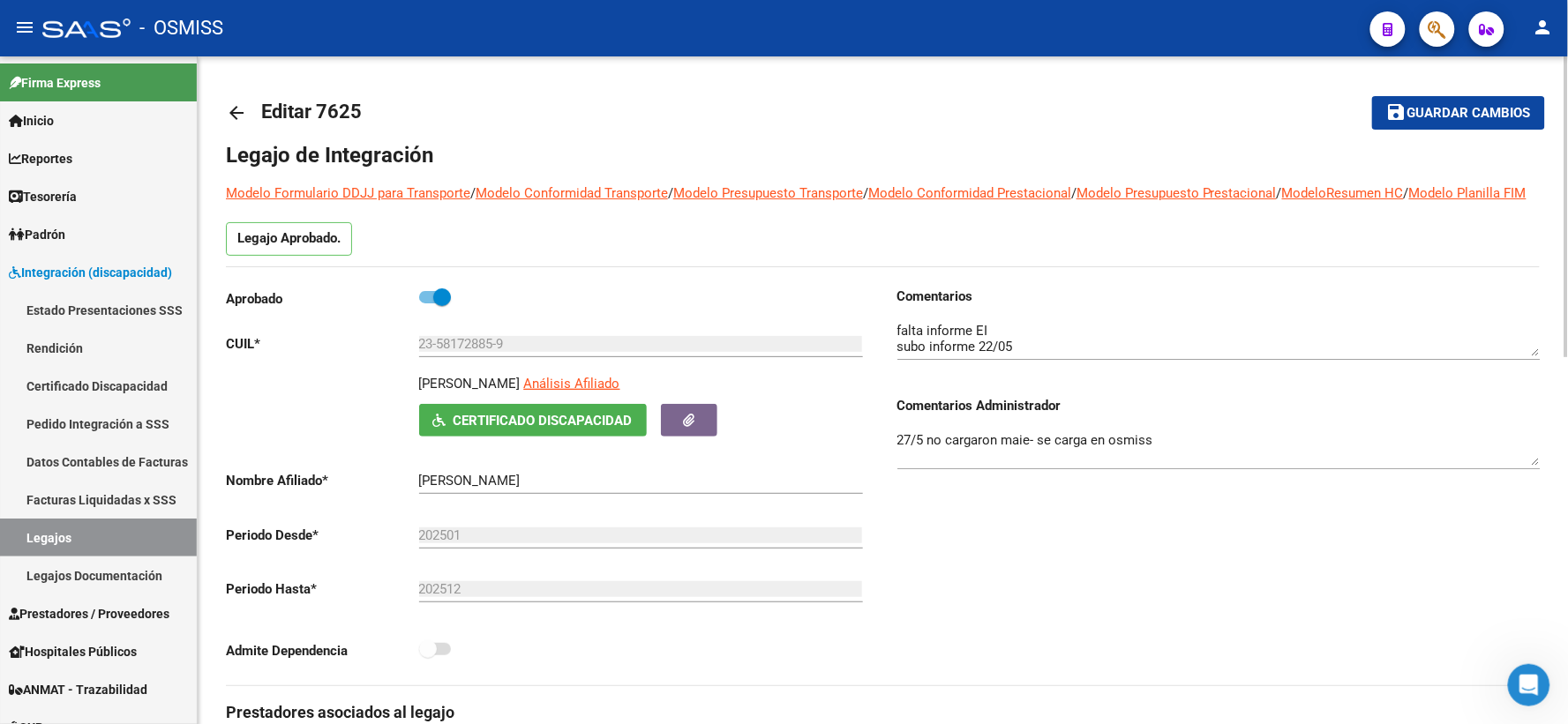
click at [1458, 106] on span "Guardar cambios" at bounding box center [1469, 113] width 124 height 16
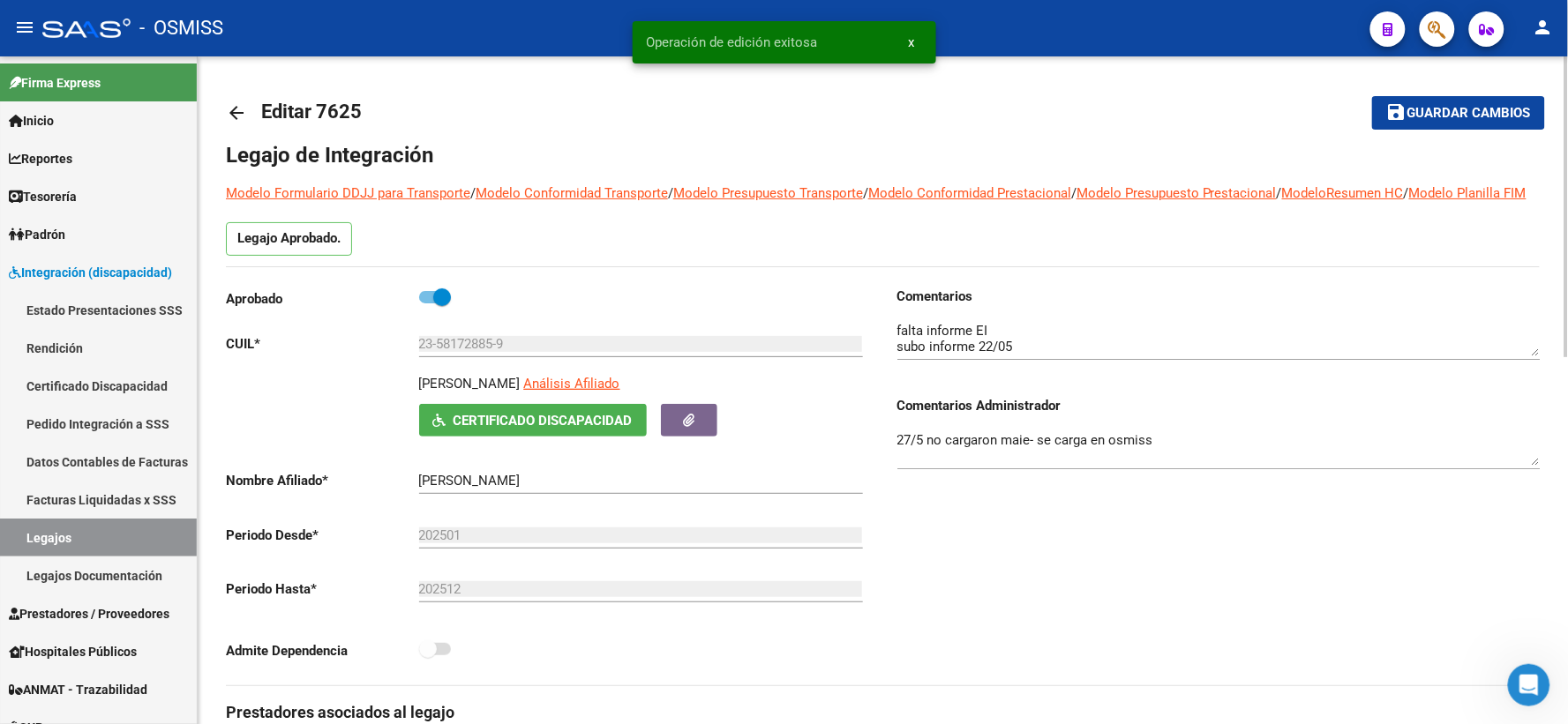
click at [245, 112] on mat-icon "arrow_back" at bounding box center [236, 112] width 21 height 21
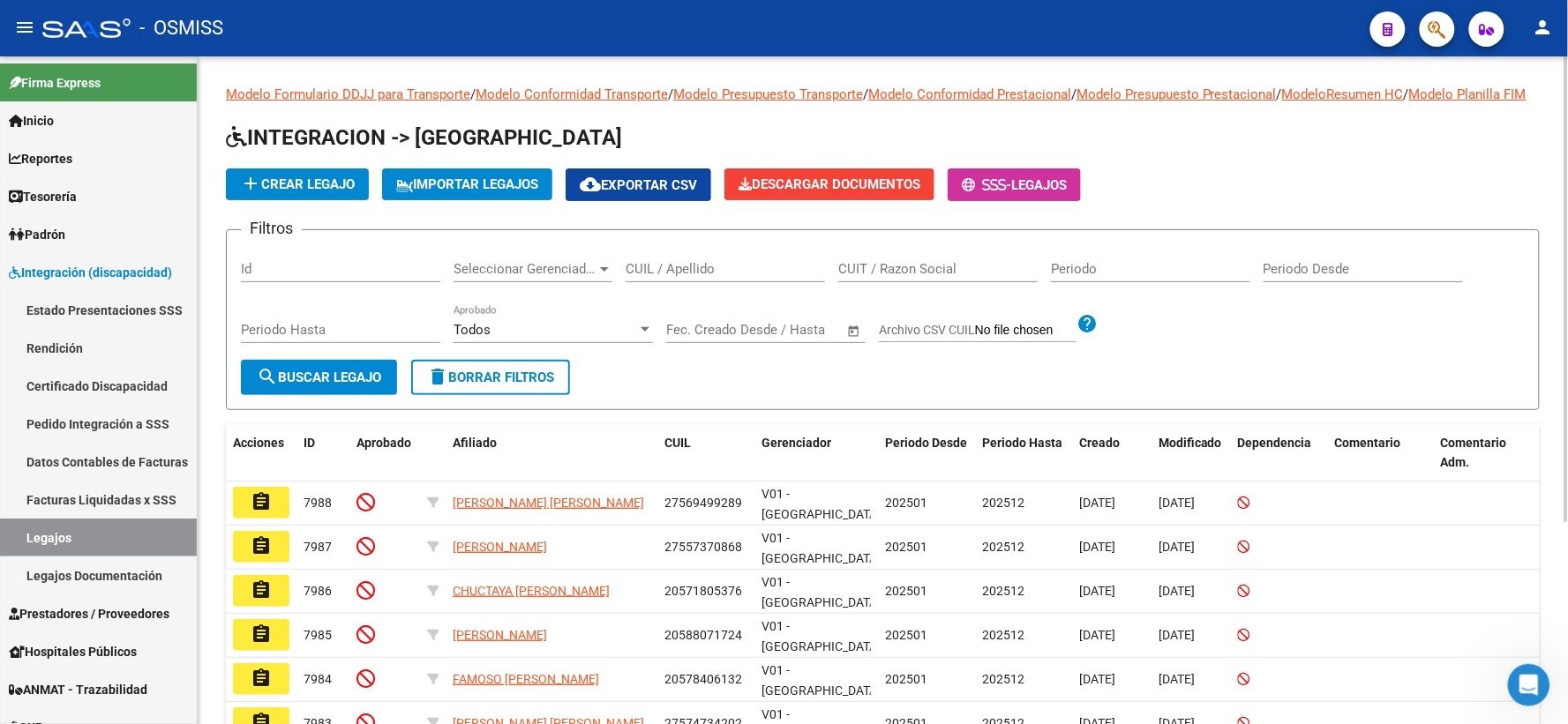
click at [672, 278] on div "CUIL / Apellido" at bounding box center [724, 263] width 199 height 38
paste input "20546620264"
type input "20546620264"
click at [349, 385] on span "search Buscar Legajo" at bounding box center [319, 377] width 125 height 16
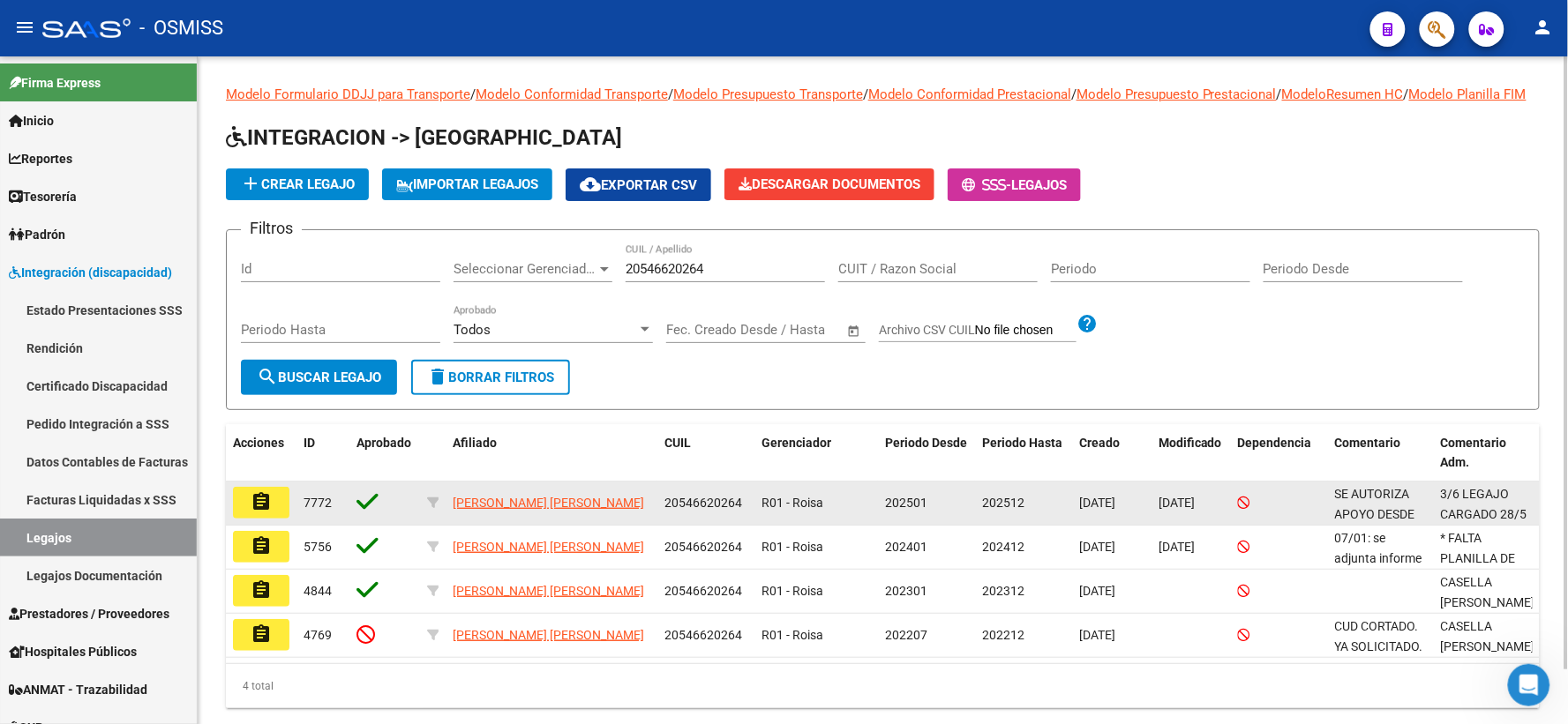
click at [254, 513] on mat-icon "assignment" at bounding box center [261, 501] width 21 height 21
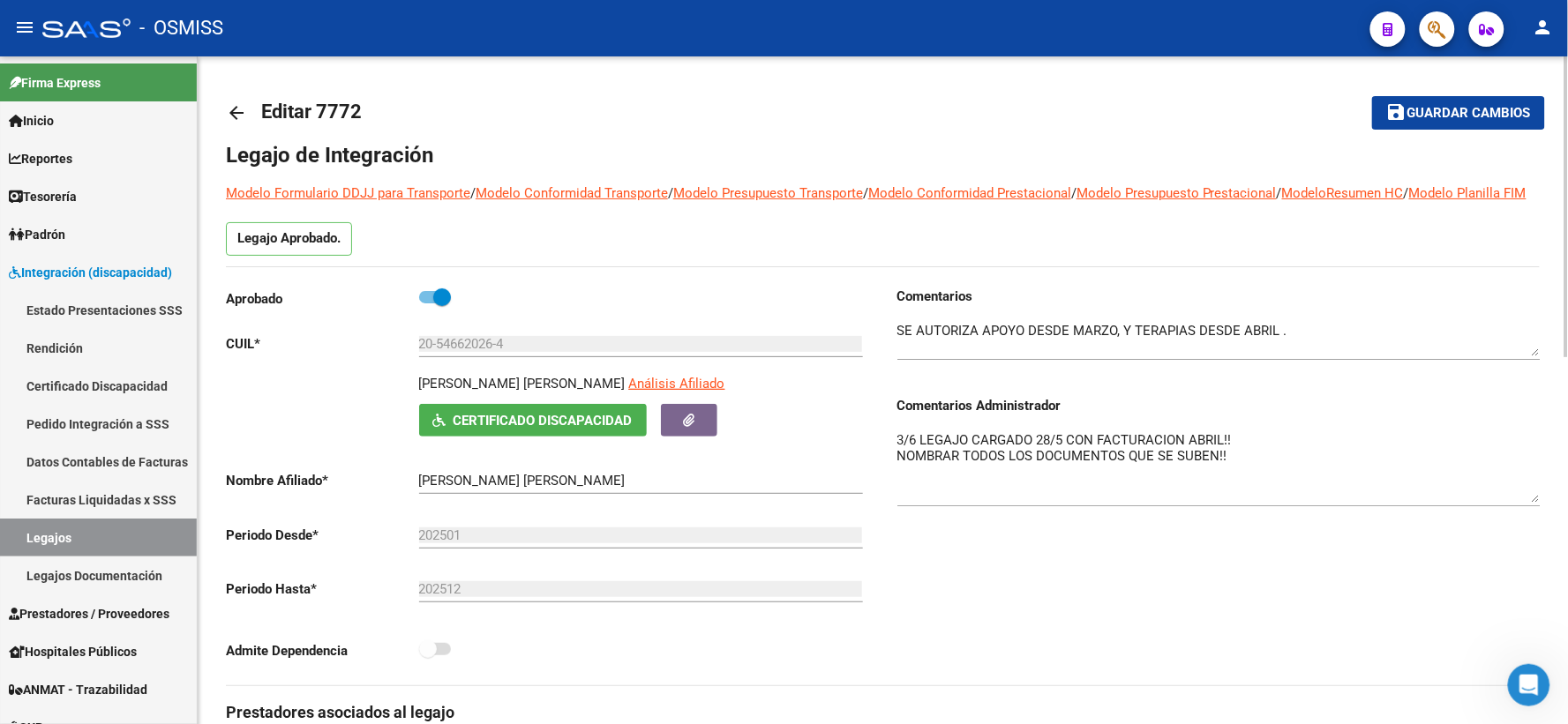
drag, startPoint x: 1538, startPoint y: 480, endPoint x: 1542, endPoint y: 517, distance: 37.2
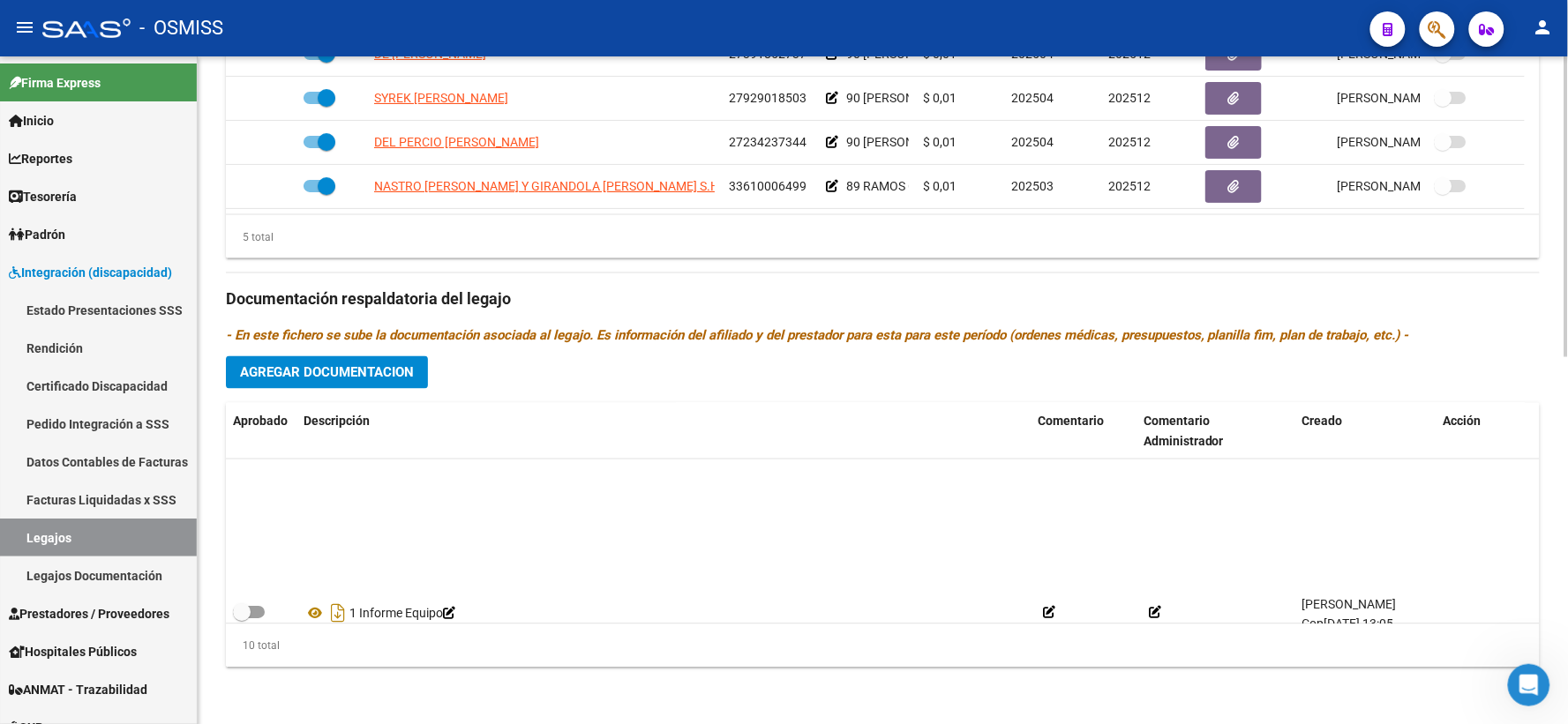
scroll to position [282, 0]
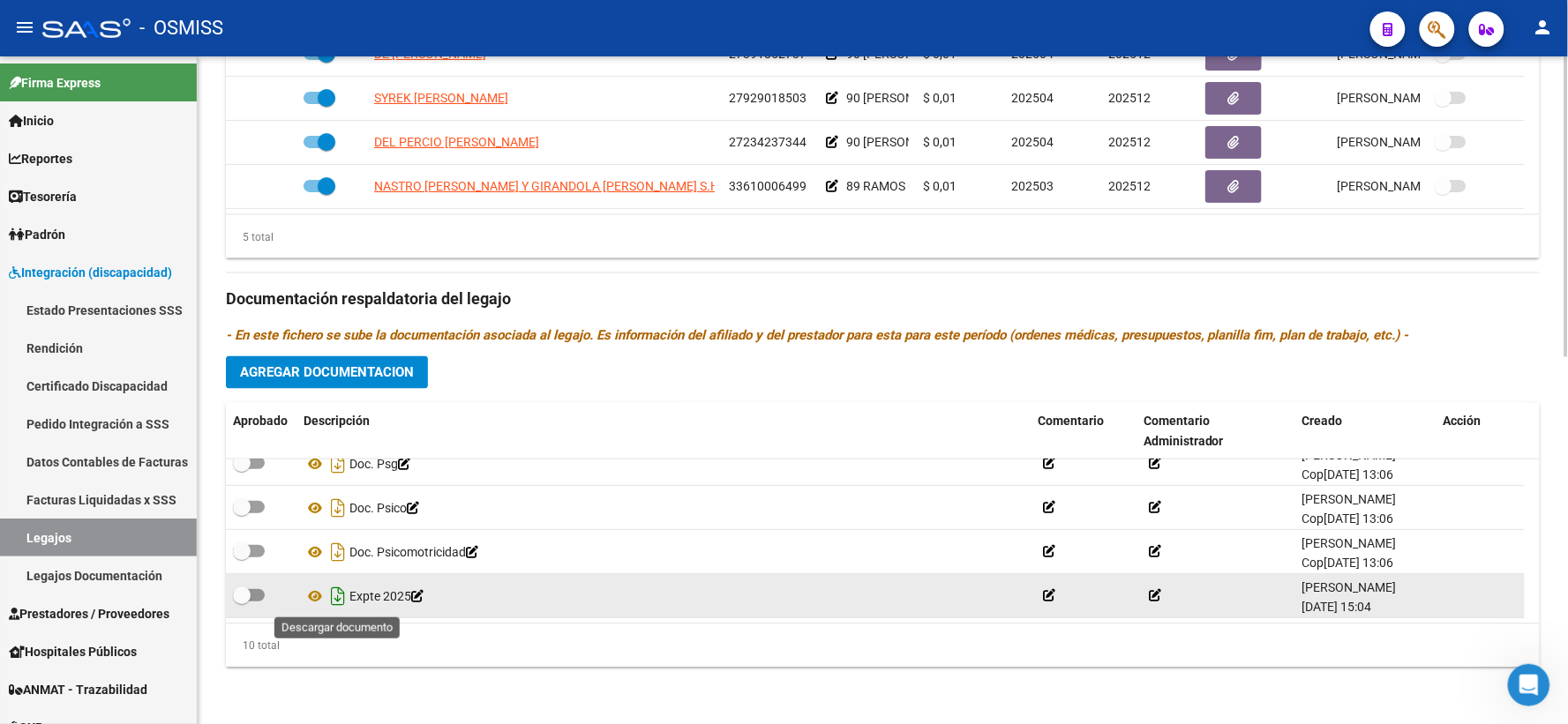
click at [335, 594] on icon "Descargar documento" at bounding box center [338, 596] width 23 height 28
click at [349, 275] on div "Prestadores asociados al legajo Agregar Prestador Aprobado Prestador CUIT Comen…" at bounding box center [882, 288] width 1314 height 787
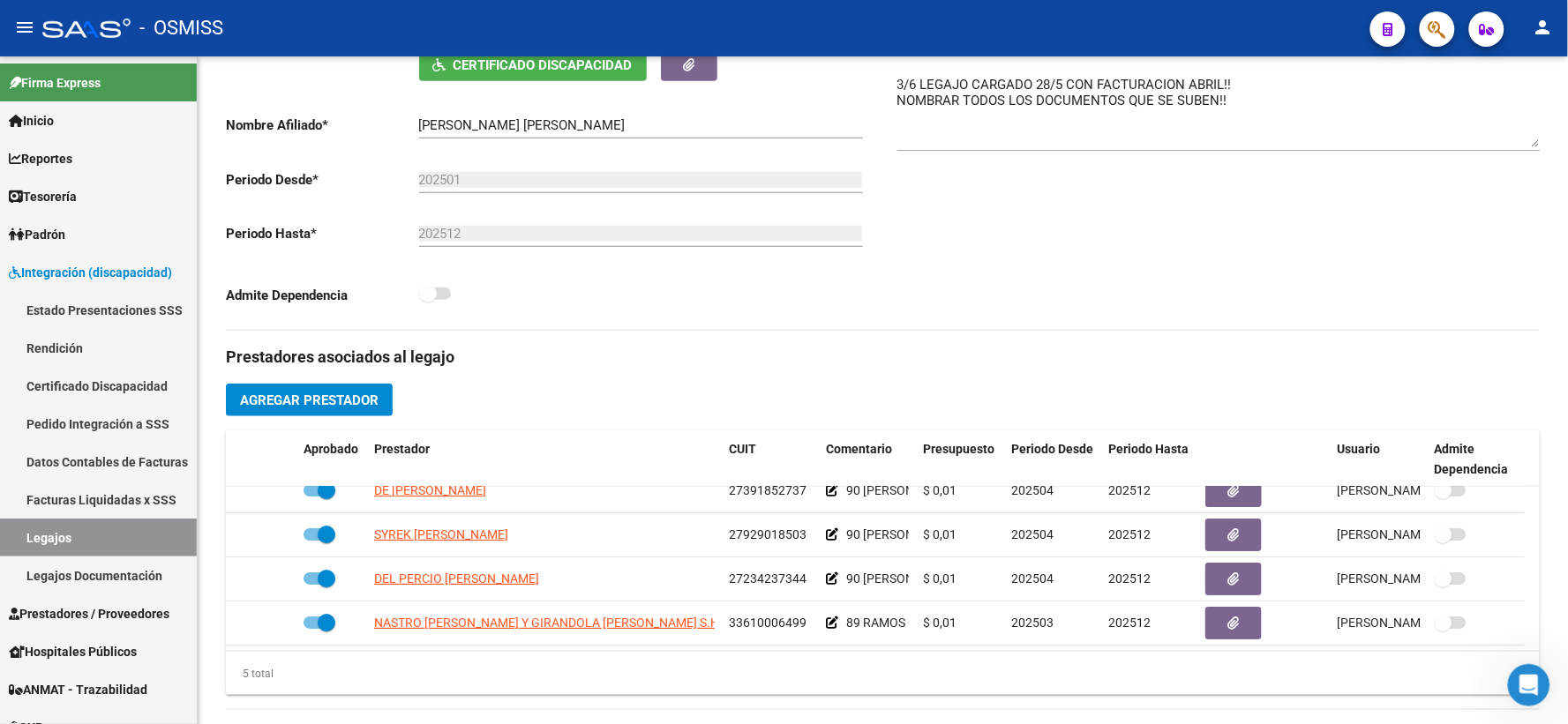
scroll to position [324, 0]
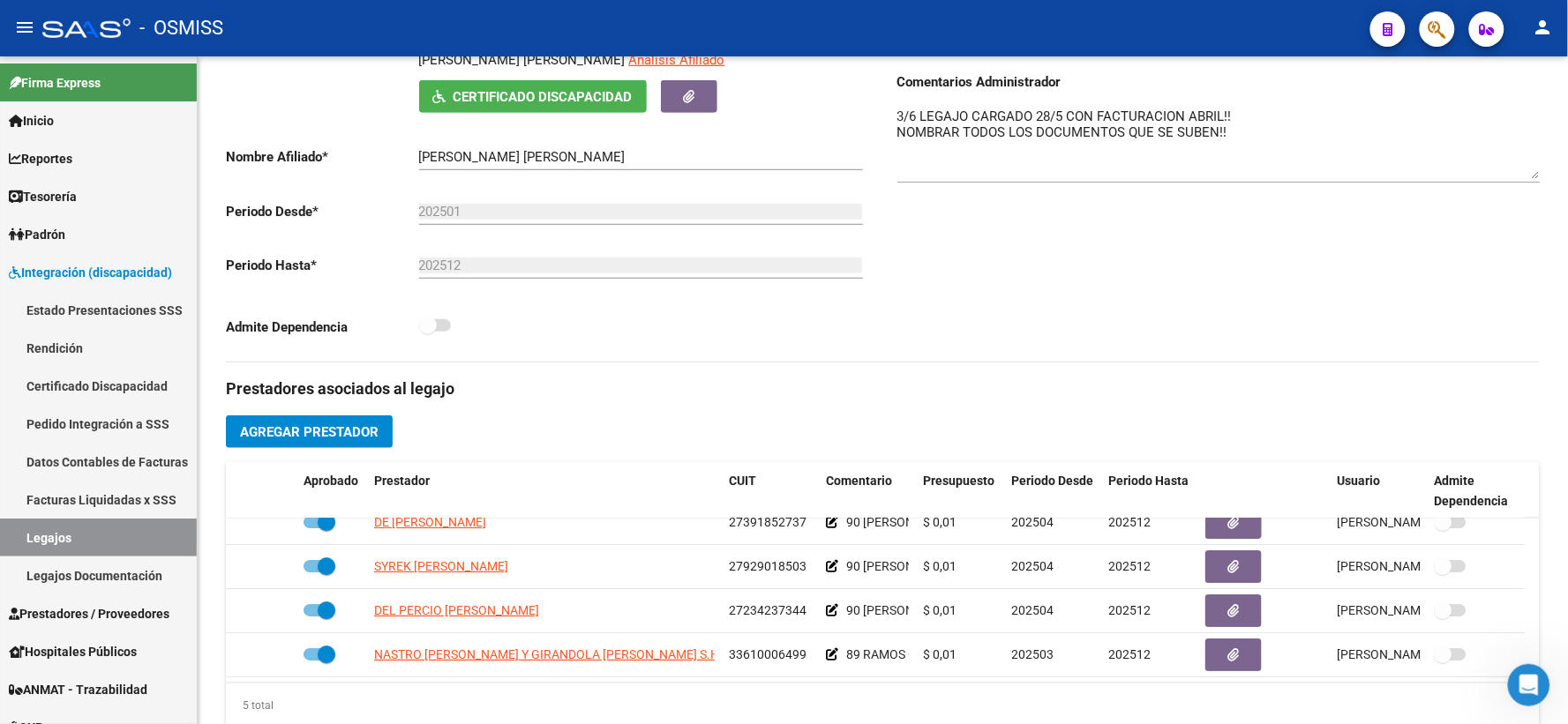
click at [1482, 354] on div "Comentarios Comentarios Administrador 3/6 LEGAJO CARGADO 28/5 CON FACTURACION A…" at bounding box center [1212, 162] width 657 height 398
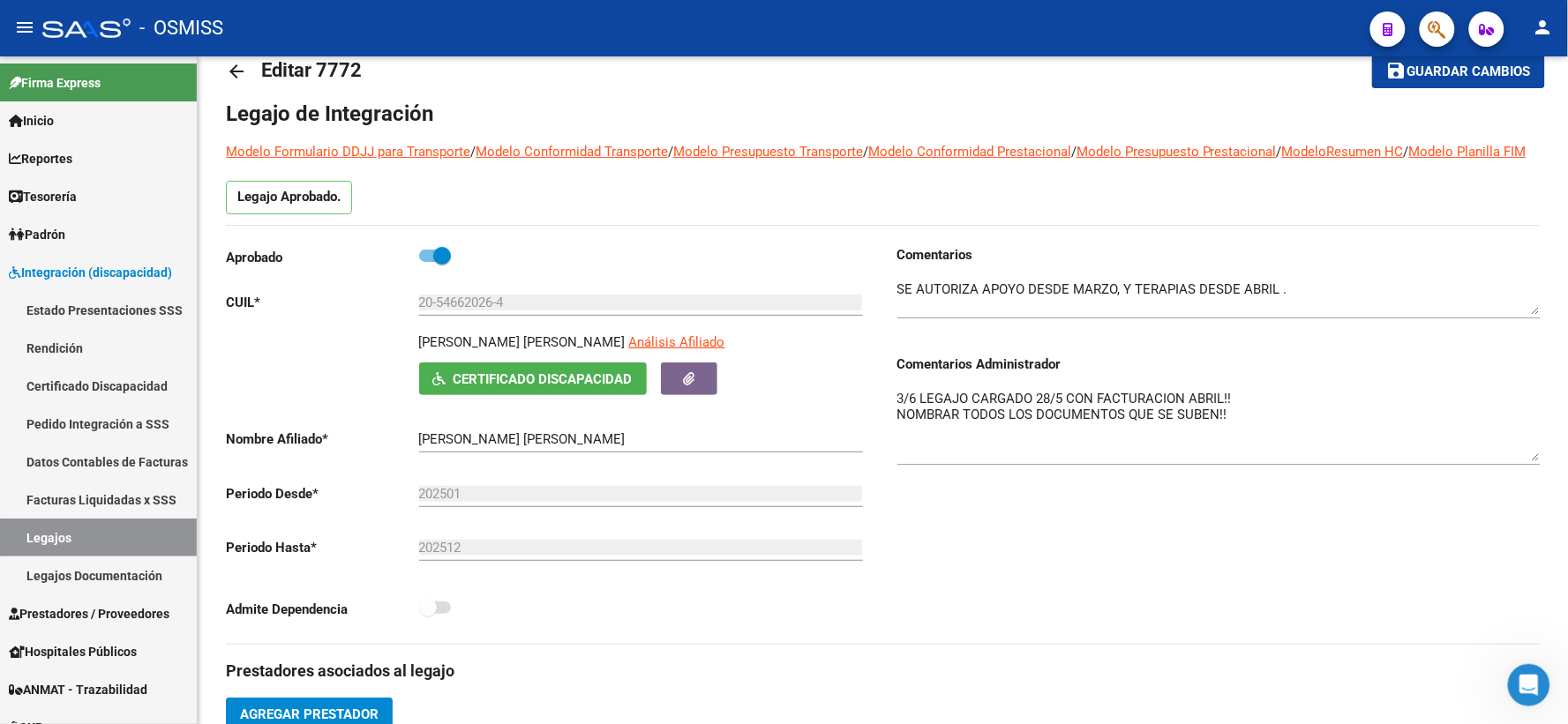
scroll to position [0, 0]
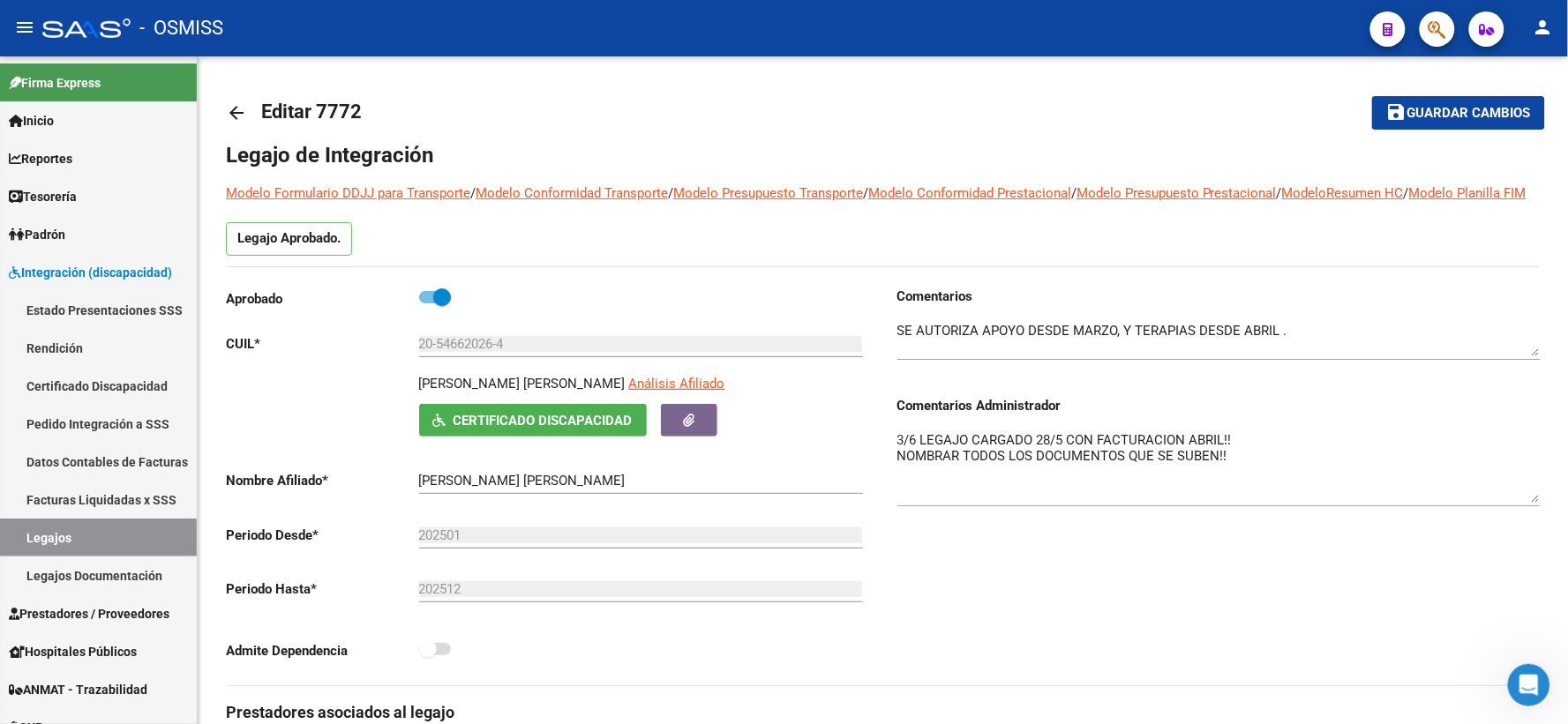
click at [242, 107] on mat-icon "arrow_back" at bounding box center [236, 112] width 21 height 21
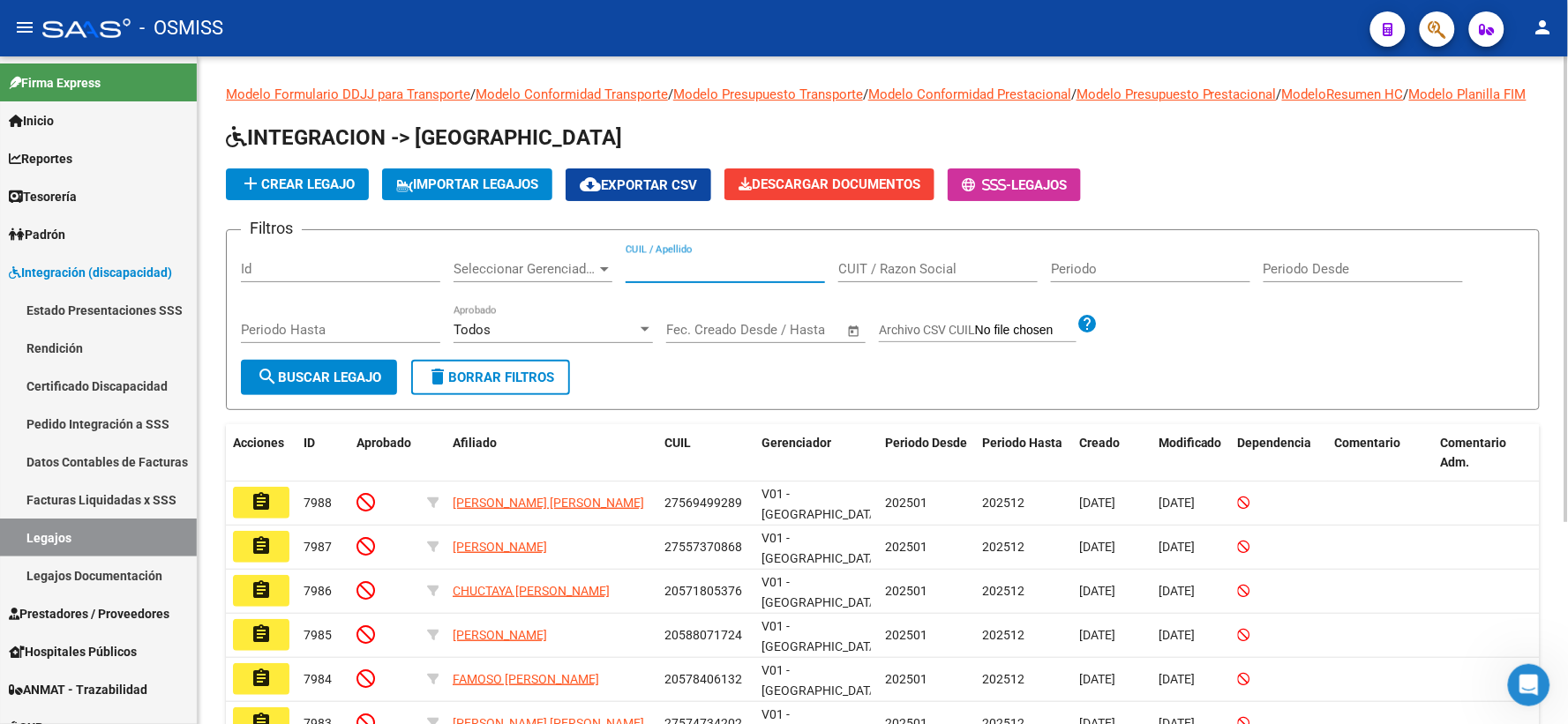
paste input "20541960652"
type input "20541960652"
click at [325, 385] on span "search Buscar Legajo" at bounding box center [319, 377] width 125 height 16
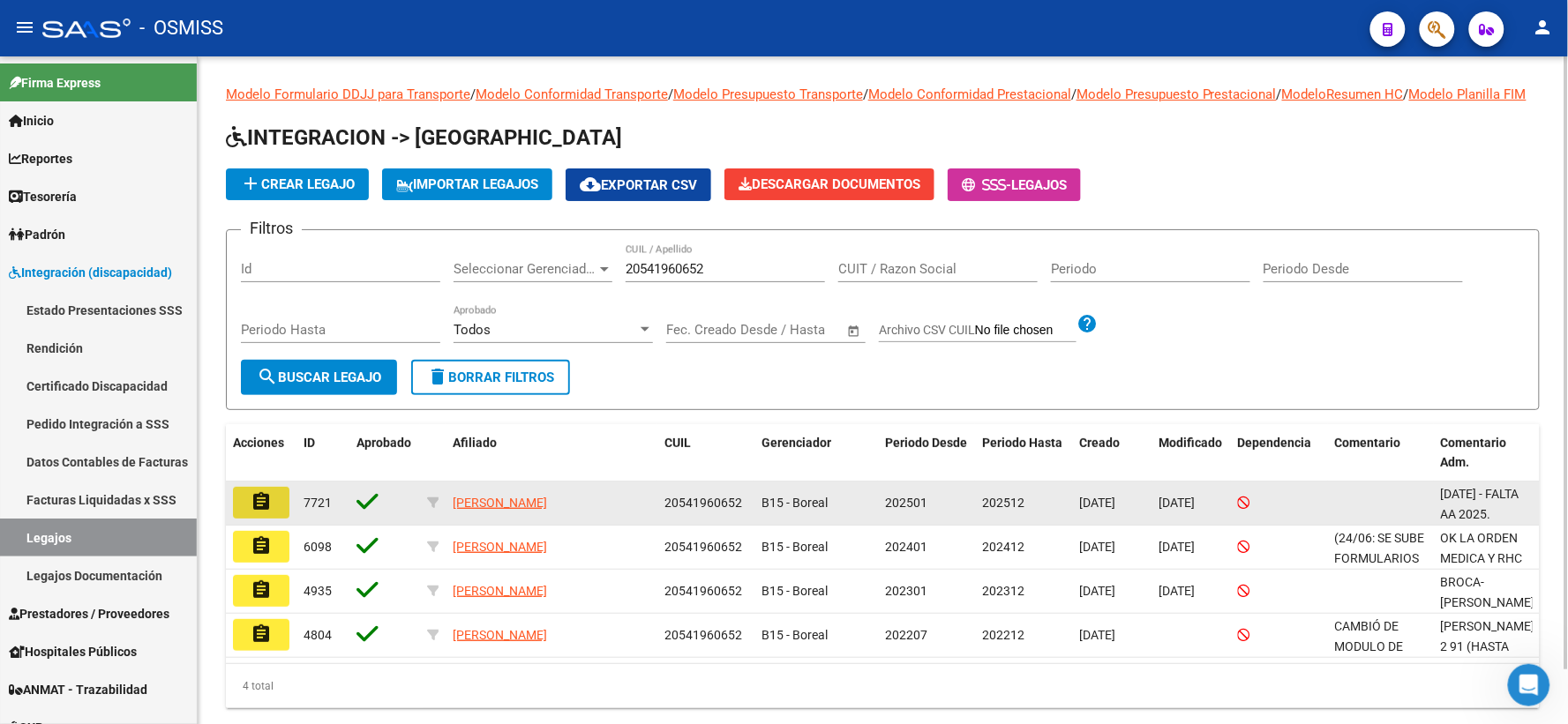
click at [270, 513] on mat-icon "assignment" at bounding box center [261, 501] width 21 height 21
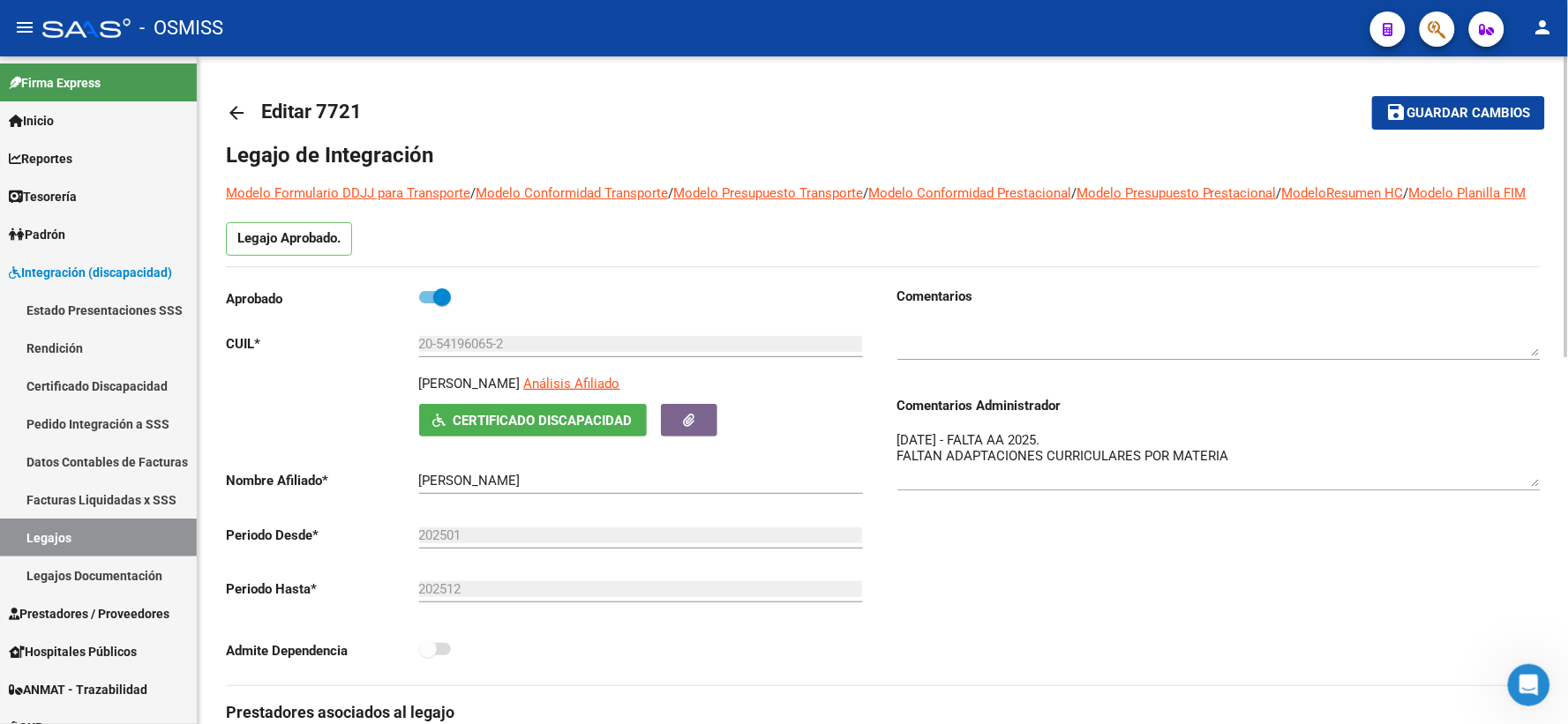
drag, startPoint x: 1538, startPoint y: 485, endPoint x: 1543, endPoint y: 506, distance: 21.6
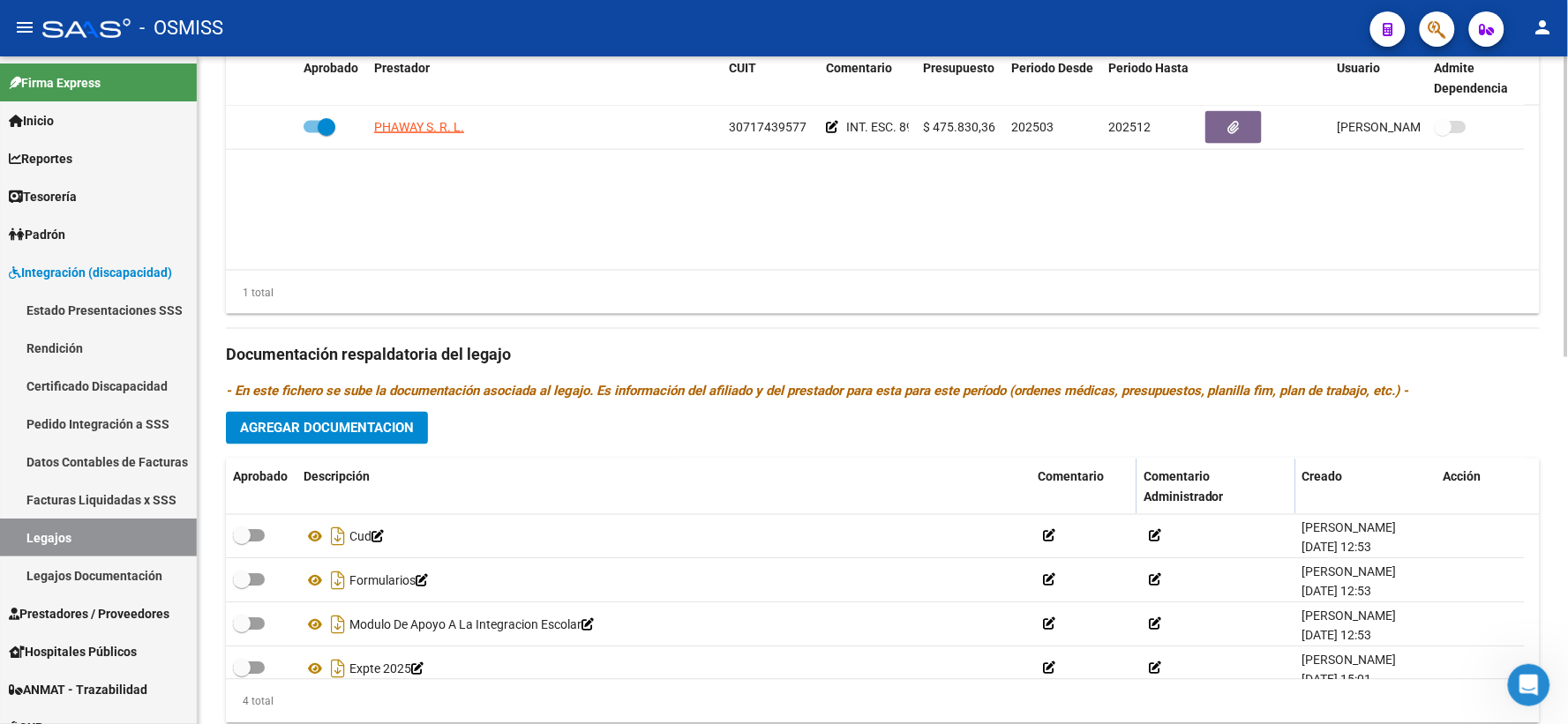
scroll to position [783, 0]
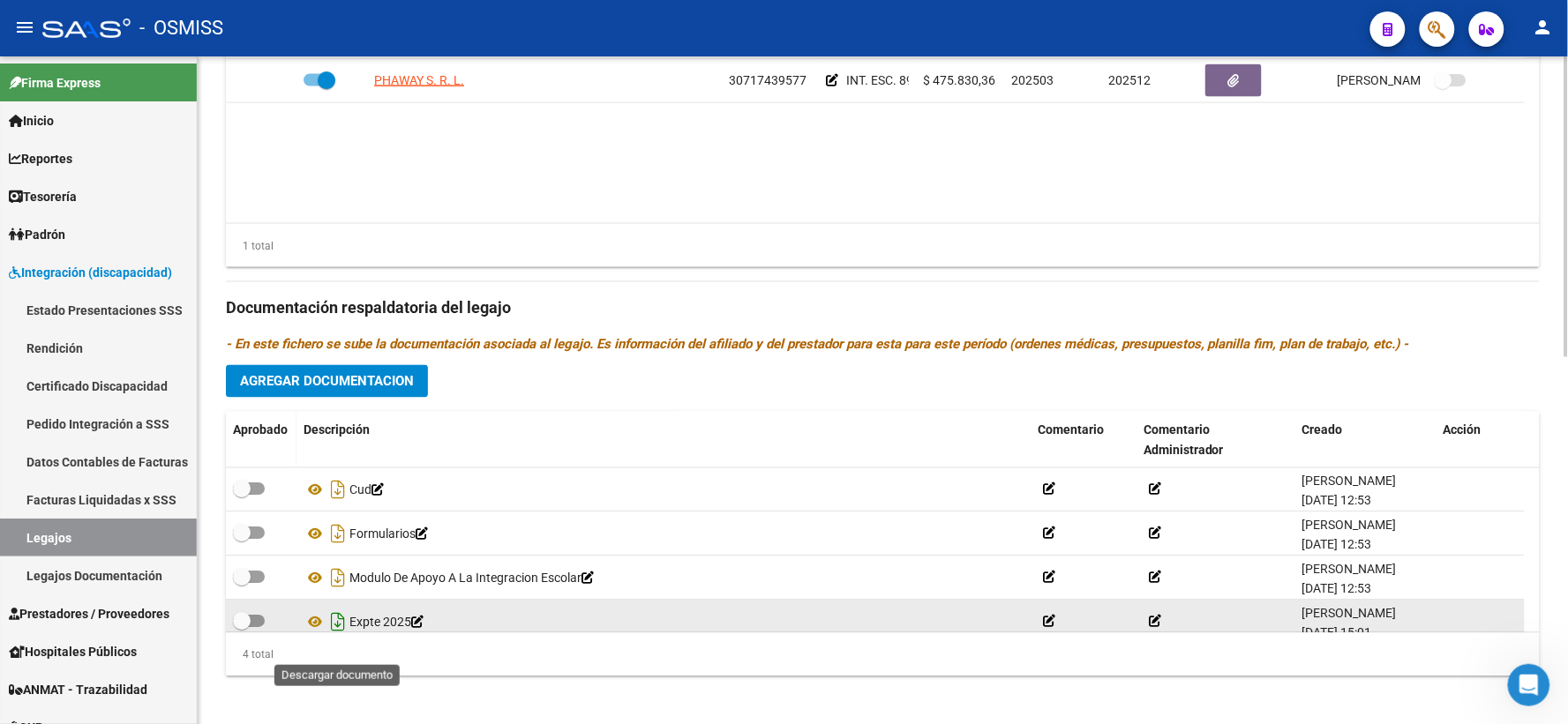
click at [339, 636] on icon "Descargar documento" at bounding box center [338, 622] width 23 height 28
click at [1479, 348] on div "Prestadores asociados al legajo Agregar Prestador Aprobado Prestador CUIT Comen…" at bounding box center [882, 296] width 1314 height 787
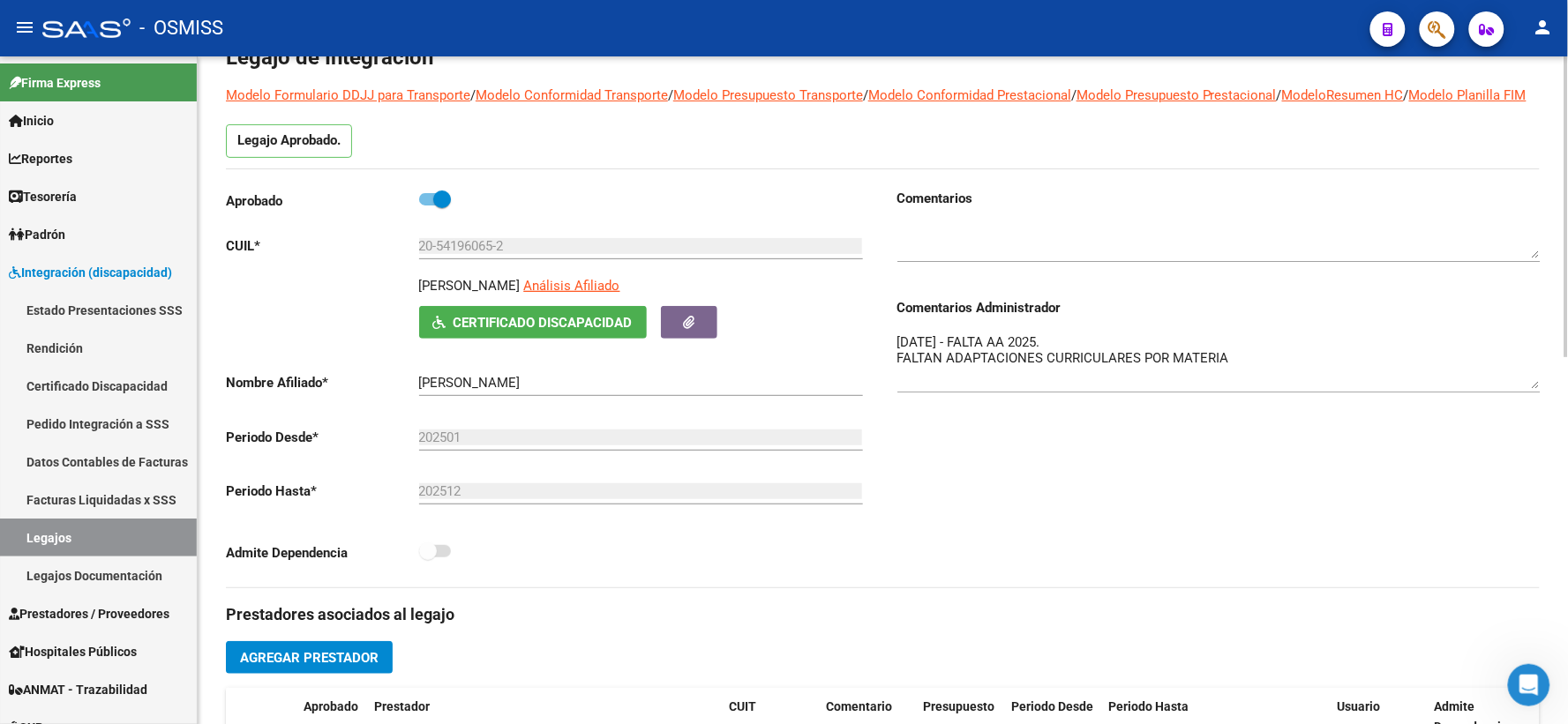
scroll to position [0, 0]
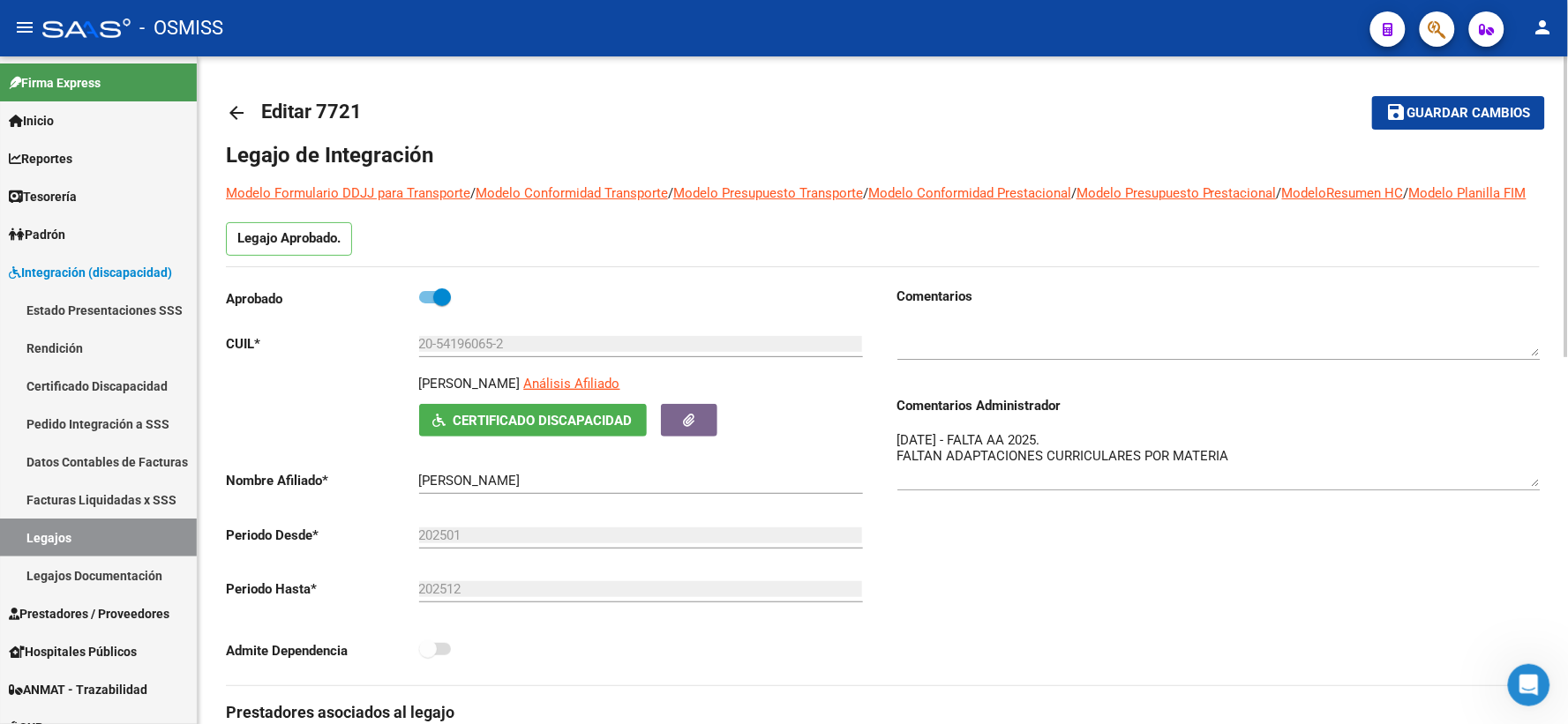
click at [231, 111] on mat-icon "arrow_back" at bounding box center [236, 112] width 21 height 21
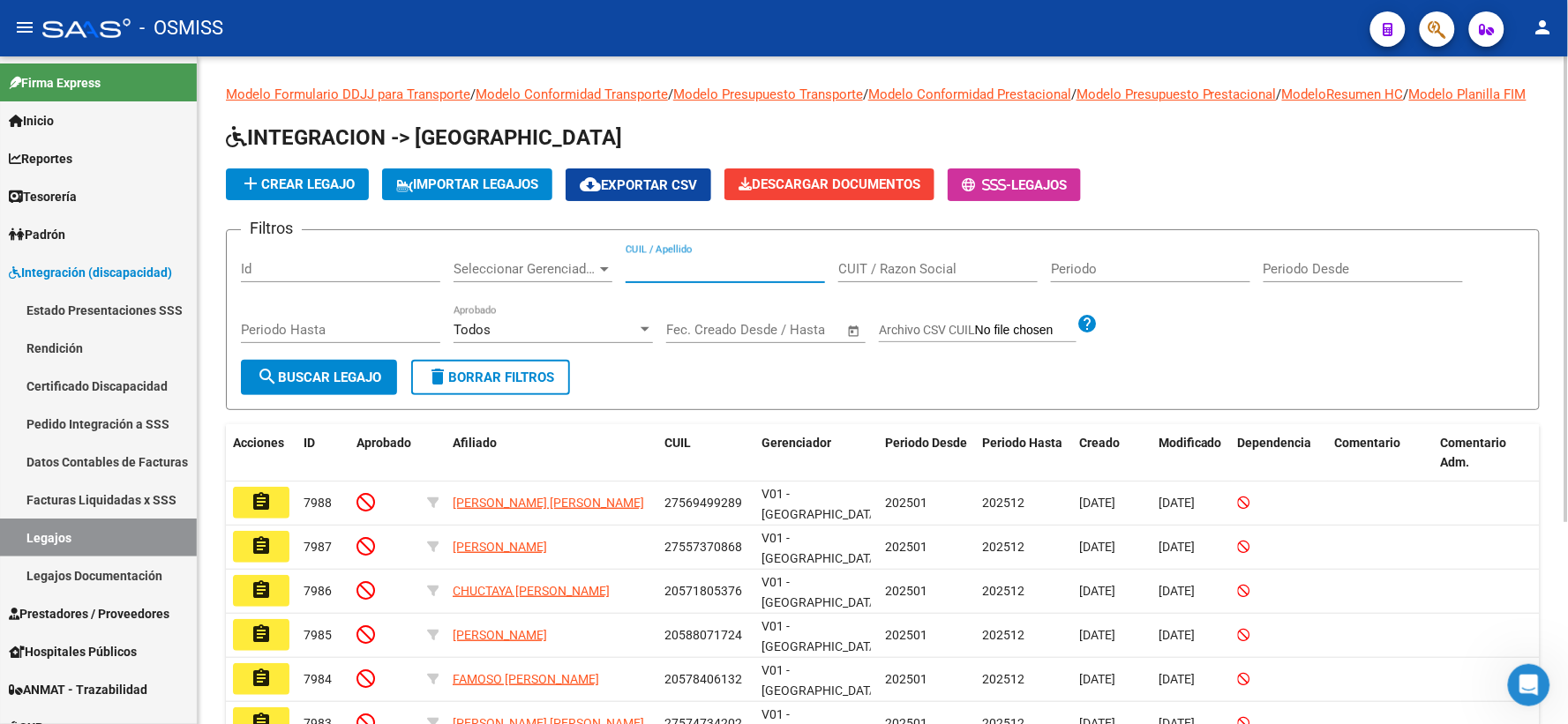
paste input "27590168799"
type input "27590168799"
click at [353, 395] on button "search Buscar Legajo" at bounding box center [318, 377] width 156 height 35
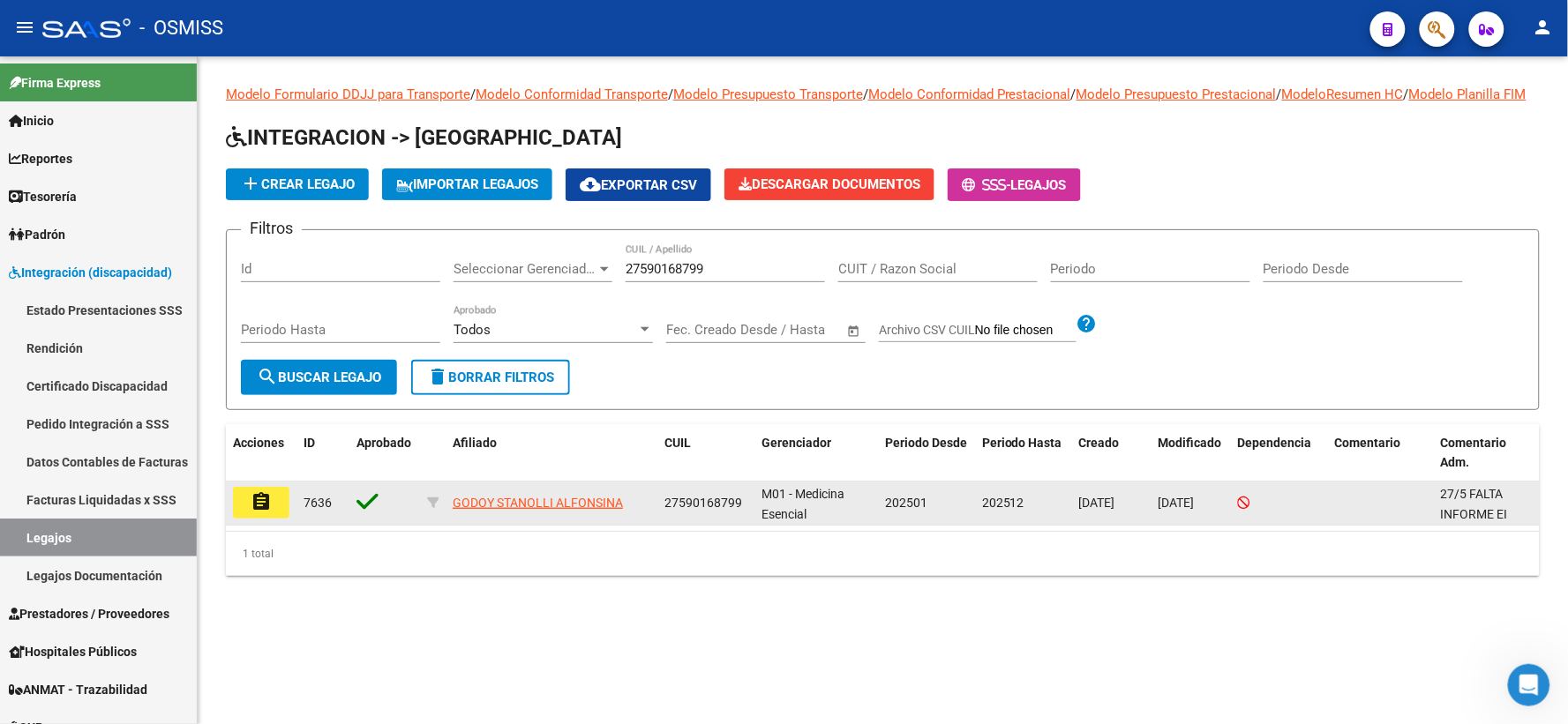
click at [261, 513] on mat-icon "assignment" at bounding box center [261, 501] width 21 height 21
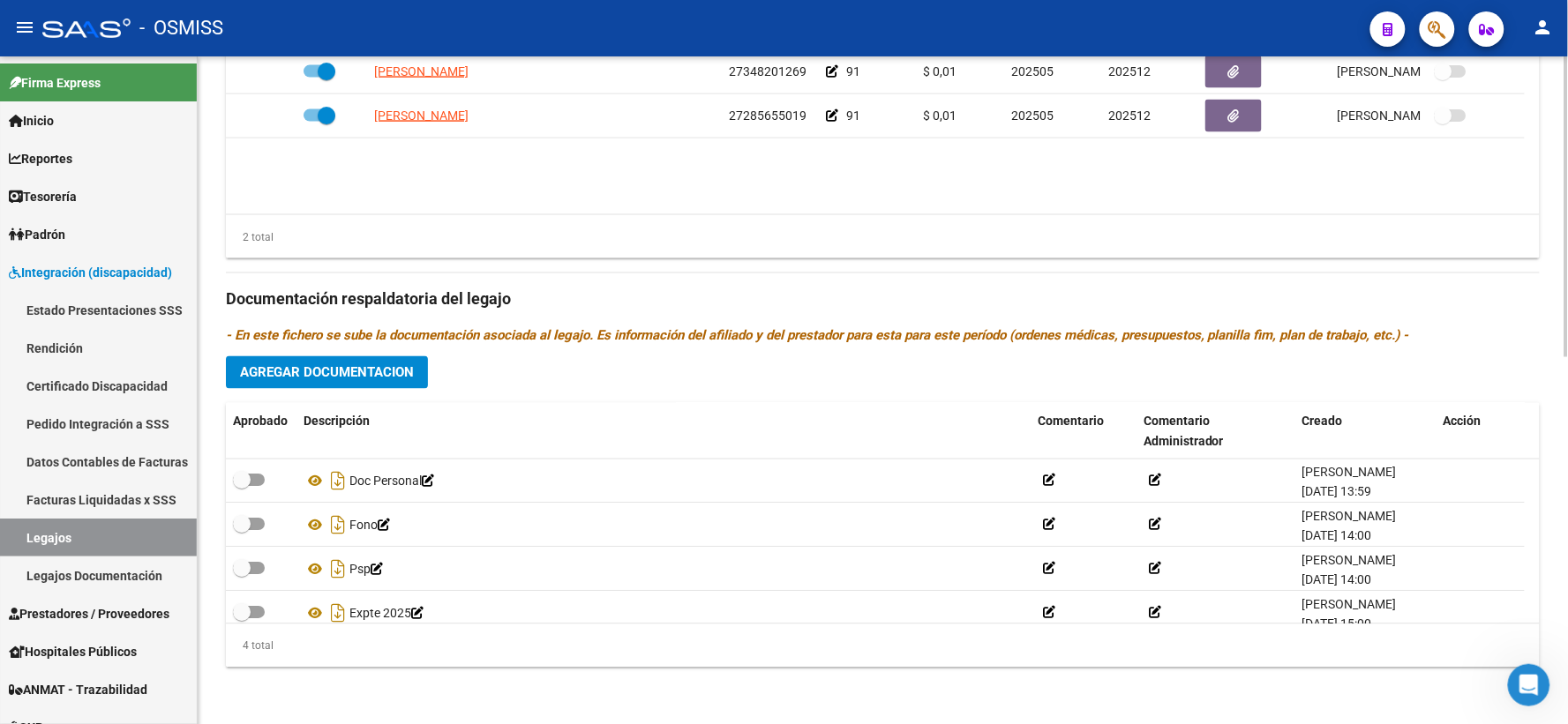
scroll to position [814, 0]
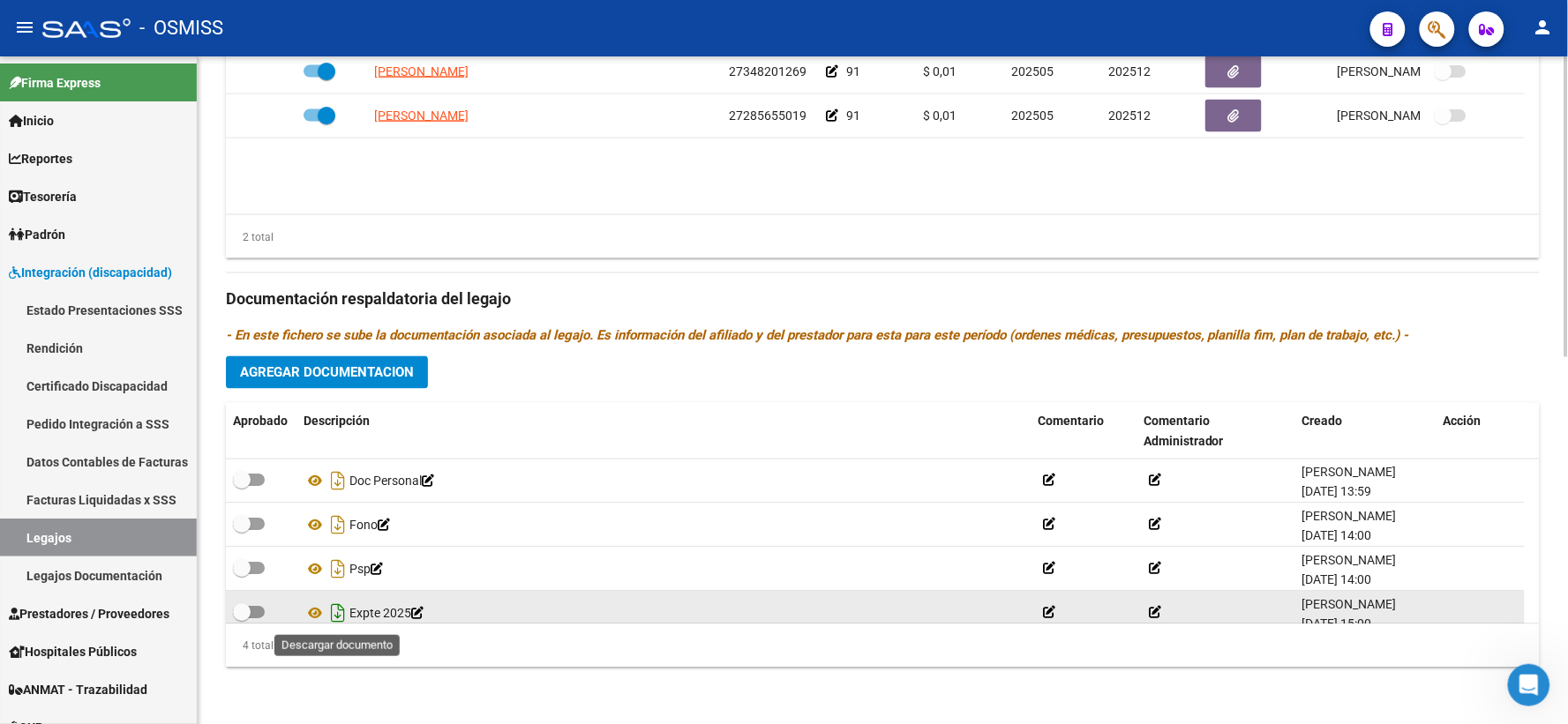
click at [332, 615] on icon "Descargar documento" at bounding box center [338, 614] width 23 height 28
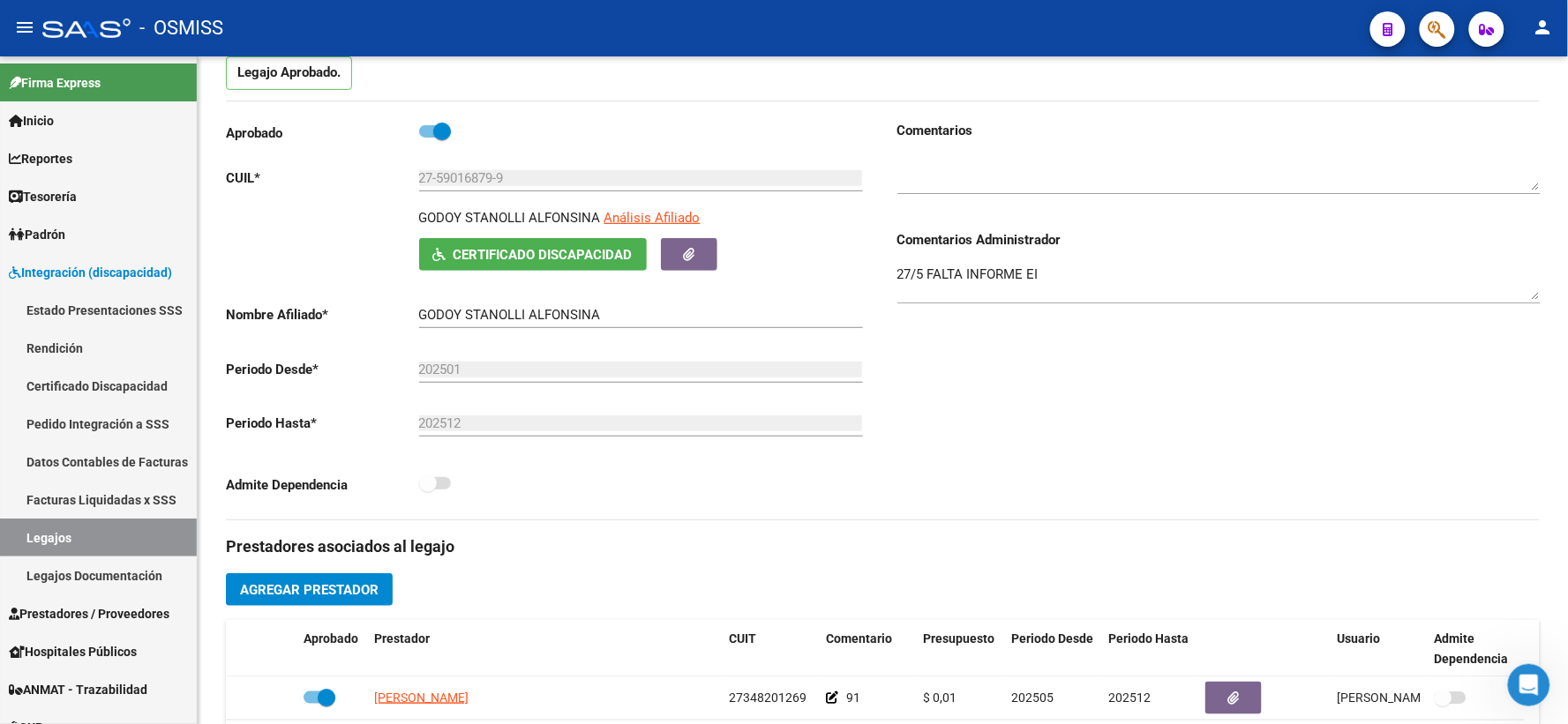
scroll to position [0, 0]
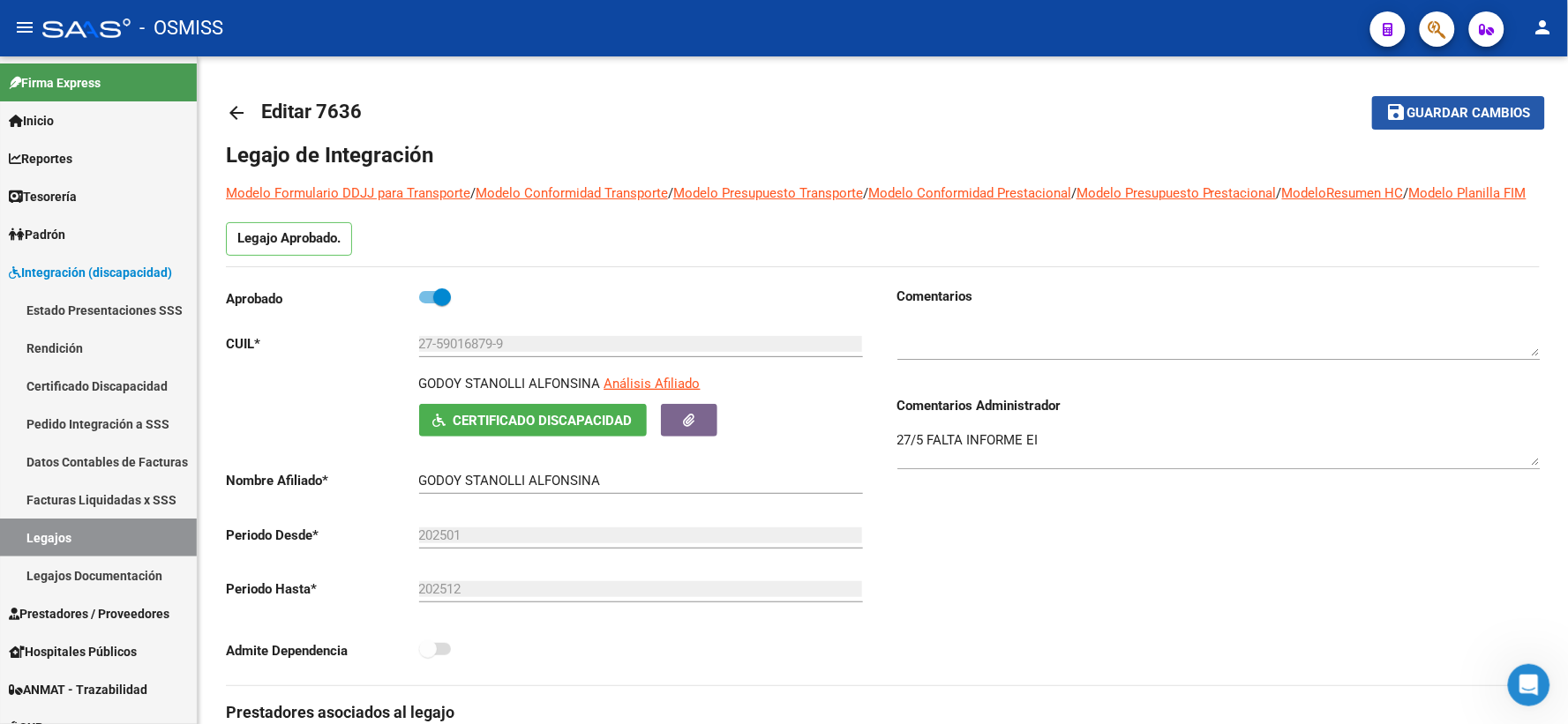
click at [1496, 104] on span "save Guardar cambios" at bounding box center [1457, 111] width 145 height 16
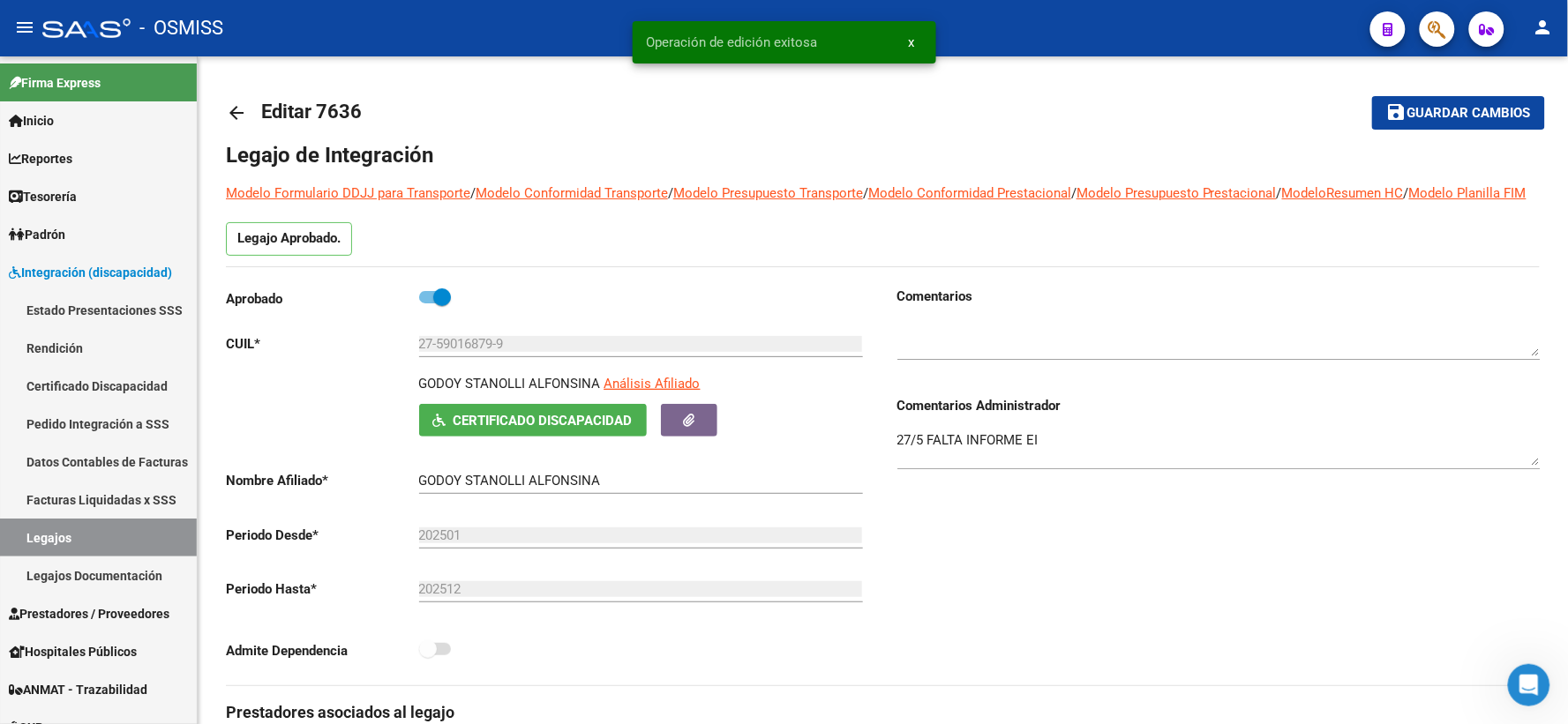
click at [231, 111] on mat-icon "arrow_back" at bounding box center [236, 112] width 21 height 21
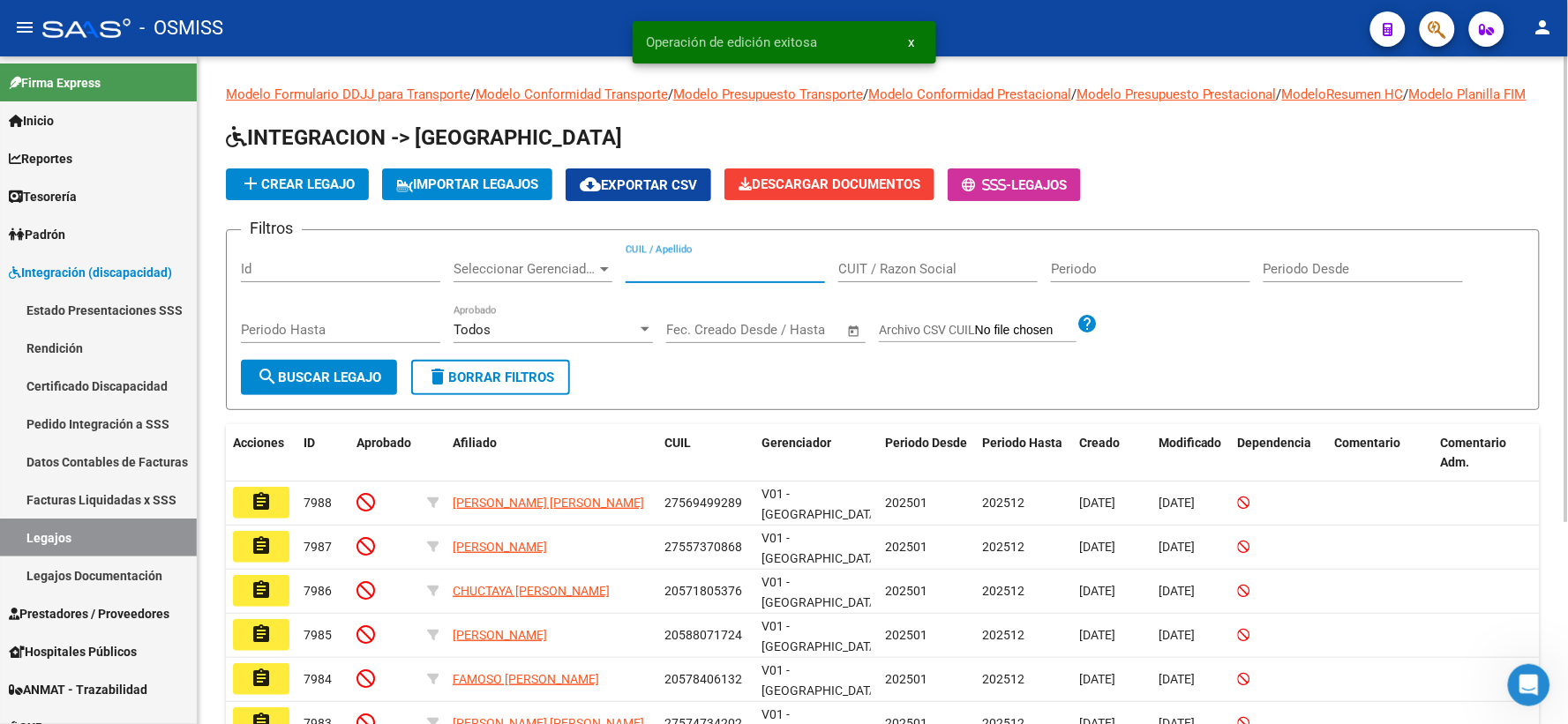
paste input "23520690549"
type input "23520690549"
click at [293, 386] on button "search Buscar Legajo" at bounding box center [318, 377] width 156 height 35
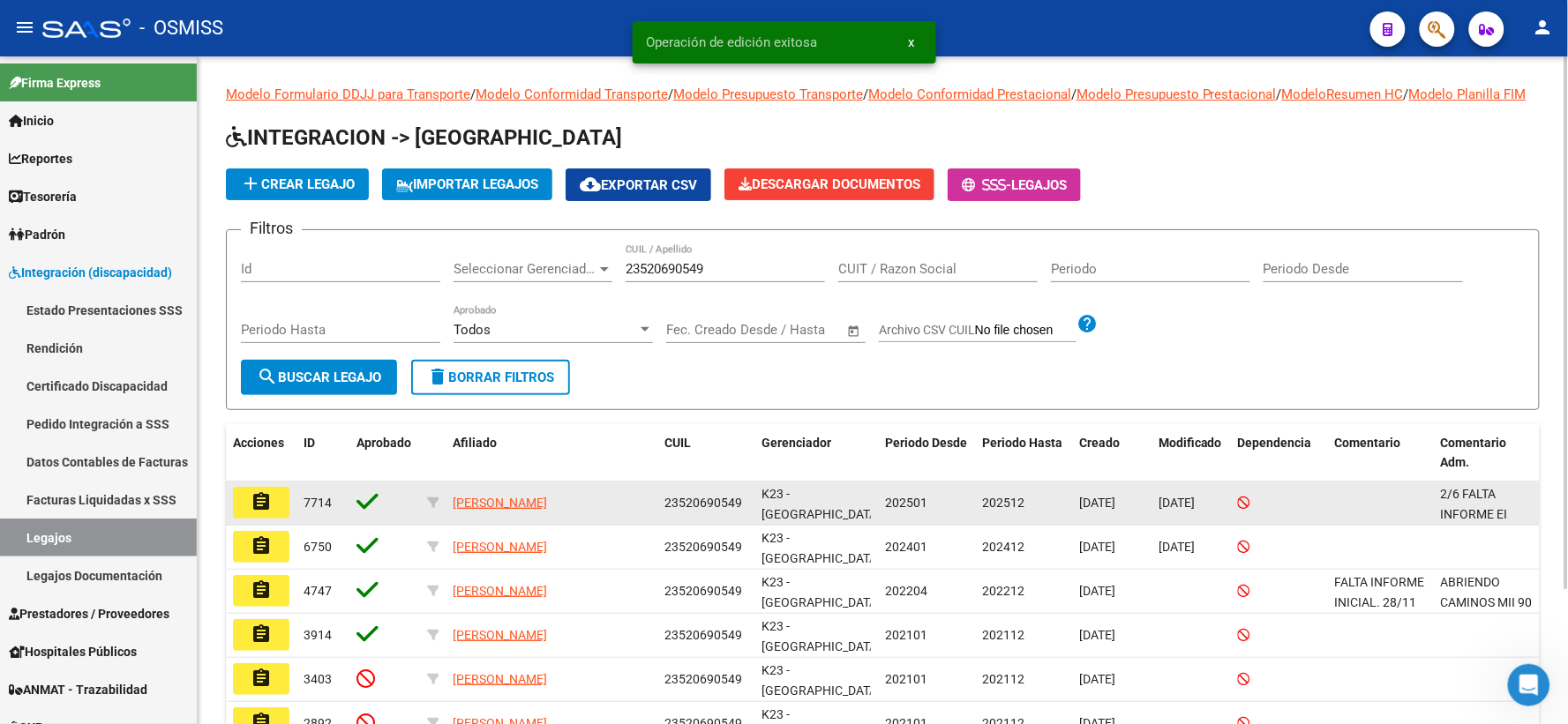
click at [263, 513] on mat-icon "assignment" at bounding box center [261, 501] width 21 height 21
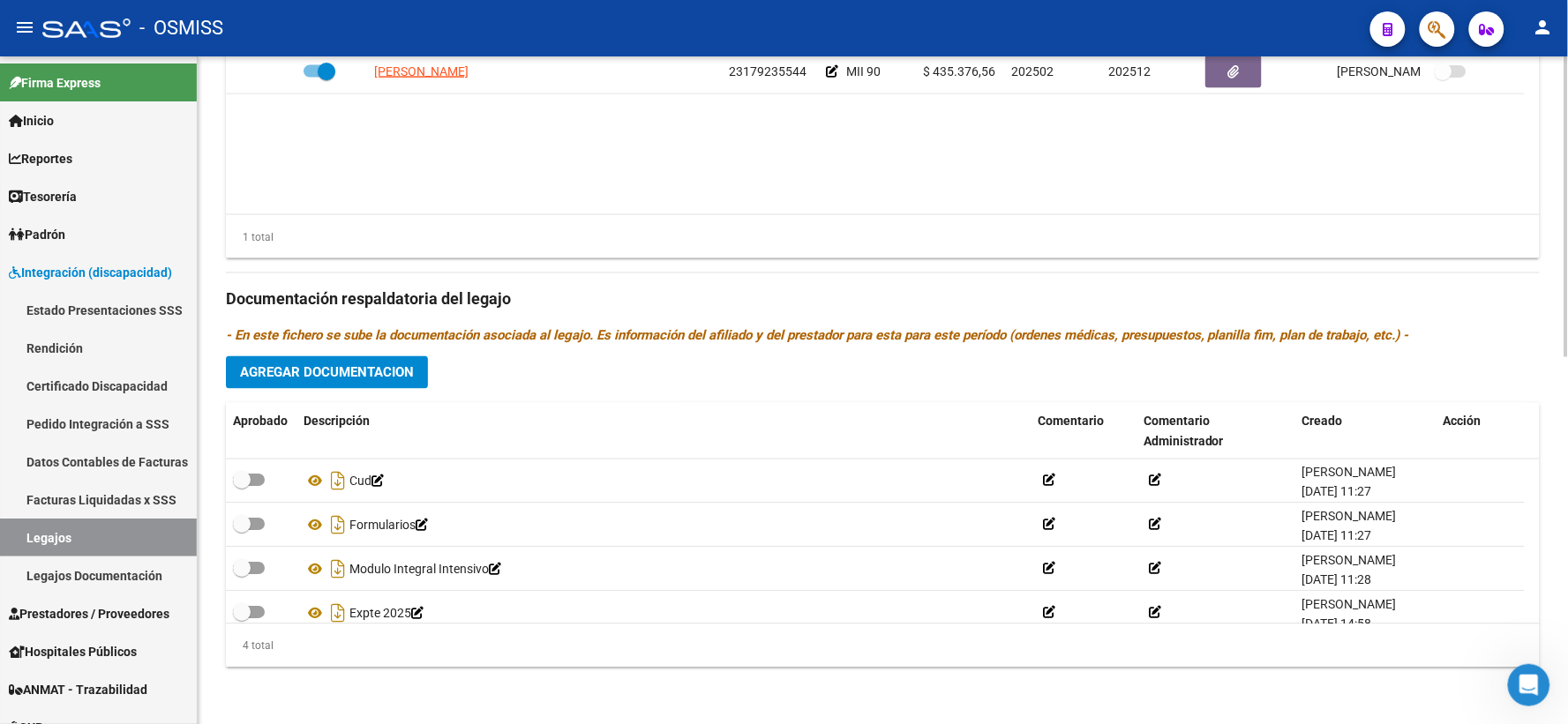
scroll to position [814, 0]
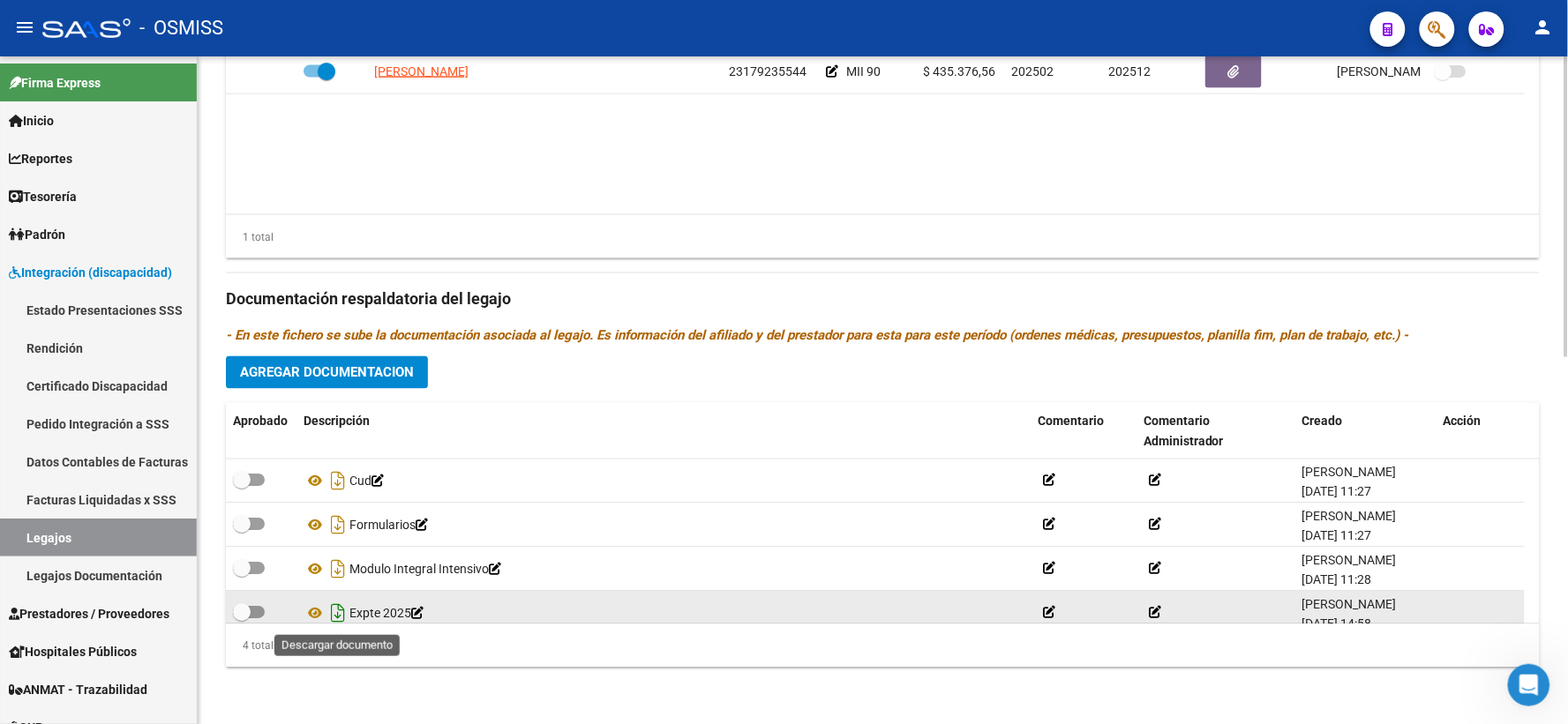
click at [332, 614] on icon "Descargar documento" at bounding box center [338, 614] width 23 height 28
click at [1504, 320] on div "Prestadores asociados al legajo Agregar Prestador Aprobado Prestador CUIT Comen…" at bounding box center [882, 288] width 1314 height 787
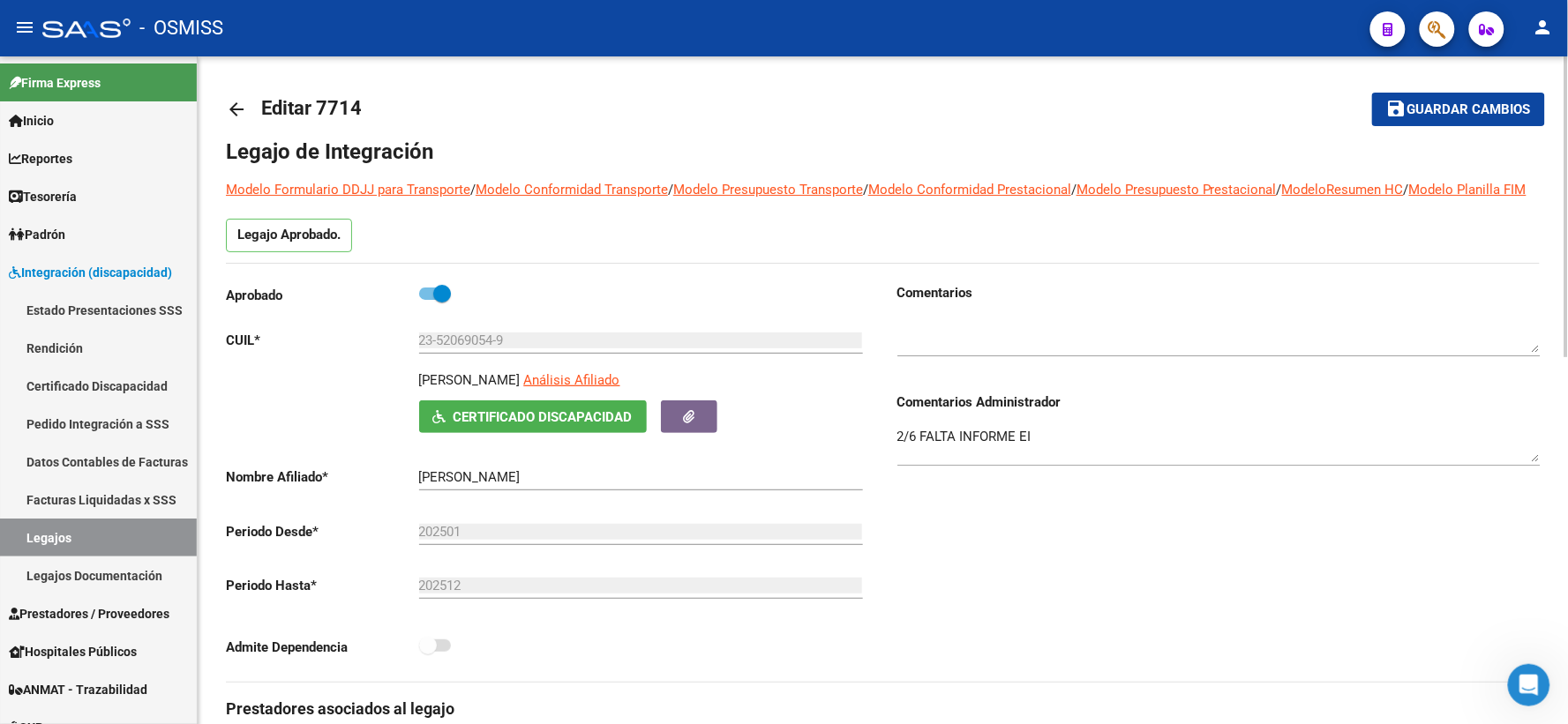
scroll to position [0, 0]
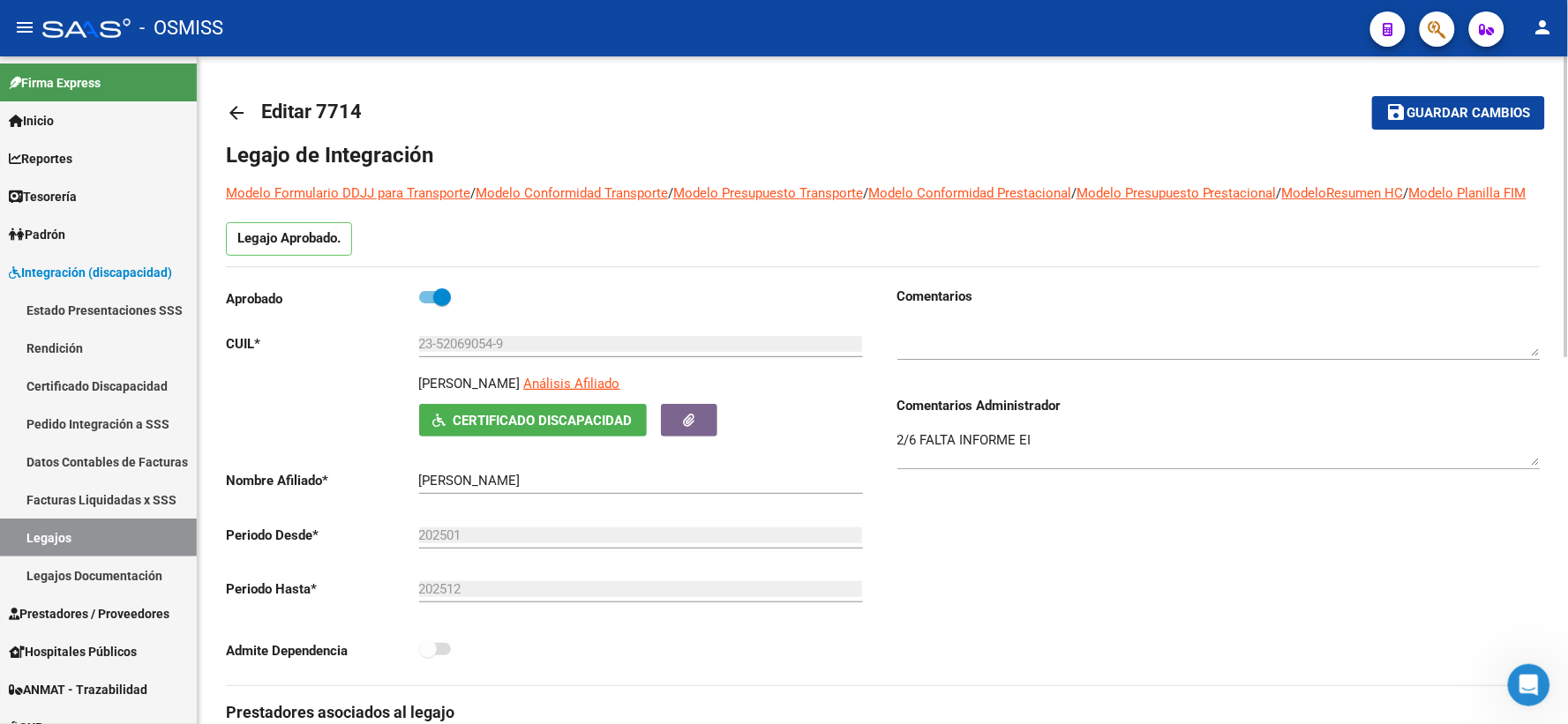
click at [232, 109] on mat-icon "arrow_back" at bounding box center [236, 112] width 21 height 21
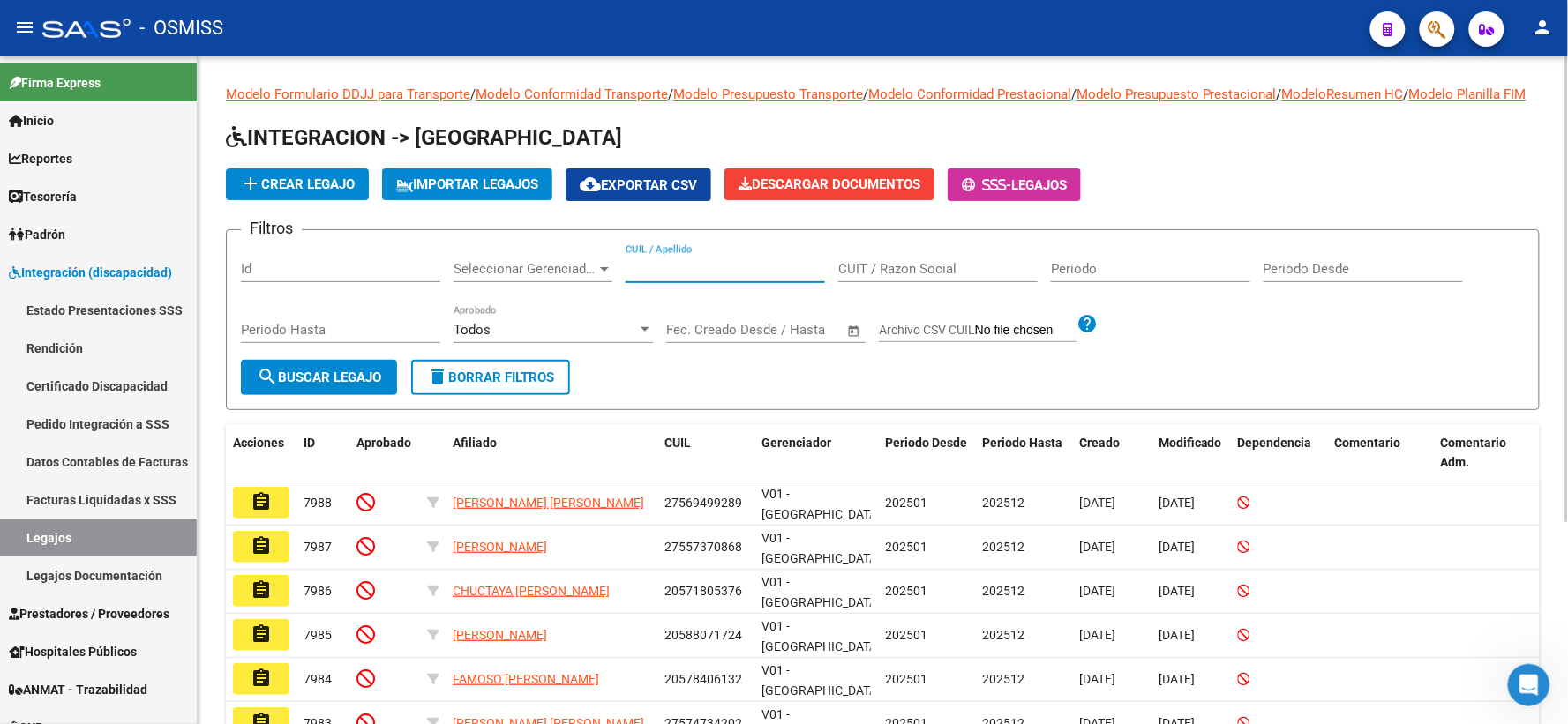
paste input "20506457379"
type input "20506457379"
click at [307, 385] on span "search Buscar Legajo" at bounding box center [319, 377] width 125 height 16
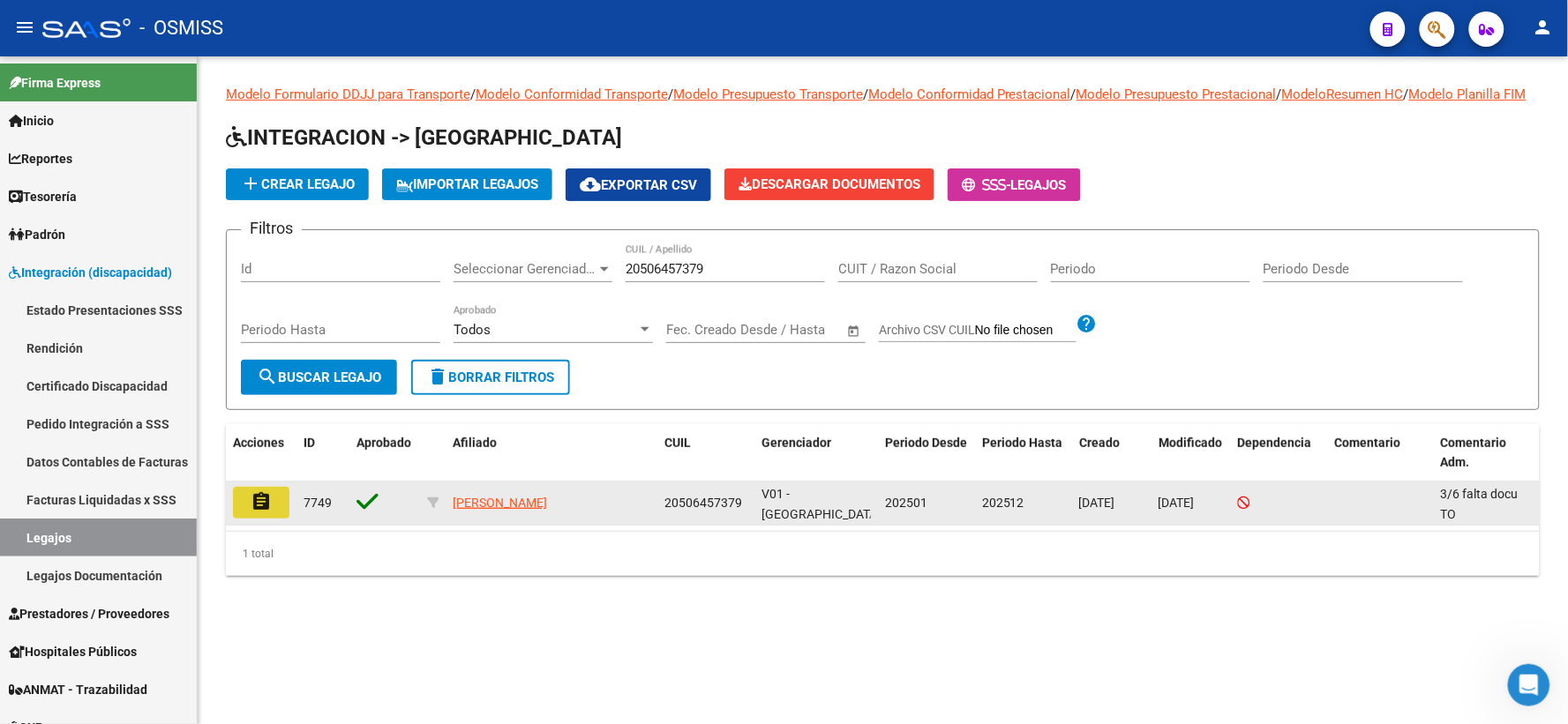
click at [258, 513] on mat-icon "assignment" at bounding box center [261, 501] width 21 height 21
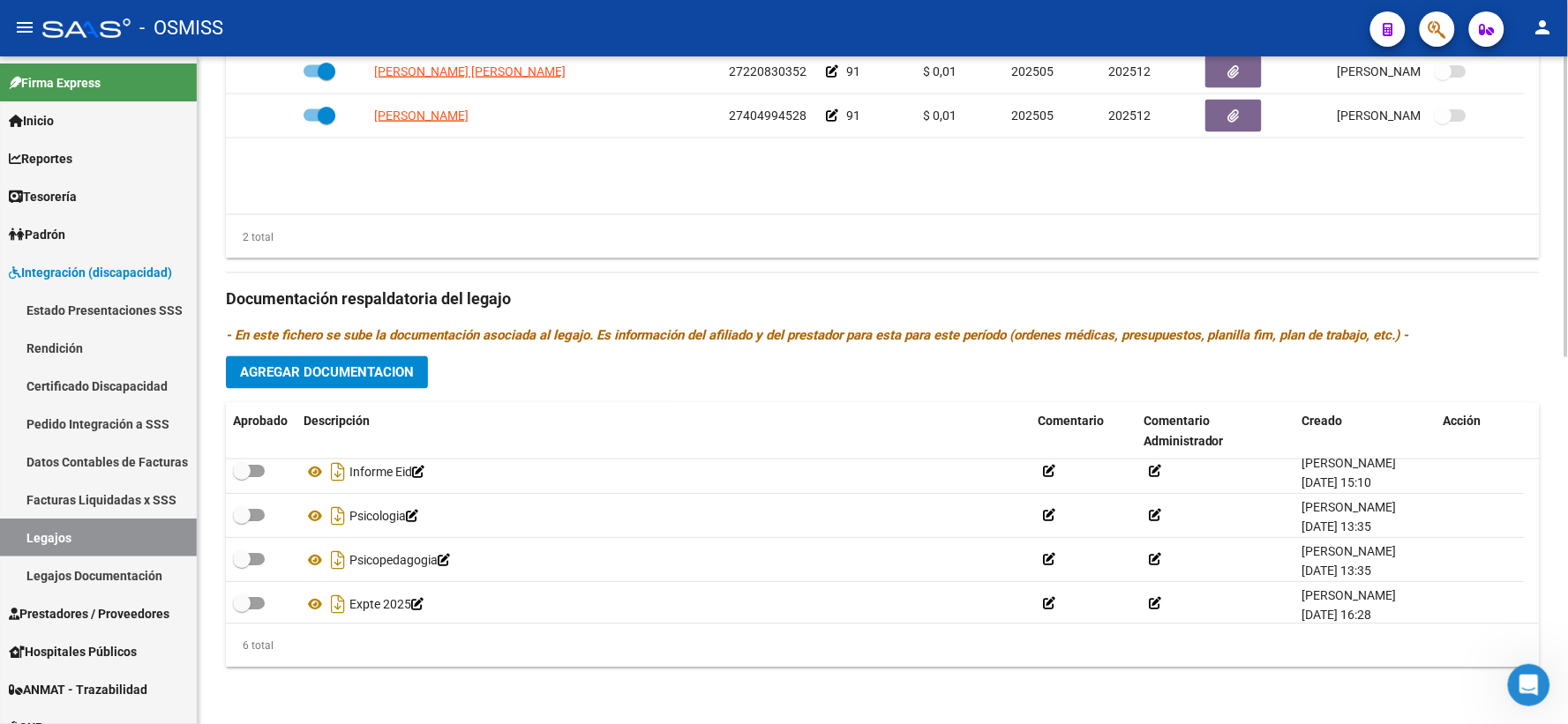
scroll to position [106, 0]
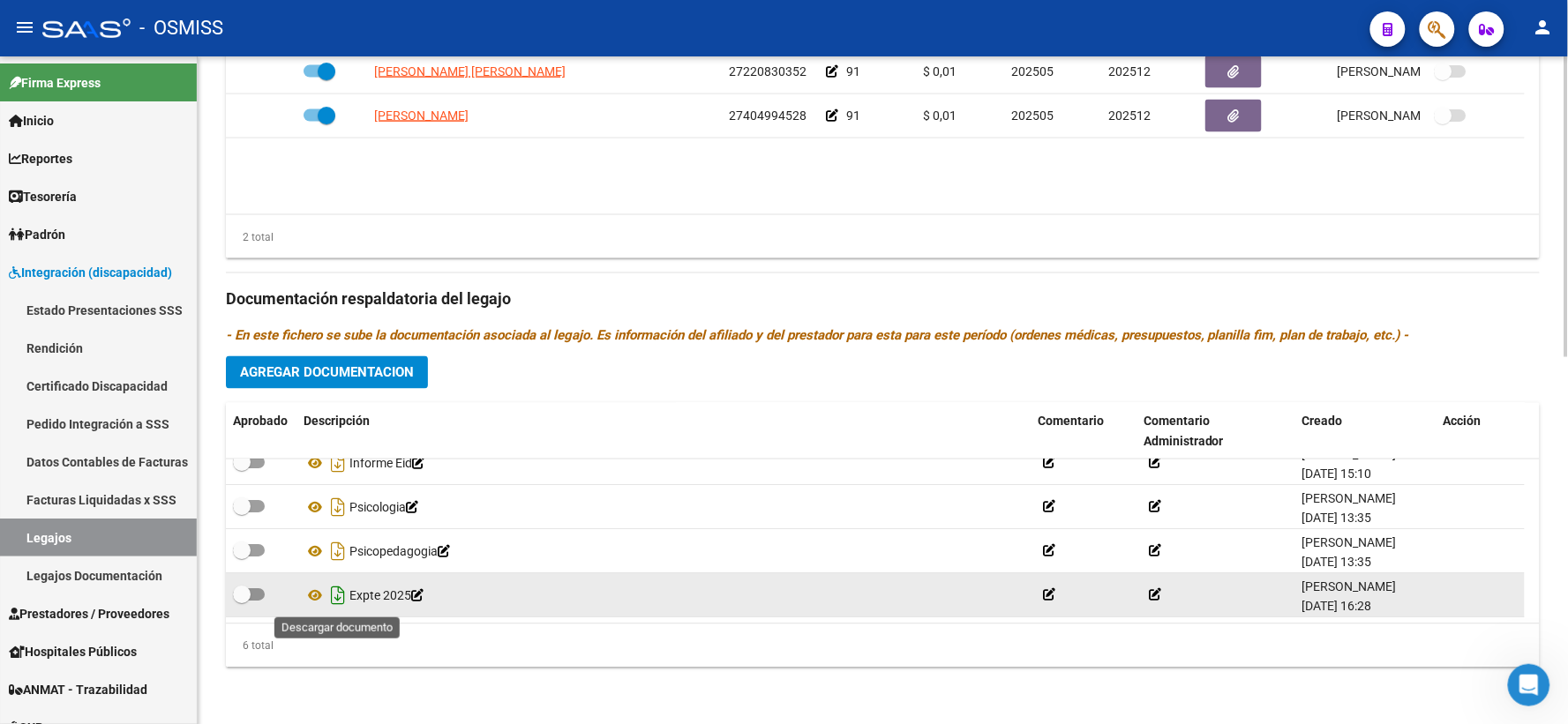
click at [339, 599] on icon "Descargar documento" at bounding box center [338, 596] width 23 height 28
click at [1489, 347] on div "Prestadores asociados al legajo Agregar Prestador Aprobado Prestador CUIT Comen…" at bounding box center [882, 288] width 1314 height 787
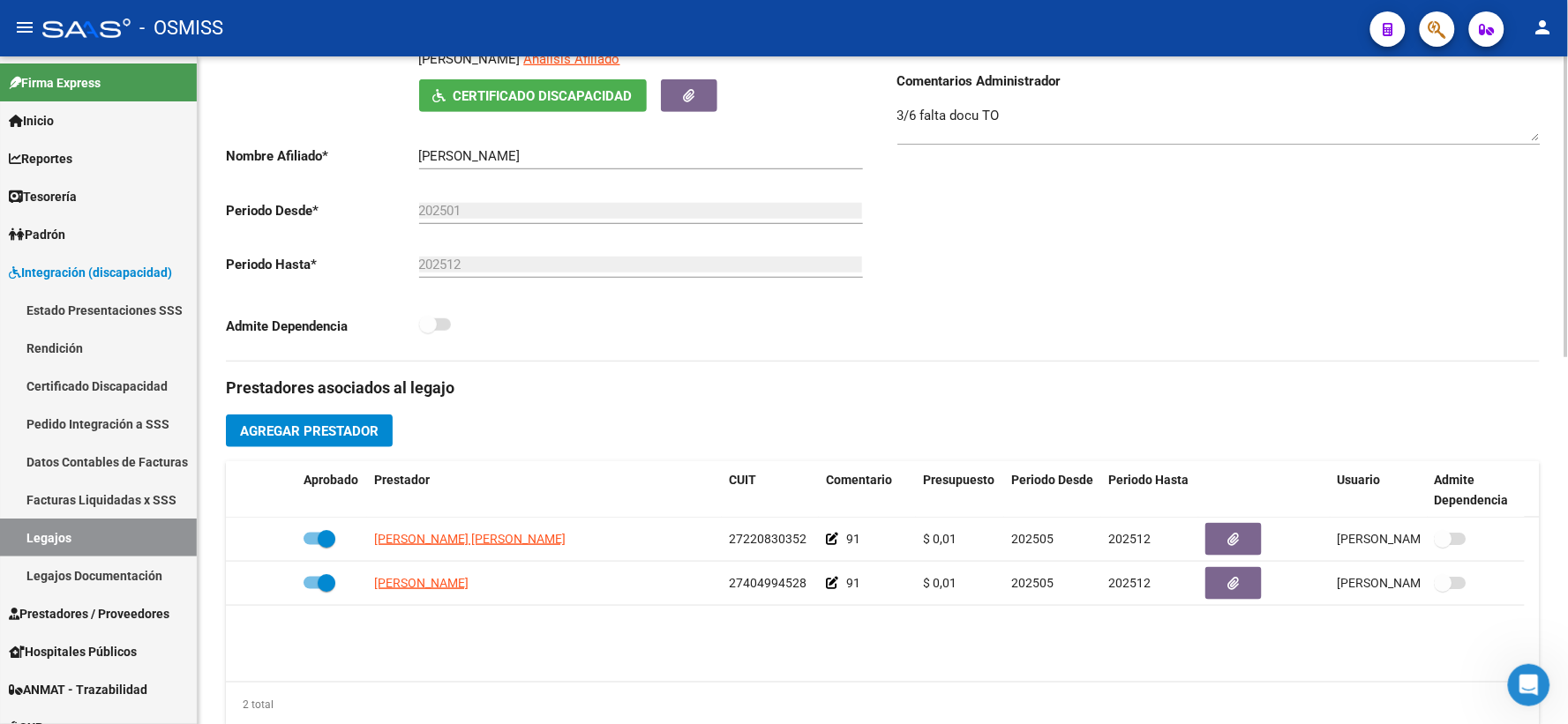
scroll to position [324, 0]
click at [1500, 276] on div "Comentarios Comentarios Administrador 3/6 falta docu TO" at bounding box center [1212, 162] width 657 height 398
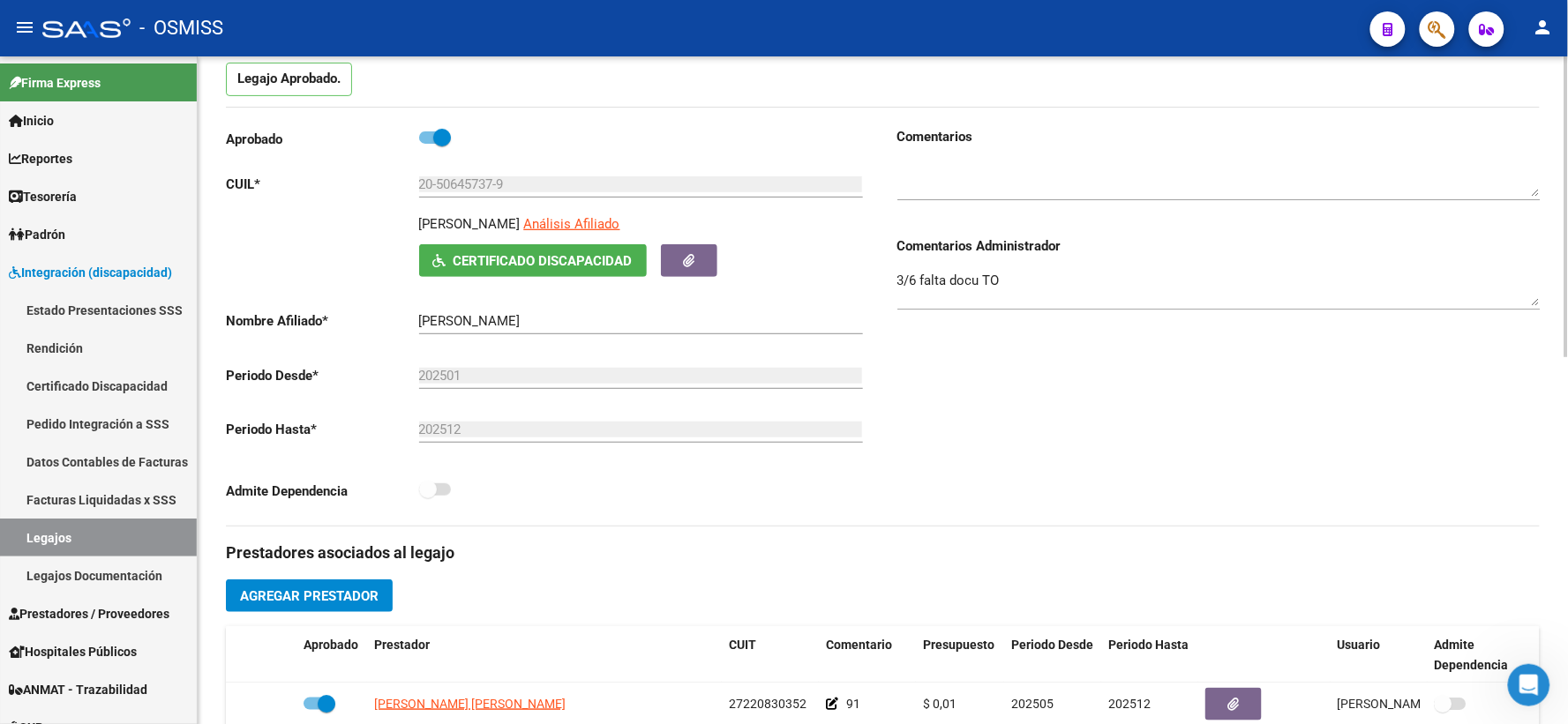
scroll to position [0, 0]
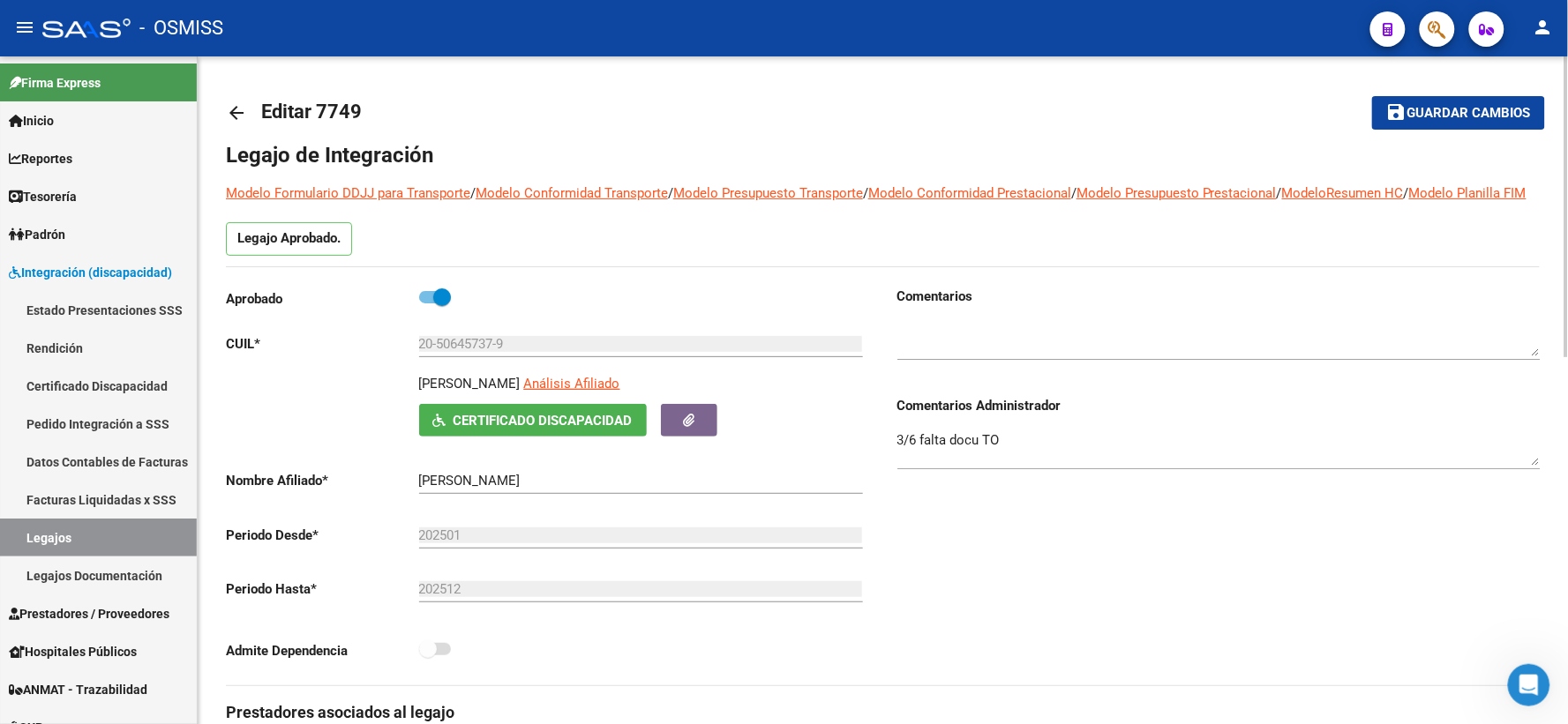
click at [232, 103] on mat-icon "arrow_back" at bounding box center [236, 112] width 21 height 21
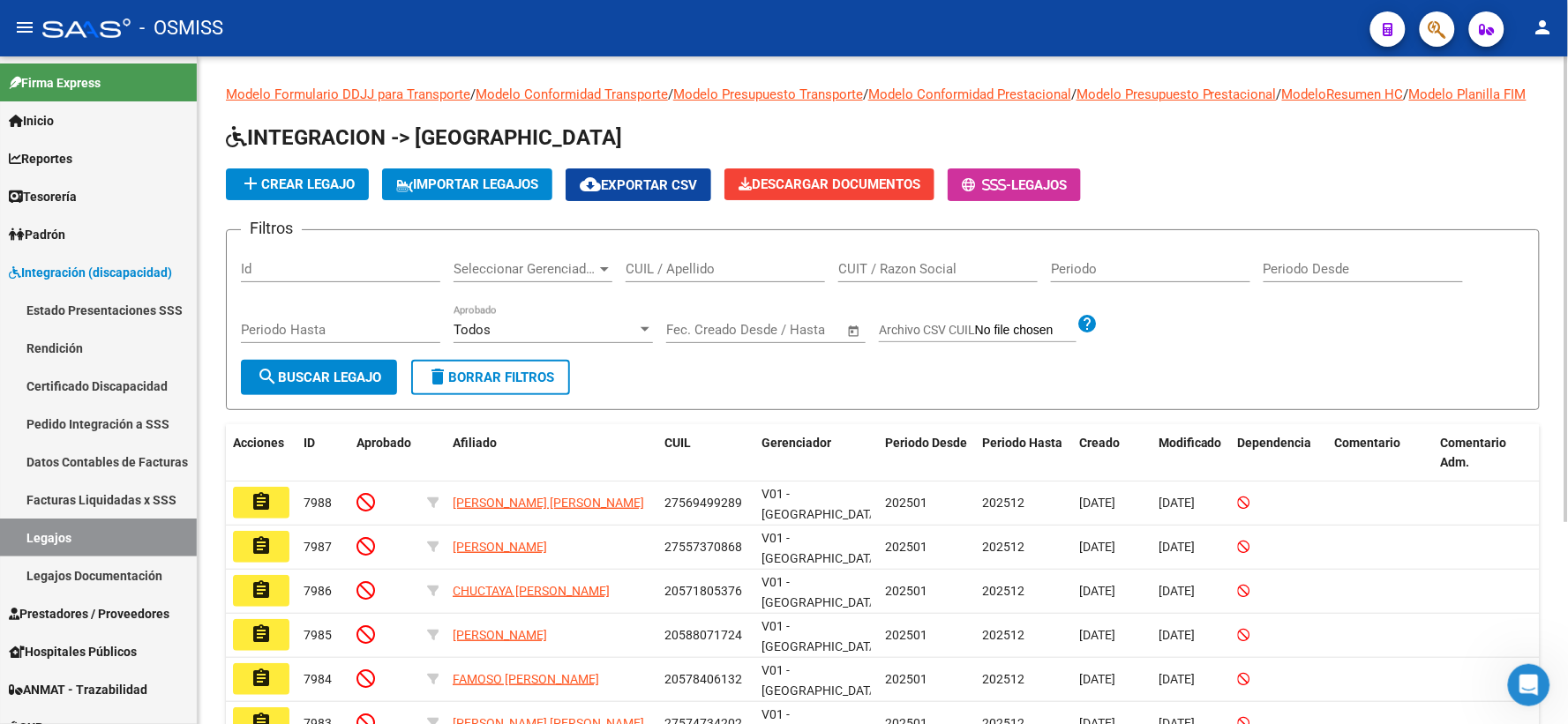
click at [690, 277] on input "CUIL / Apellido" at bounding box center [724, 268] width 199 height 16
paste input "27513783340"
type input "27513783340"
click at [285, 385] on span "search Buscar Legajo" at bounding box center [319, 377] width 125 height 16
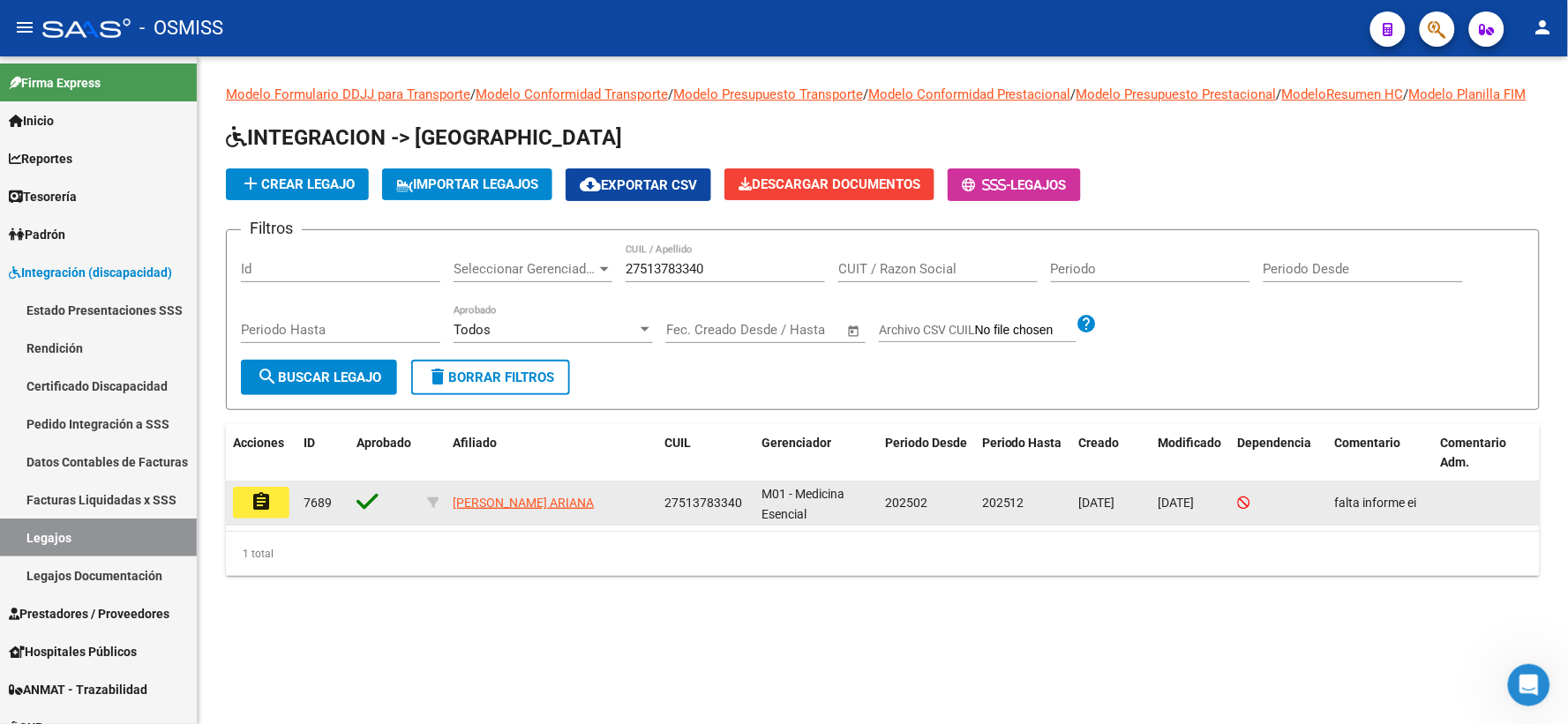
click at [260, 513] on mat-icon "assignment" at bounding box center [261, 501] width 21 height 21
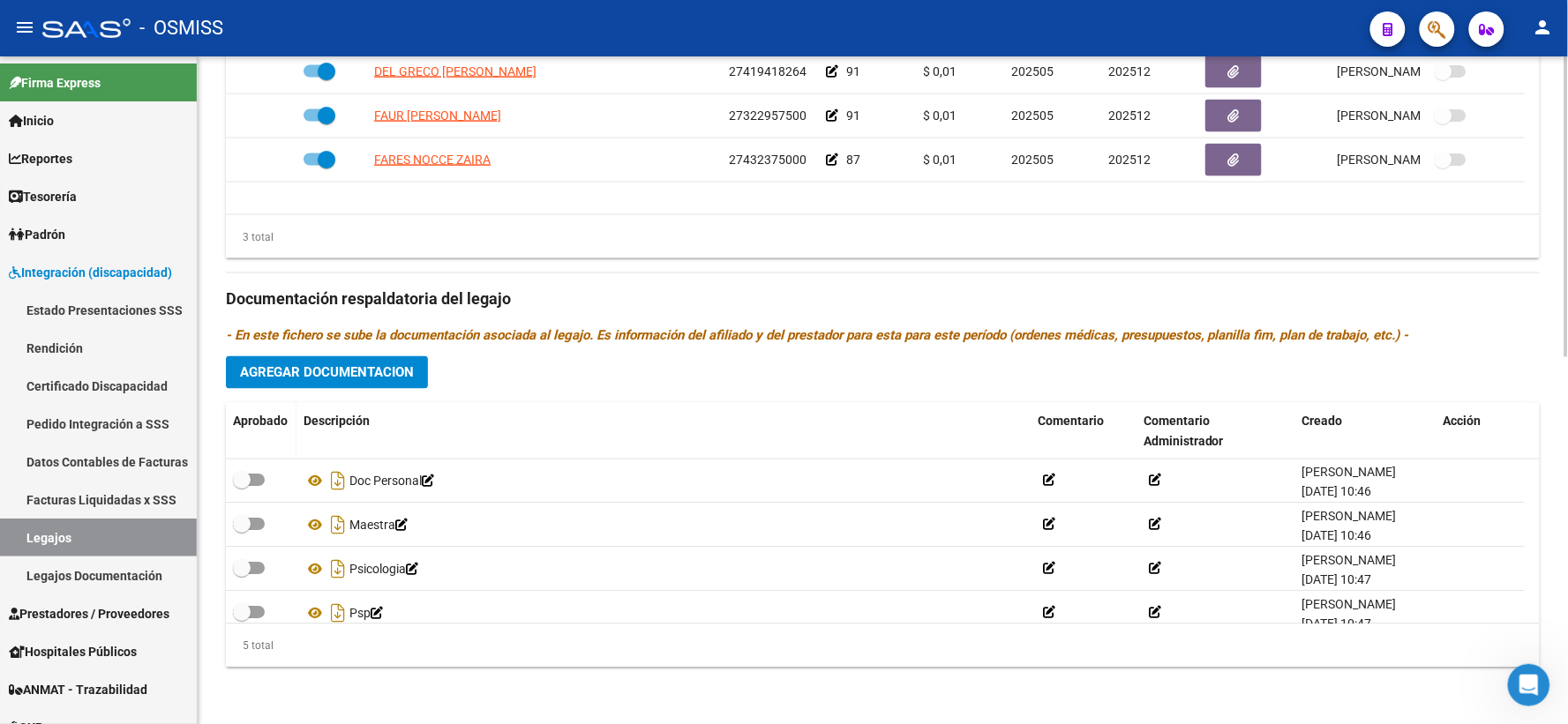
scroll to position [61, 0]
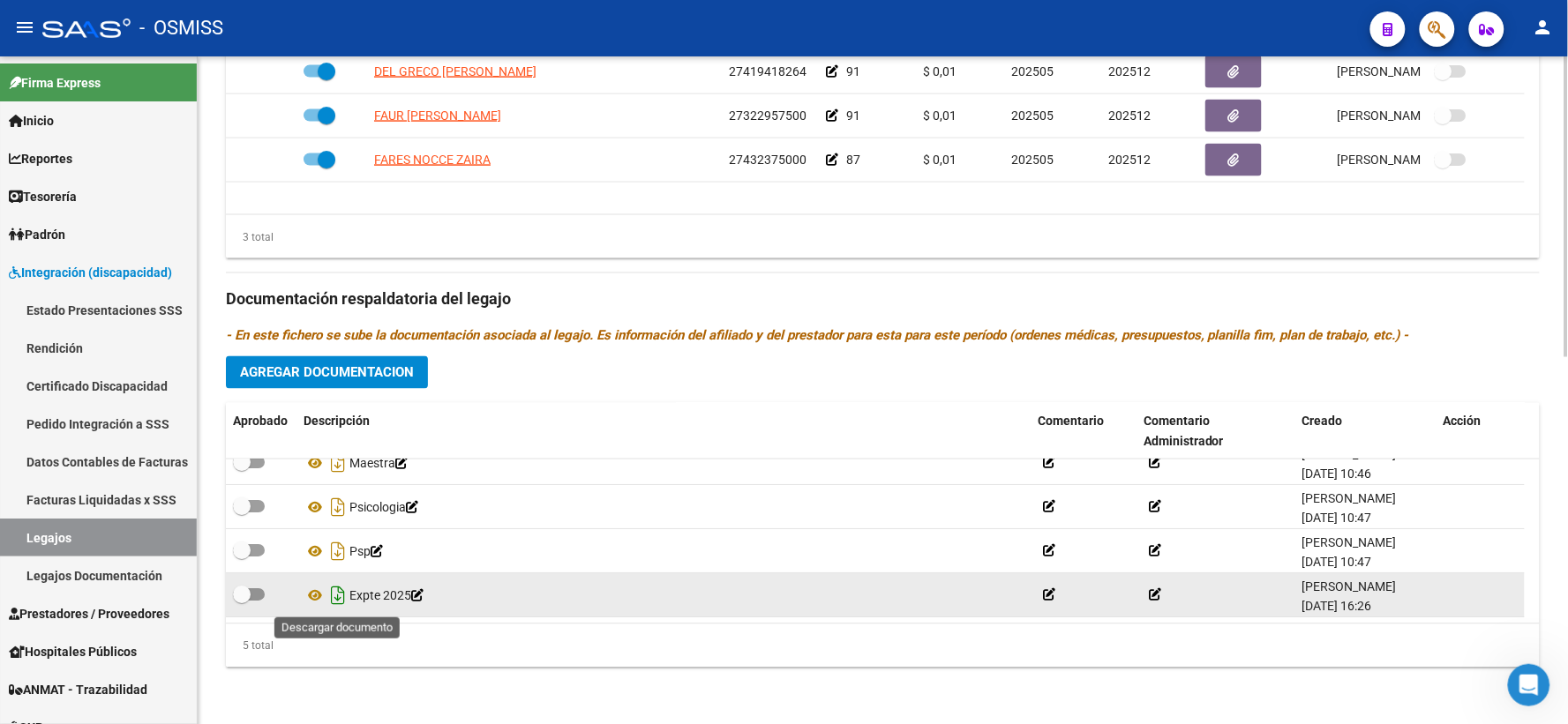
click at [338, 592] on icon "Descargar documento" at bounding box center [338, 596] width 23 height 28
click at [1486, 362] on div "Prestadores asociados al legajo Agregar Prestador Aprobado Prestador CUIT Comen…" at bounding box center [882, 288] width 1314 height 787
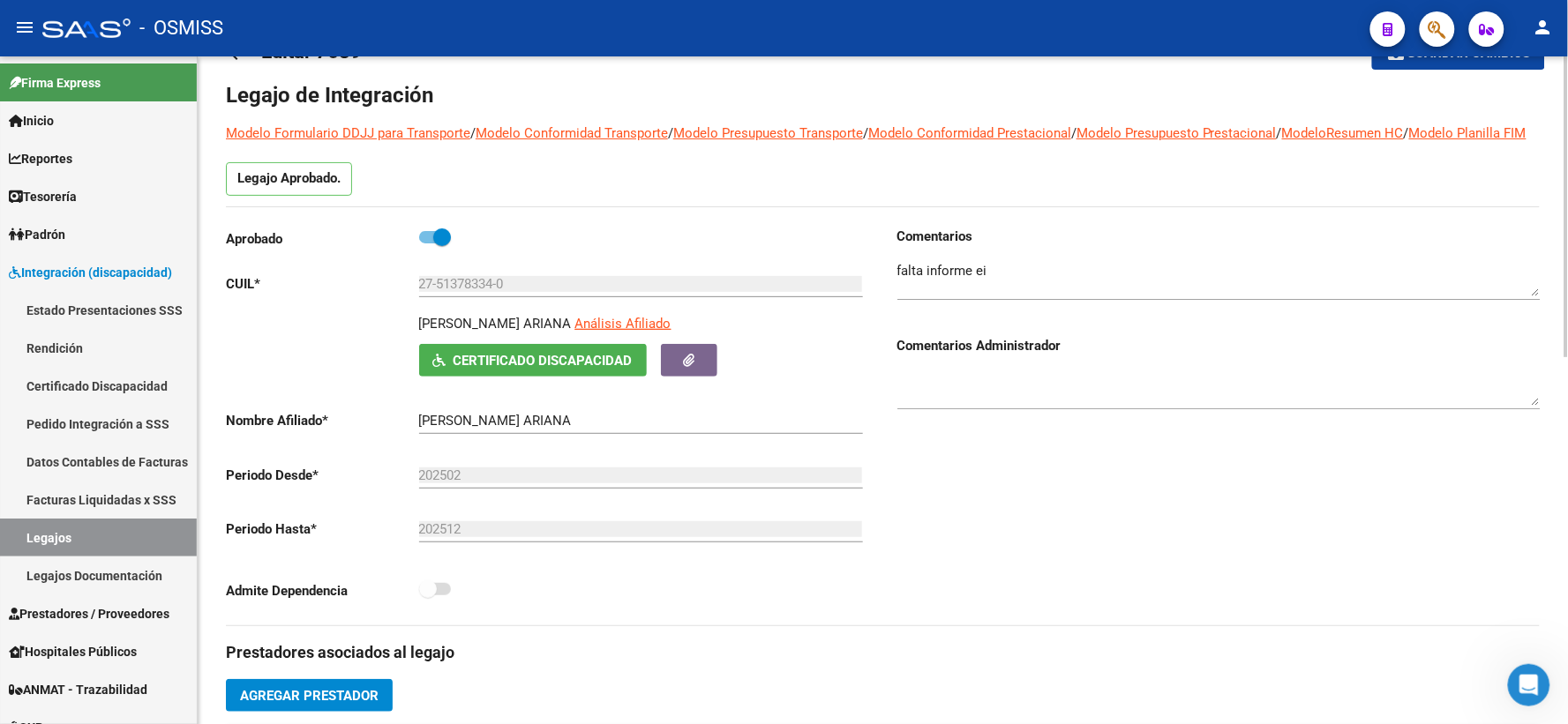
scroll to position [0, 0]
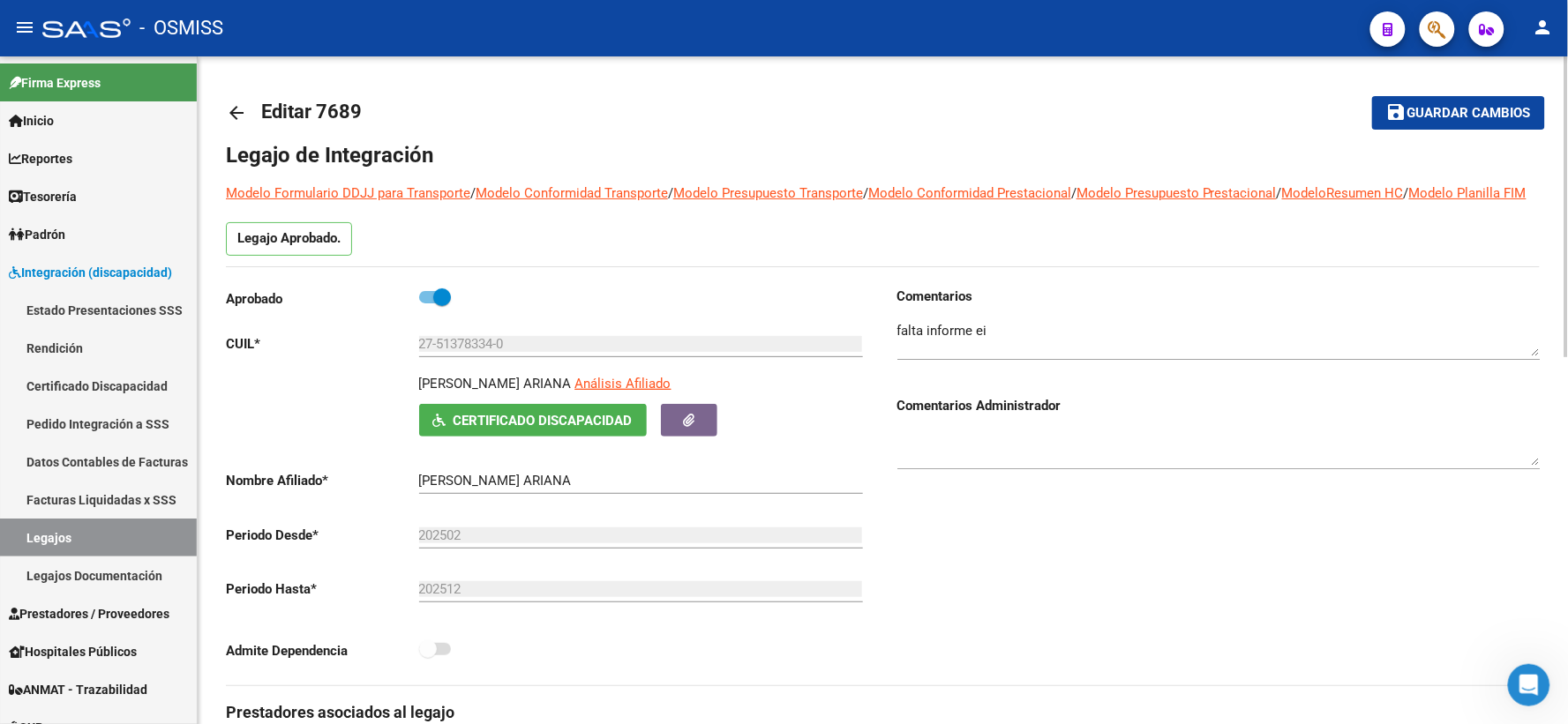
click at [236, 112] on mat-icon "arrow_back" at bounding box center [236, 112] width 21 height 21
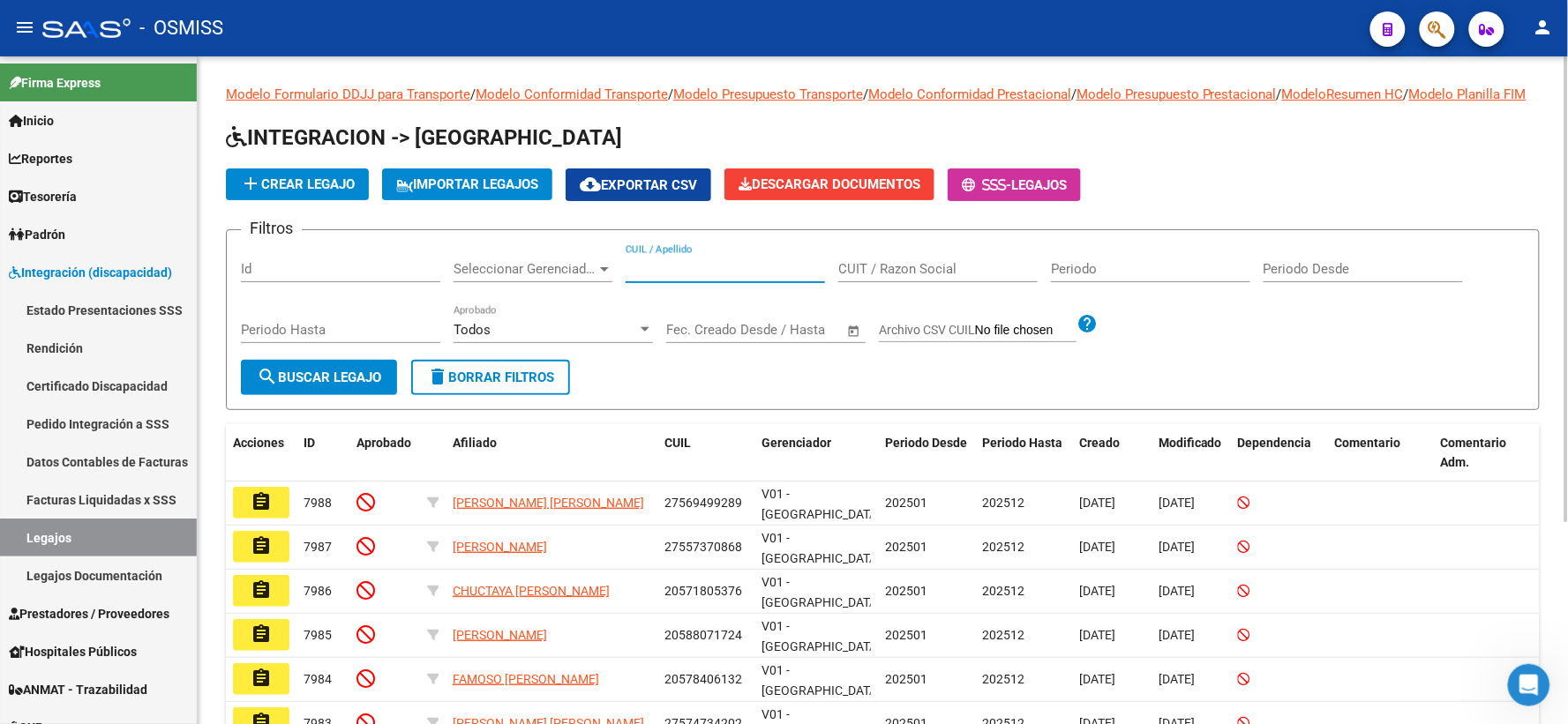
paste input "20568536615"
type input "20568536615"
click at [310, 385] on span "search Buscar Legajo" at bounding box center [319, 377] width 125 height 16
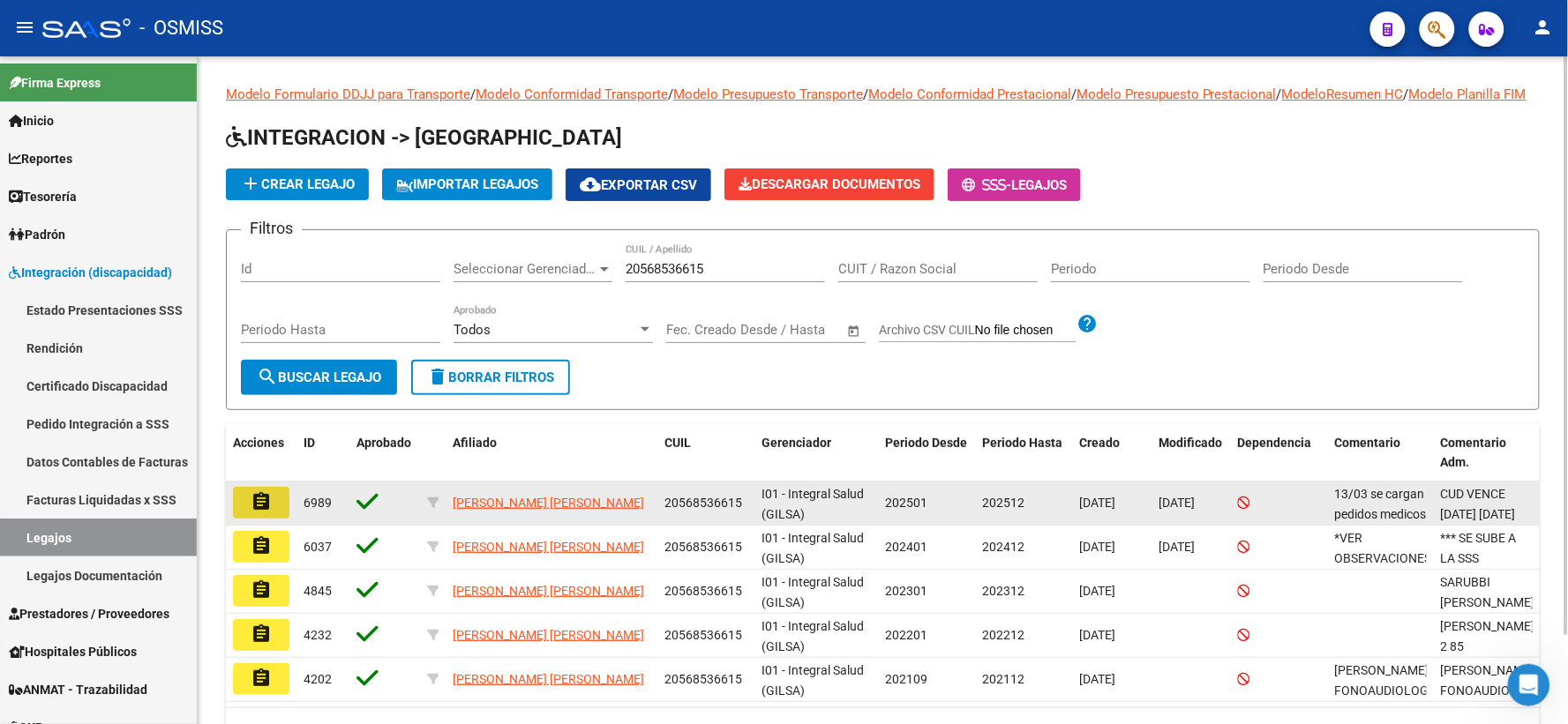
click at [260, 513] on mat-icon "assignment" at bounding box center [261, 501] width 21 height 21
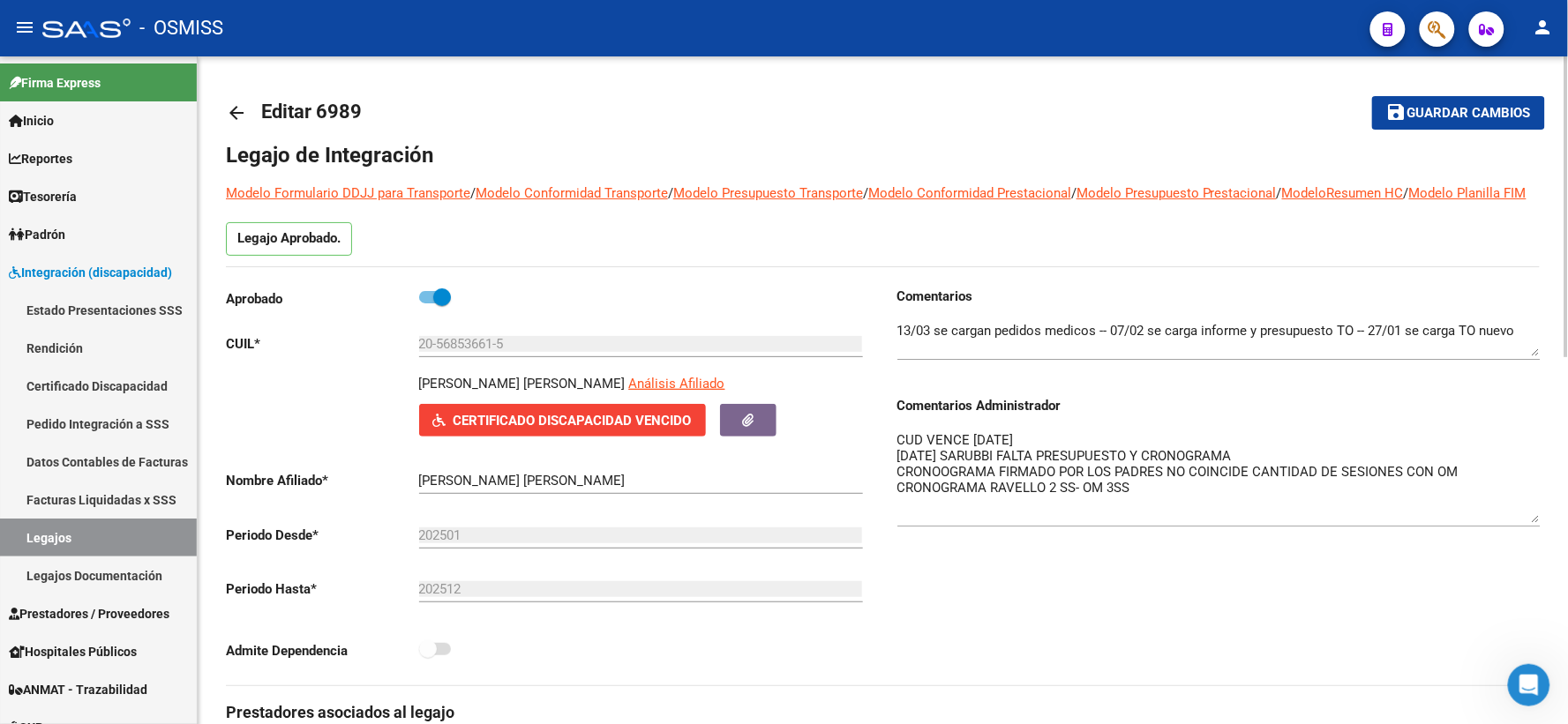
drag, startPoint x: 1530, startPoint y: 482, endPoint x: 1536, endPoint y: 540, distance: 58.3
click at [1536, 523] on textarea "CUD VENCE JUNIO2025 13/1/25 SARUBBI FALTA PRESUPUESTO Y CRONOGRAMA CRONOOGRAMA …" at bounding box center [1219, 477] width 643 height 93
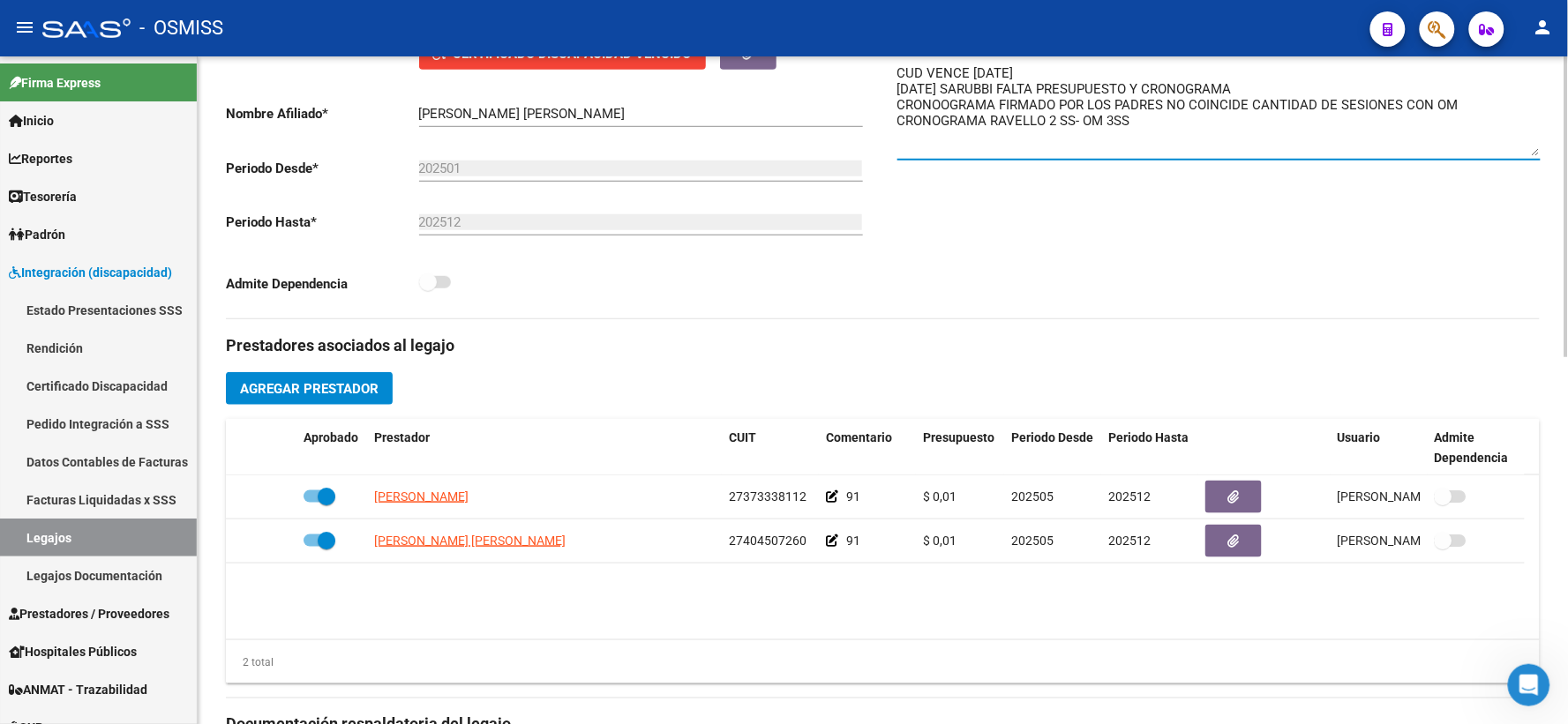
scroll to position [294, 0]
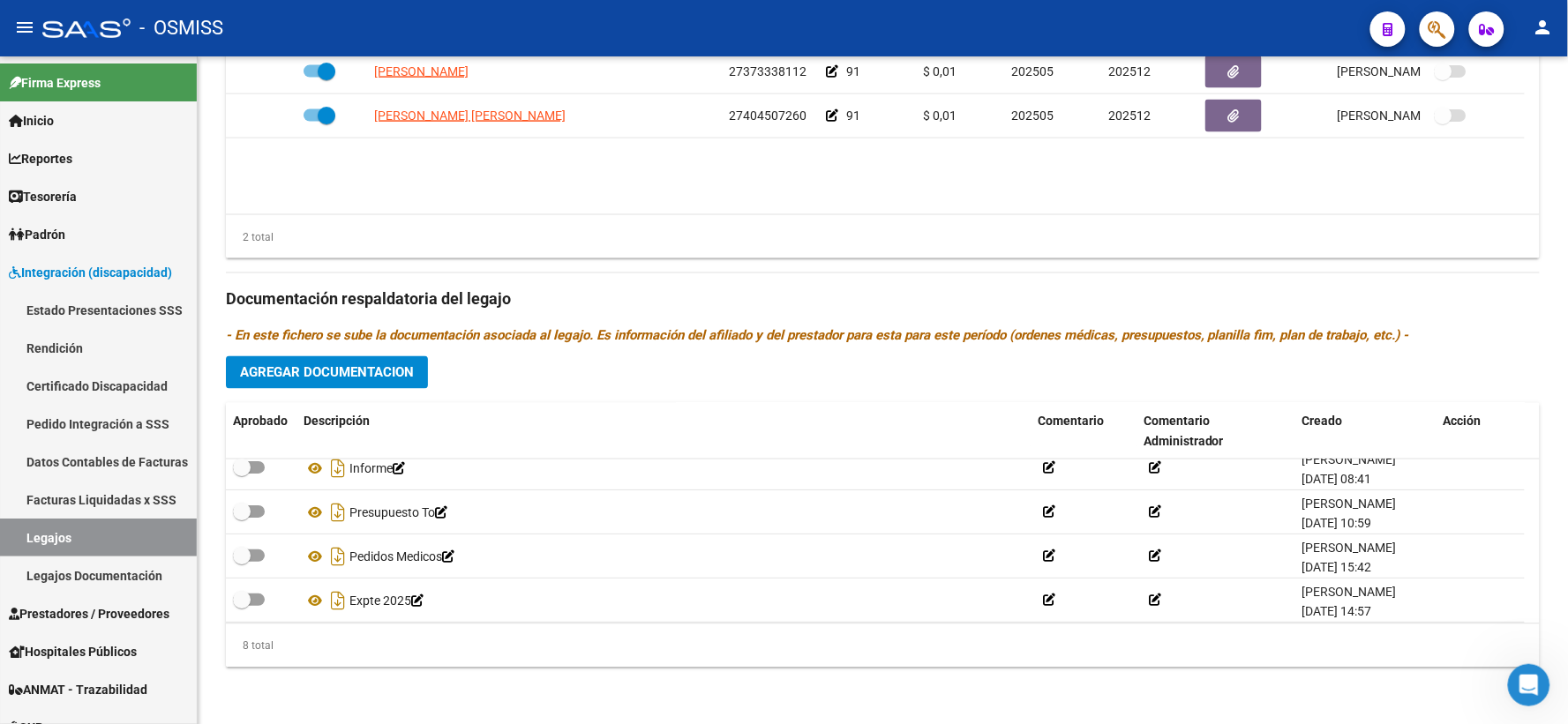
scroll to position [194, 0]
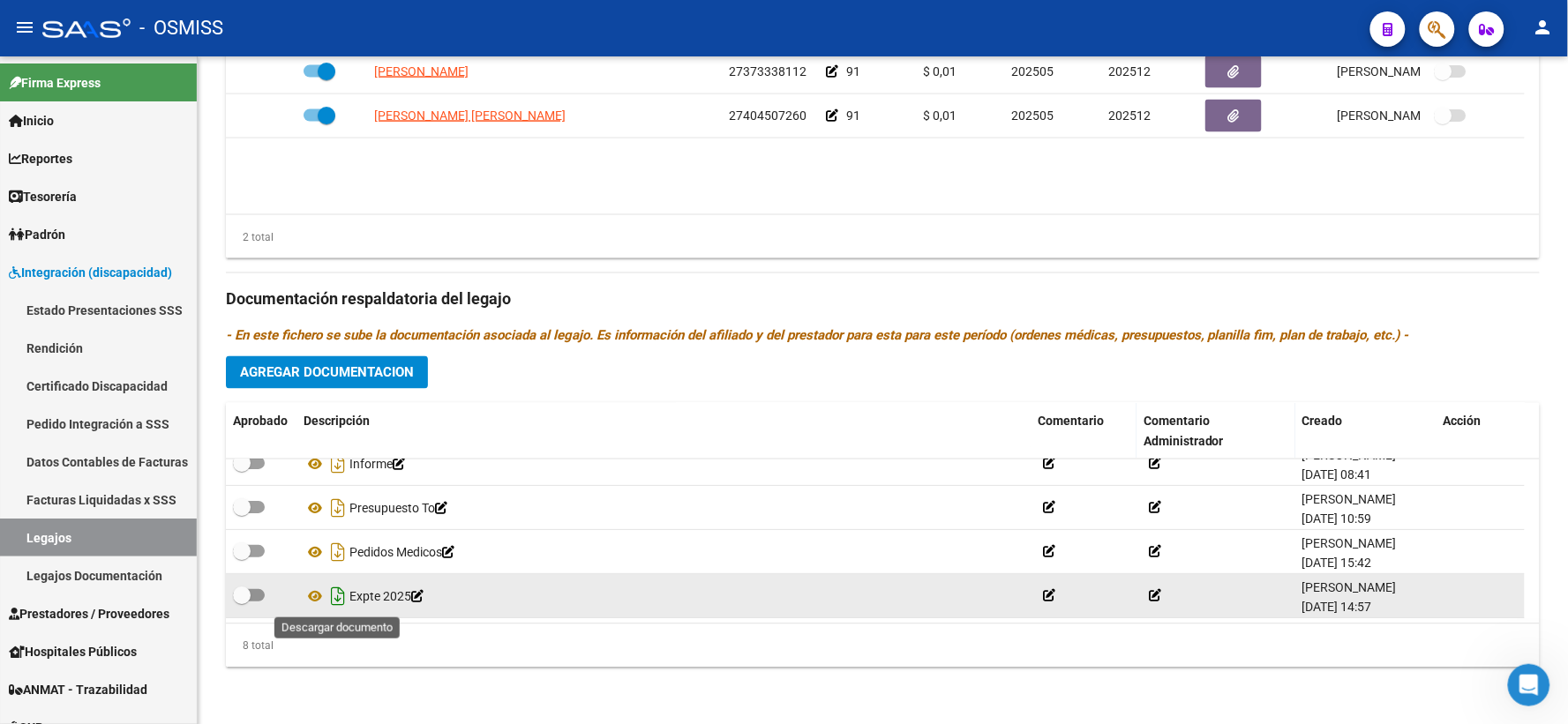
click at [333, 598] on icon "Descargar documento" at bounding box center [338, 596] width 23 height 28
click at [1496, 340] on p "- En este fichero se sube la documentación asociada al legajo. Es información d…" at bounding box center [882, 336] width 1314 height 20
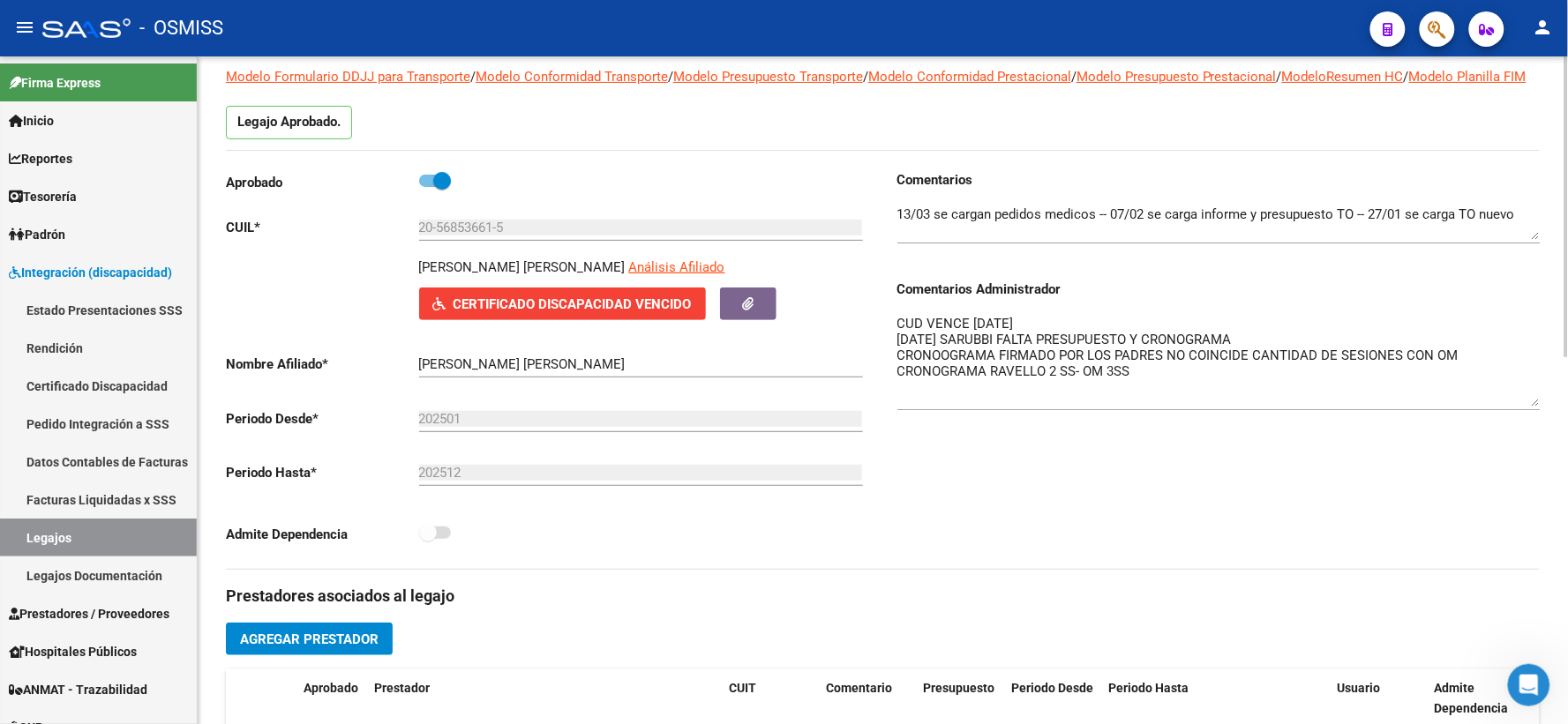
scroll to position [0, 0]
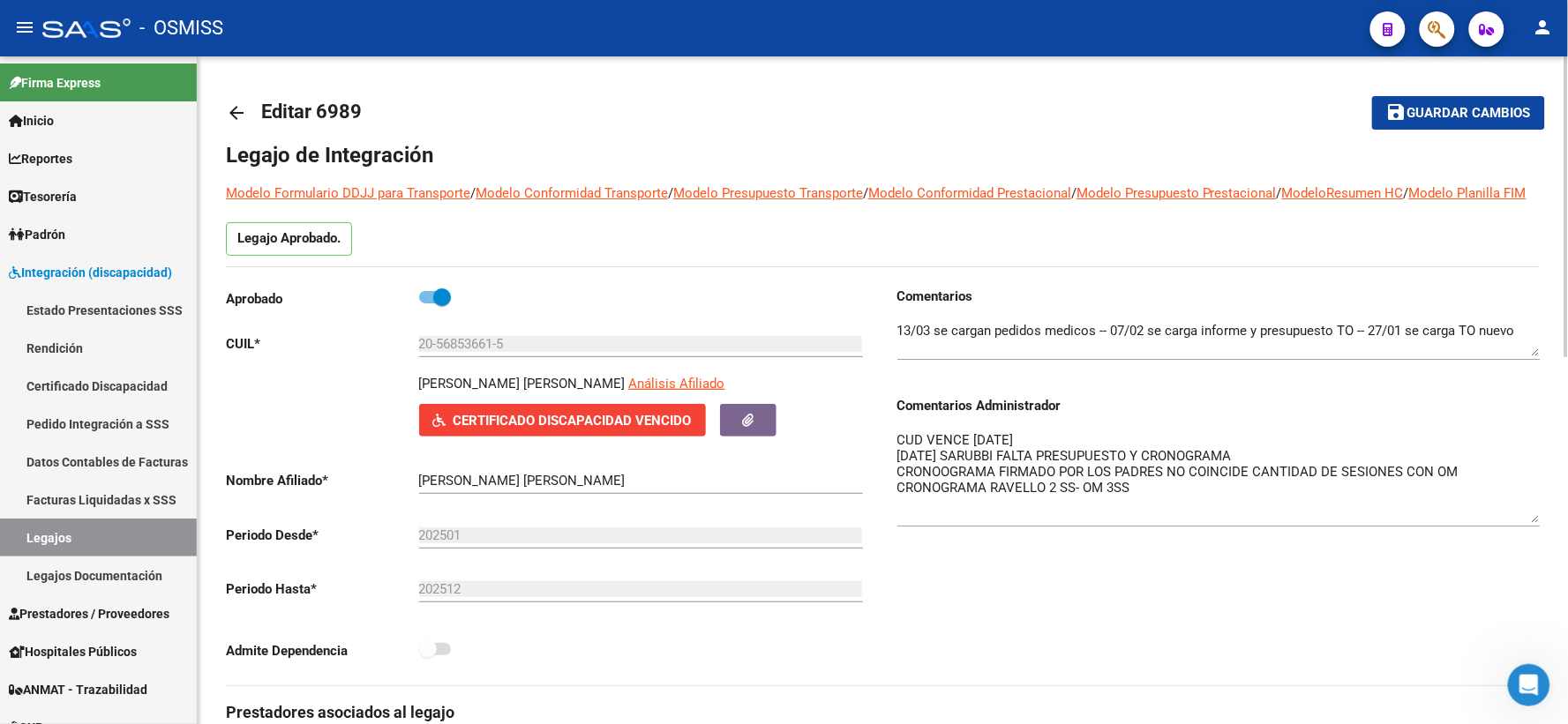
click at [230, 107] on mat-icon "arrow_back" at bounding box center [236, 112] width 21 height 21
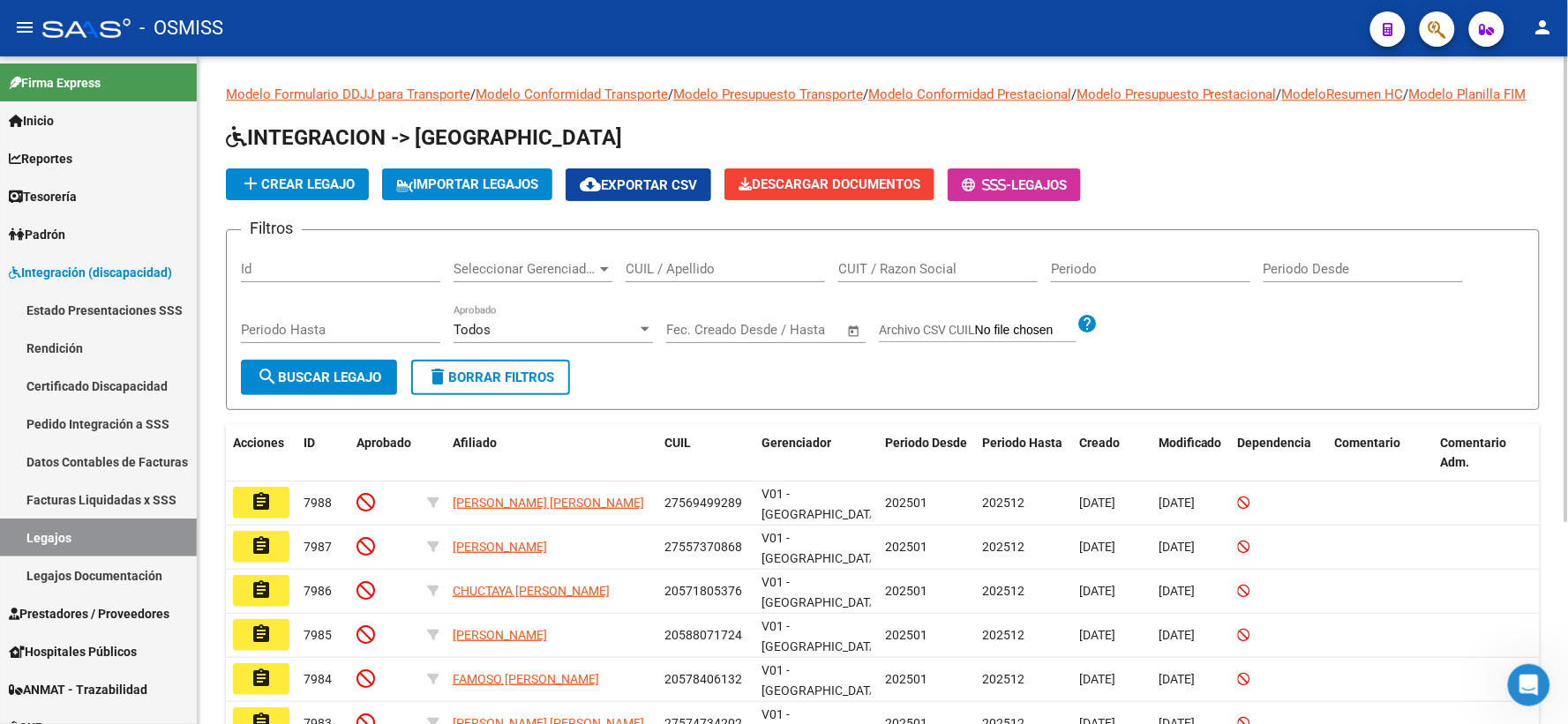
click at [727, 277] on input "CUIL / Apellido" at bounding box center [724, 268] width 199 height 16
paste input "20590621553"
type input "20590621553"
click at [277, 385] on span "search Buscar Legajo" at bounding box center [319, 377] width 125 height 16
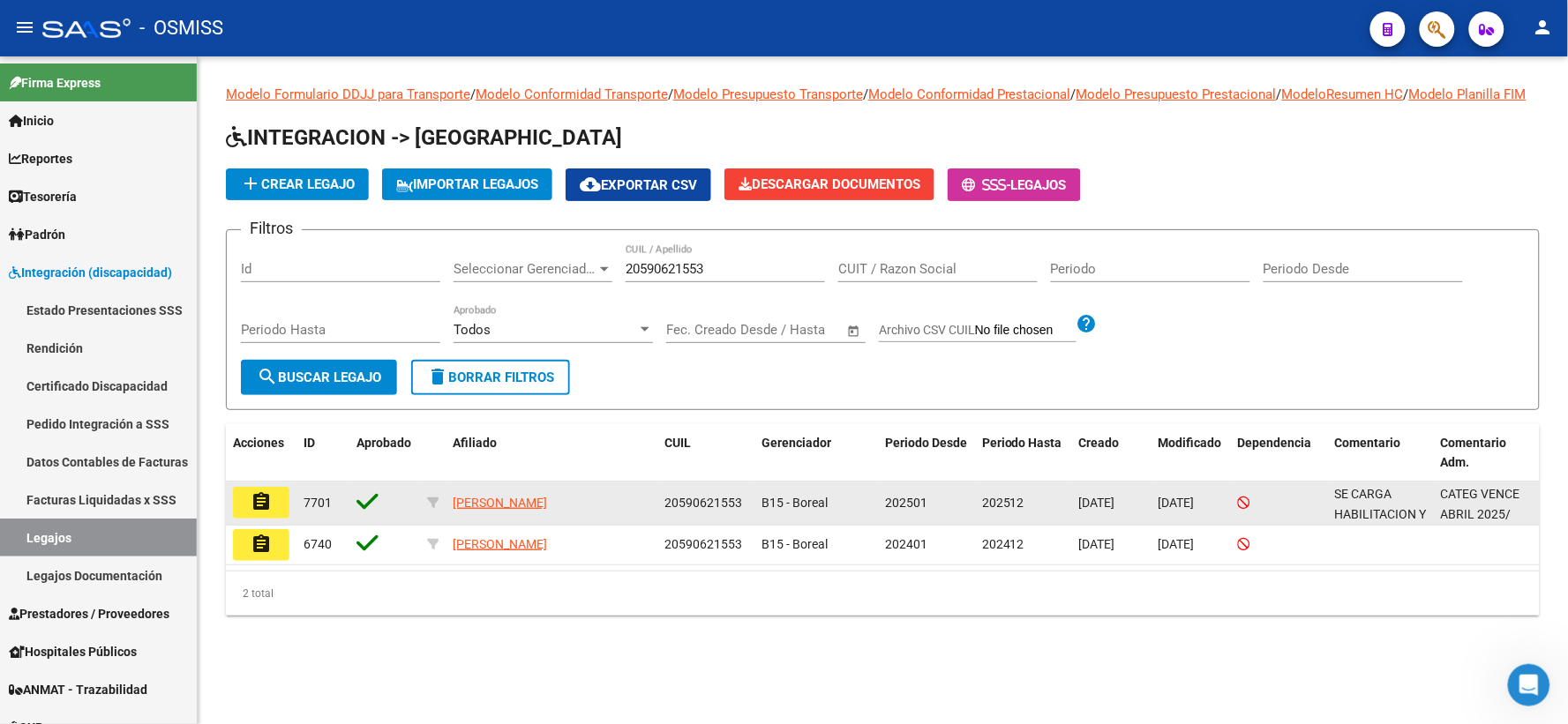
click at [258, 513] on mat-icon "assignment" at bounding box center [261, 501] width 21 height 21
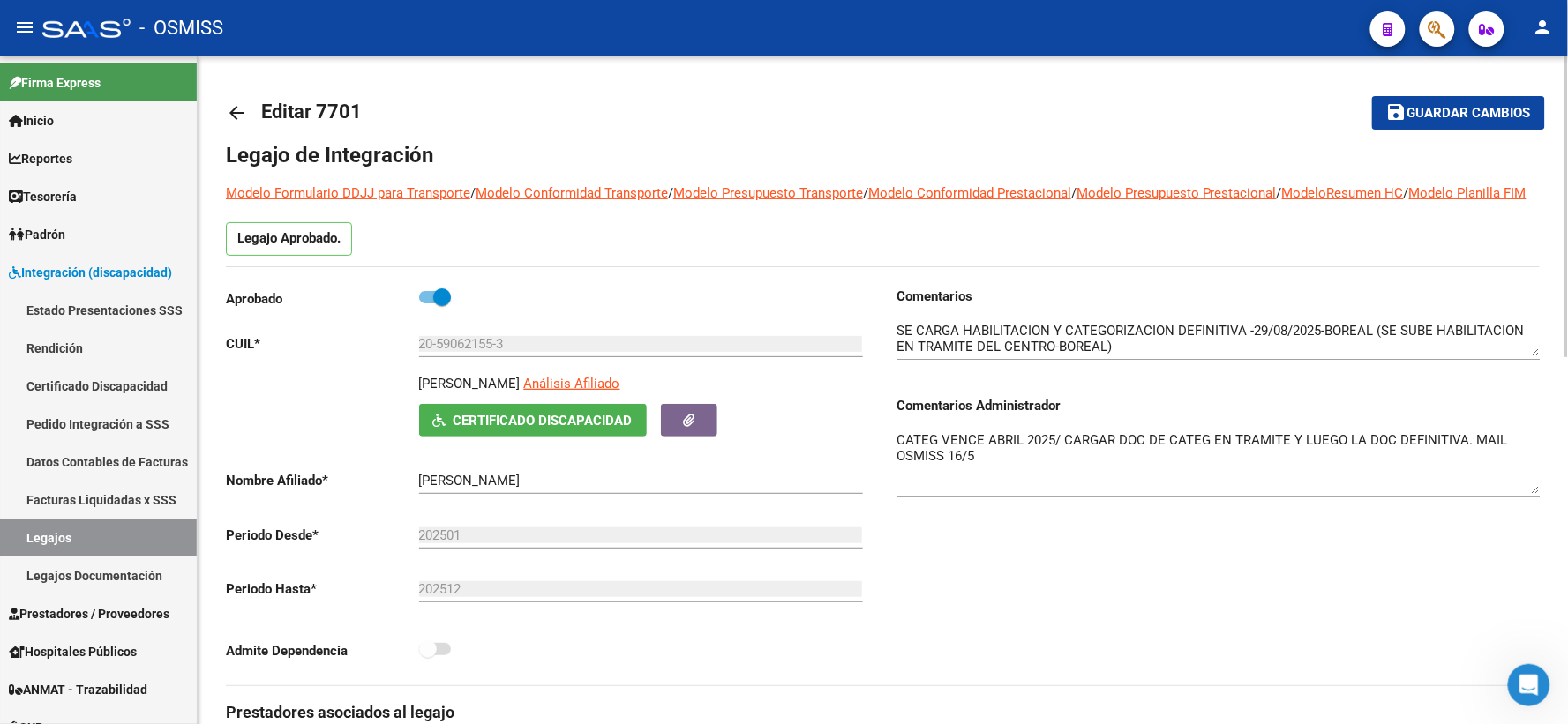
drag, startPoint x: 1542, startPoint y: 497, endPoint x: 1545, endPoint y: 512, distance: 15.3
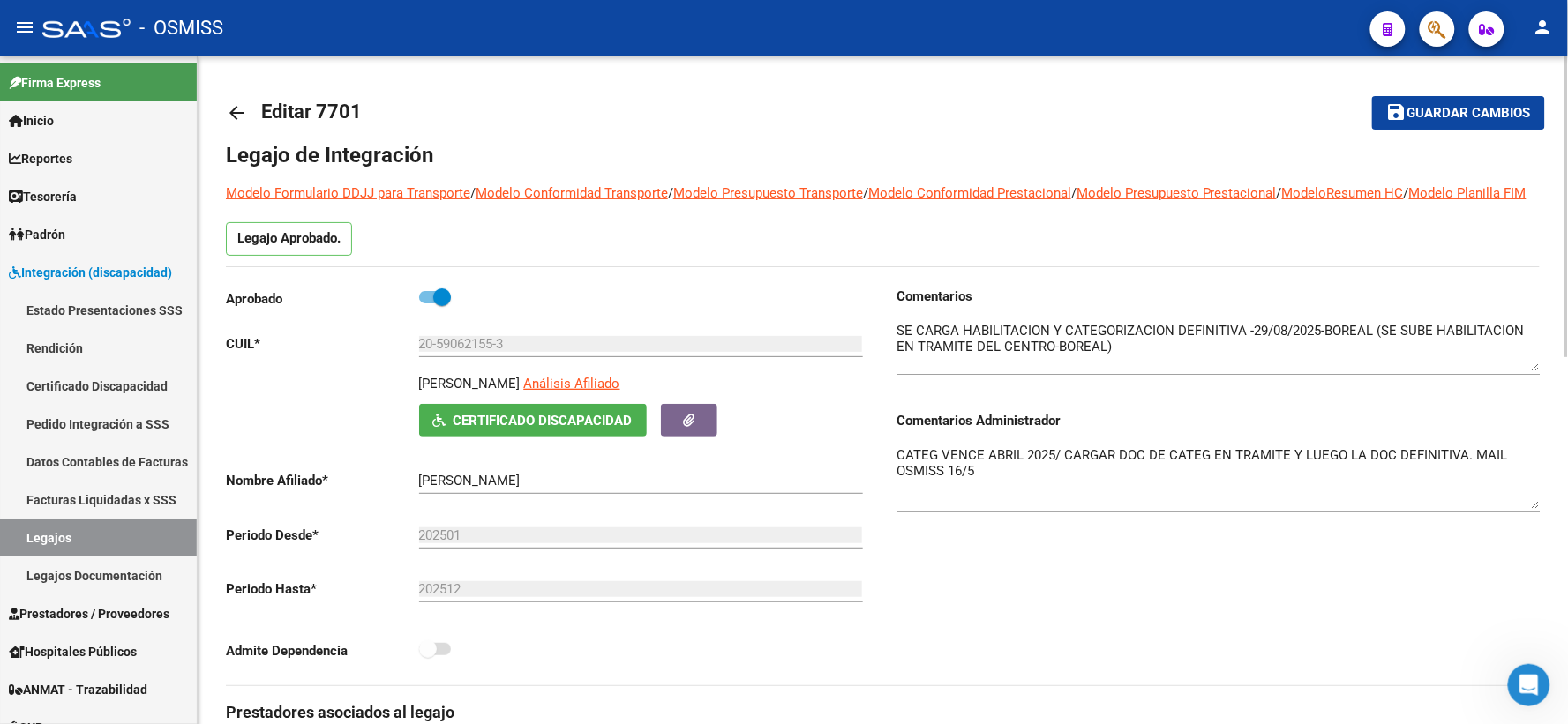
drag, startPoint x: 1533, startPoint y: 373, endPoint x: 1533, endPoint y: 389, distance: 16.0
click at [1533, 371] on textarea at bounding box center [1219, 345] width 643 height 50
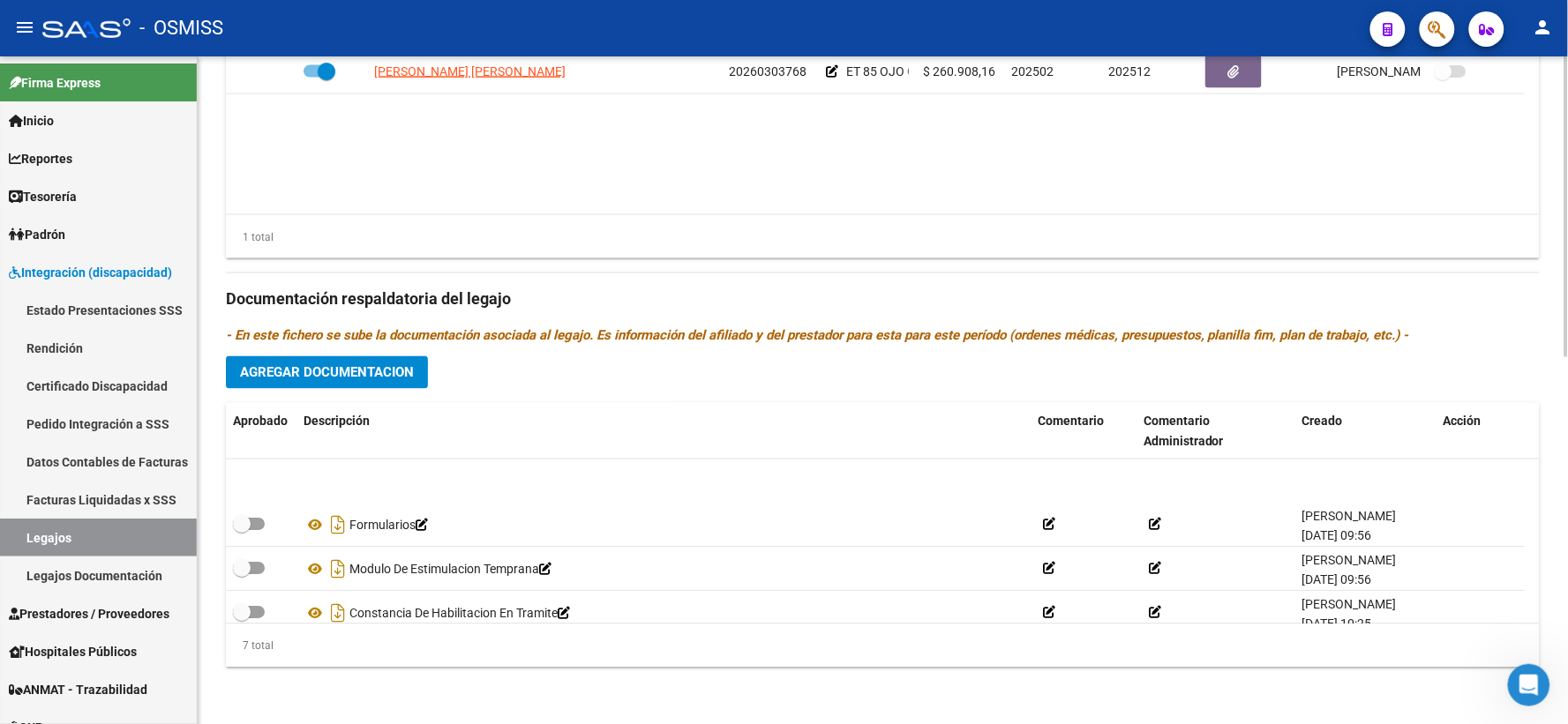
scroll to position [150, 0]
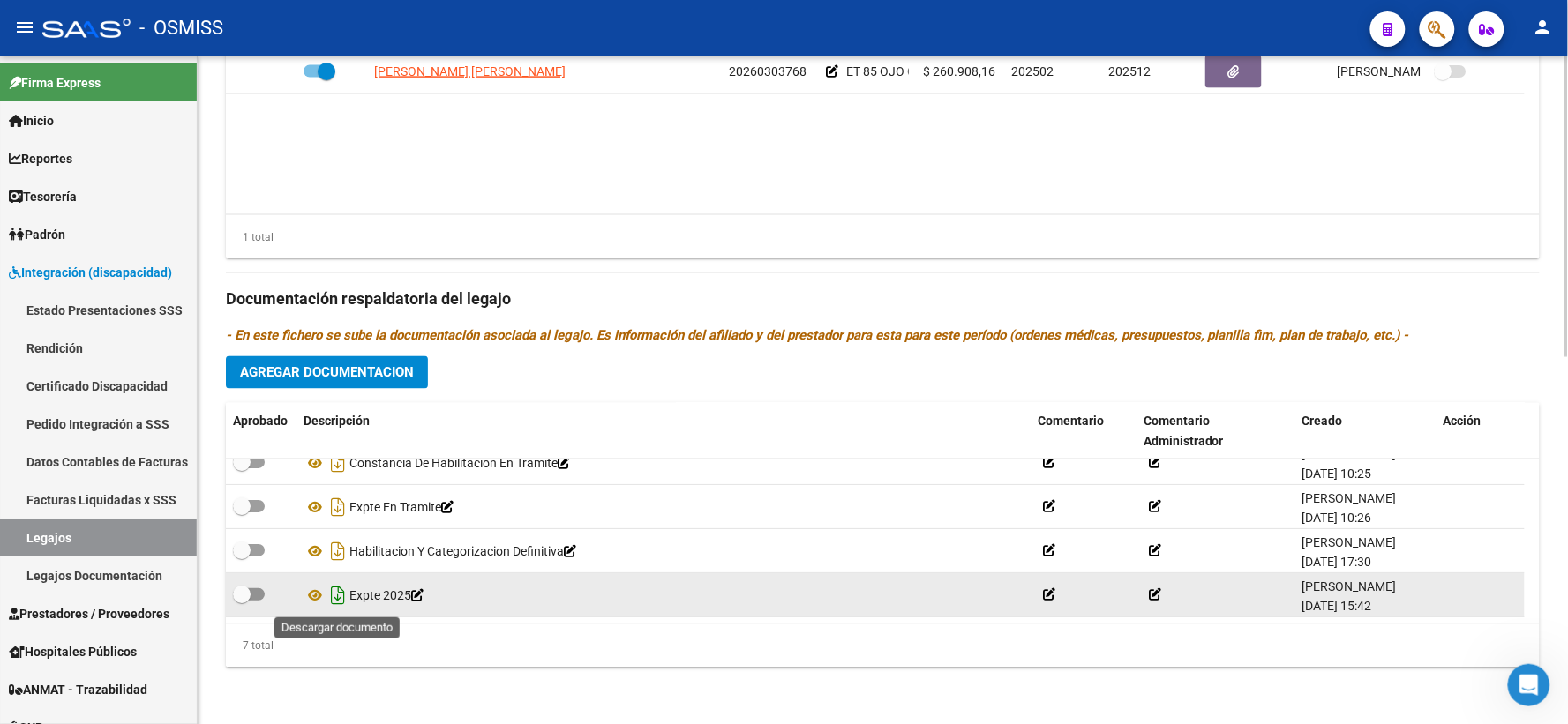
click at [340, 591] on icon "Descargar documento" at bounding box center [338, 596] width 23 height 28
click at [1489, 340] on p "- En este fichero se sube la documentación asociada al legajo. Es información d…" at bounding box center [882, 336] width 1314 height 20
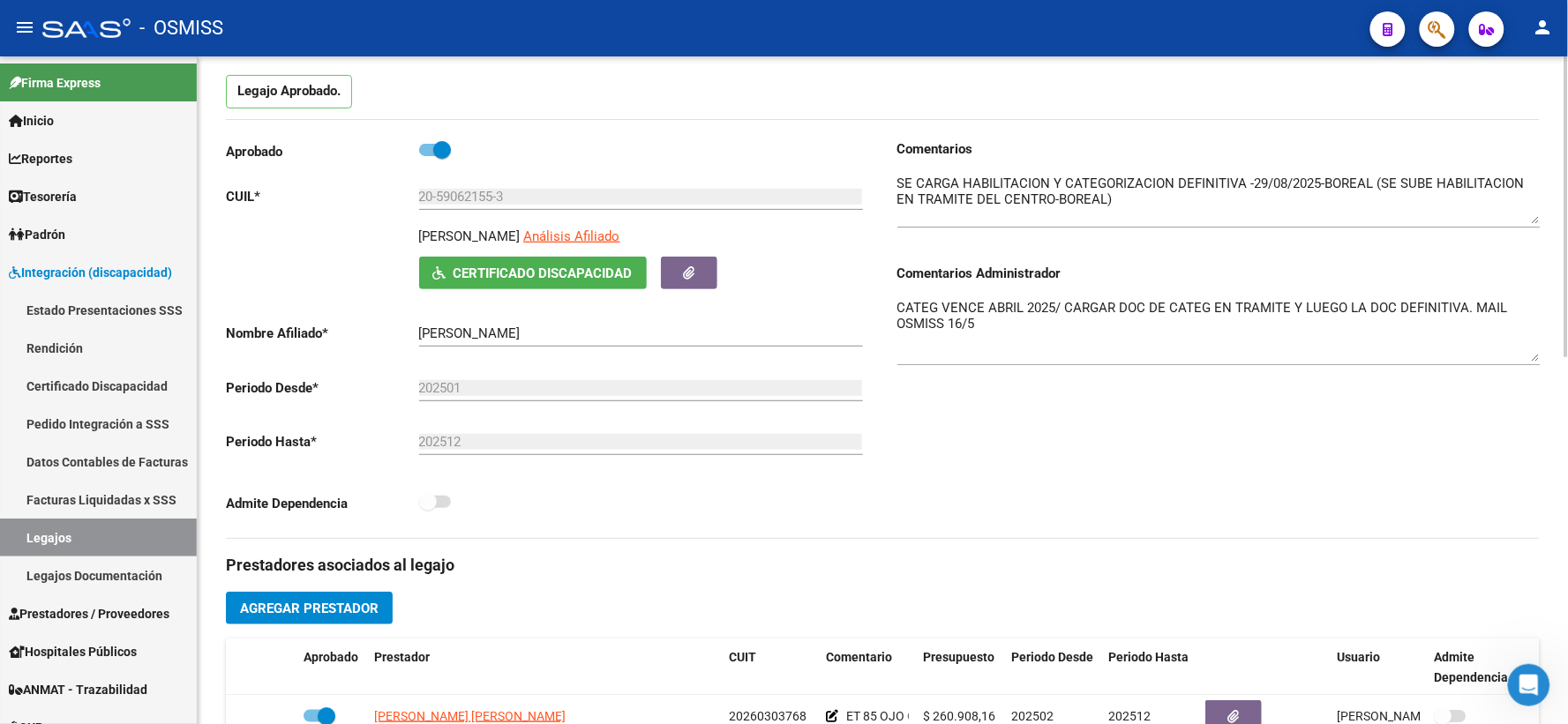
scroll to position [0, 0]
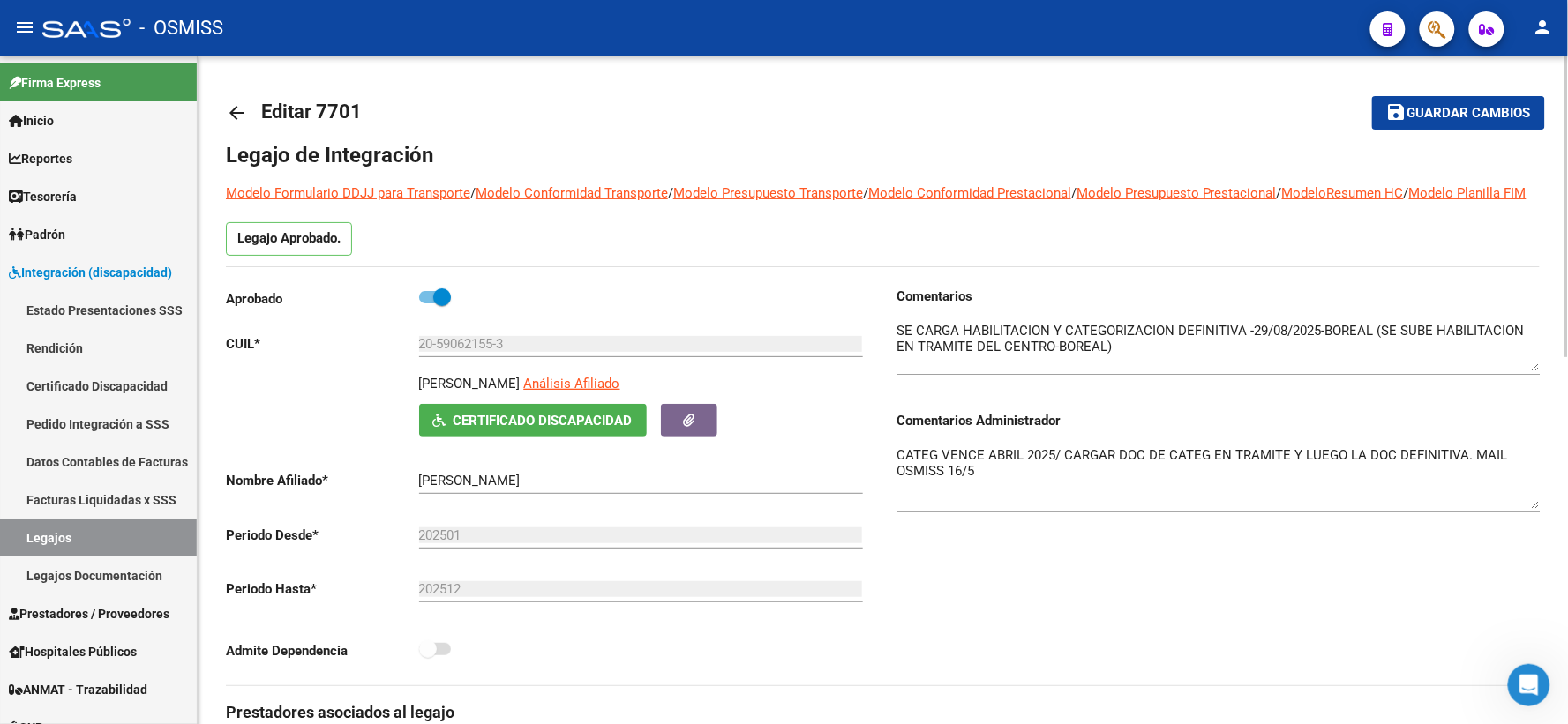
click at [240, 115] on mat-icon "arrow_back" at bounding box center [236, 112] width 21 height 21
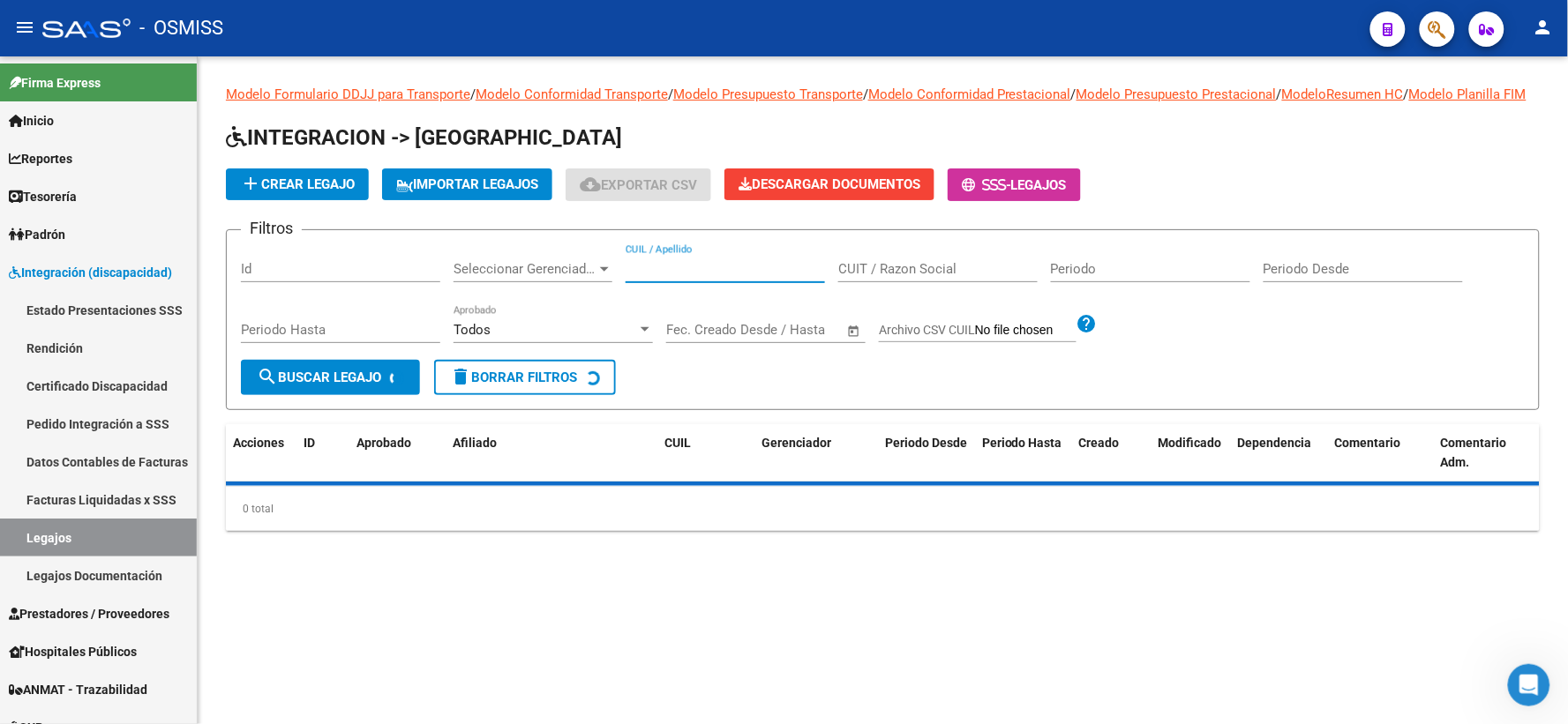
click at [690, 277] on input "CUIL / Apellido" at bounding box center [724, 268] width 199 height 16
paste input "20584179865"
type input "20584179865"
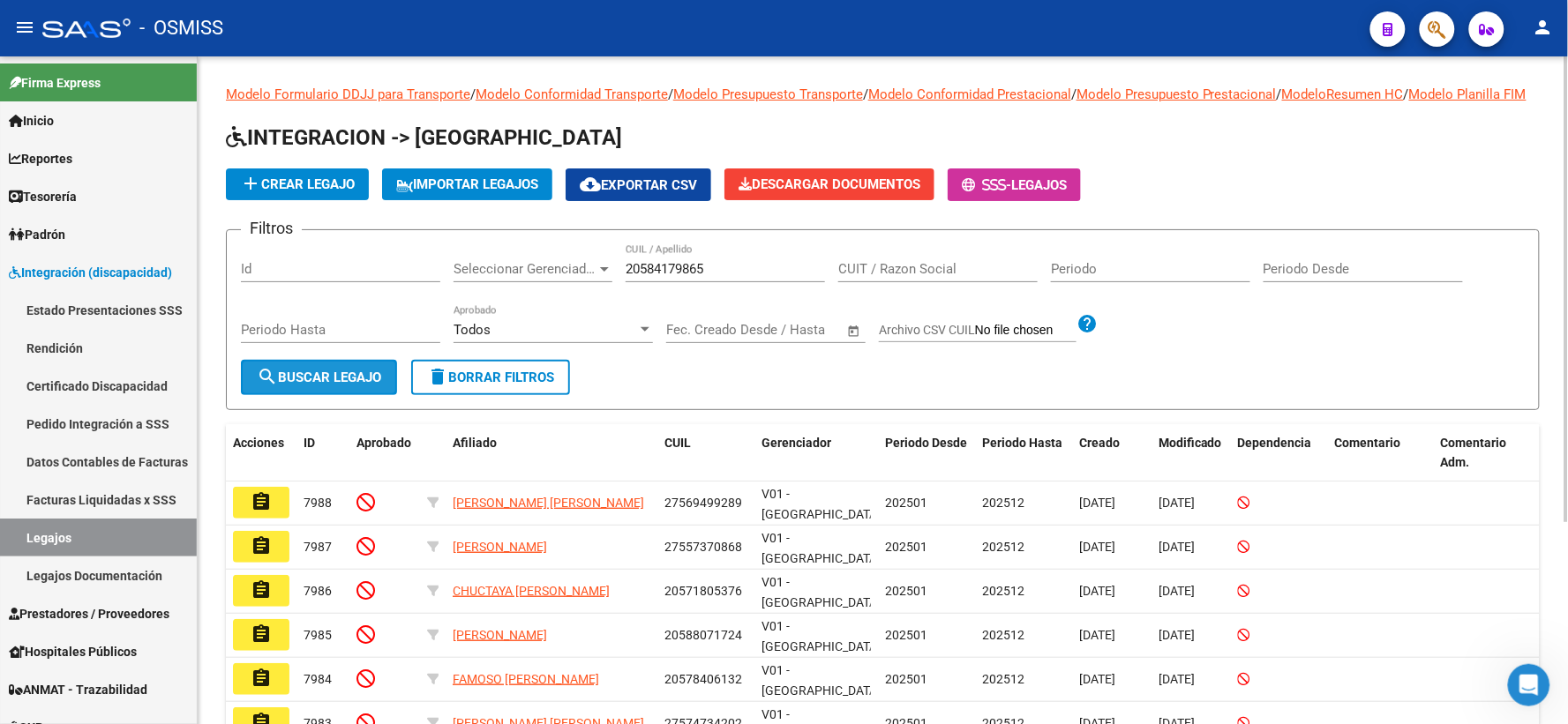
click at [298, 395] on button "search Buscar Legajo" at bounding box center [318, 377] width 156 height 35
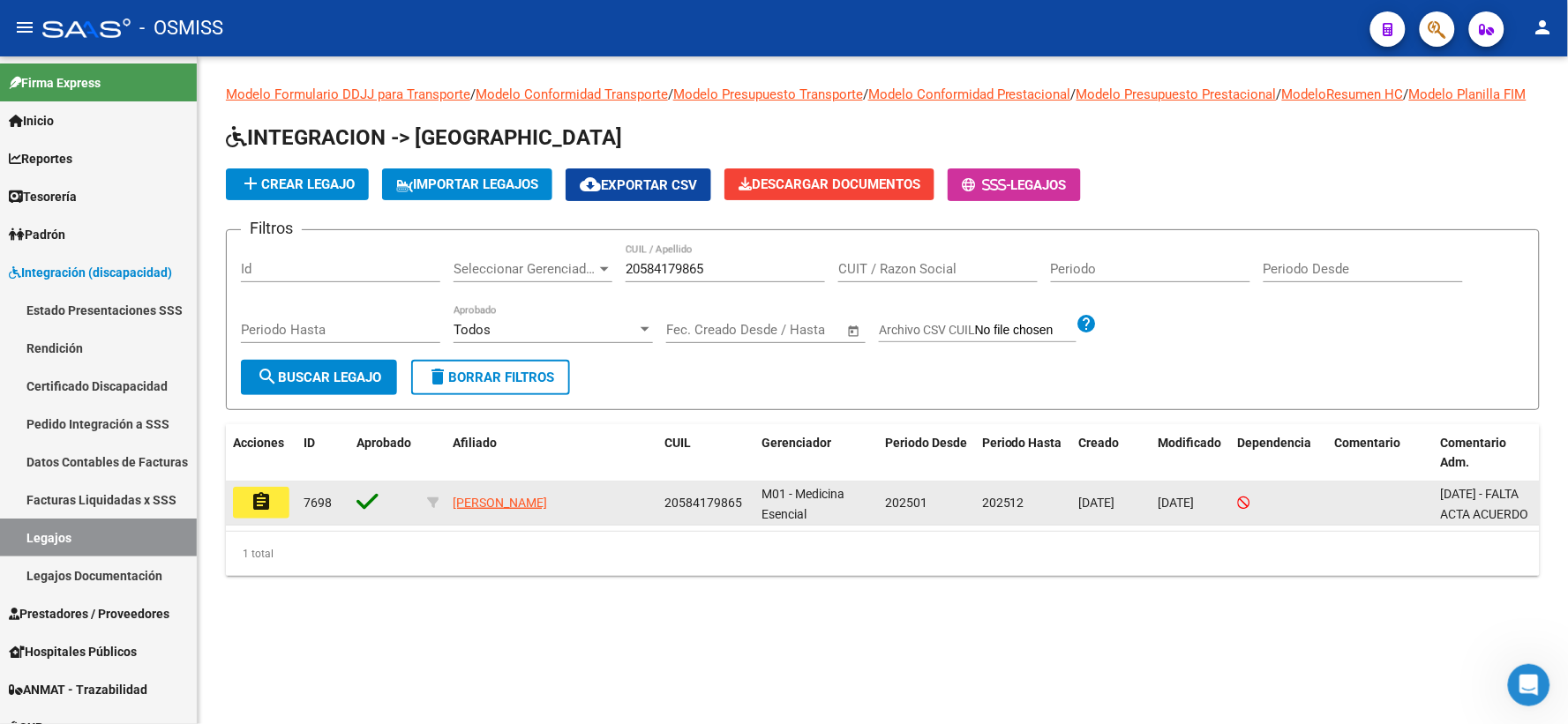
click at [257, 513] on mat-icon "assignment" at bounding box center [261, 501] width 21 height 21
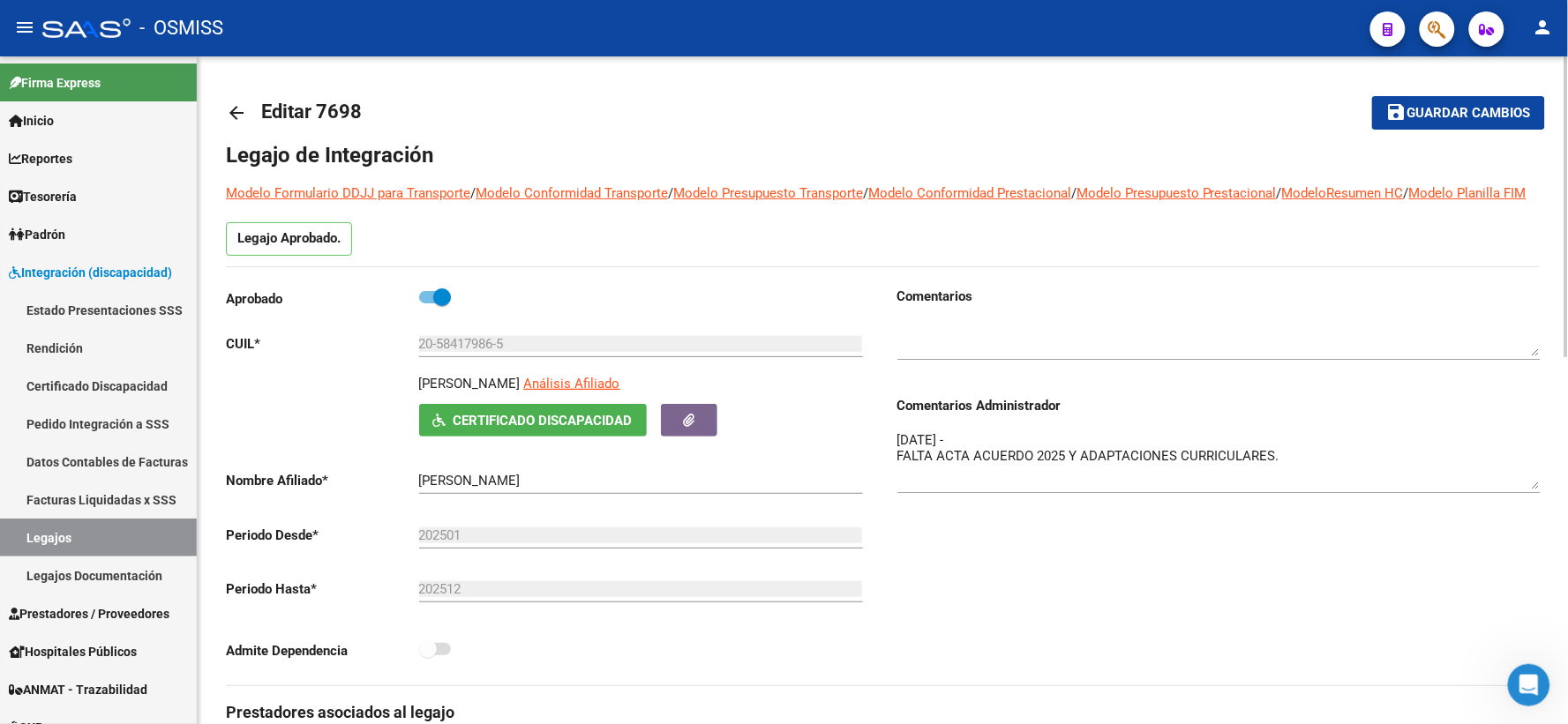
drag, startPoint x: 1532, startPoint y: 482, endPoint x: 1538, endPoint y: 507, distance: 25.7
click at [1538, 489] on textarea "30/05/2025 - FALTA ACTA ACUERDO 2025 Y ADAPTACIONES CURRICULARES." at bounding box center [1219, 460] width 643 height 59
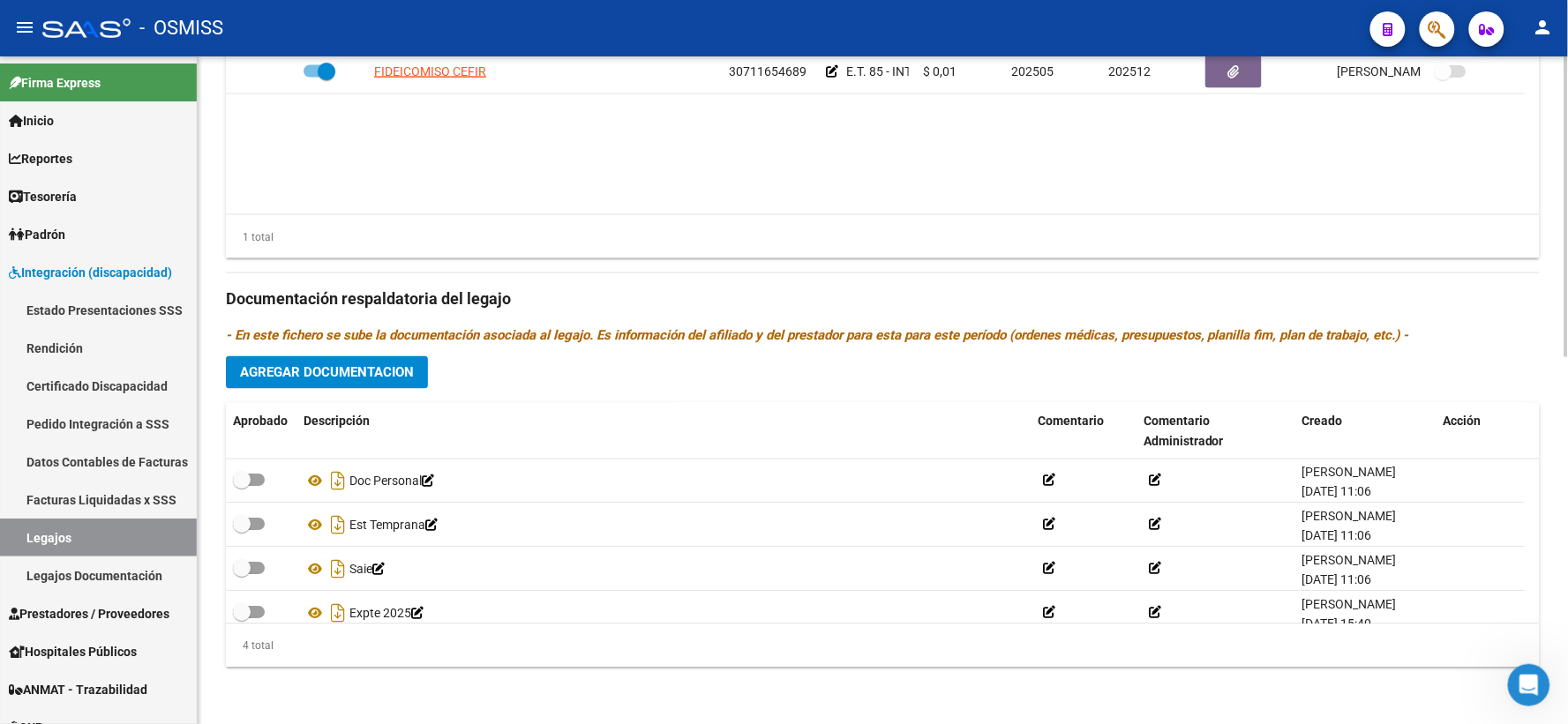
scroll to position [814, 0]
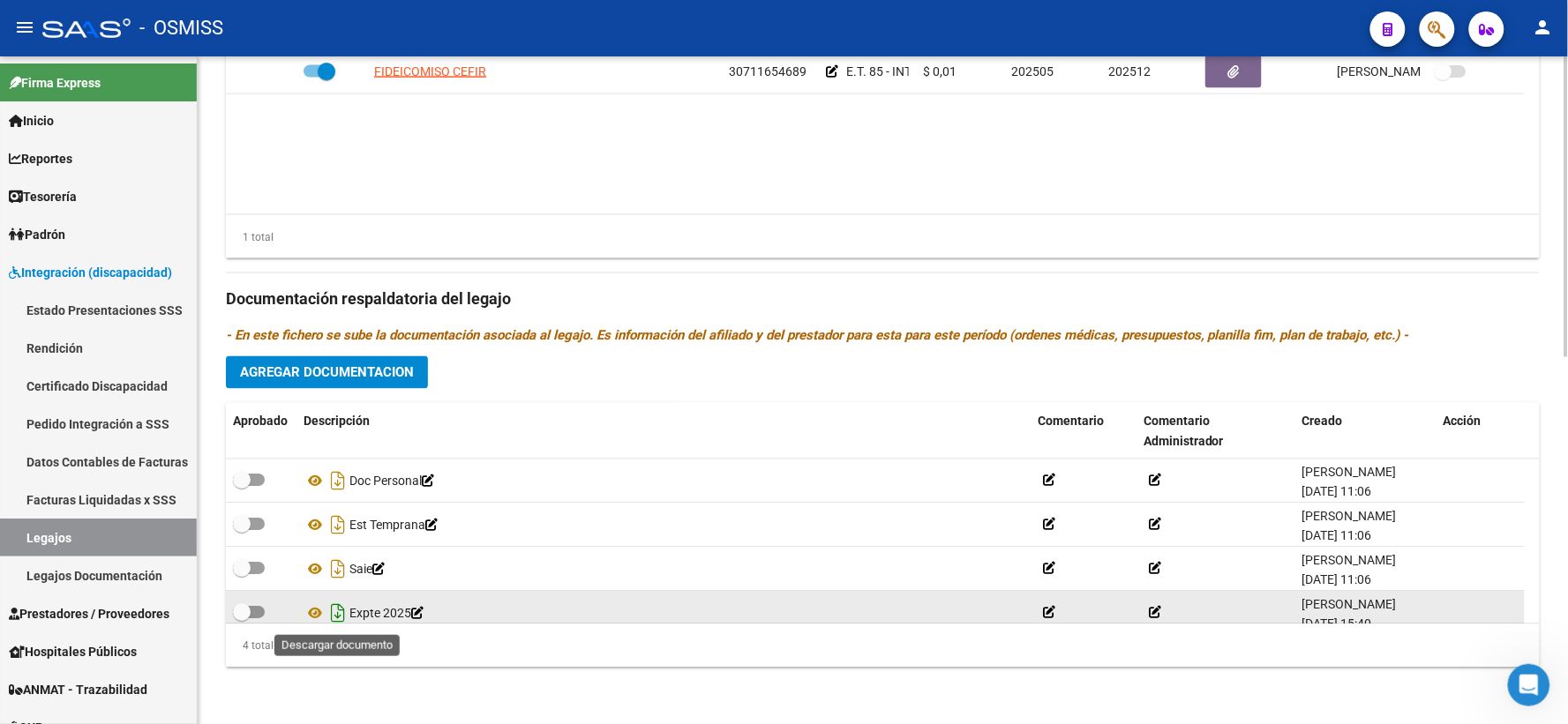
click at [332, 611] on icon "Descargar documento" at bounding box center [338, 614] width 23 height 28
click at [1494, 324] on div "Prestadores asociados al legajo Agregar Prestador Aprobado Prestador CUIT Comen…" at bounding box center [882, 288] width 1314 height 787
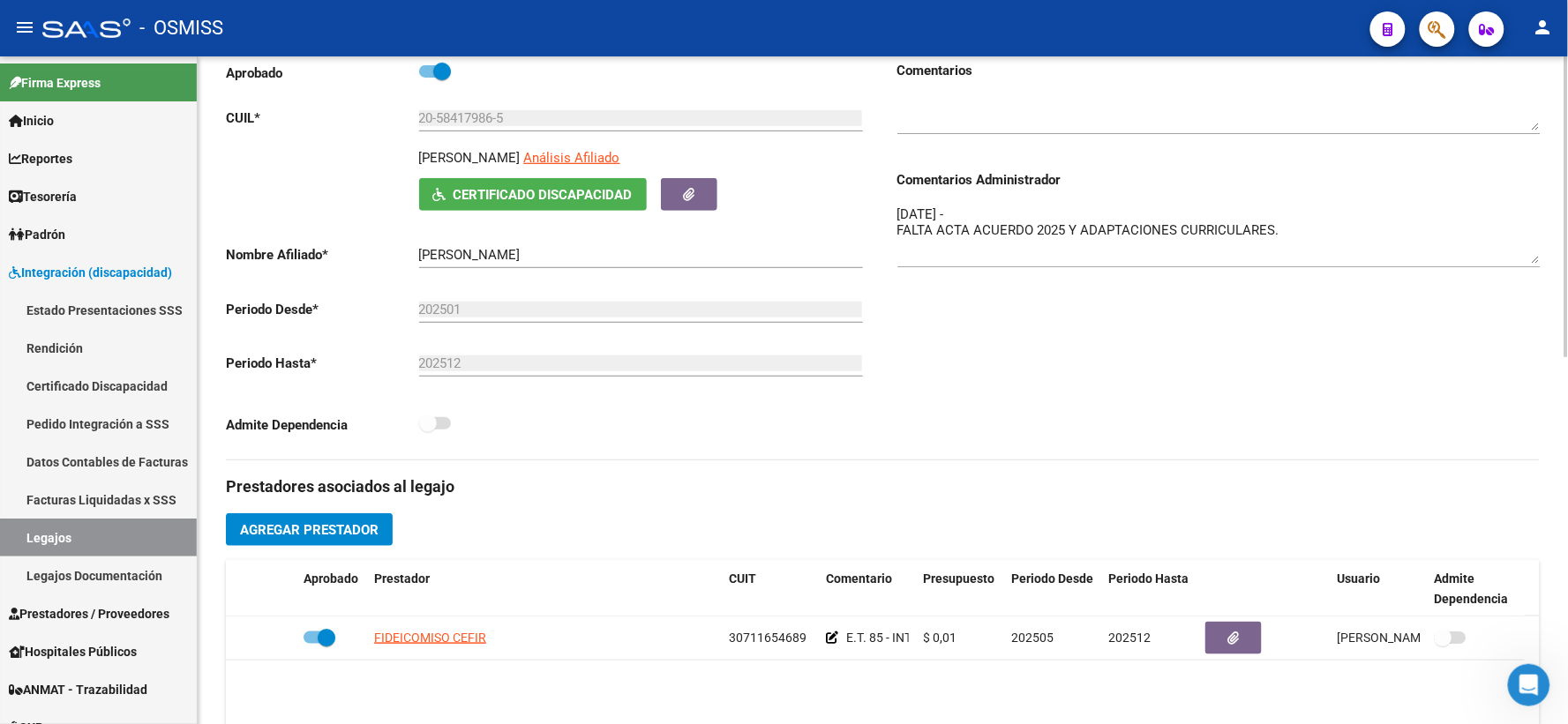
scroll to position [0, 0]
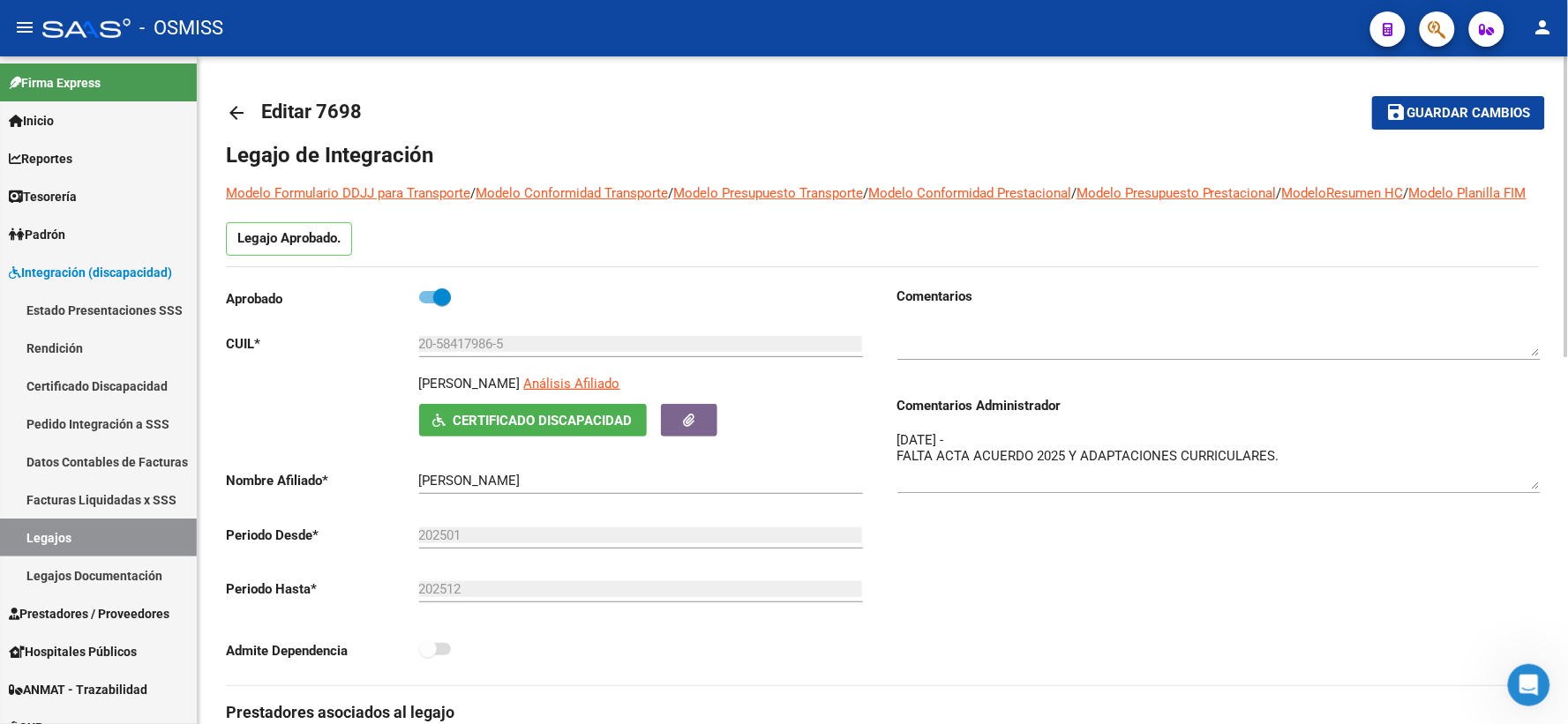
click at [234, 109] on mat-icon "arrow_back" at bounding box center [236, 112] width 21 height 21
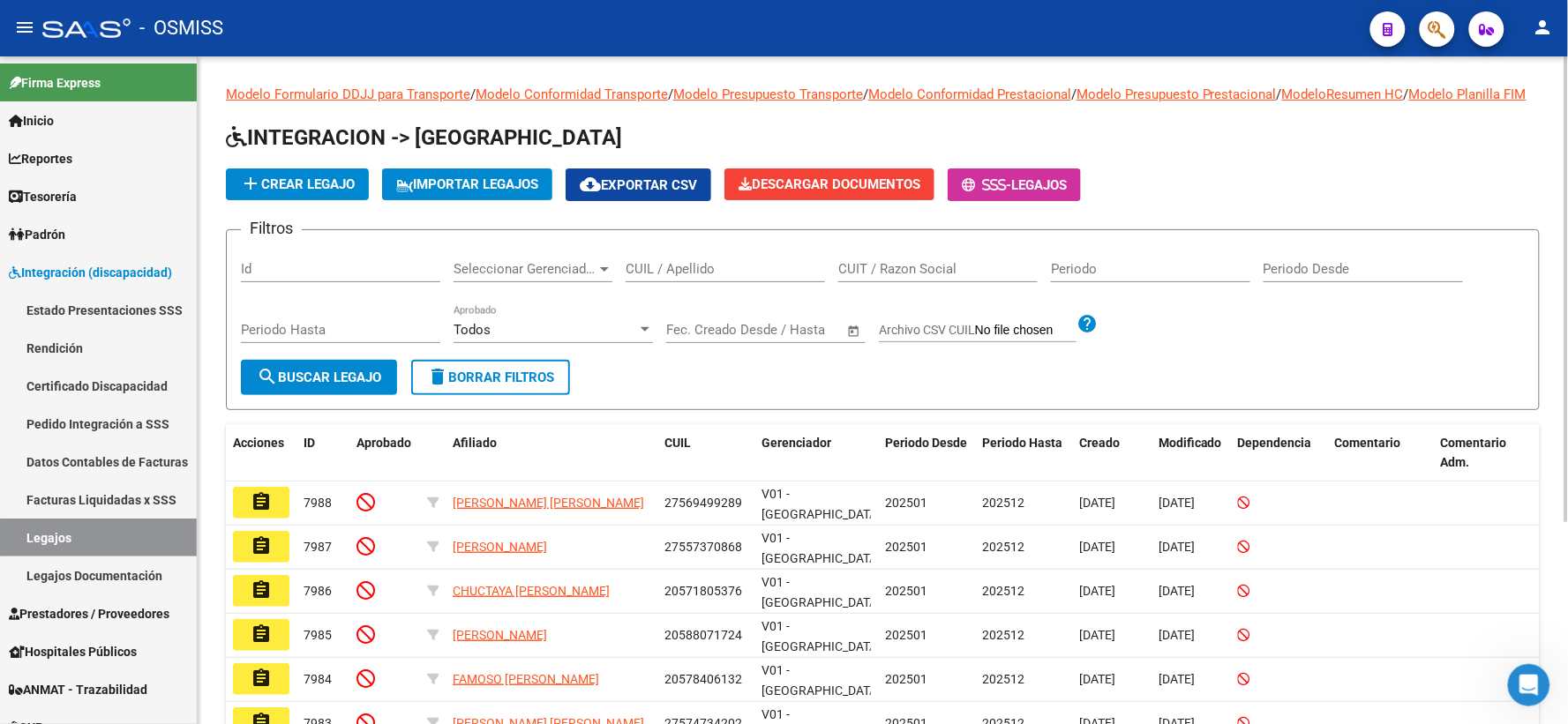
click at [726, 277] on input "CUIL / Apellido" at bounding box center [724, 268] width 199 height 16
paste input "20577824852"
type input "20577824852"
click at [331, 395] on button "search Buscar Legajo" at bounding box center [318, 377] width 156 height 35
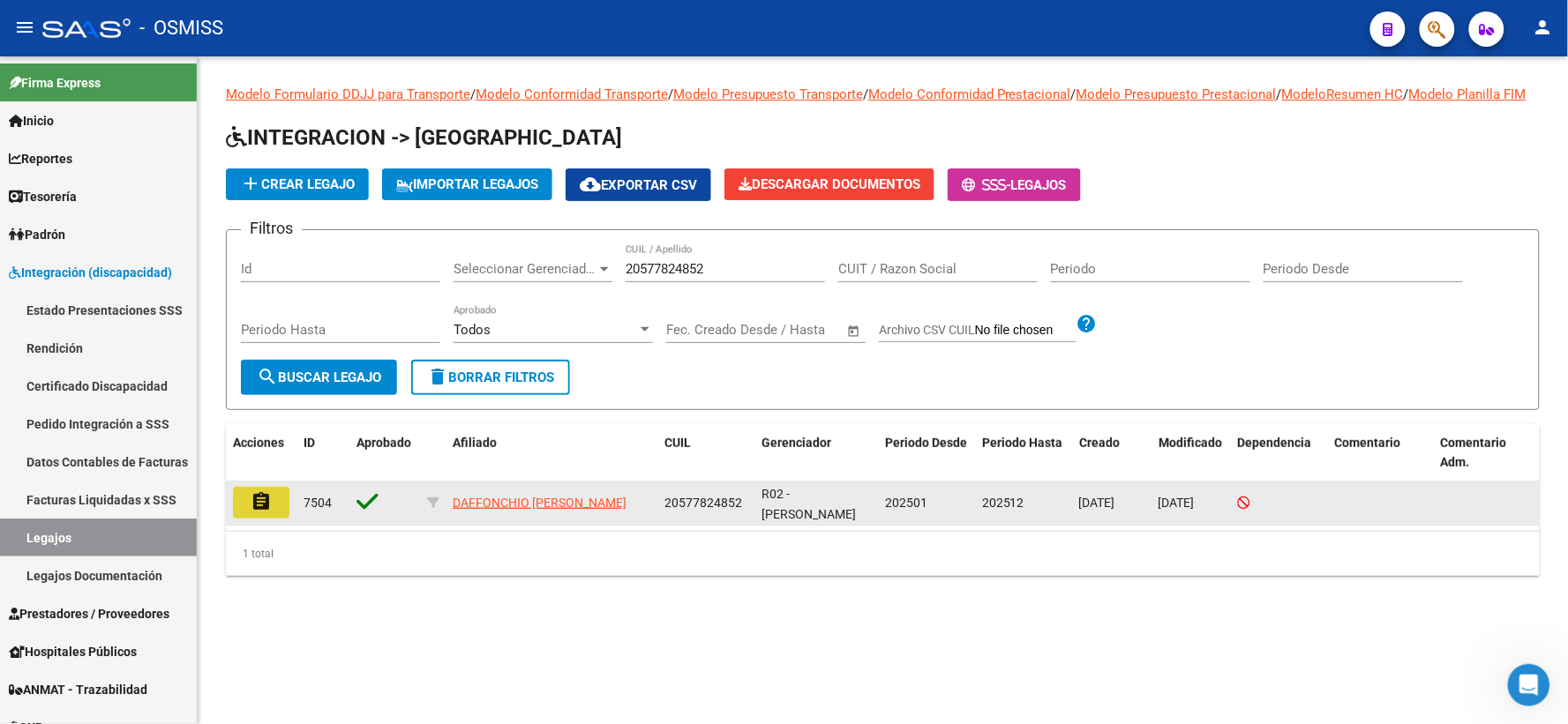
click at [268, 513] on mat-icon "assignment" at bounding box center [261, 501] width 21 height 21
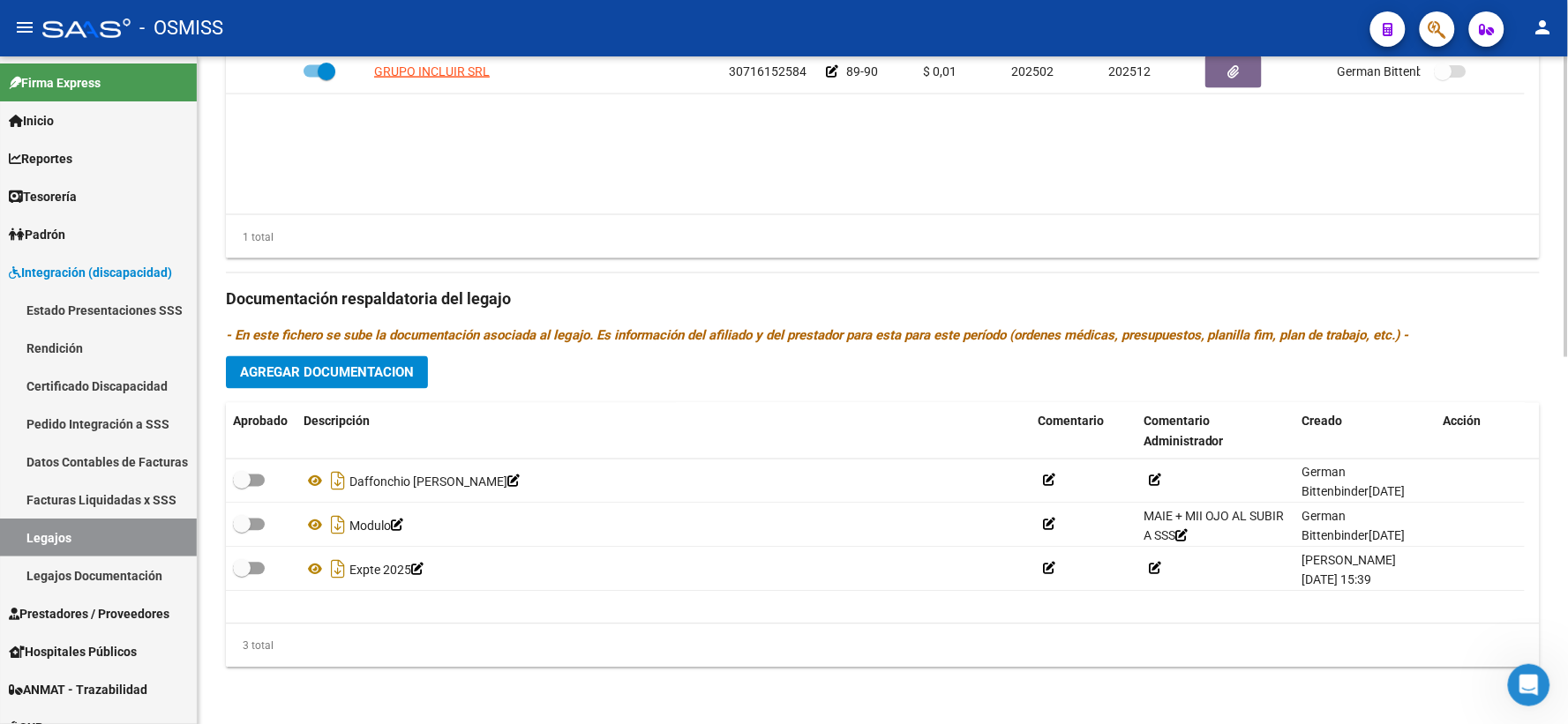
scroll to position [814, 0]
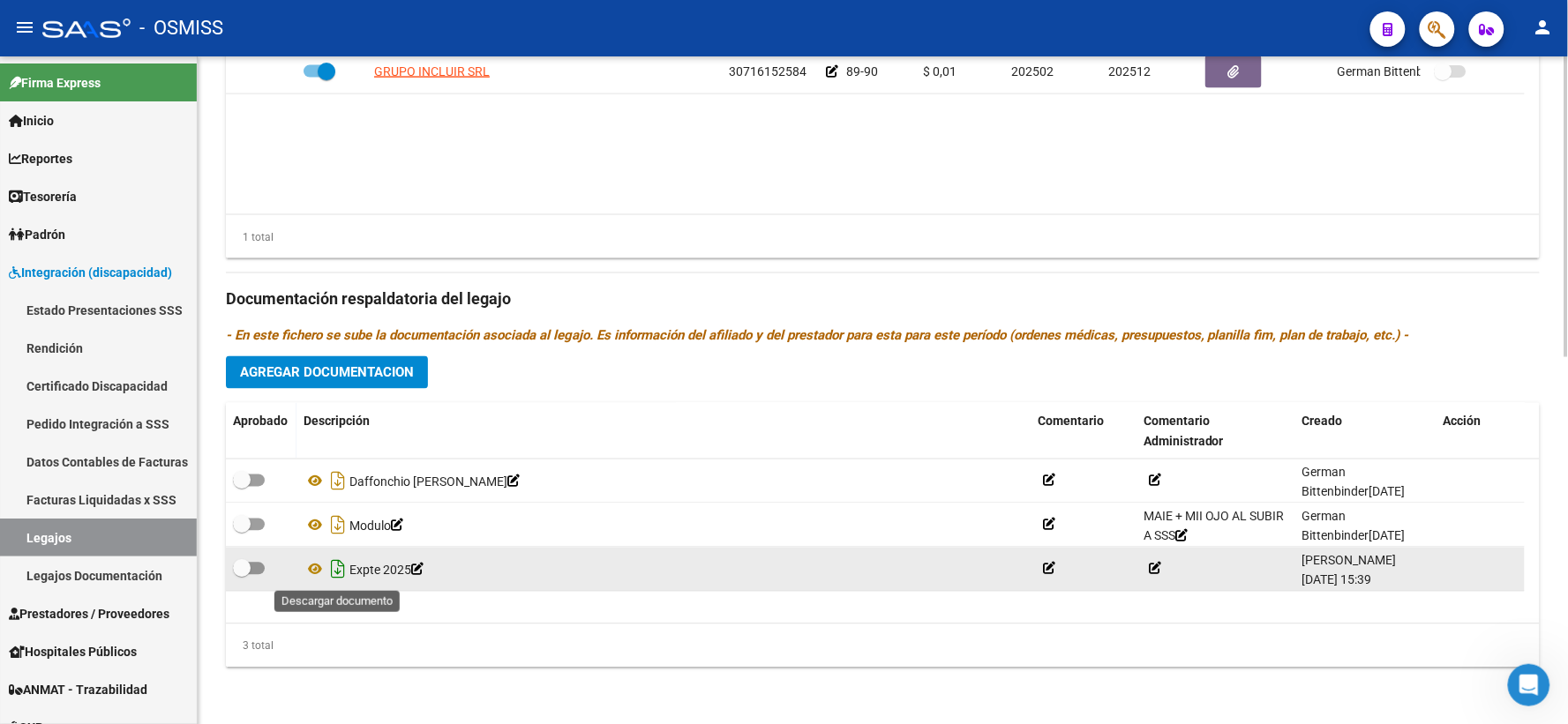
click at [340, 571] on icon "Descargar documento" at bounding box center [338, 569] width 23 height 28
click at [1515, 310] on h3 "Documentación respaldatoria del legajo" at bounding box center [882, 299] width 1314 height 25
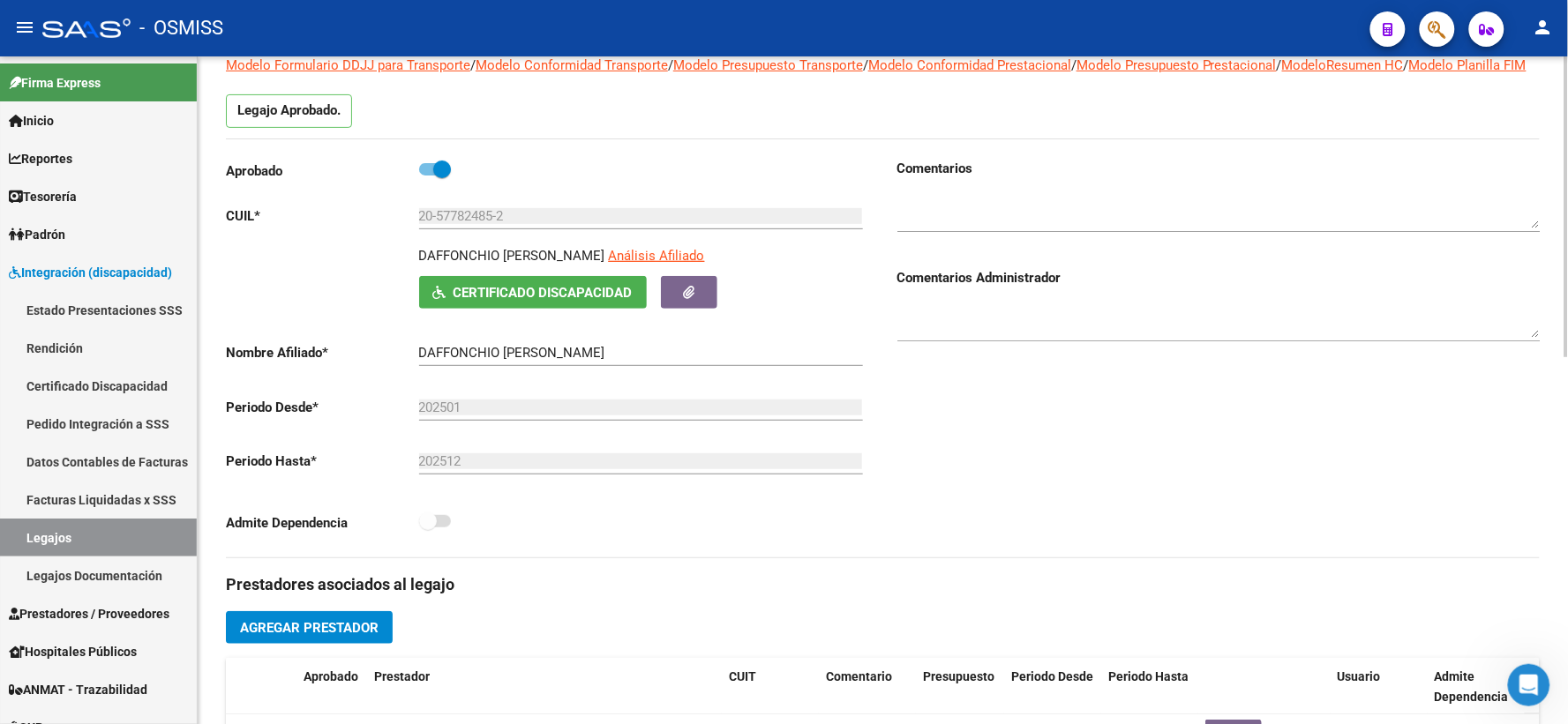
scroll to position [0, 0]
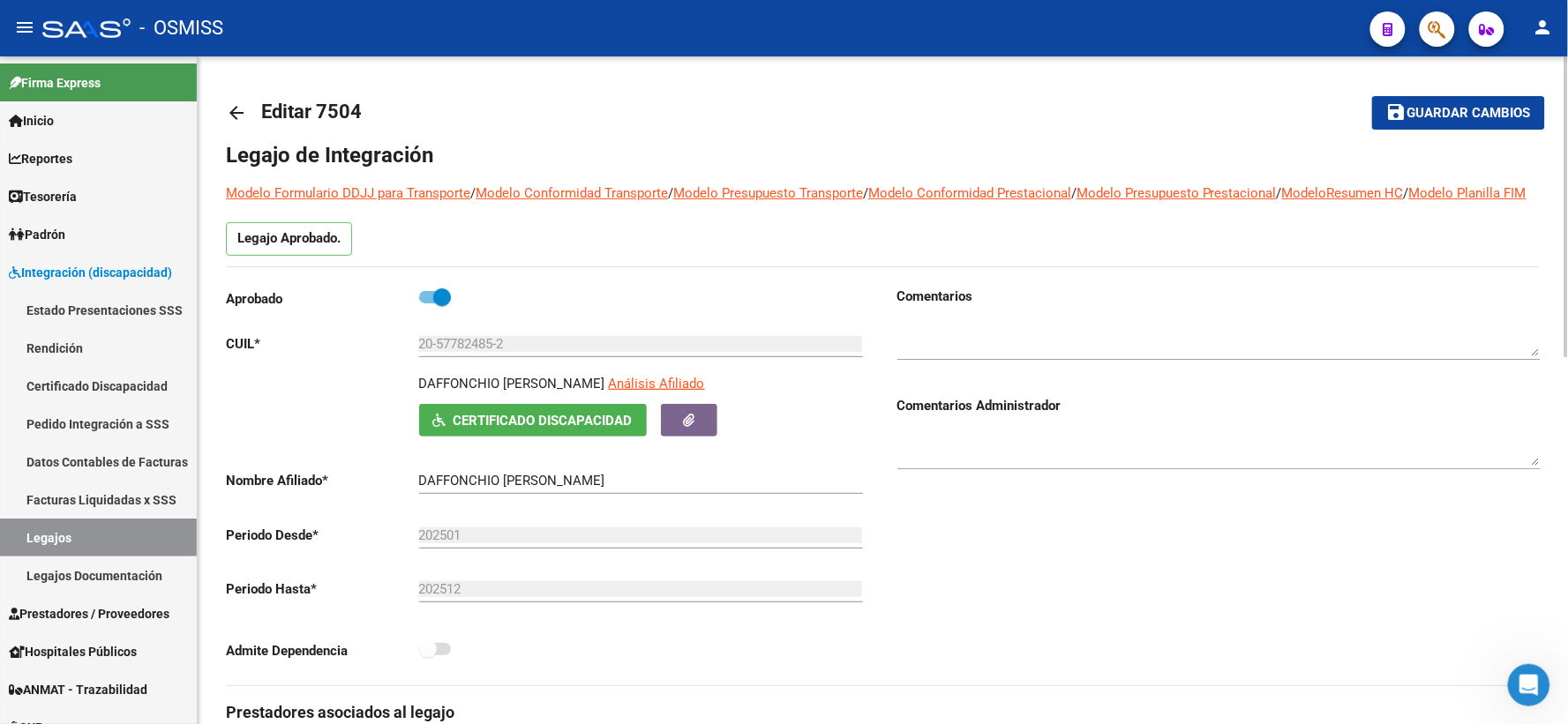
click at [1457, 119] on span "Guardar cambios" at bounding box center [1469, 113] width 124 height 16
click at [233, 109] on mat-icon "arrow_back" at bounding box center [236, 112] width 21 height 21
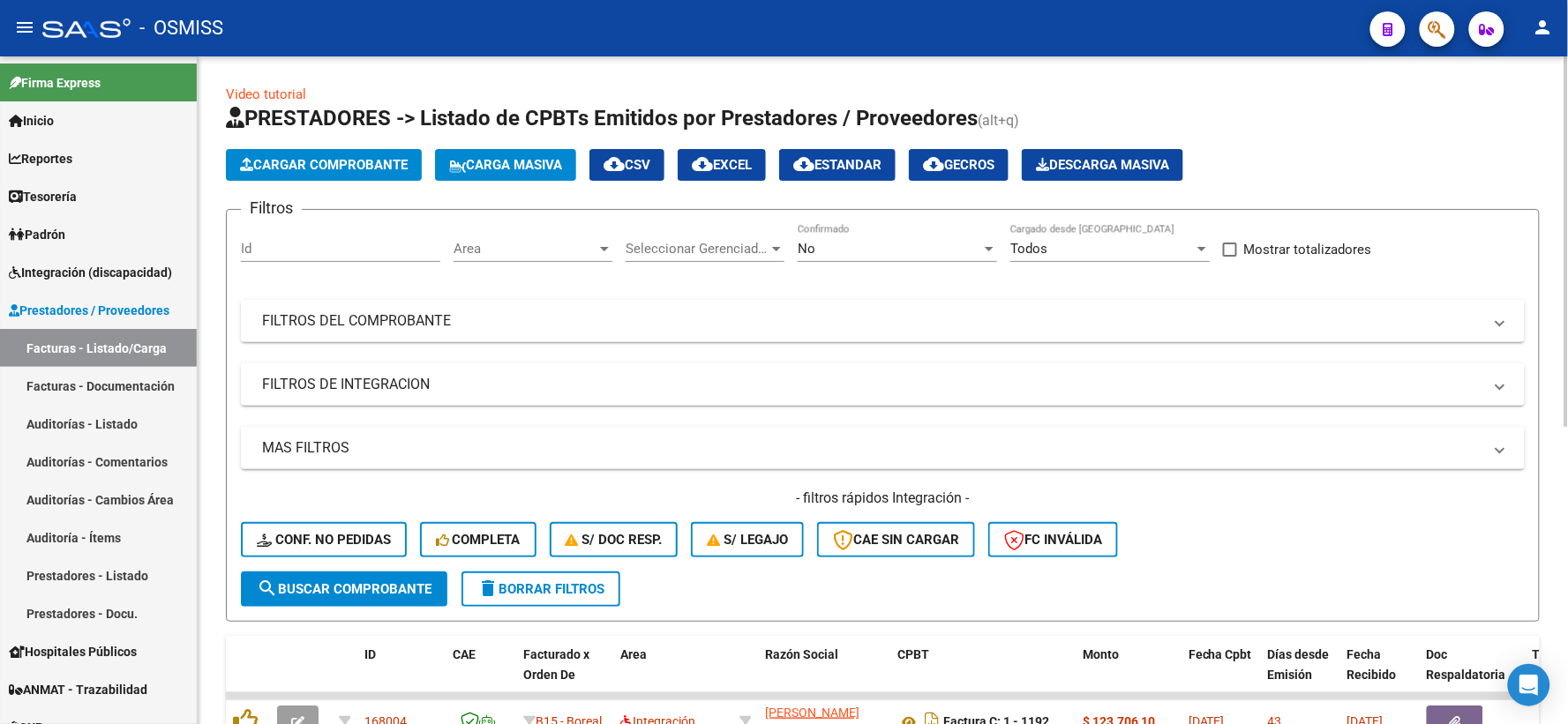
click at [992, 246] on div at bounding box center [988, 248] width 9 height 5
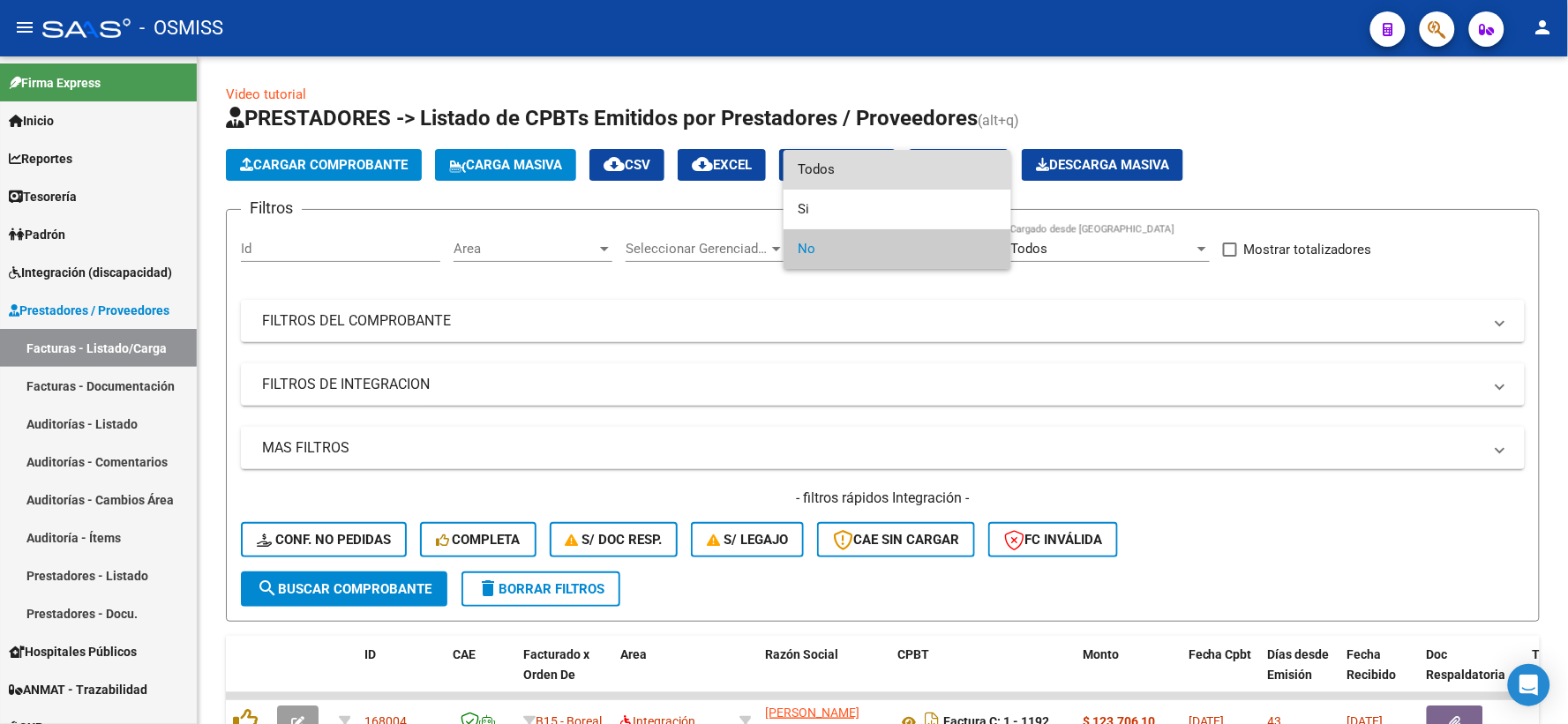
click at [886, 165] on span "Todos" at bounding box center [896, 170] width 199 height 40
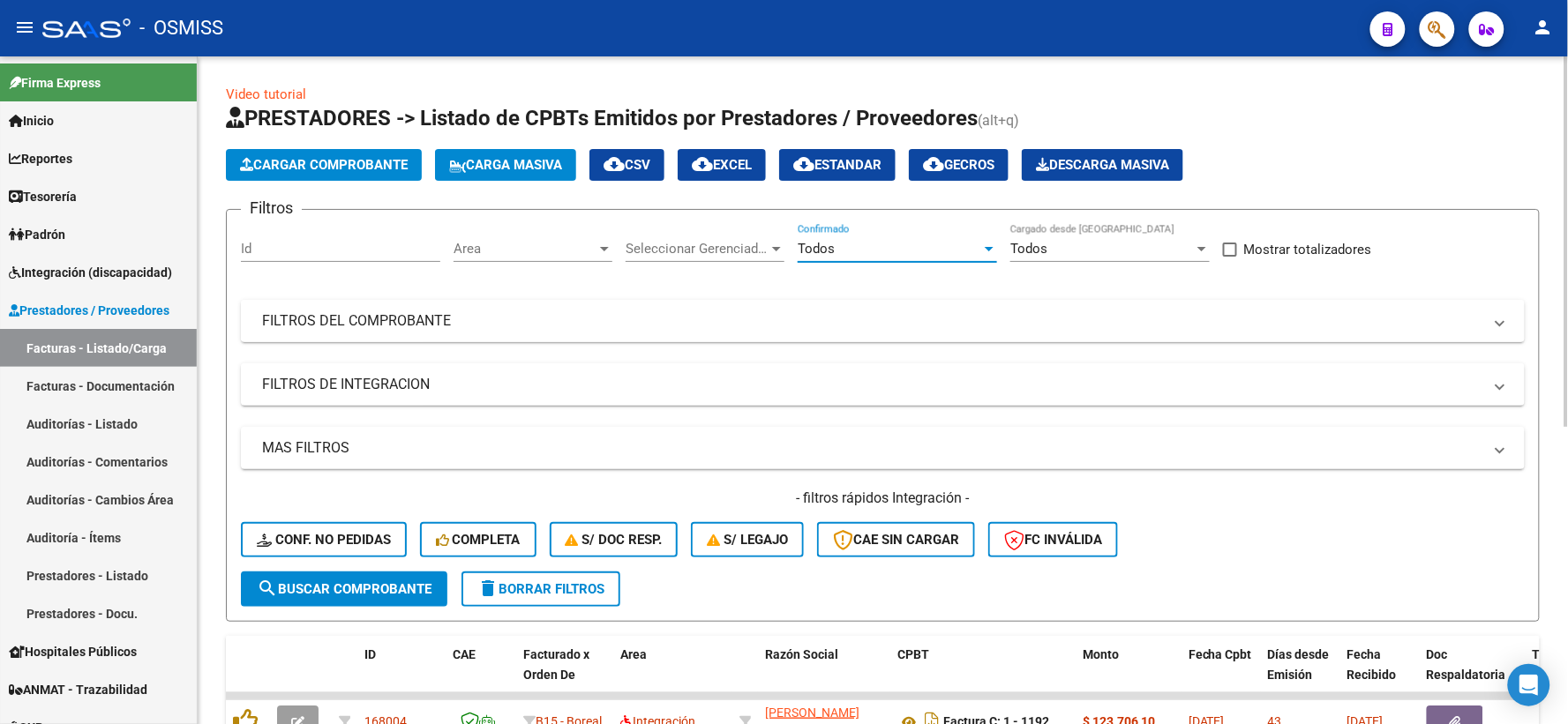
click at [714, 322] on mat-panel-title "FILTROS DEL COMPROBANTE" at bounding box center [872, 321] width 1220 height 20
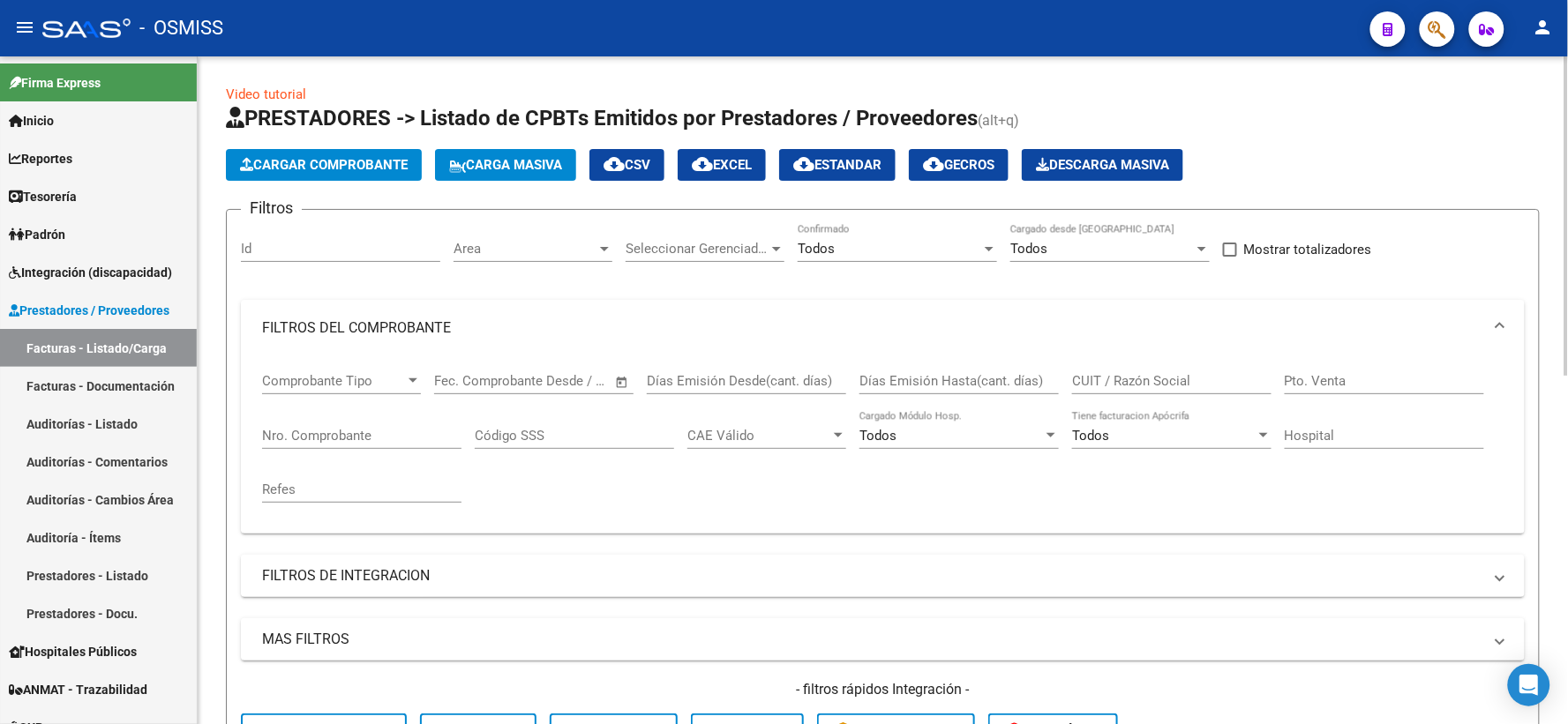
click at [411, 435] on input "Nro. Comprobante" at bounding box center [361, 435] width 199 height 16
type input "89"
click at [1139, 376] on input "CUIT / Razón Social" at bounding box center [1171, 380] width 199 height 16
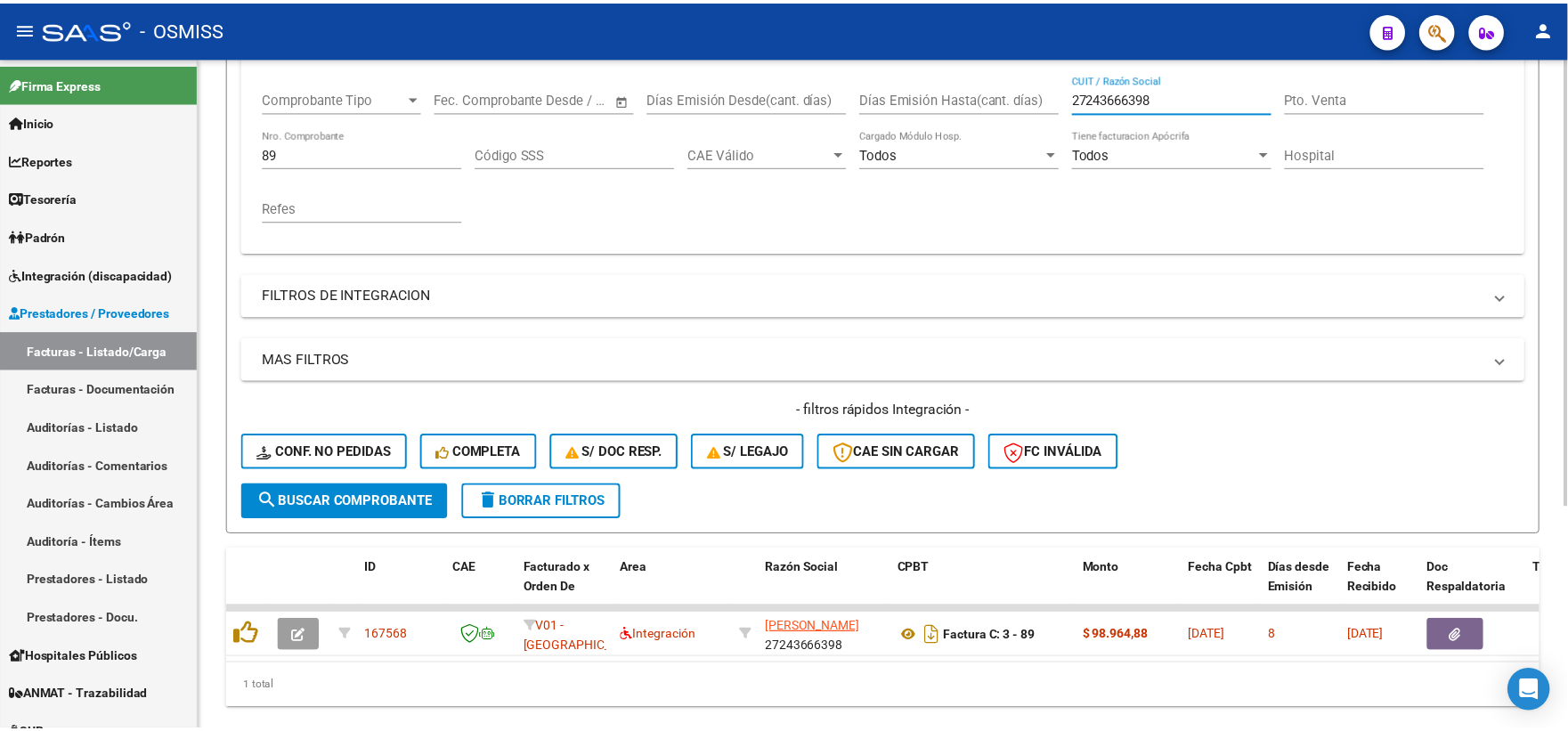
scroll to position [296, 0]
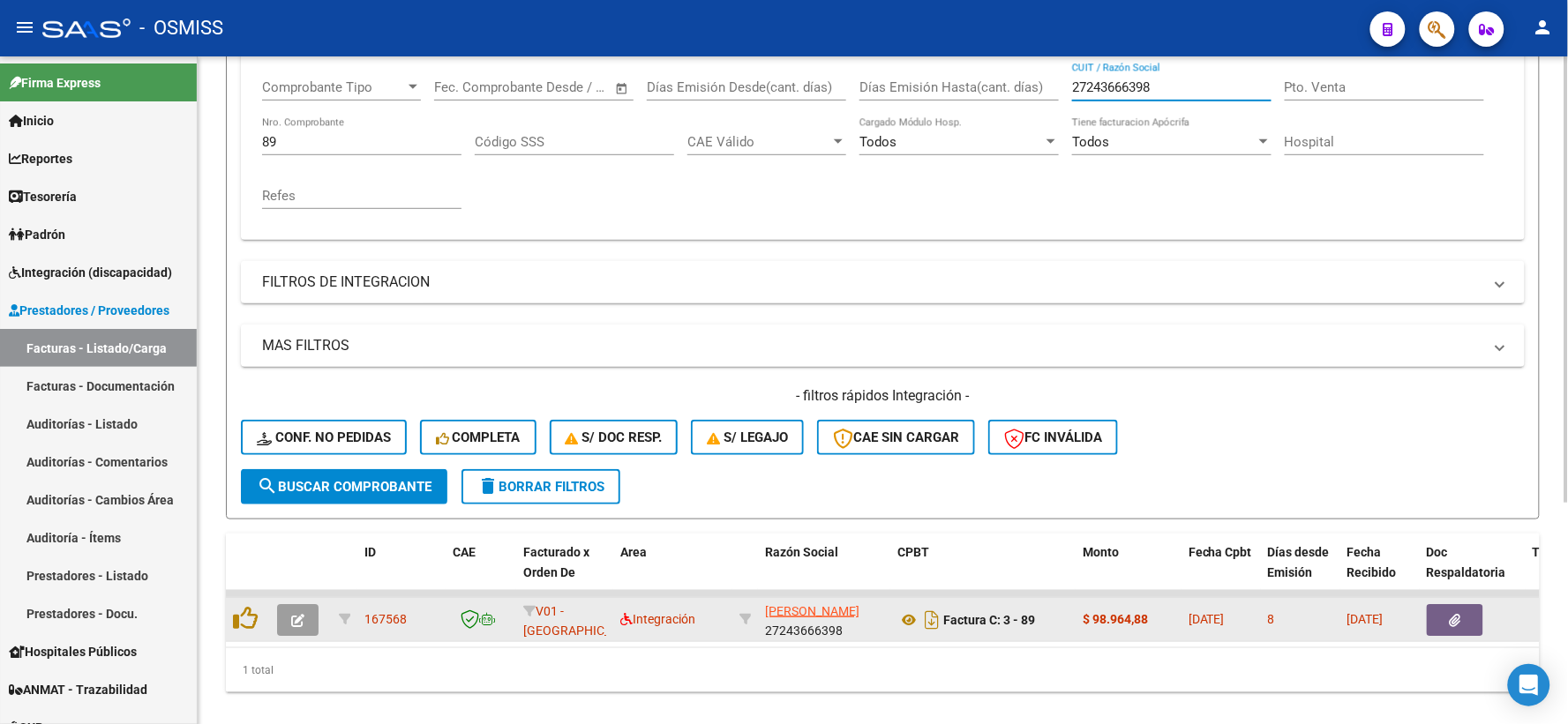
type input "27243666398"
click at [291, 614] on icon "button" at bounding box center [298, 620] width 13 height 13
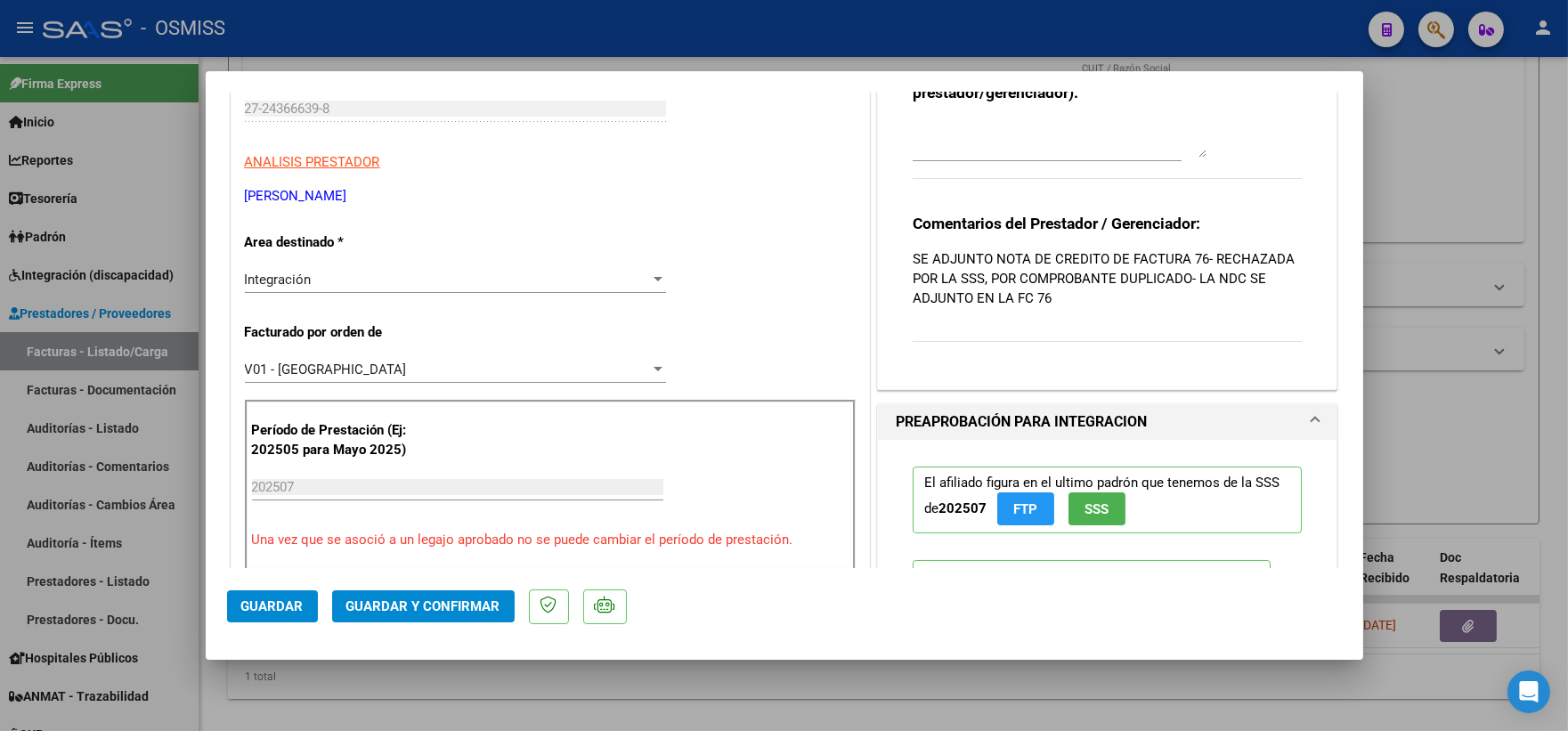
scroll to position [99, 0]
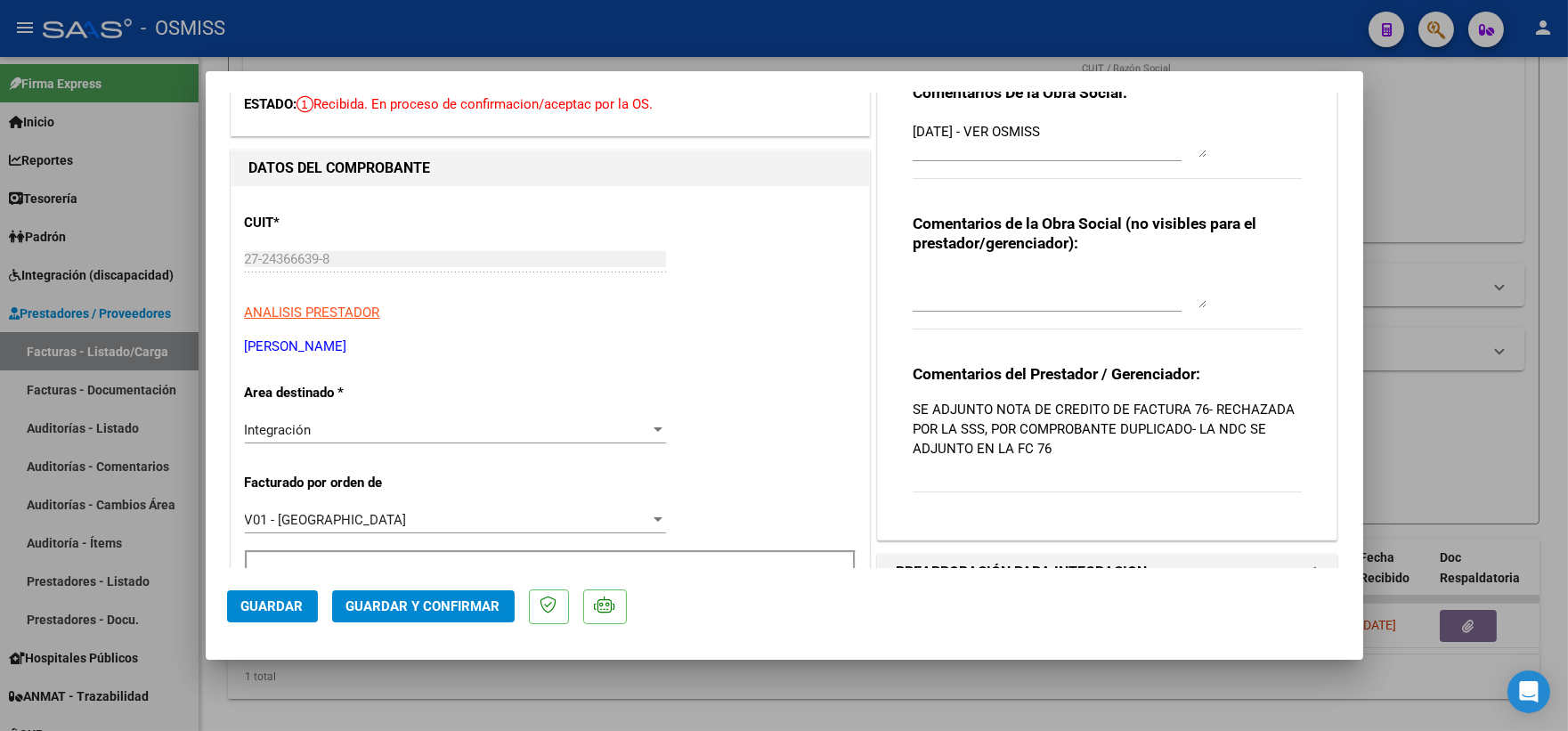
click at [1501, 425] on div at bounding box center [784, 365] width 1568 height 731
type input "$ 0,00"
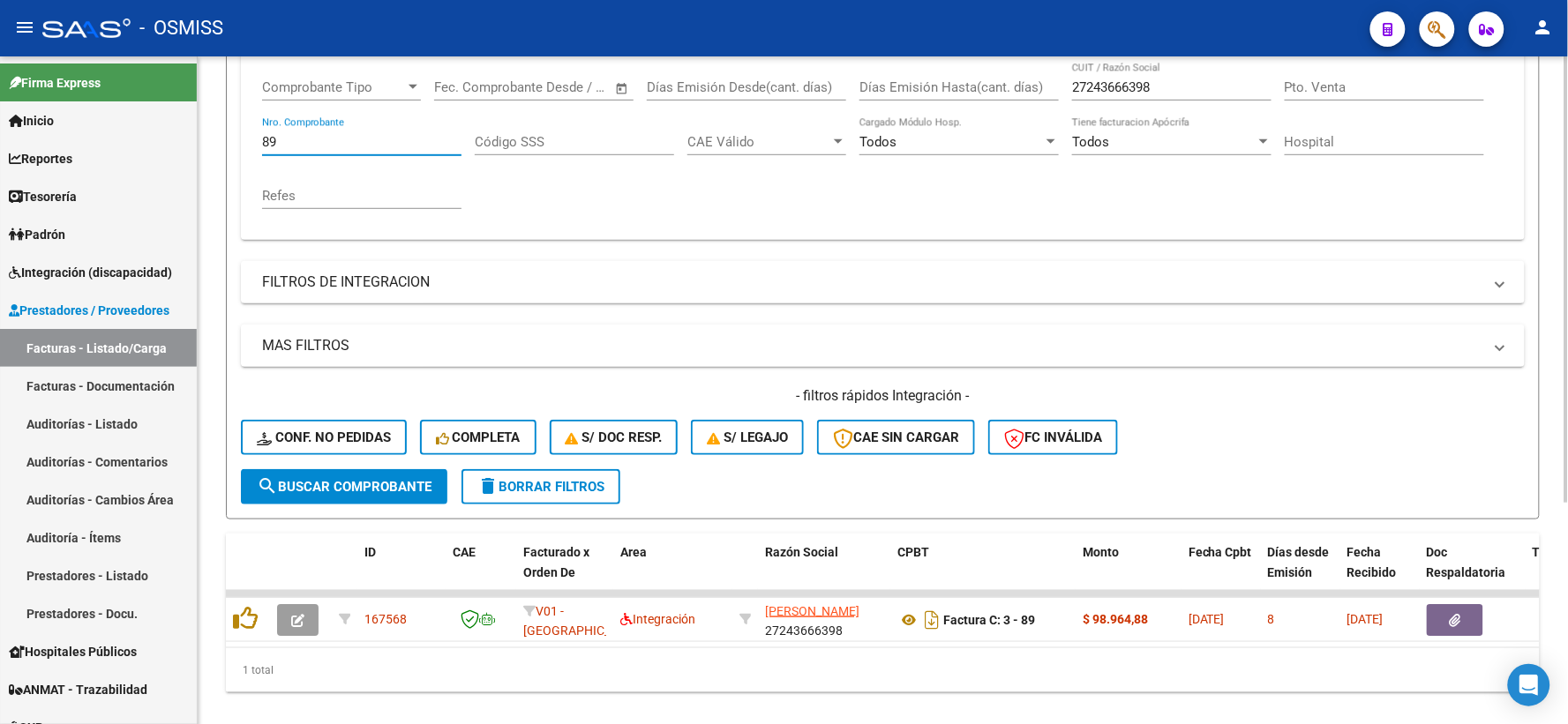
drag, startPoint x: 300, startPoint y: 143, endPoint x: 242, endPoint y: 150, distance: 58.4
click at [238, 147] on form "Filtros Id Area Area Seleccionar Gerenciador Seleccionar Gerenciador Todos Conf…" at bounding box center [882, 217] width 1314 height 604
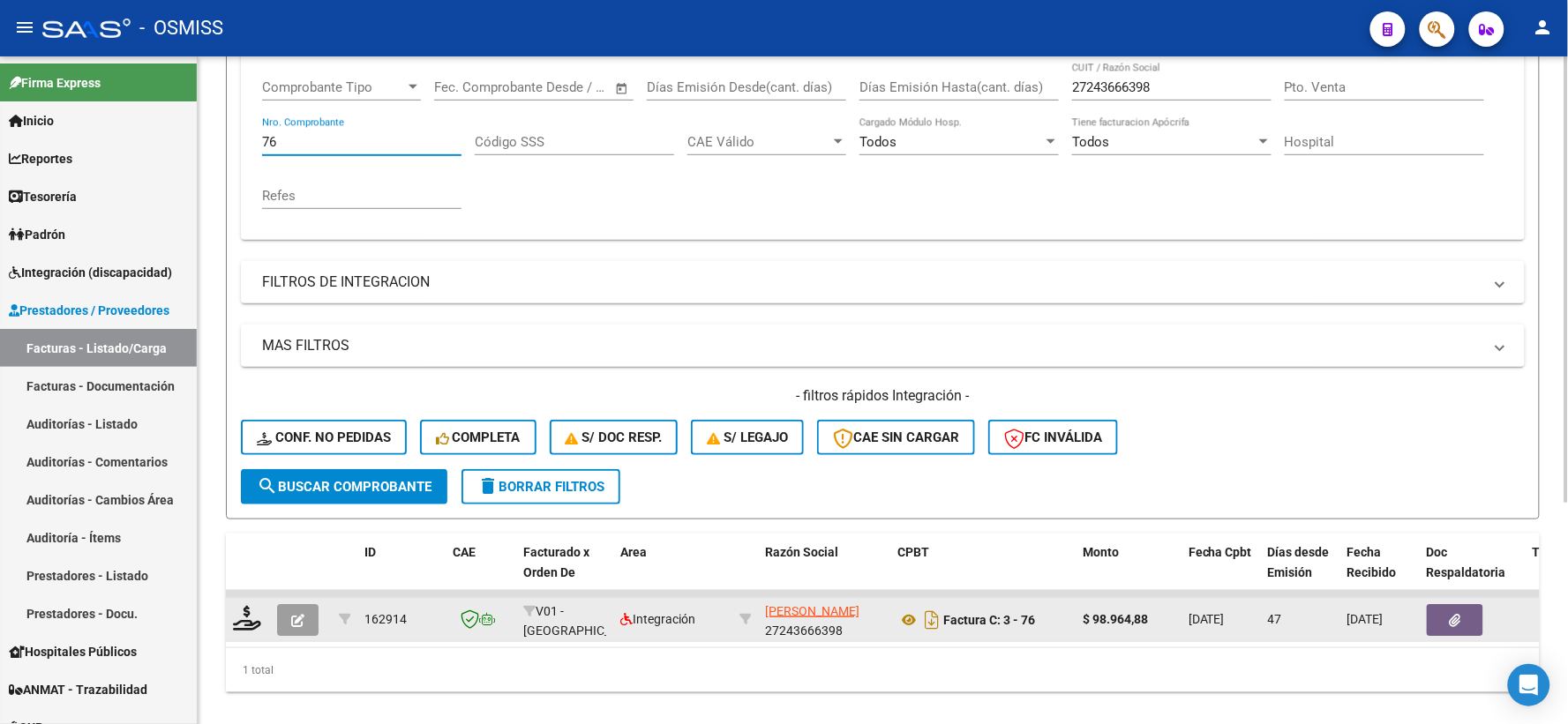
type input "76"
click at [293, 624] on button "button" at bounding box center [298, 620] width 42 height 32
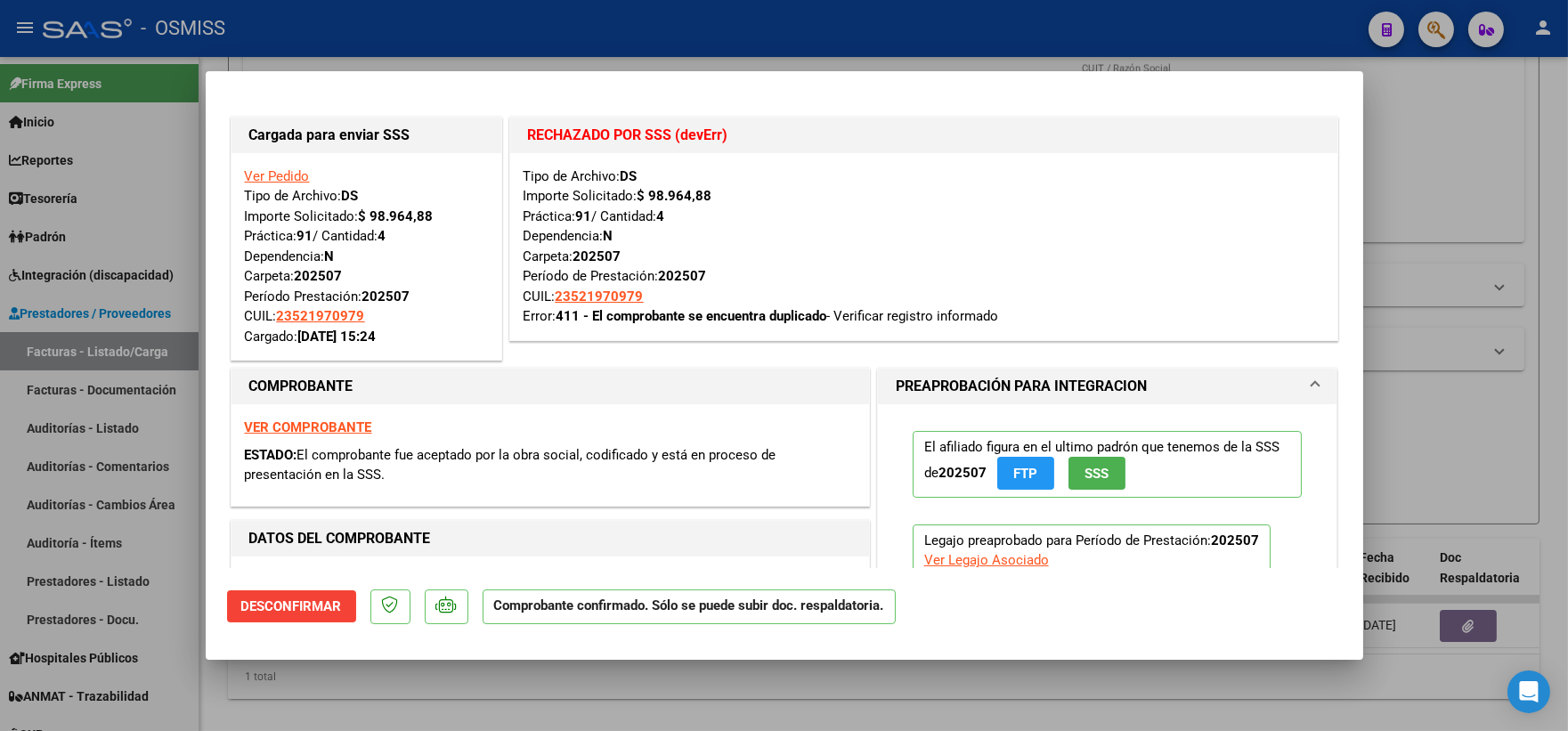
drag, startPoint x: 592, startPoint y: 313, endPoint x: 828, endPoint y: 316, distance: 236.0
click at [827, 316] on strong "411 - El comprobante se encuentra duplicado" at bounding box center [692, 315] width 271 height 16
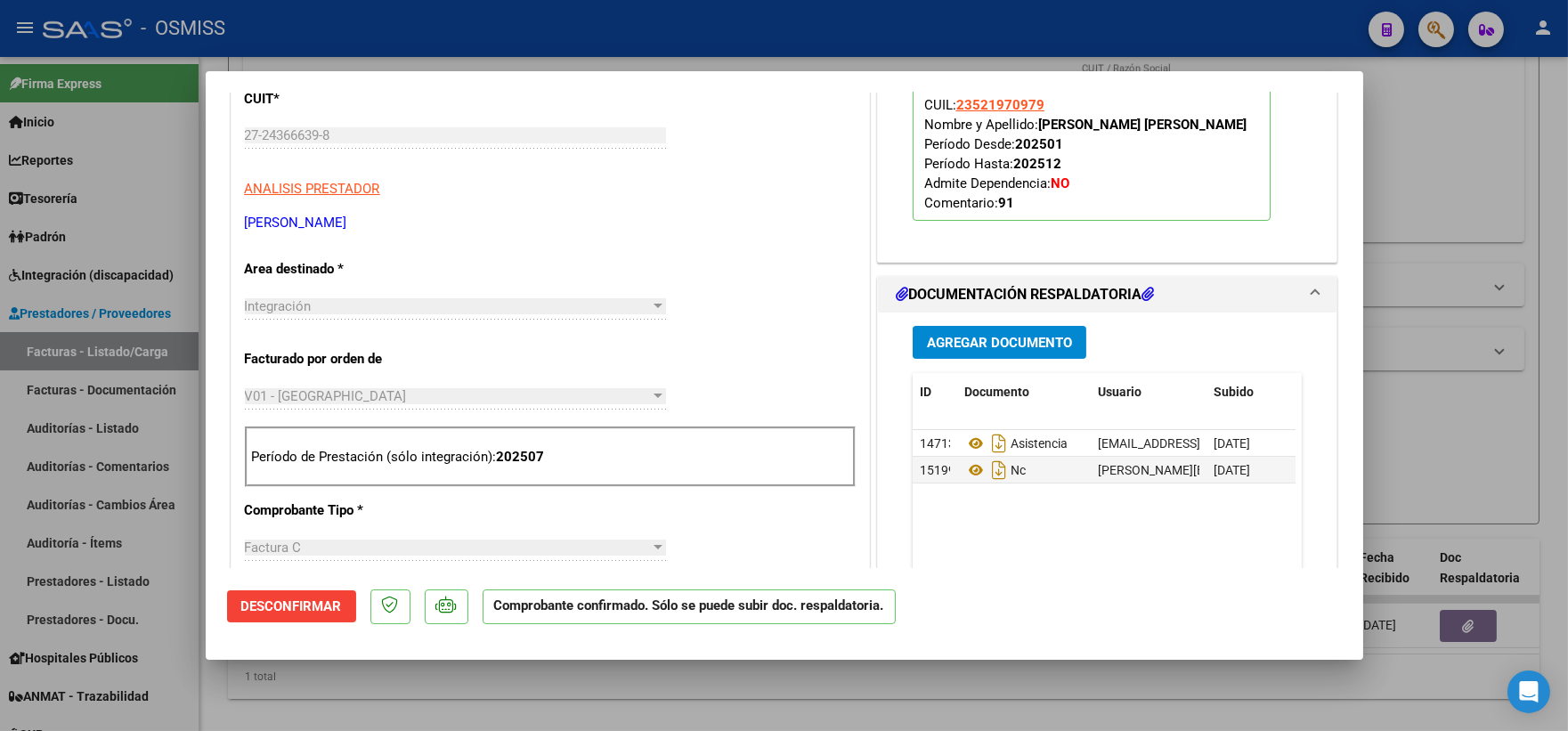
scroll to position [0, 0]
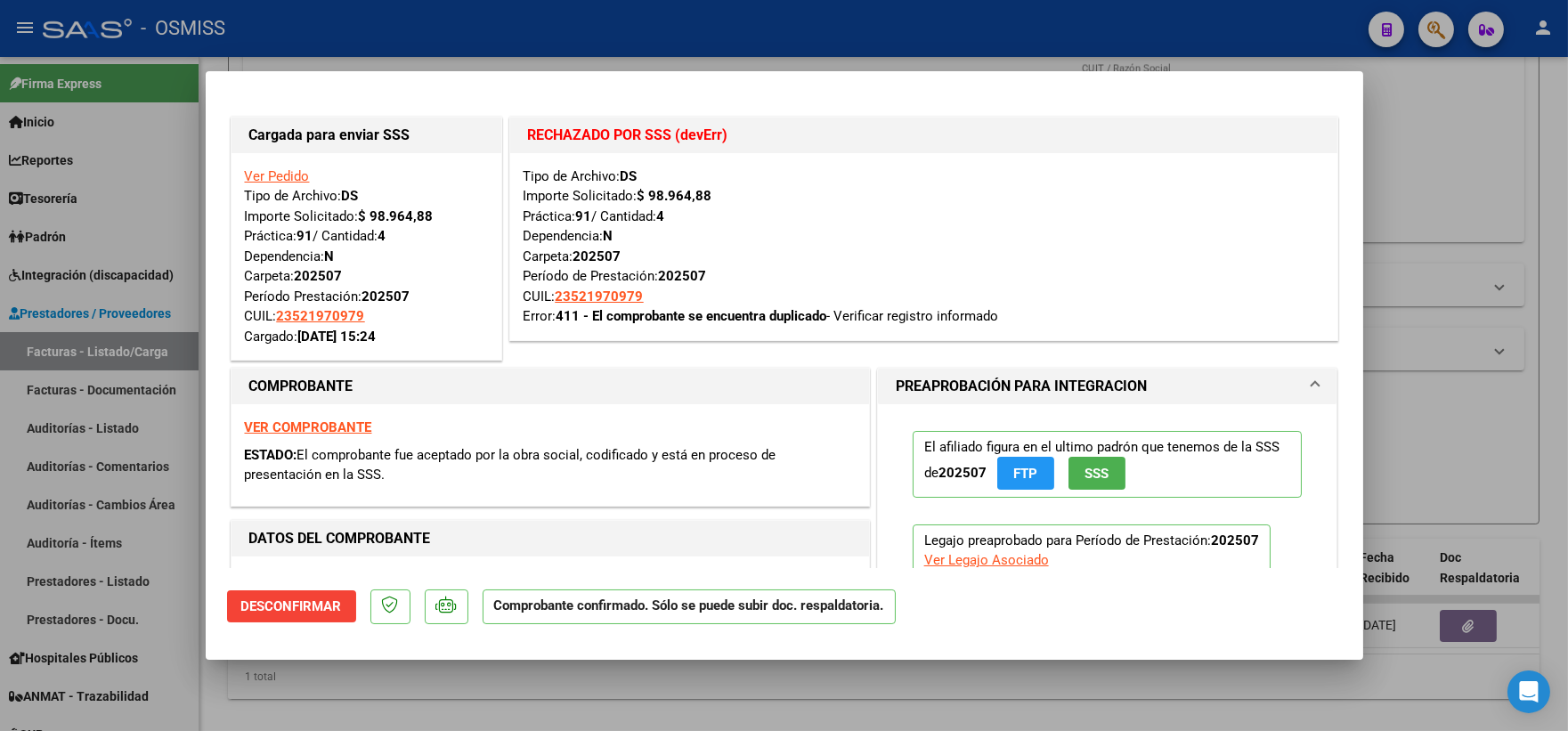
click at [1084, 241] on div "Tipo de Archivo: DS Importe Solicitado: $ 98.964,88 Práctica: 91 / Cantidad: 4 …" at bounding box center [924, 247] width 801 height 160
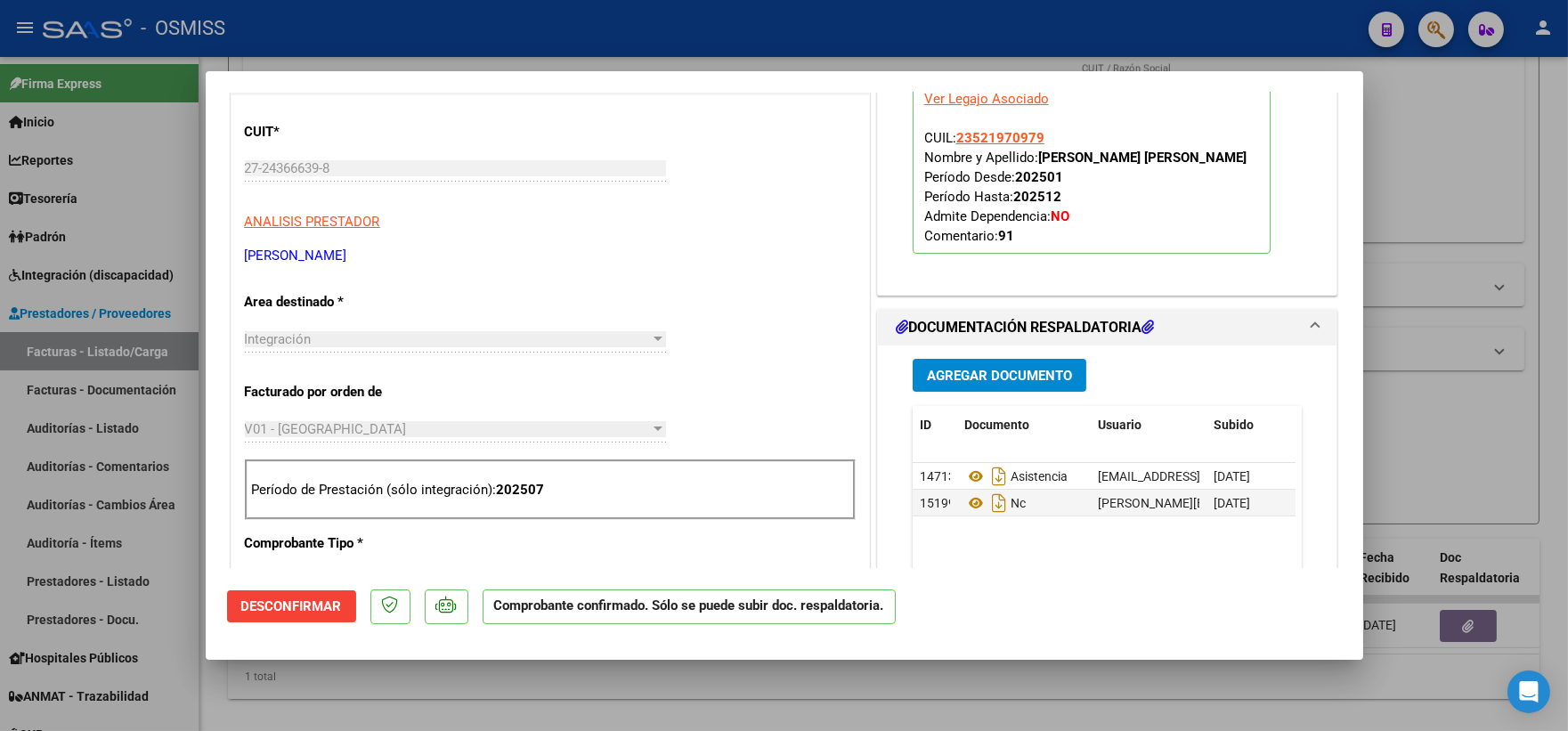
scroll to position [494, 0]
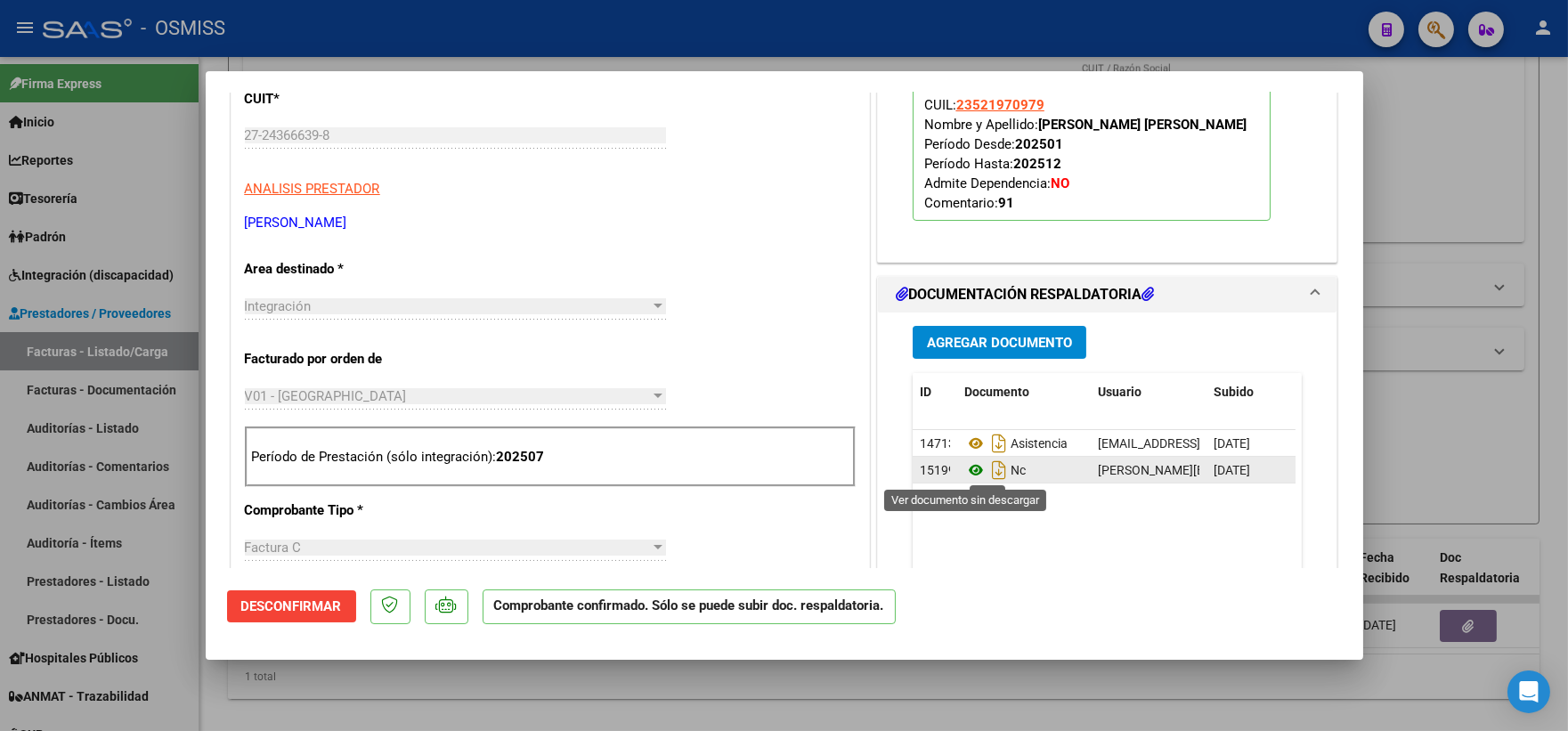
click at [964, 477] on icon at bounding box center [975, 470] width 23 height 21
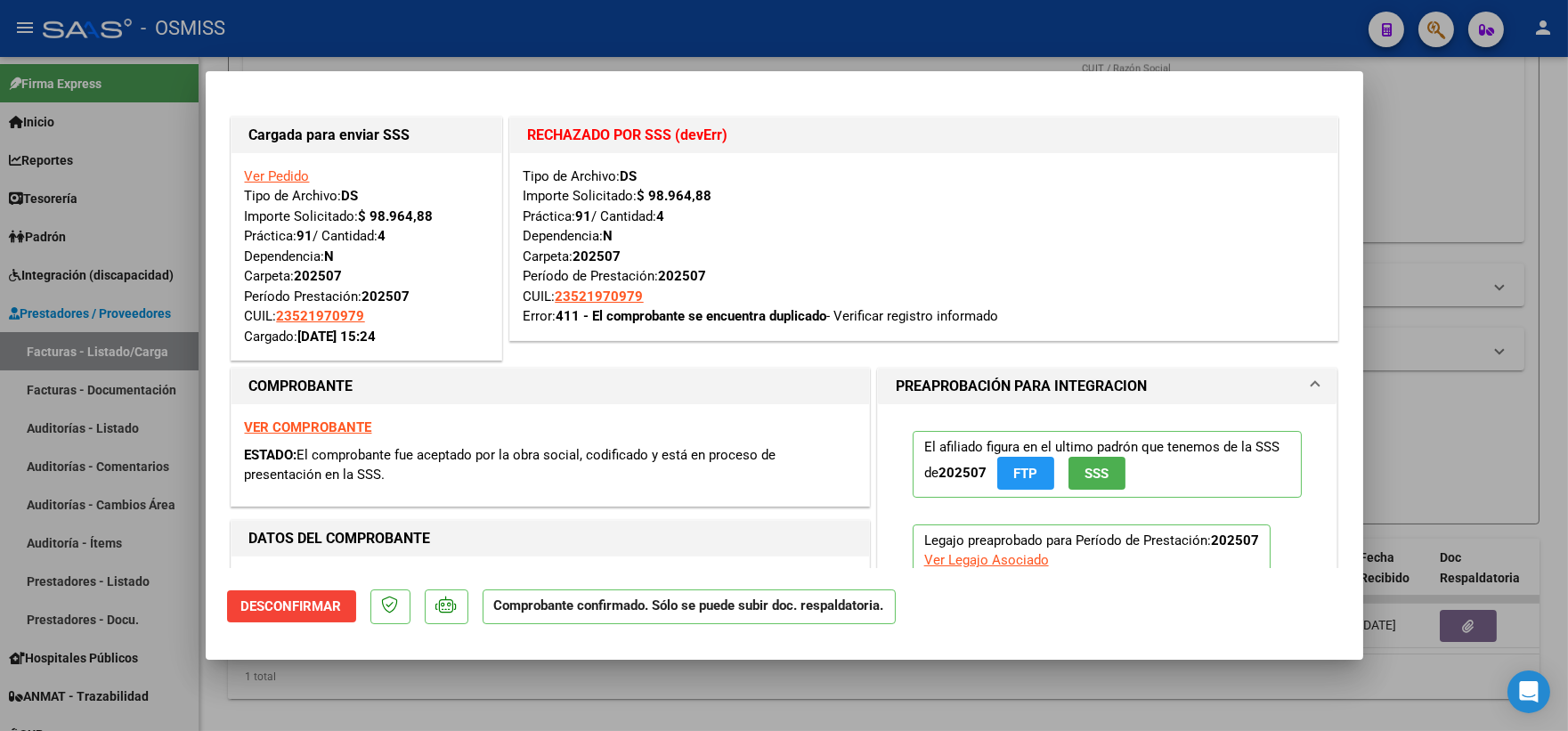
drag, startPoint x: 618, startPoint y: 254, endPoint x: 544, endPoint y: 264, distance: 74.7
click at [544, 264] on div "Tipo de Archivo: DS Importe Solicitado: $ 98.964,88 Práctica: 91 / Cantidad: 4 …" at bounding box center [924, 247] width 801 height 160
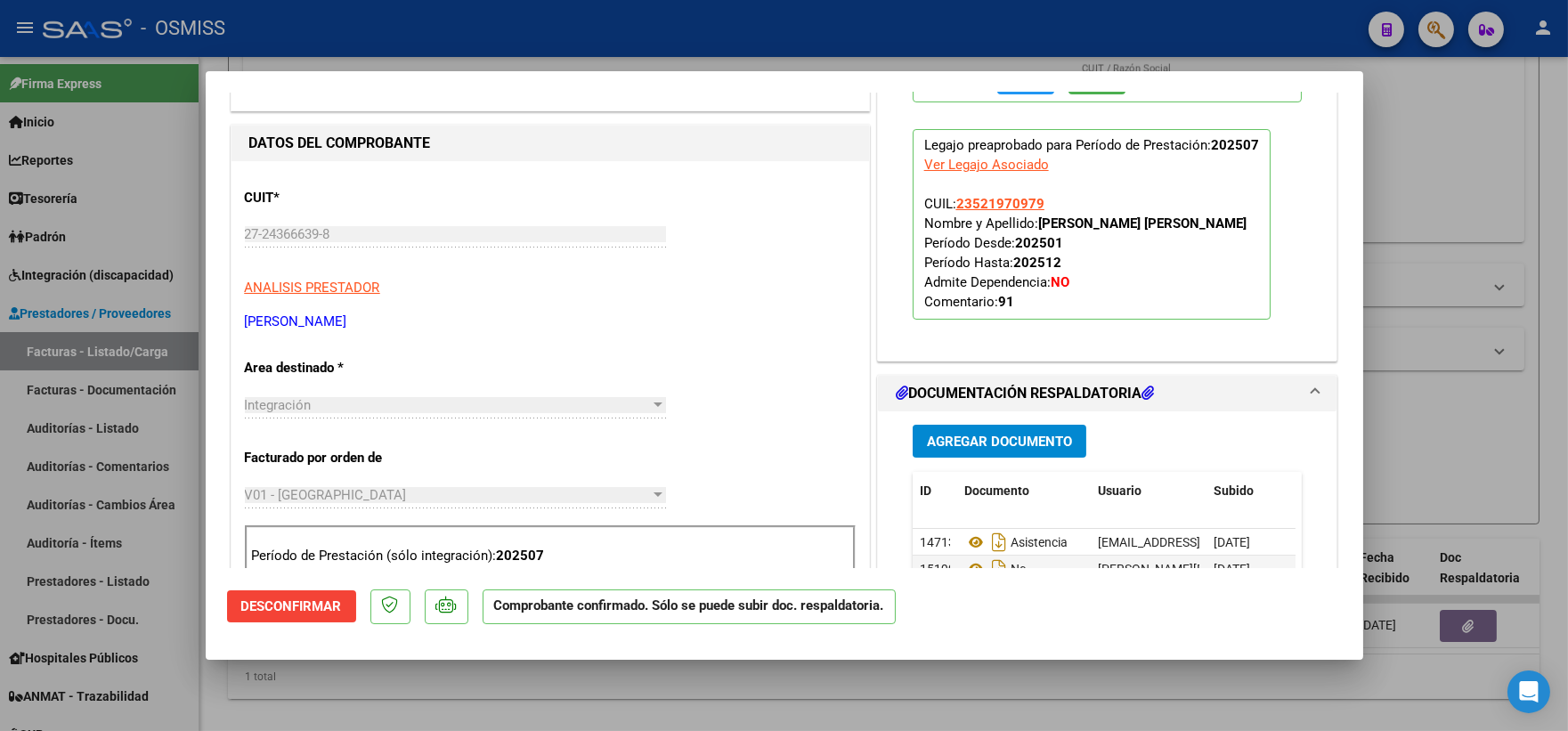
scroll to position [593, 0]
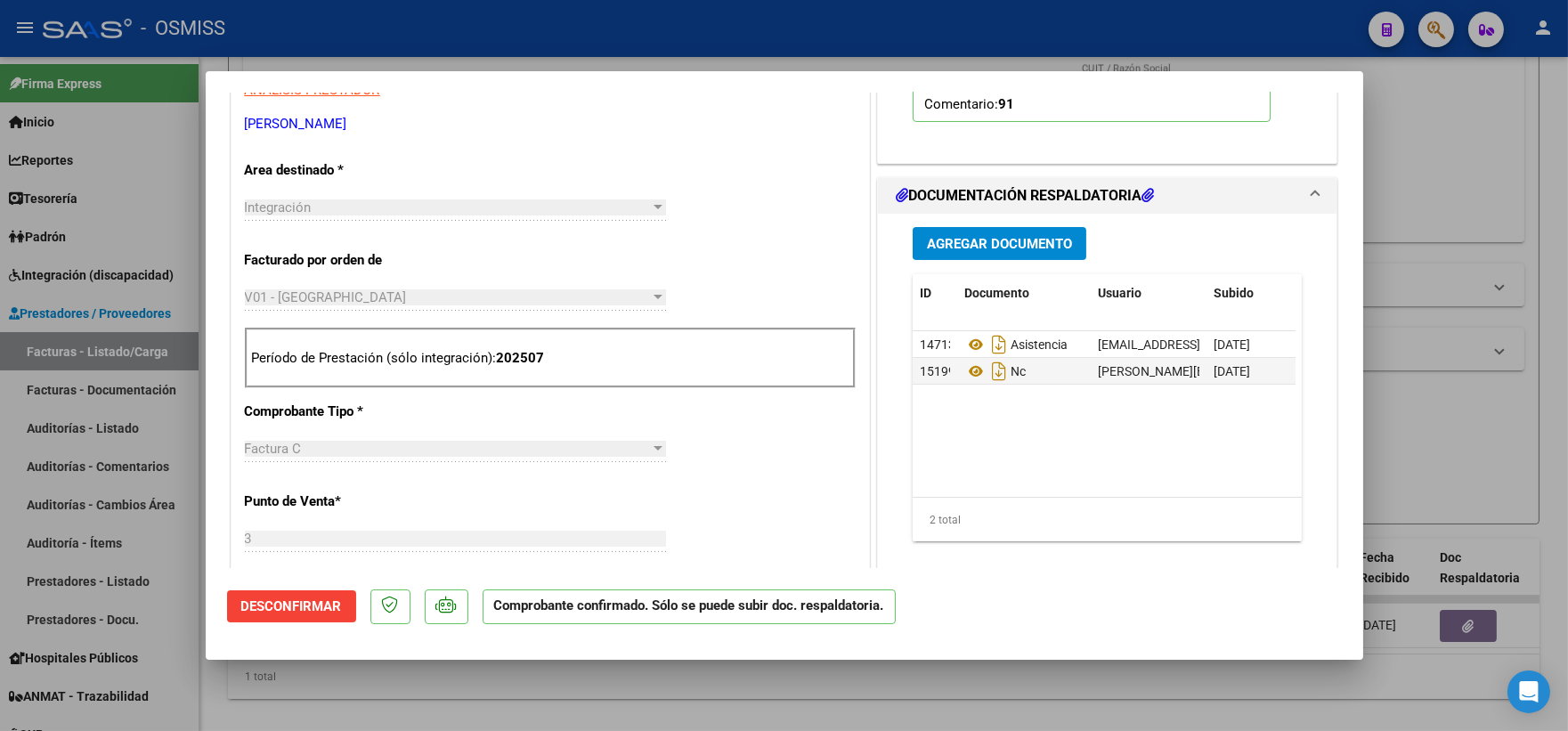
click at [976, 698] on div at bounding box center [784, 365] width 1568 height 731
type input "$ 0,00"
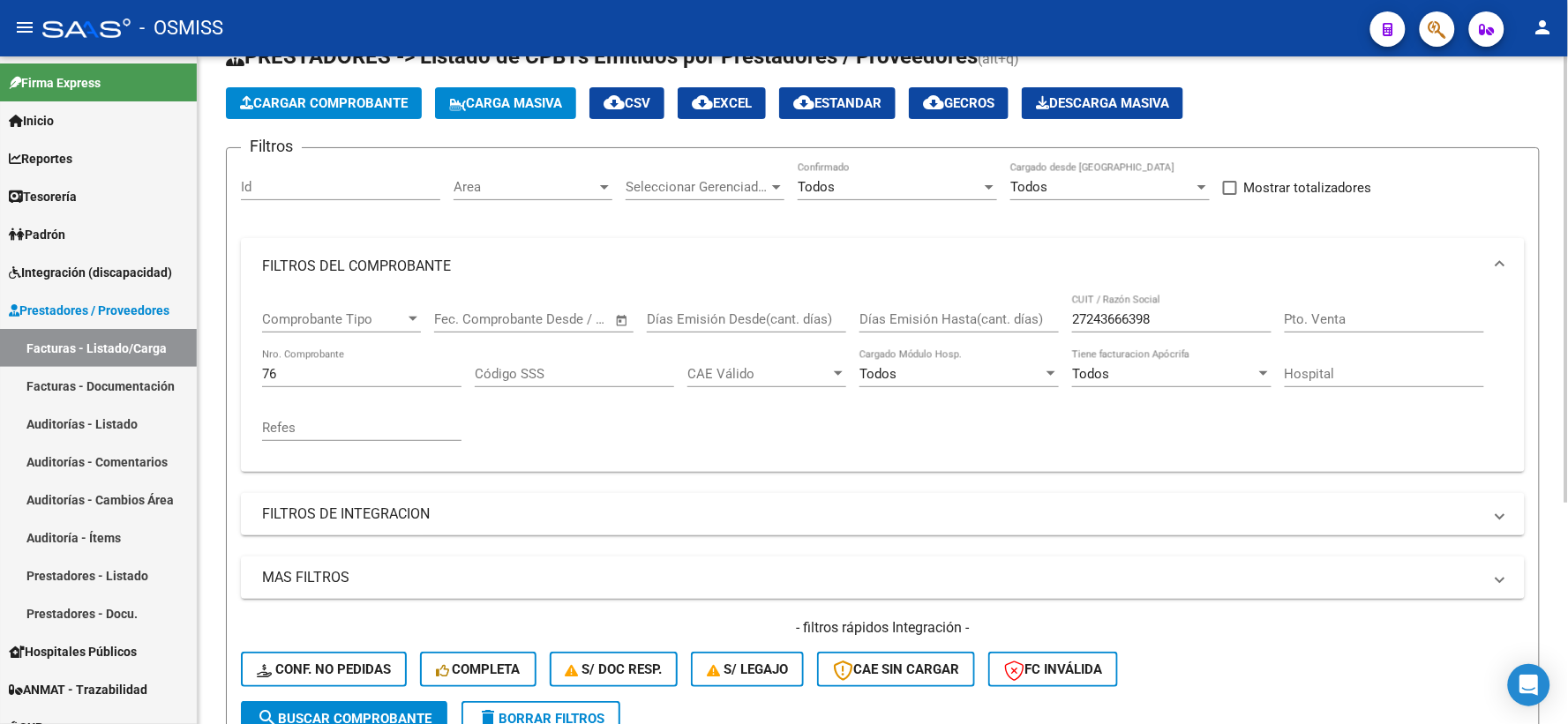
scroll to position [0, 0]
